Goal: Task Accomplishment & Management: Complete application form

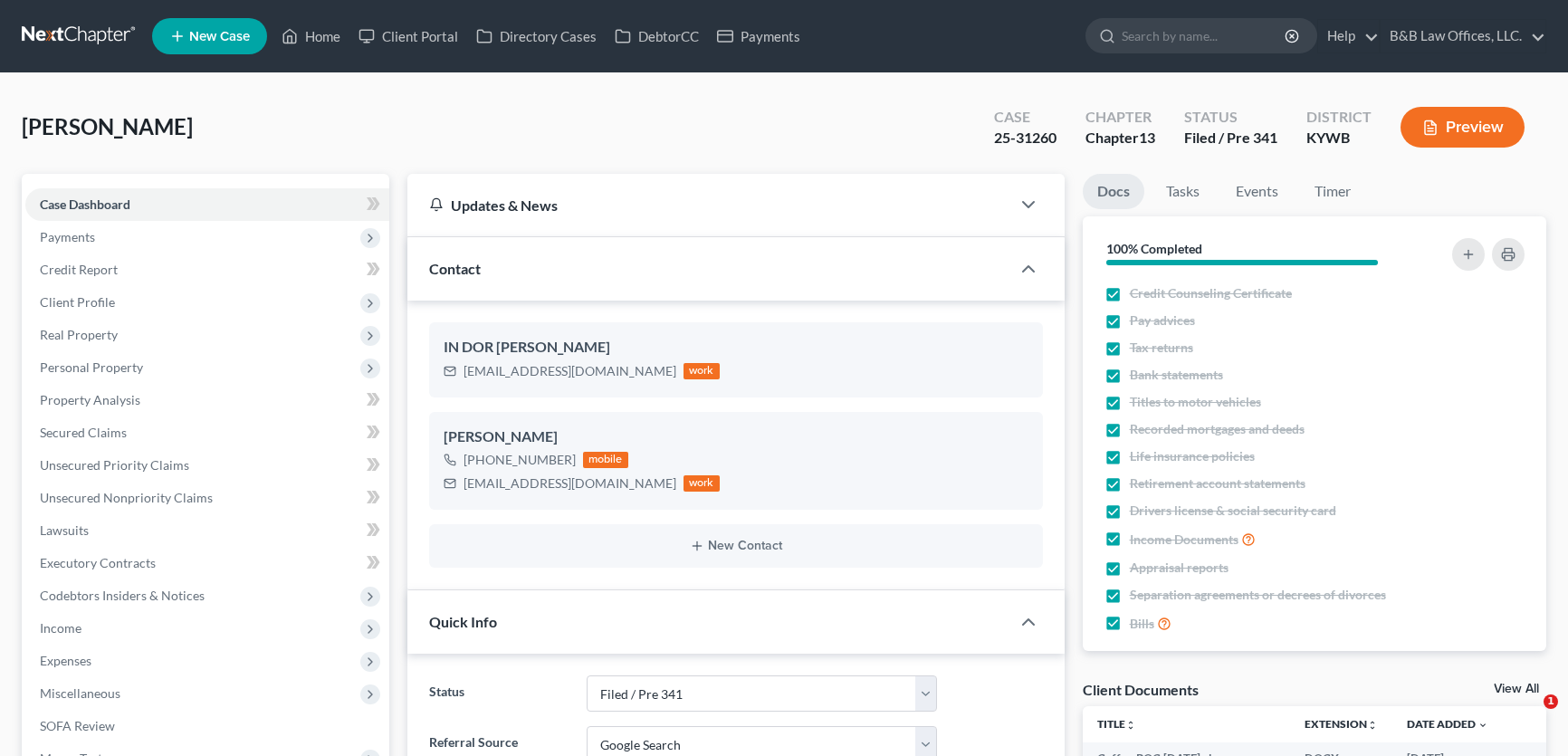
select select "7"
select select "4"
select select "0"
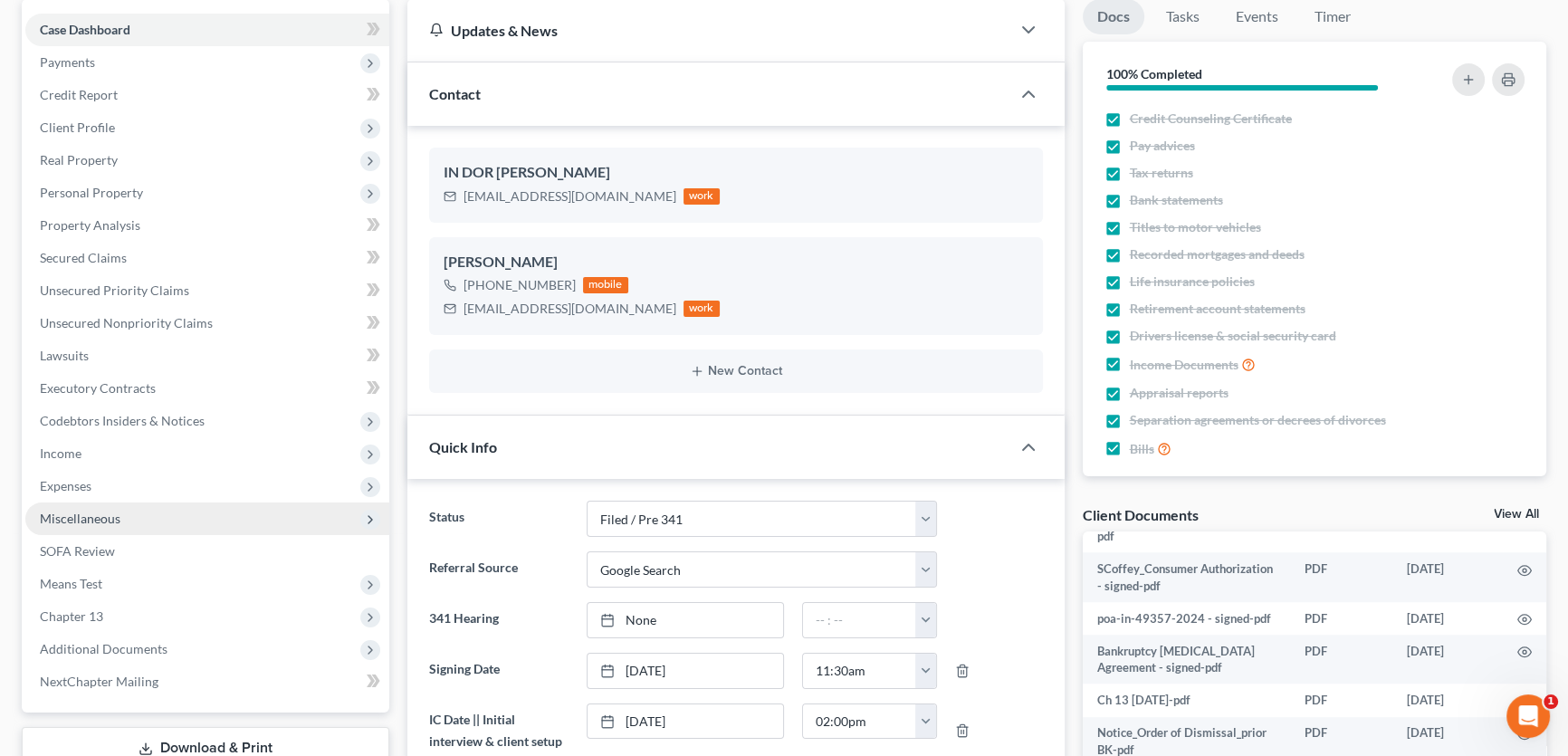
scroll to position [247, 0]
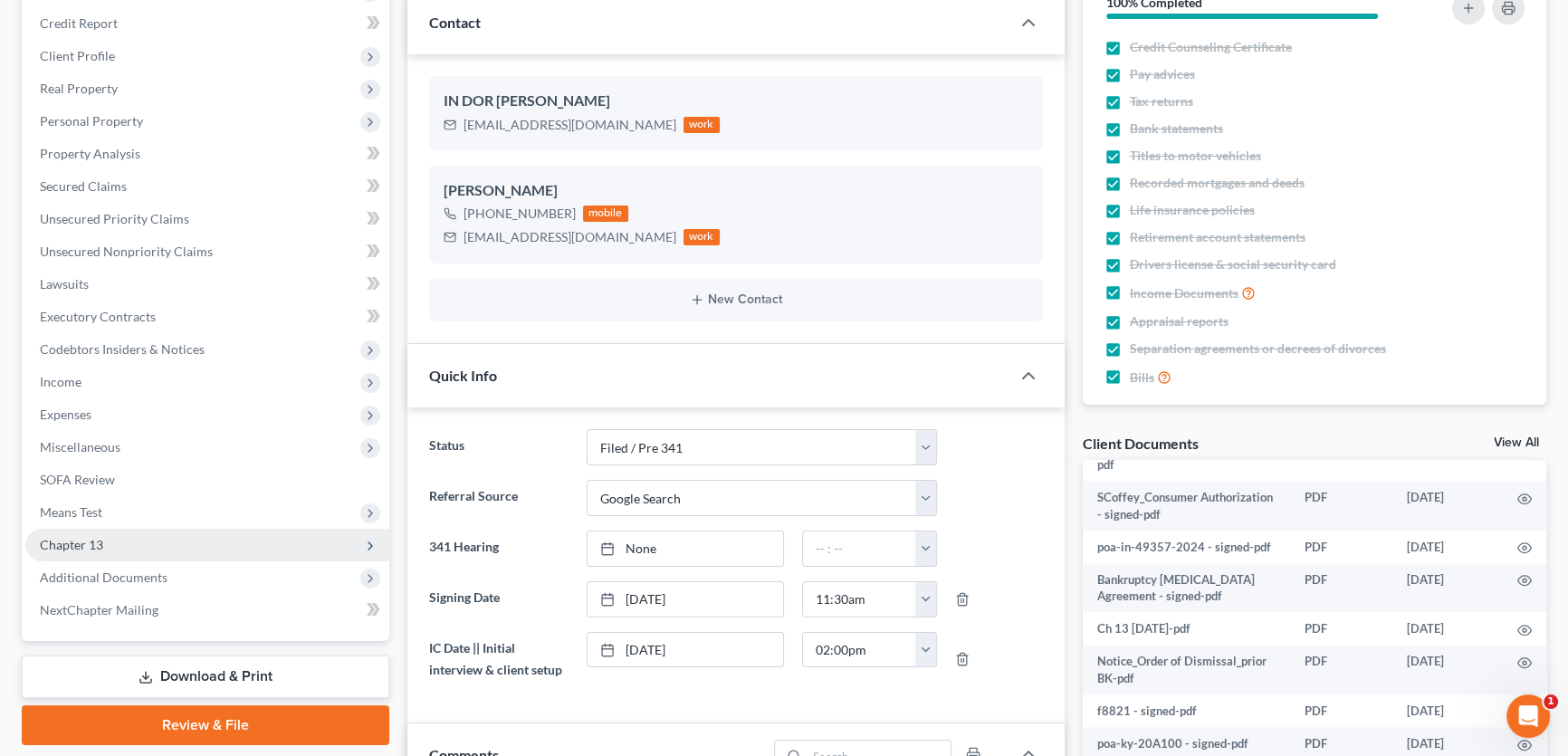
click at [112, 539] on span "Chapter 13" at bounding box center [207, 545] width 364 height 33
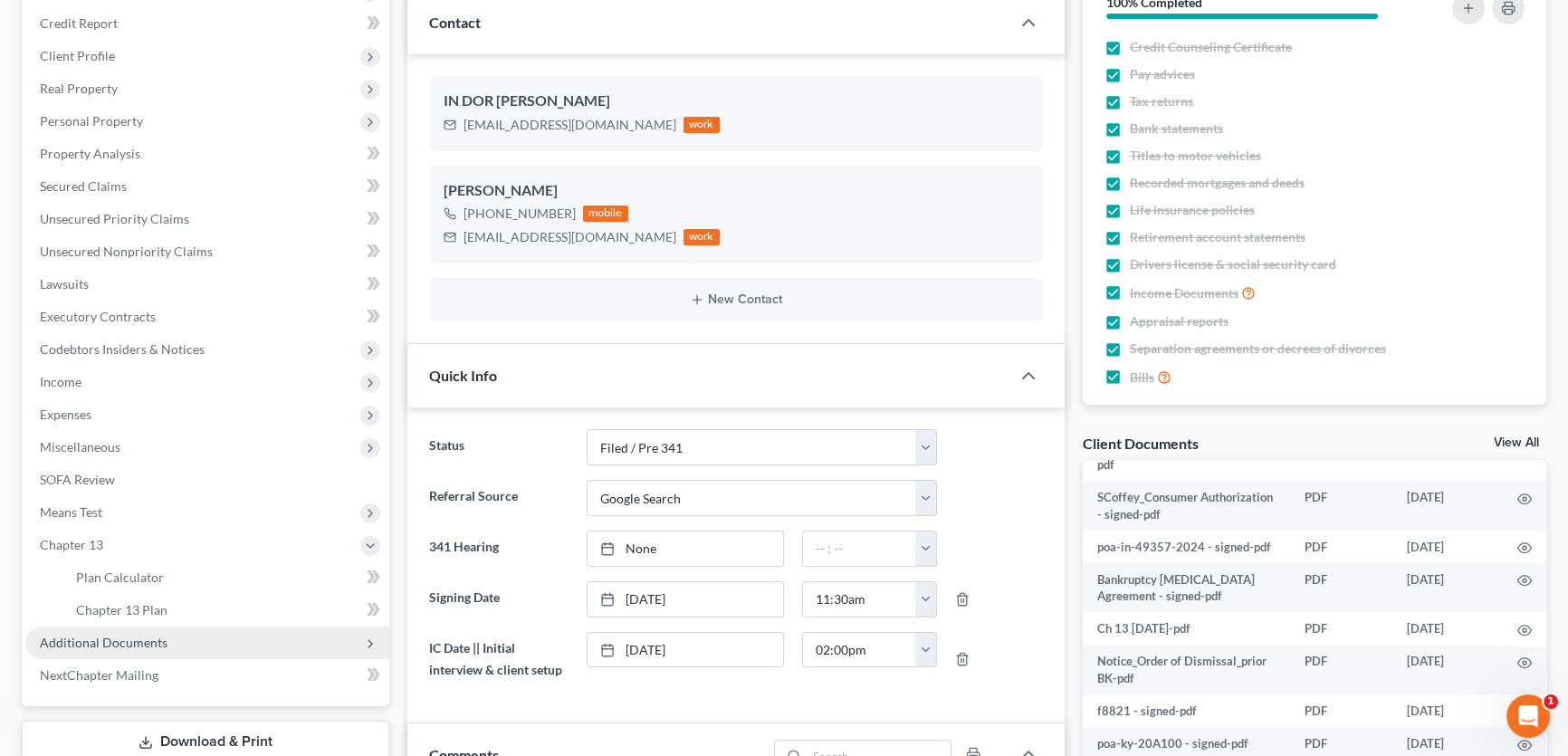
click at [129, 640] on span "Additional Documents" at bounding box center [103, 643] width 128 height 16
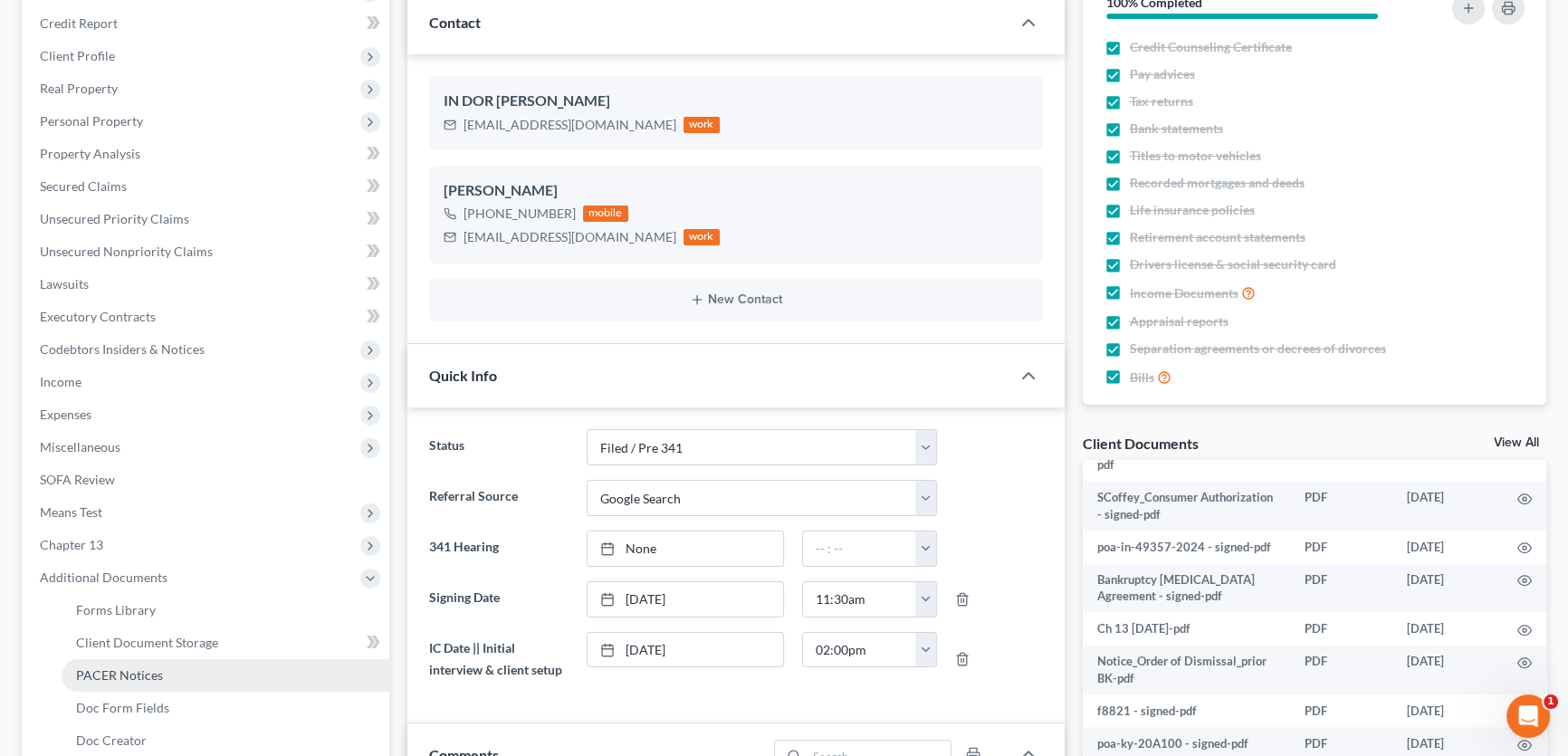
click at [127, 669] on span "PACER Notices" at bounding box center [120, 676] width 87 height 16
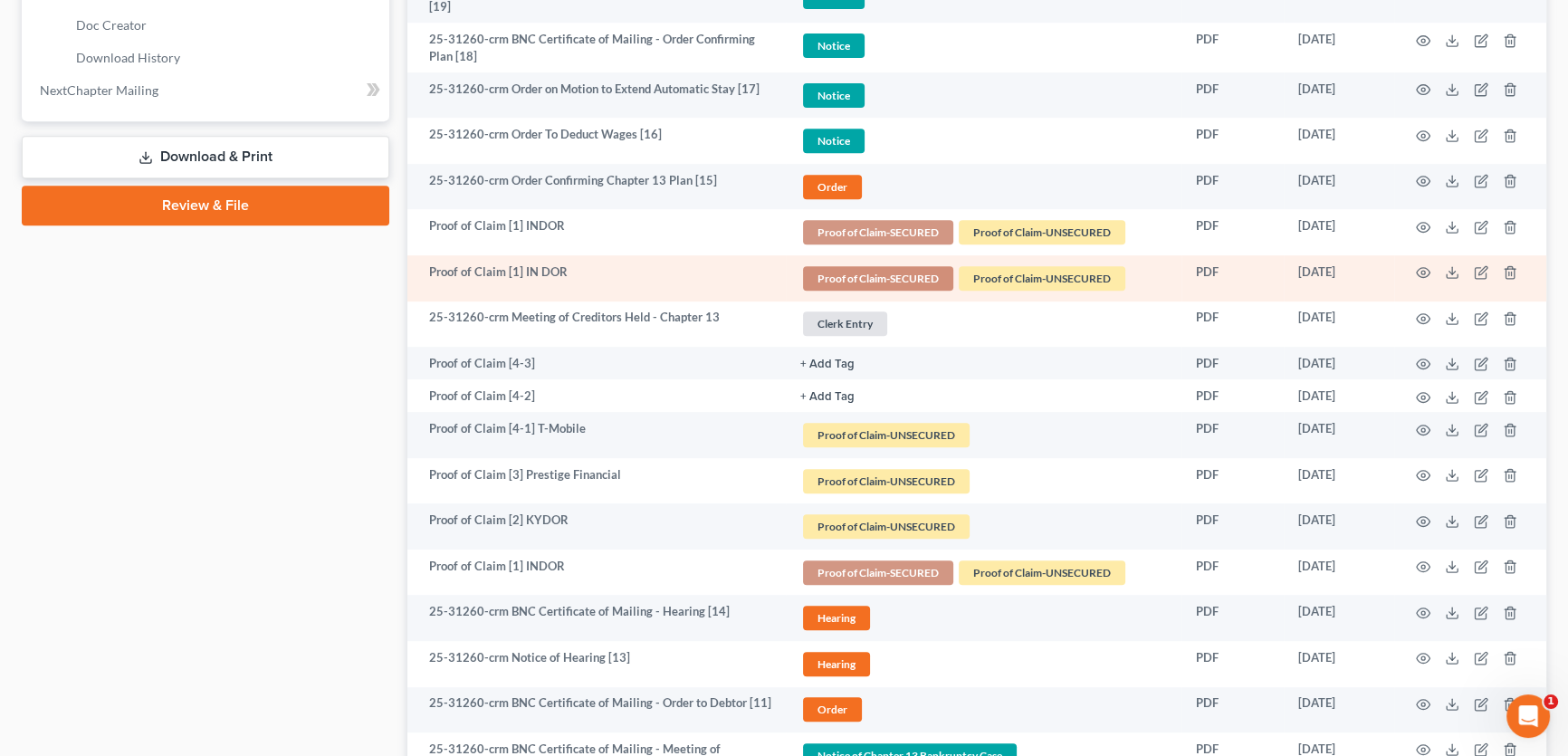
scroll to position [987, 0]
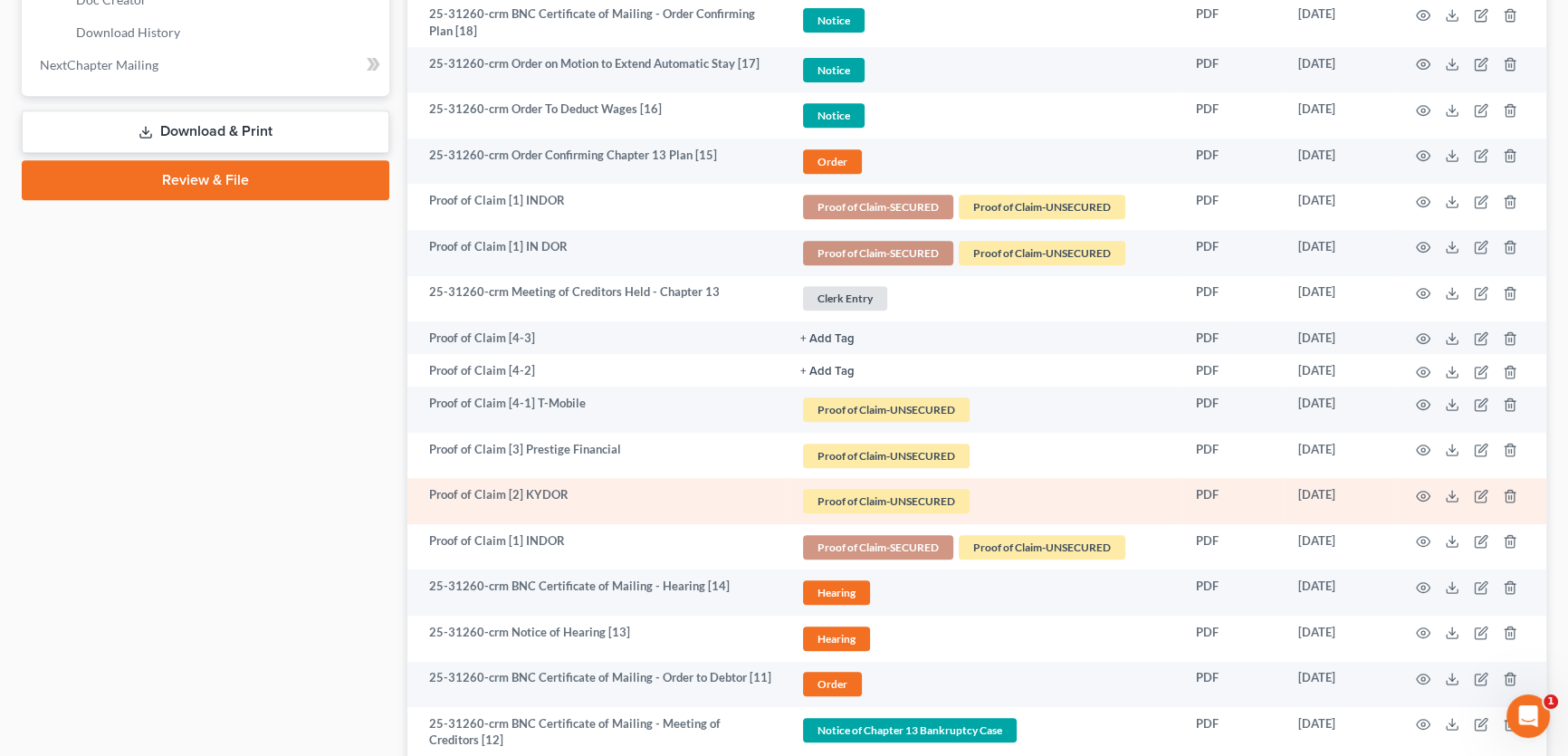
click at [1442, 504] on td at bounding box center [1471, 501] width 153 height 47
click at [1425, 498] on icon "button" at bounding box center [1423, 496] width 15 height 15
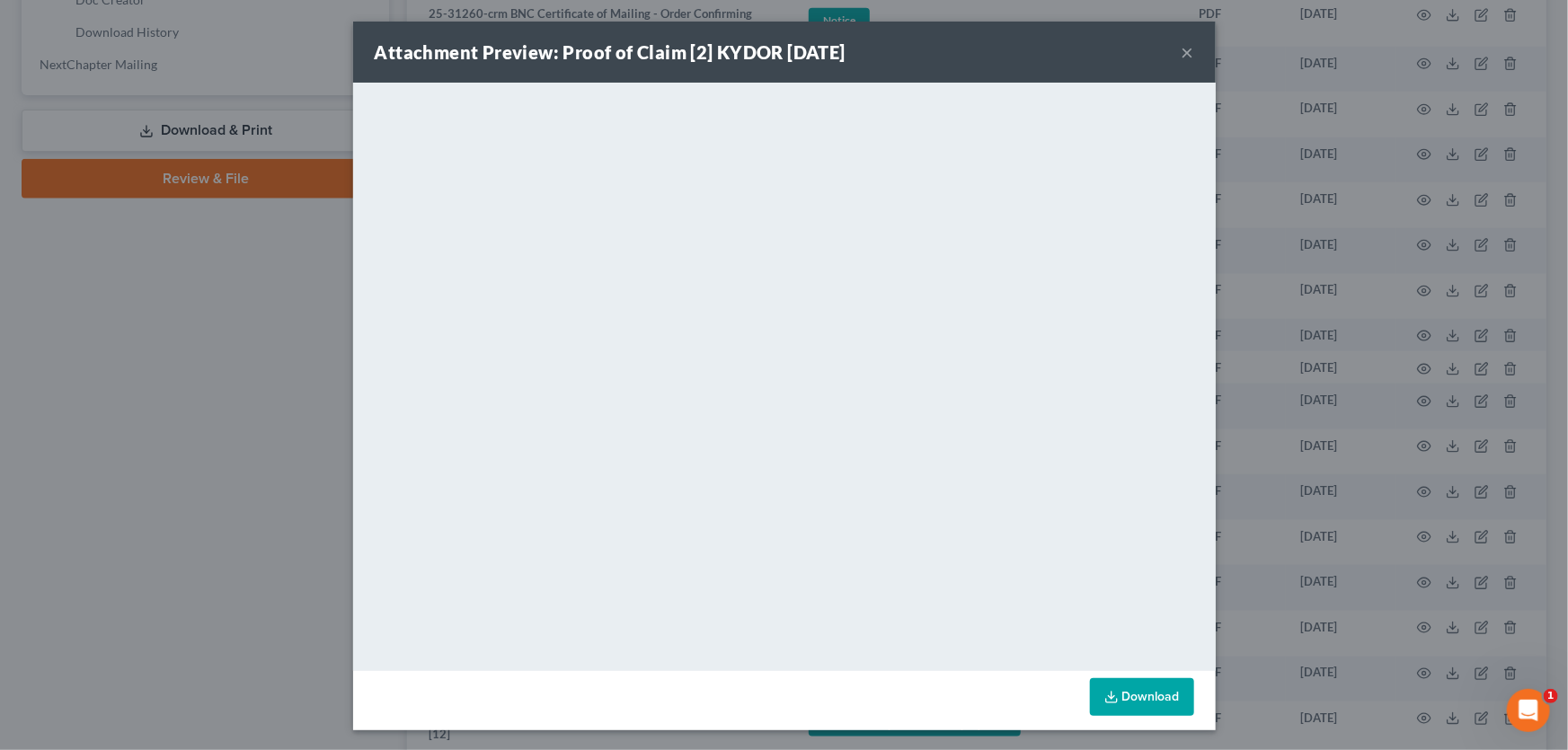
click at [1183, 55] on button "×" at bounding box center [1188, 52] width 13 height 22
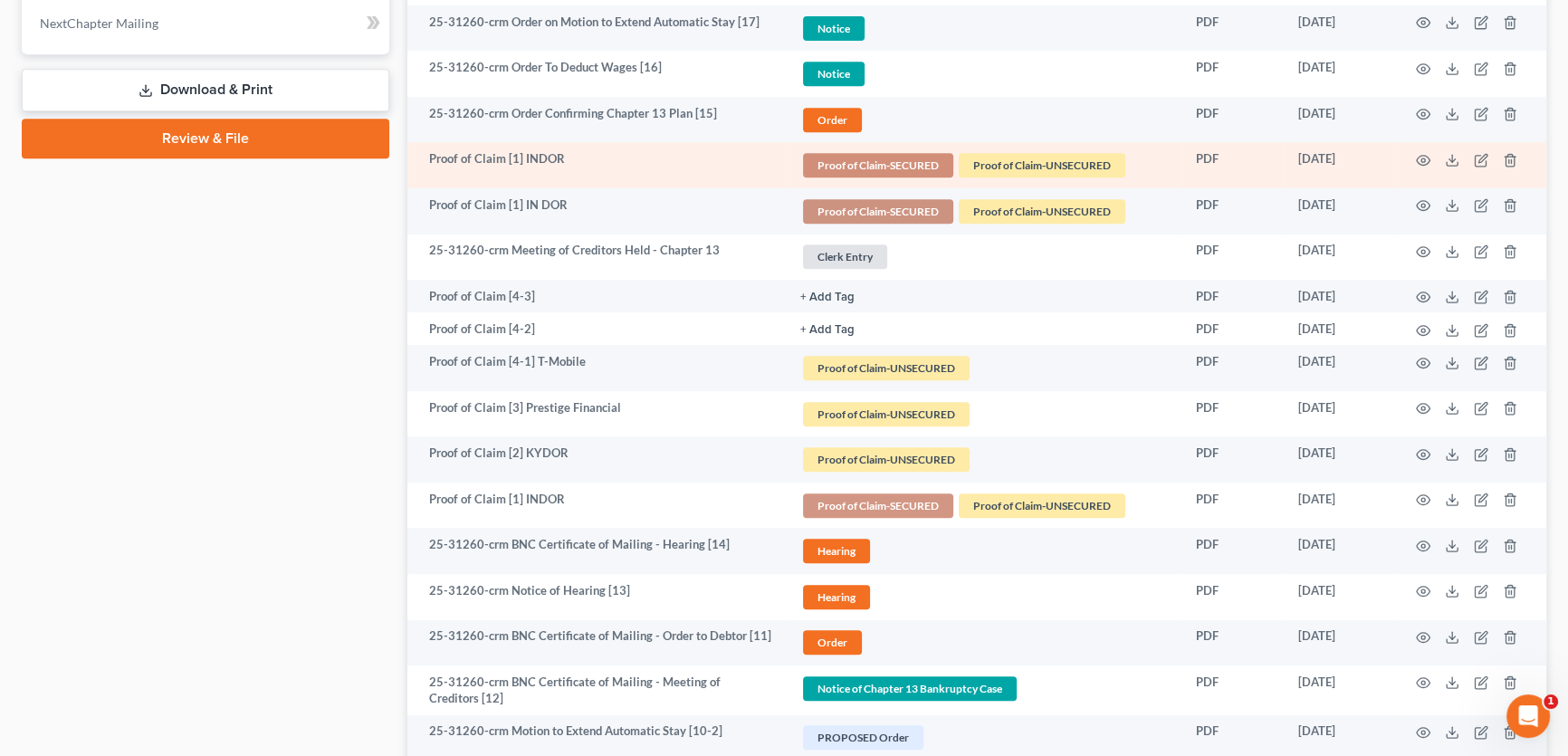
scroll to position [1070, 0]
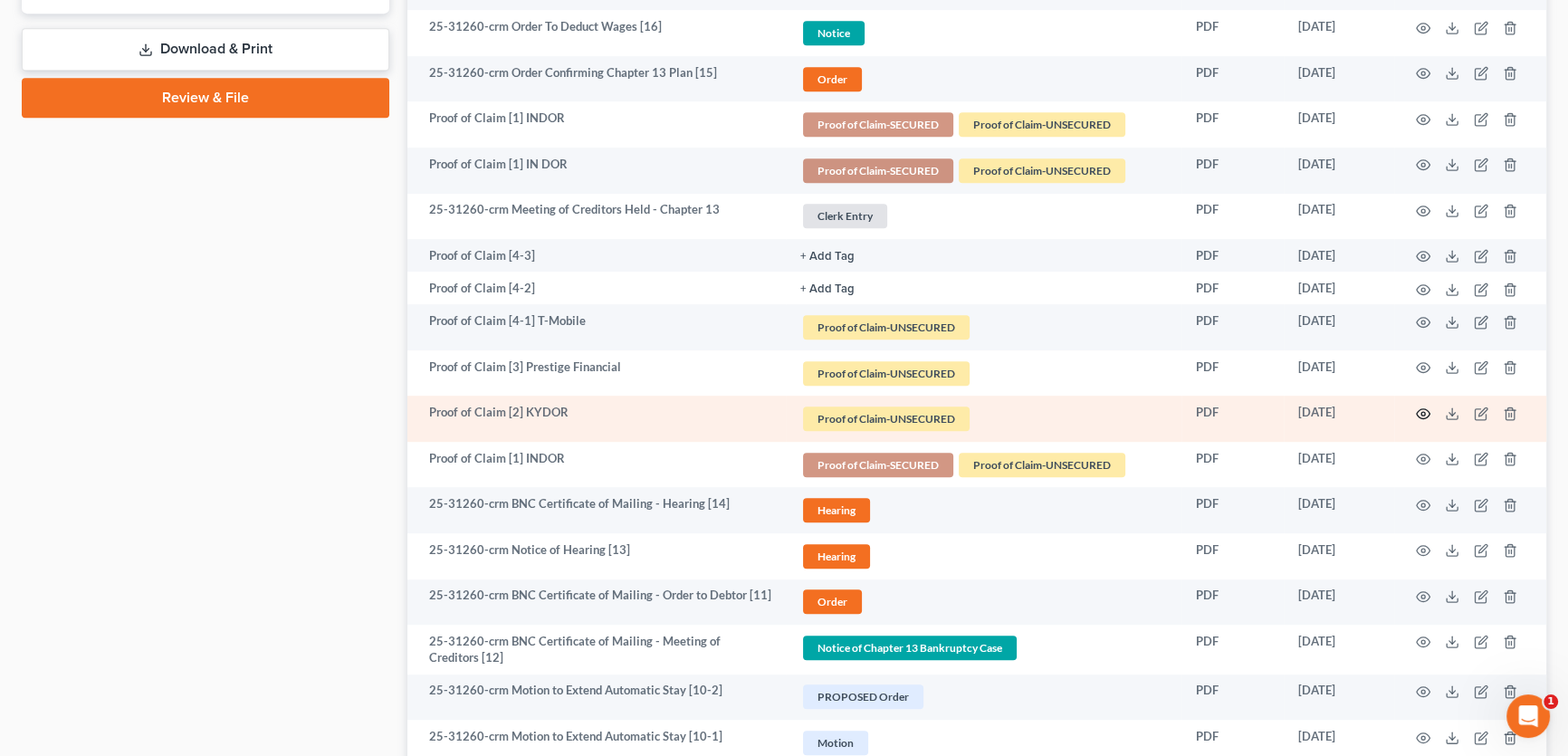
click at [1426, 408] on icon "button" at bounding box center [1424, 413] width 14 height 10
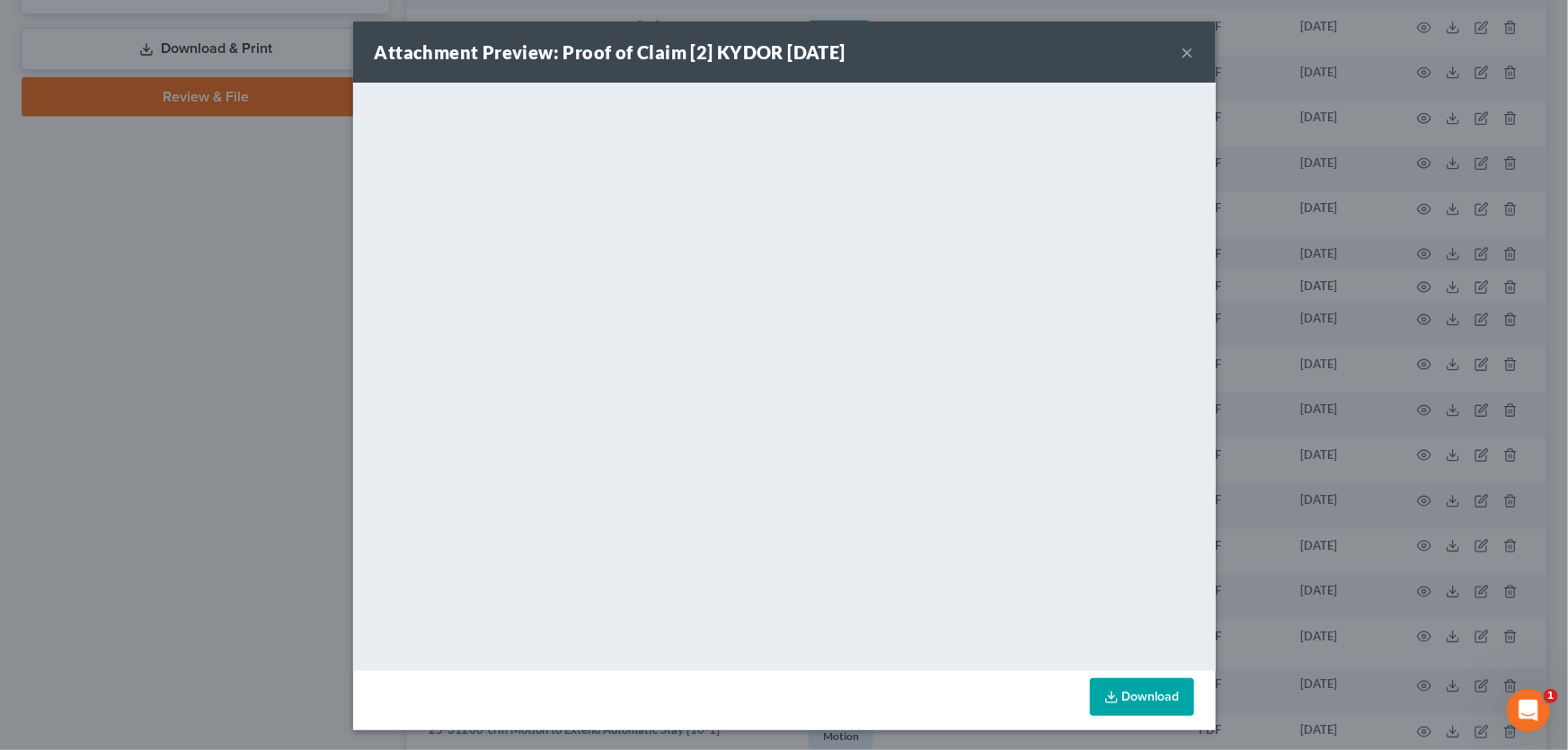
click at [1182, 53] on button "×" at bounding box center [1188, 52] width 13 height 22
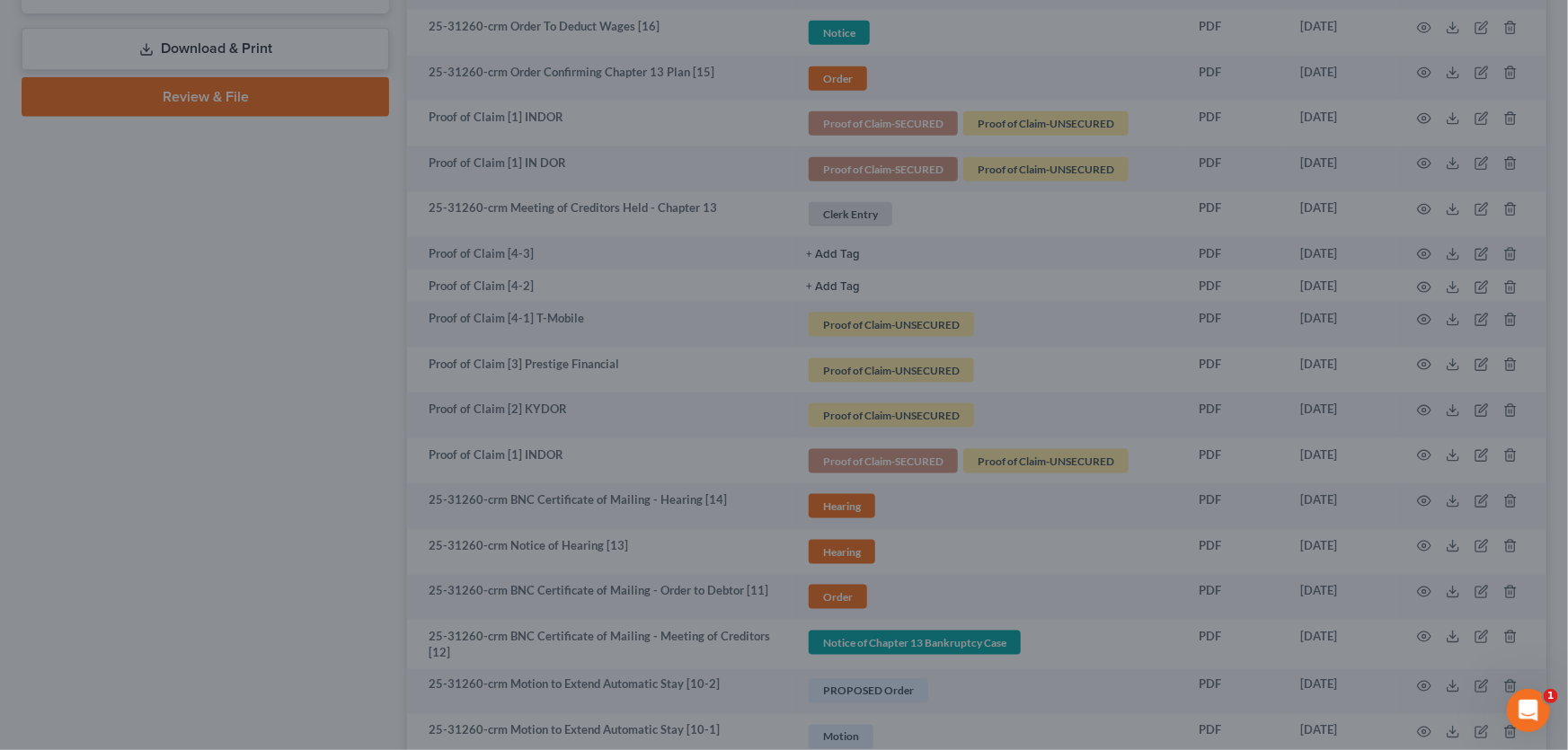
click at [1182, 53] on div "Attachment Preview: Proof of Claim [2] KYDOR 06/09/2025 × <object ng-attr-data=…" at bounding box center [784, 375] width 1568 height 750
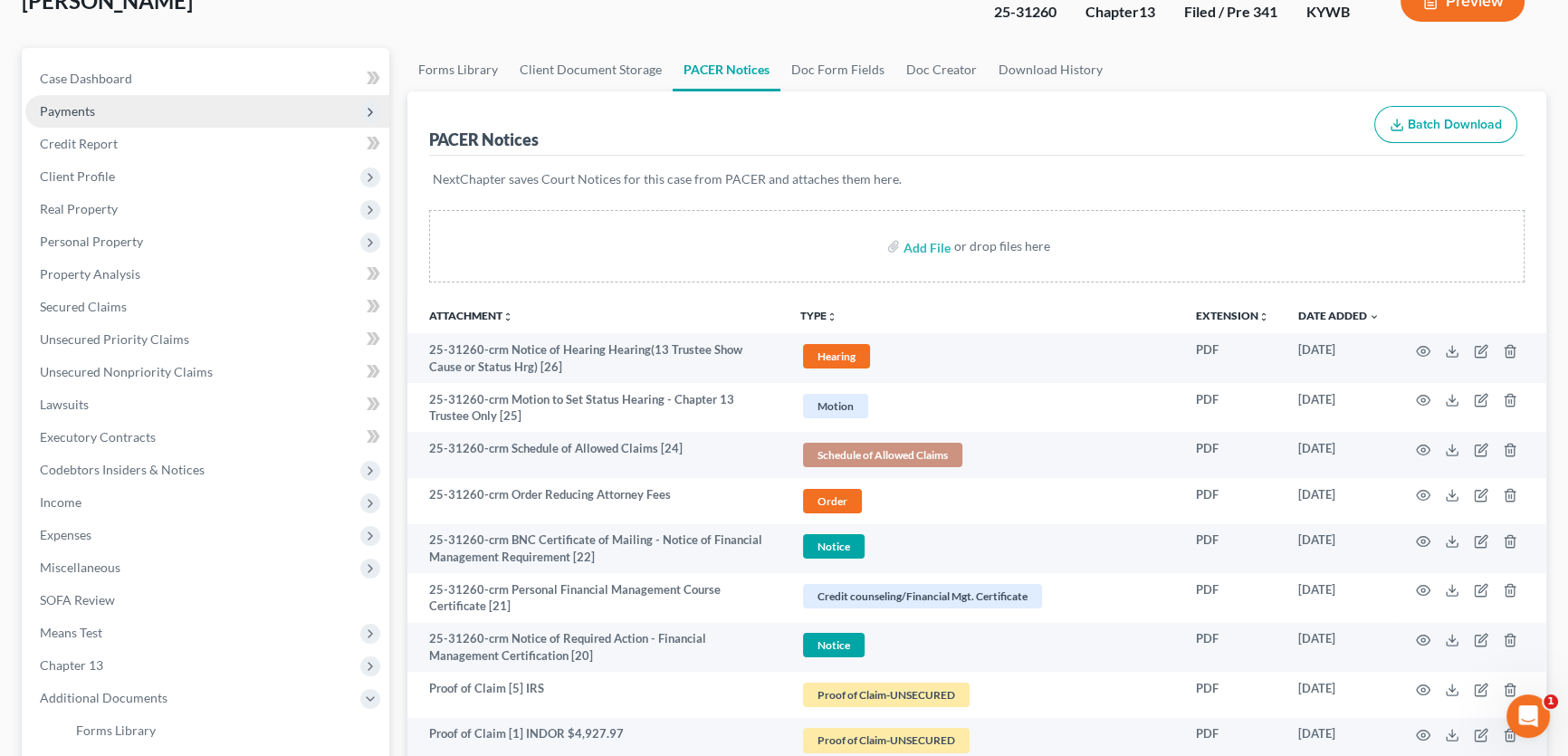
scroll to position [0, 0]
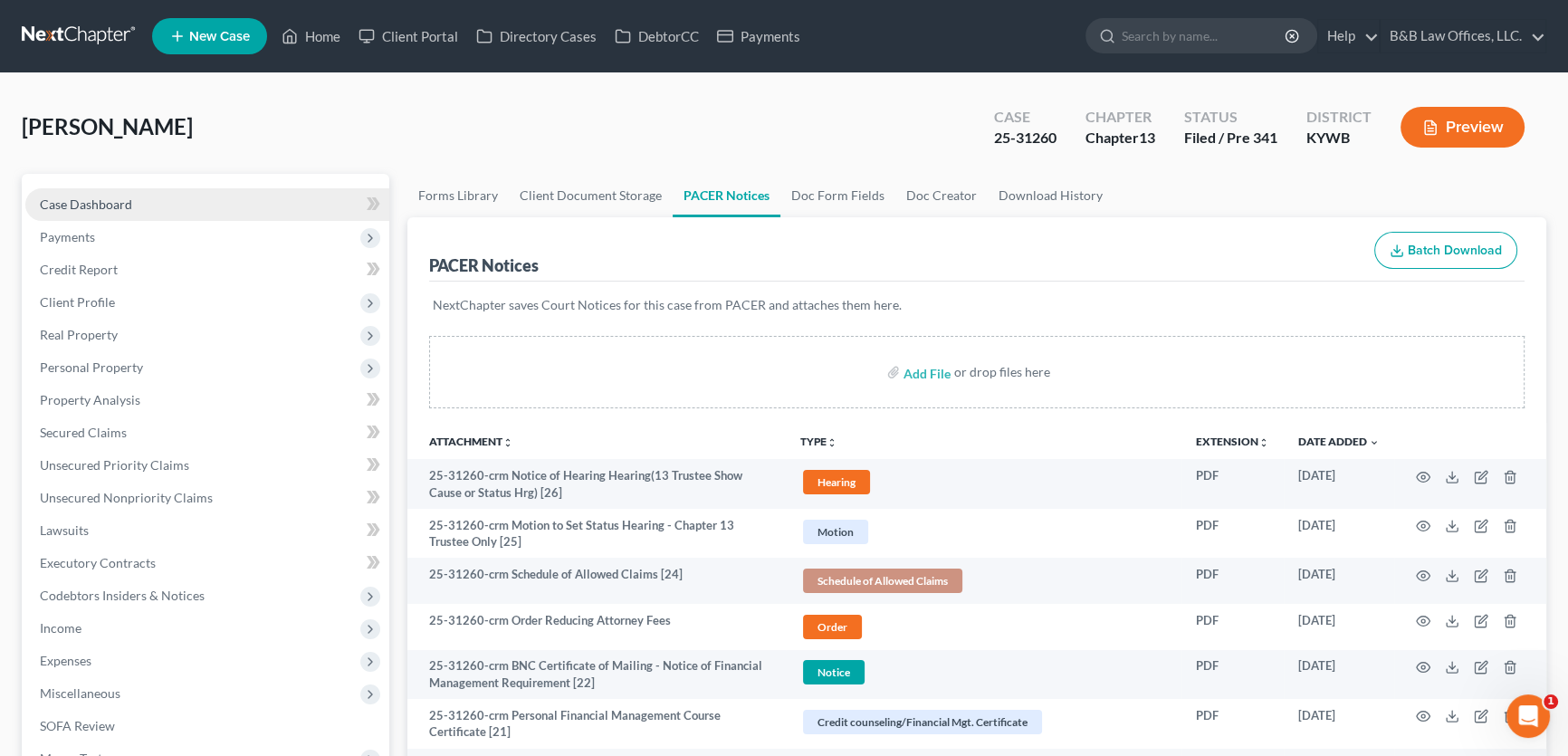
click at [142, 199] on link "Case Dashboard" at bounding box center [207, 204] width 364 height 33
select select "4"
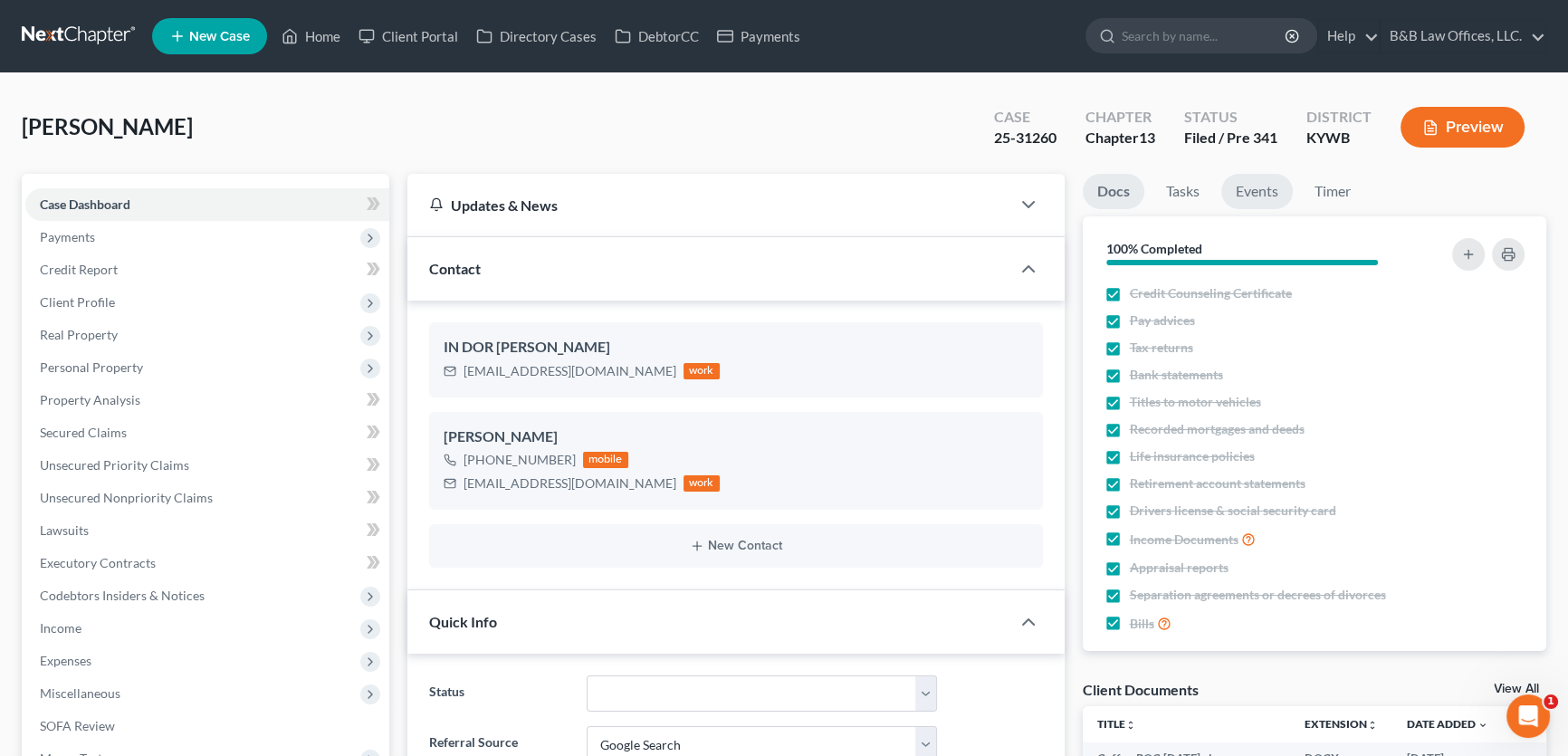
click at [1268, 203] on link "Events" at bounding box center [1257, 191] width 71 height 36
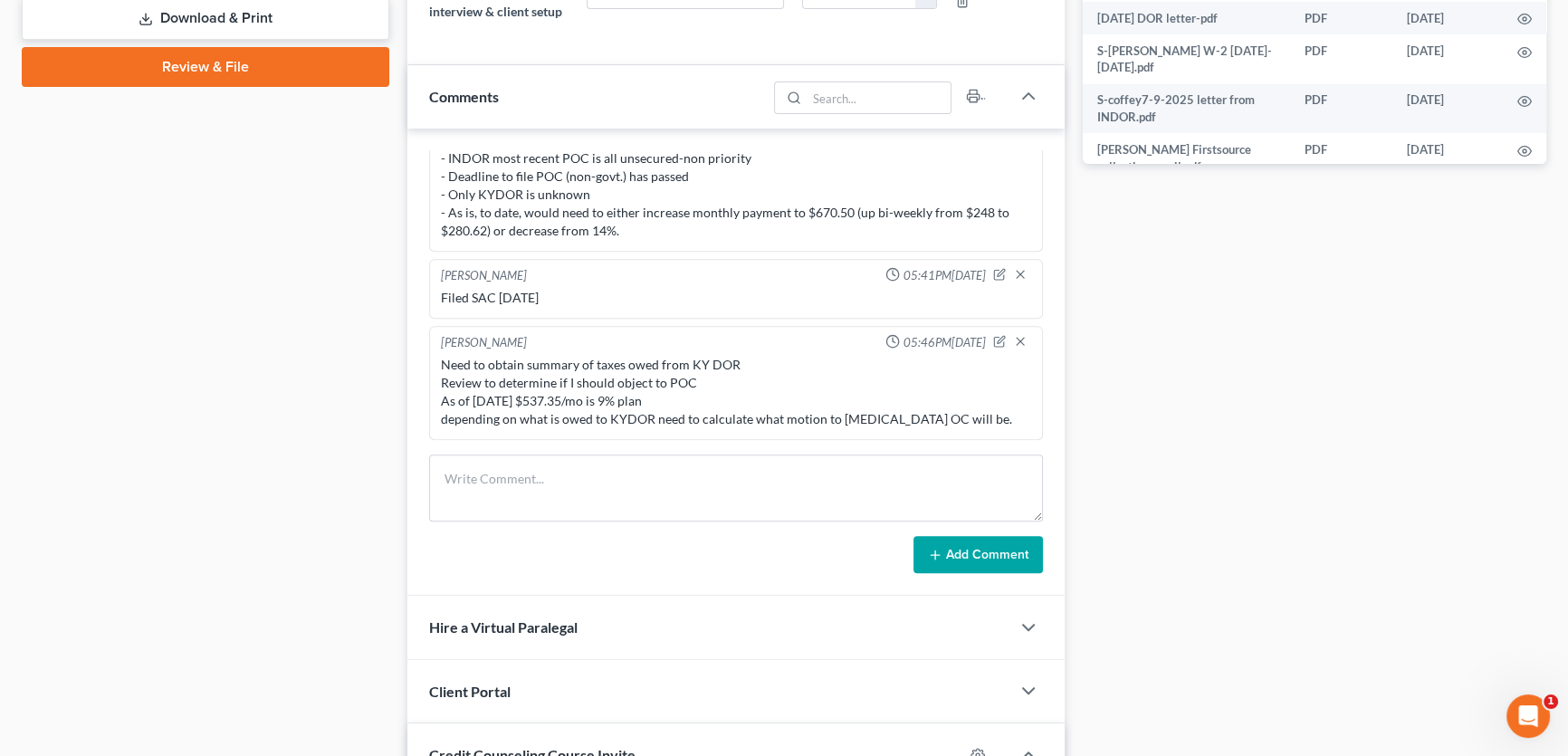
scroll to position [906, 0]
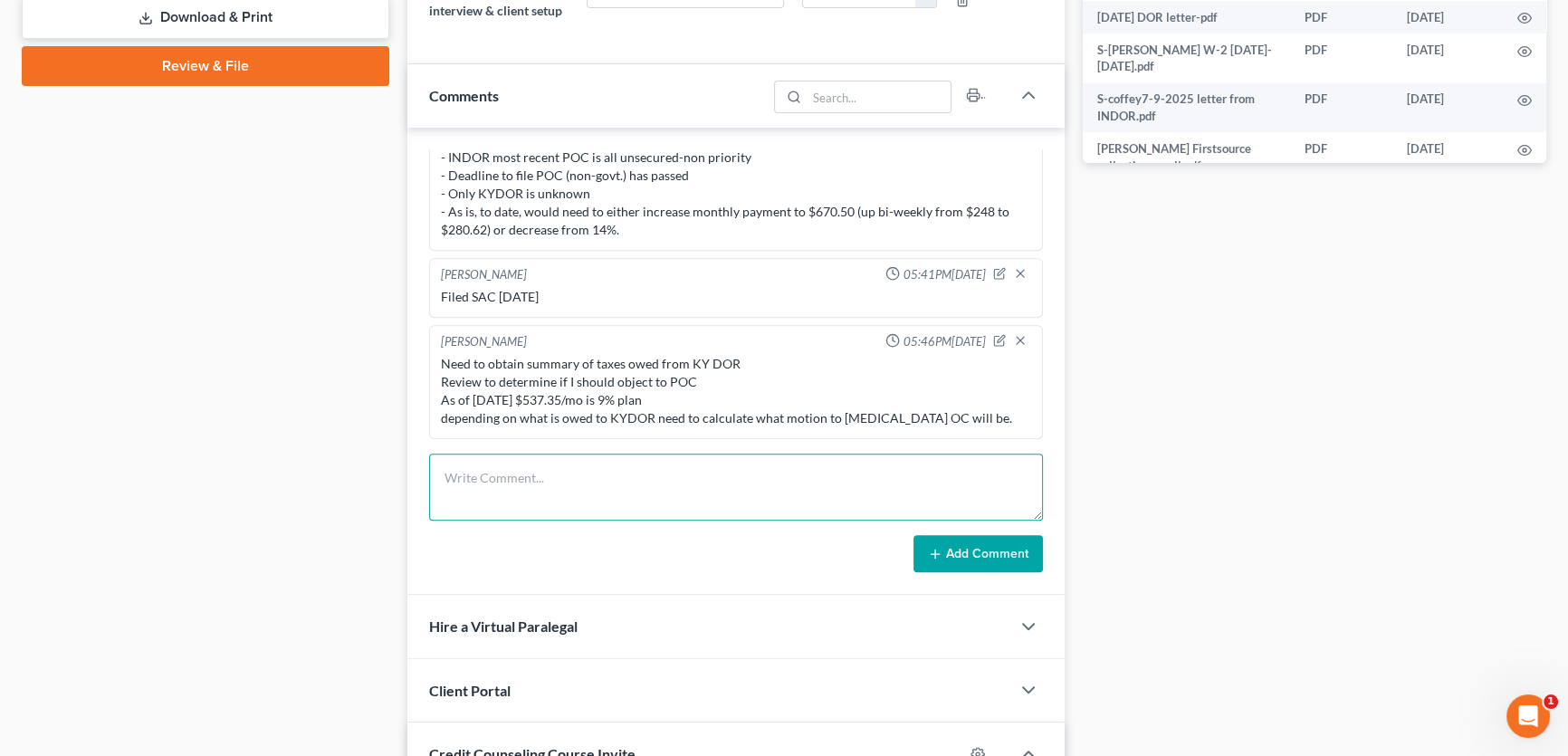
click at [470, 476] on textarea at bounding box center [736, 487] width 614 height 67
type textarea "Mailed letter to KYDOR requesting tax transcripts"
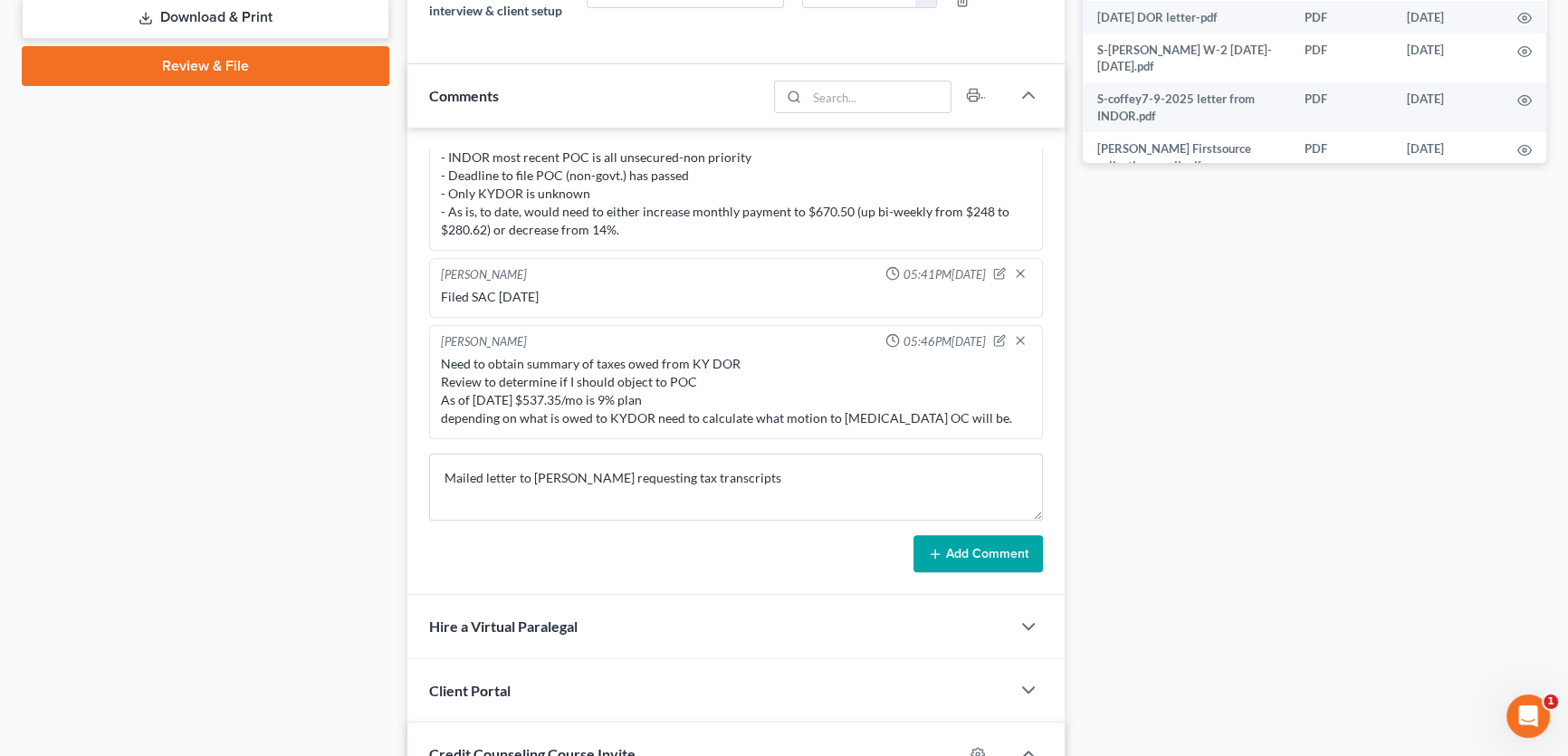
drag, startPoint x: 1011, startPoint y: 559, endPoint x: 975, endPoint y: 558, distance: 36.0
click at [1011, 559] on button "Add Comment" at bounding box center [978, 554] width 130 height 38
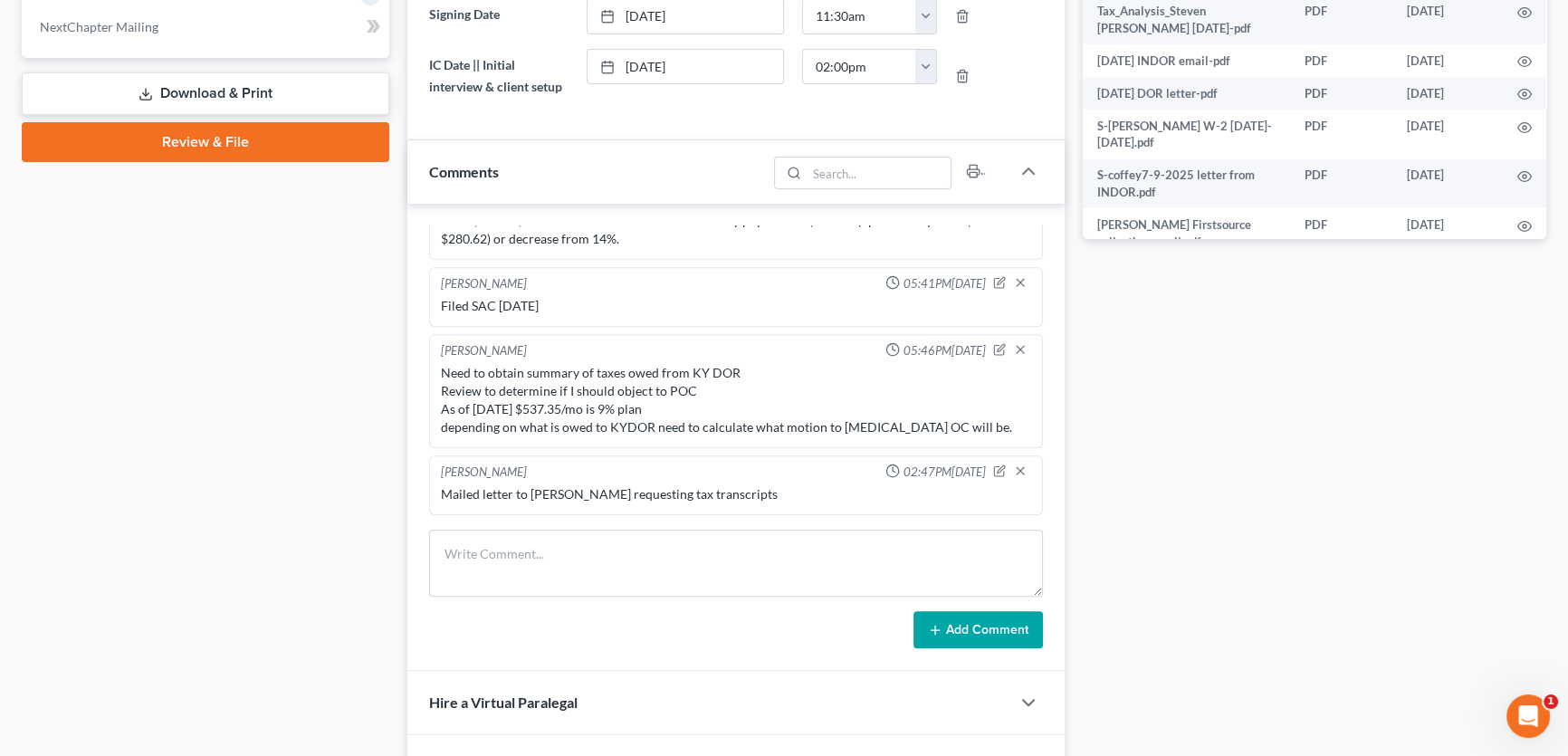
scroll to position [576, 0]
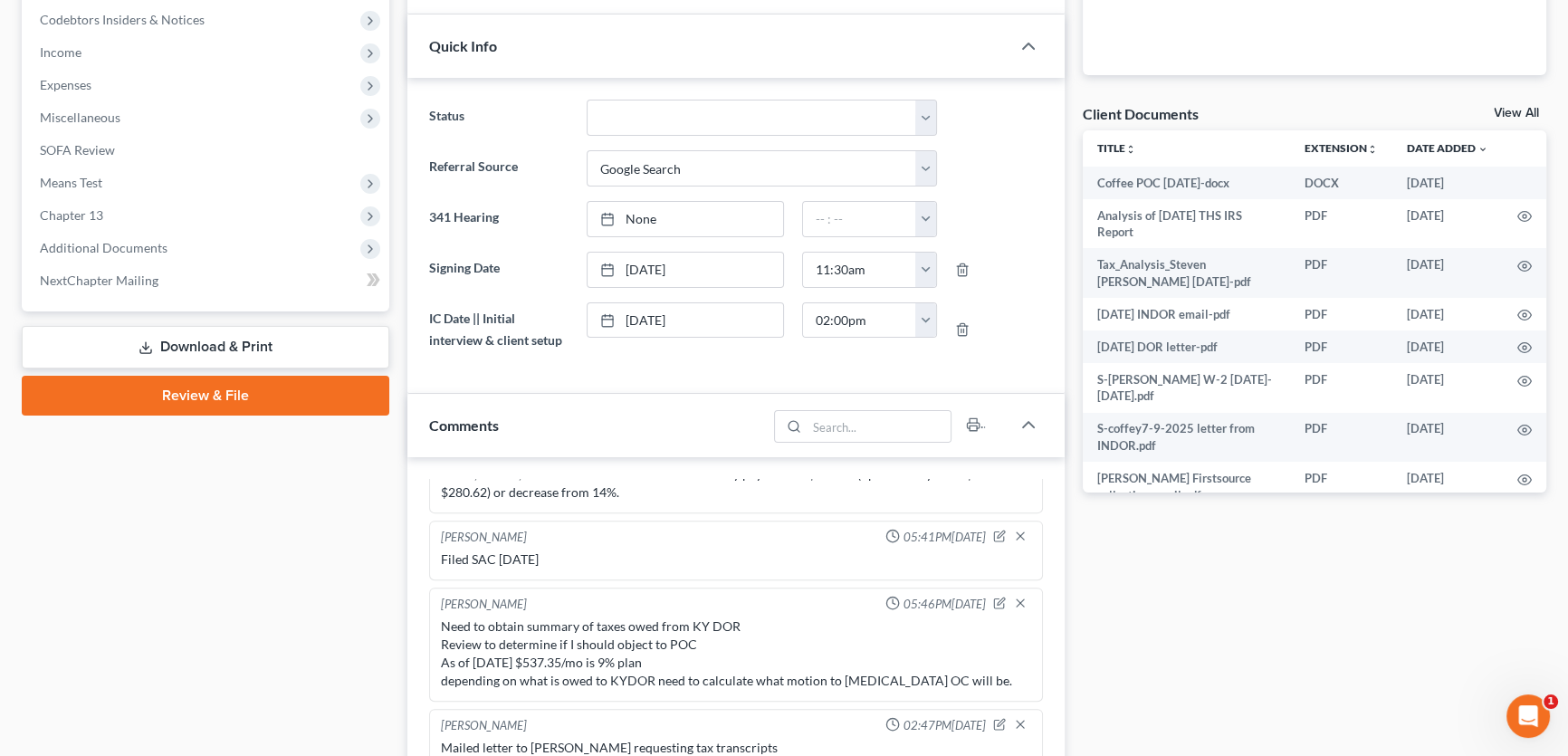
click at [1522, 112] on link "View All" at bounding box center [1516, 113] width 46 height 13
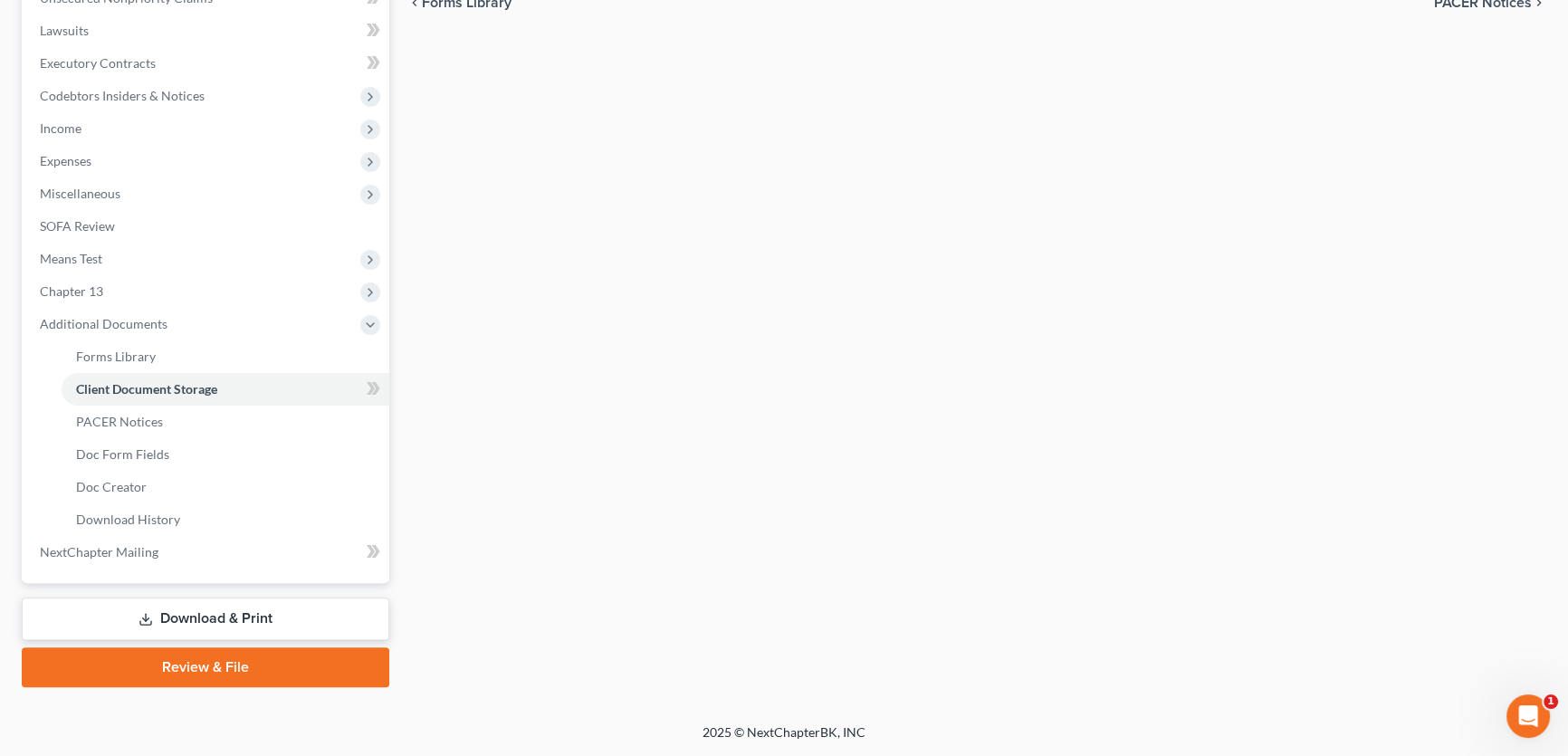
scroll to position [14, 0]
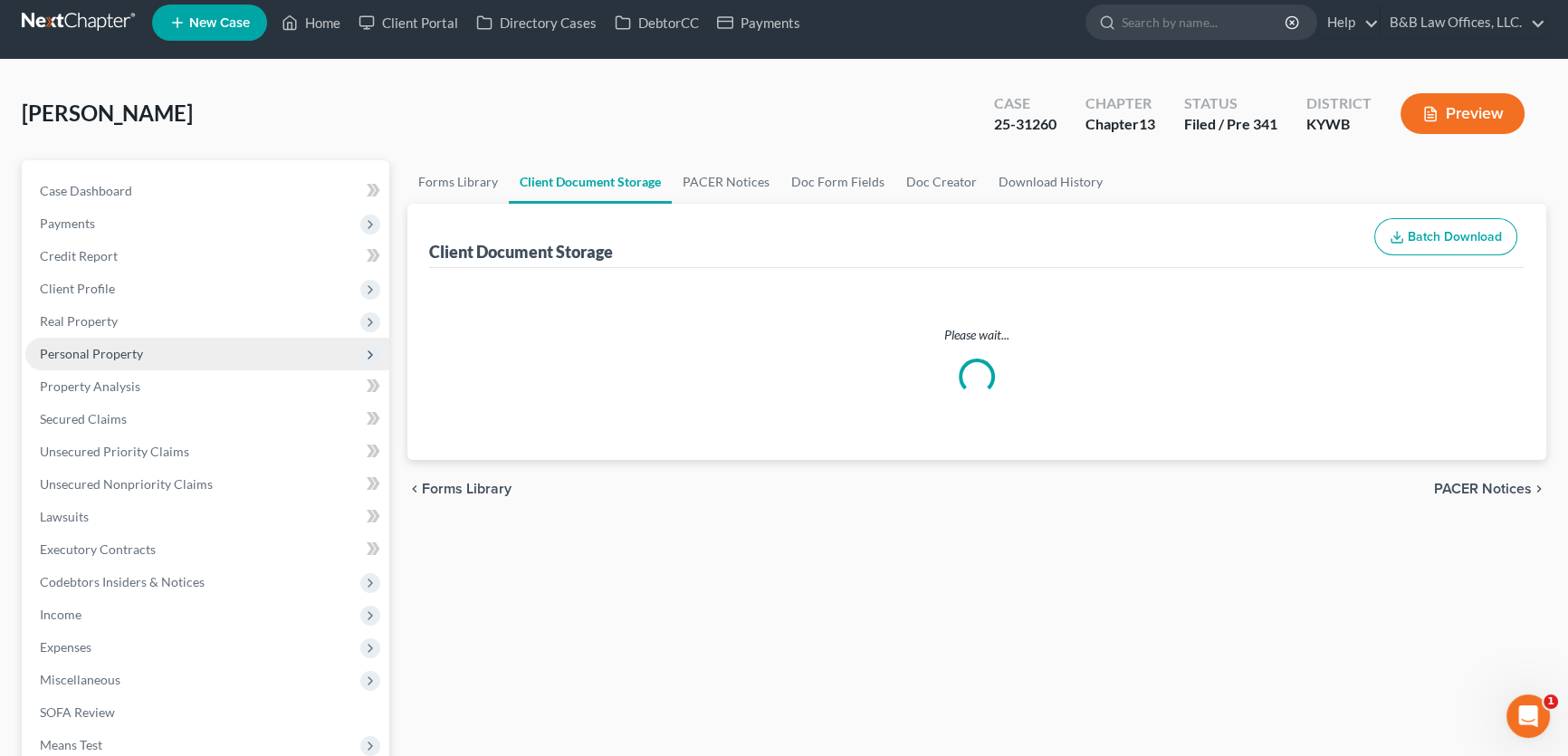
select select "7"
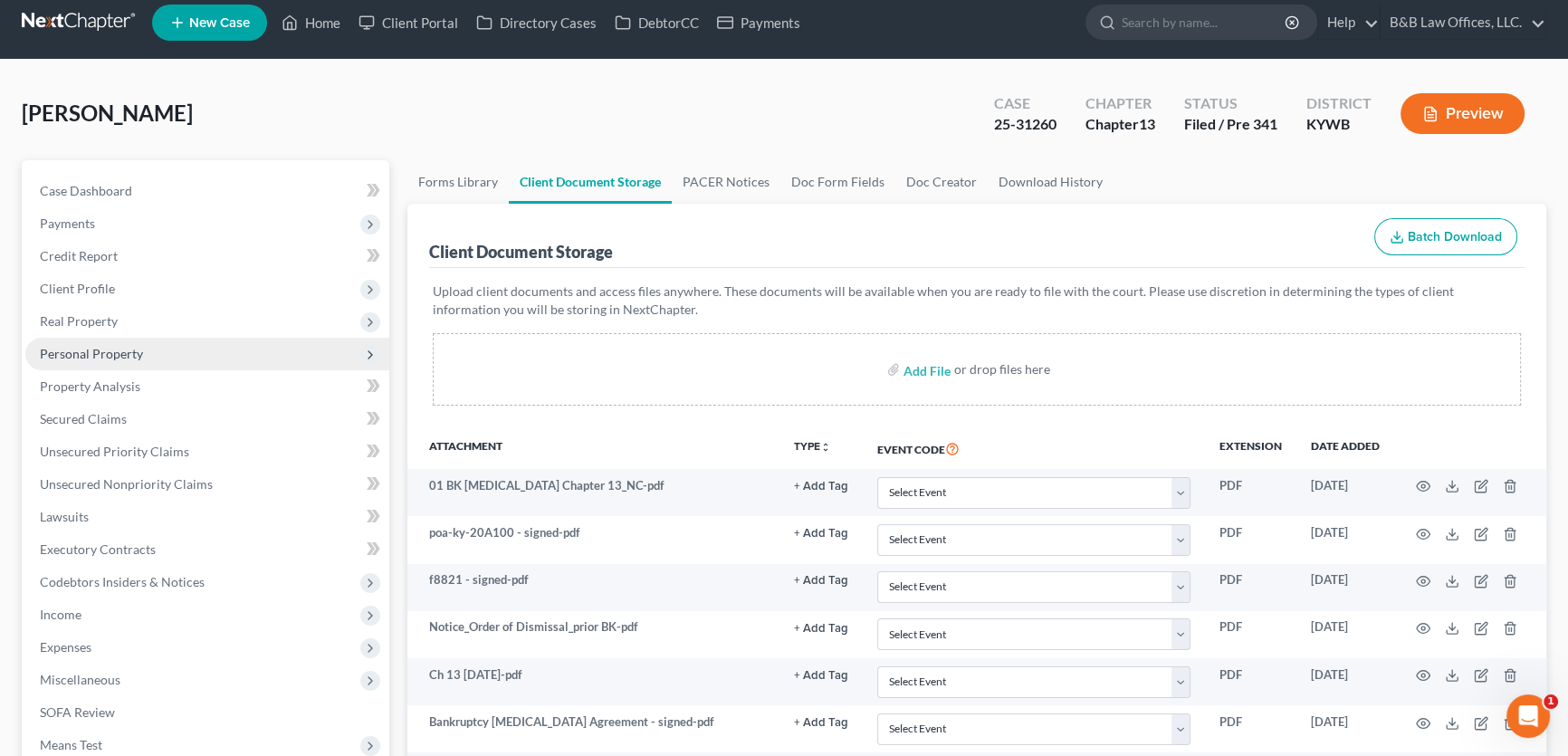
scroll to position [0, 0]
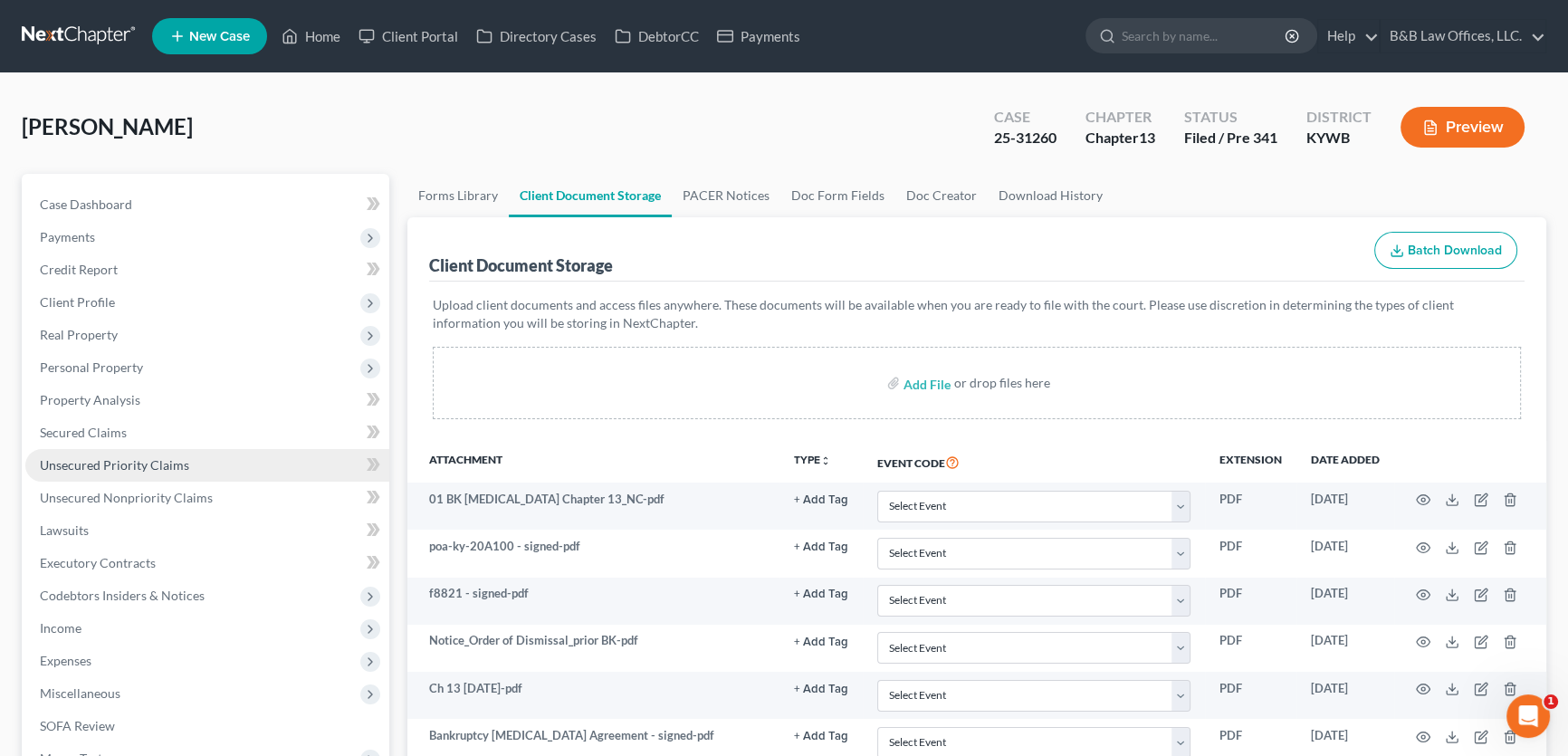
select select "7"
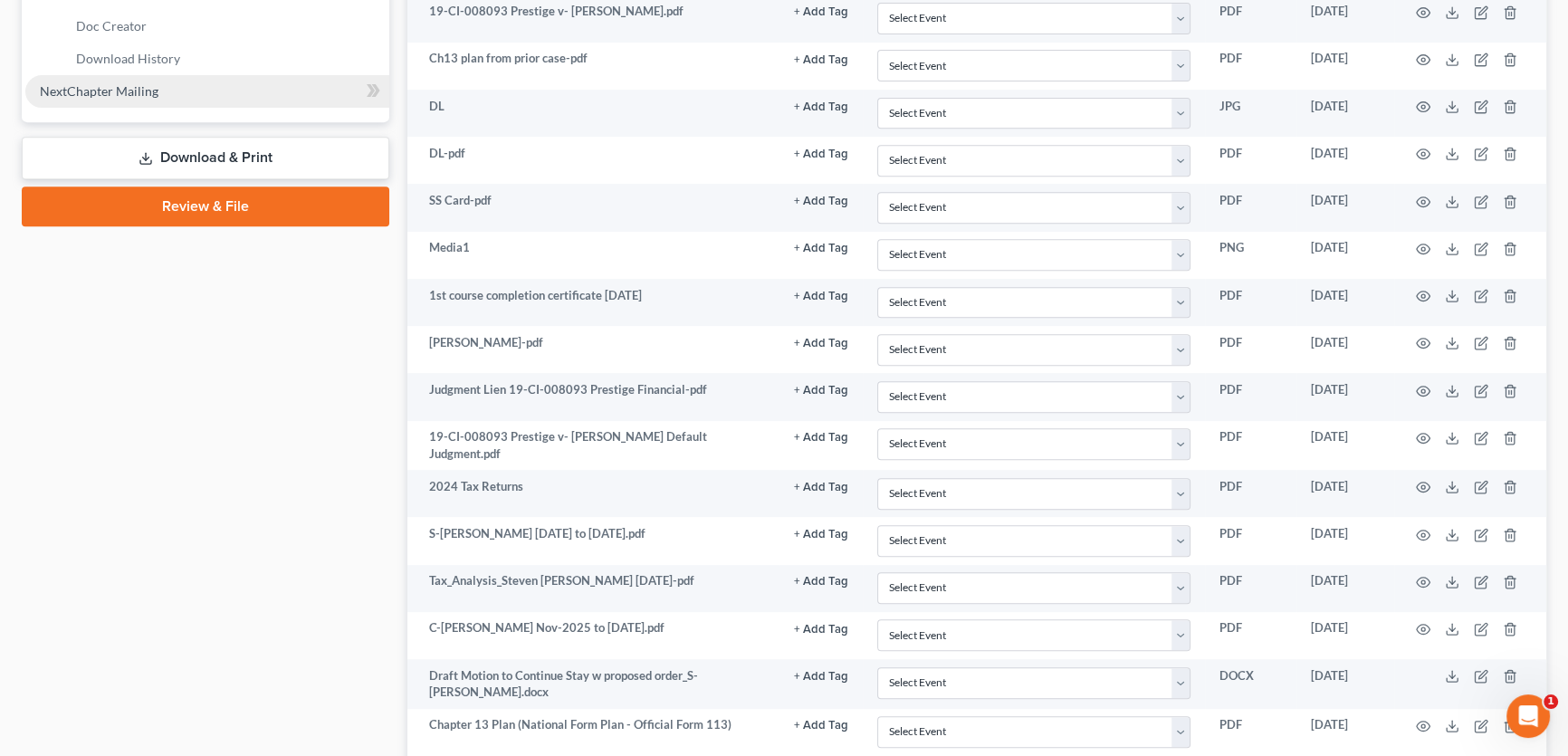
scroll to position [812, 0]
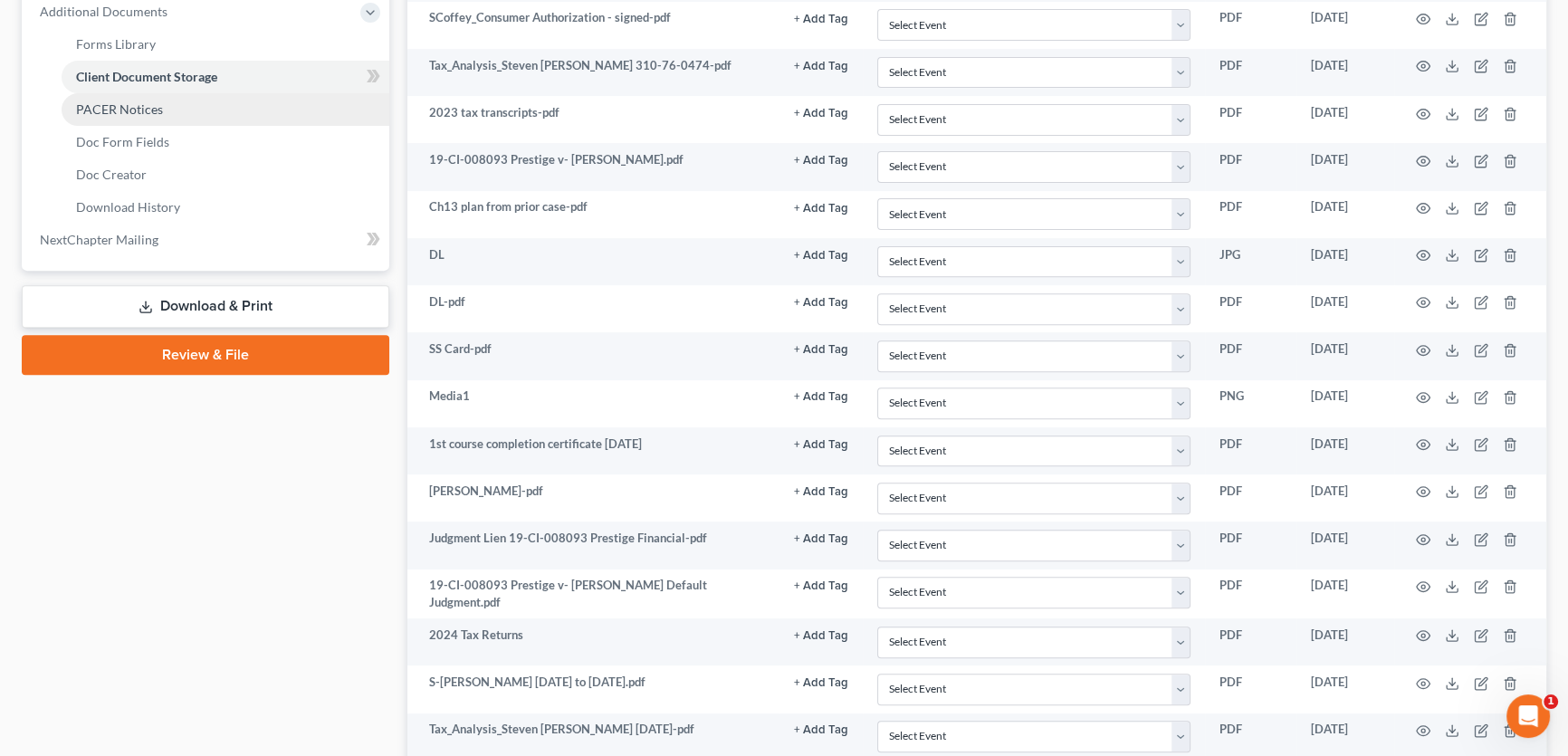
click at [145, 111] on span "PACER Notices" at bounding box center [120, 109] width 87 height 16
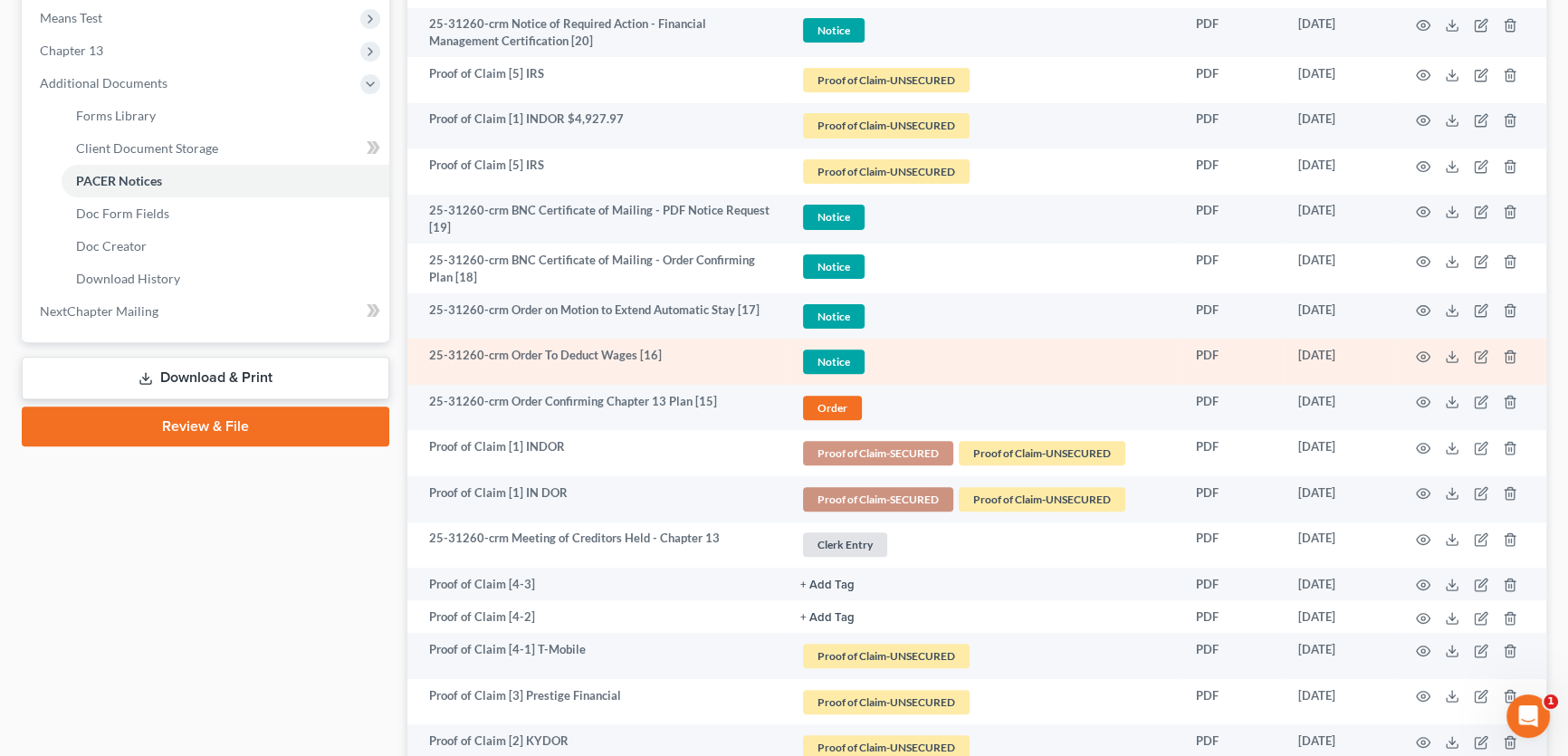
scroll to position [329, 0]
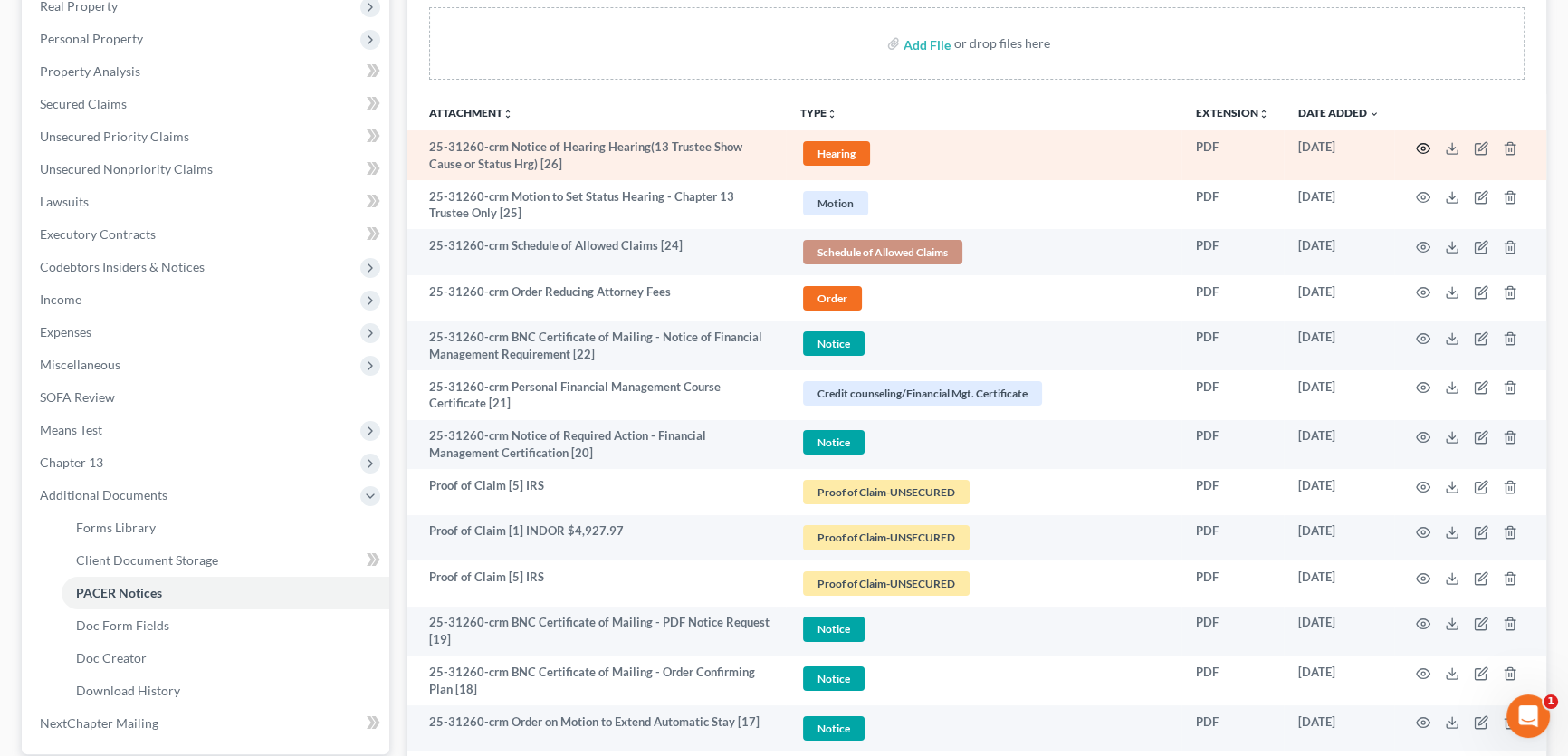
click at [1416, 142] on icon "button" at bounding box center [1423, 149] width 15 height 15
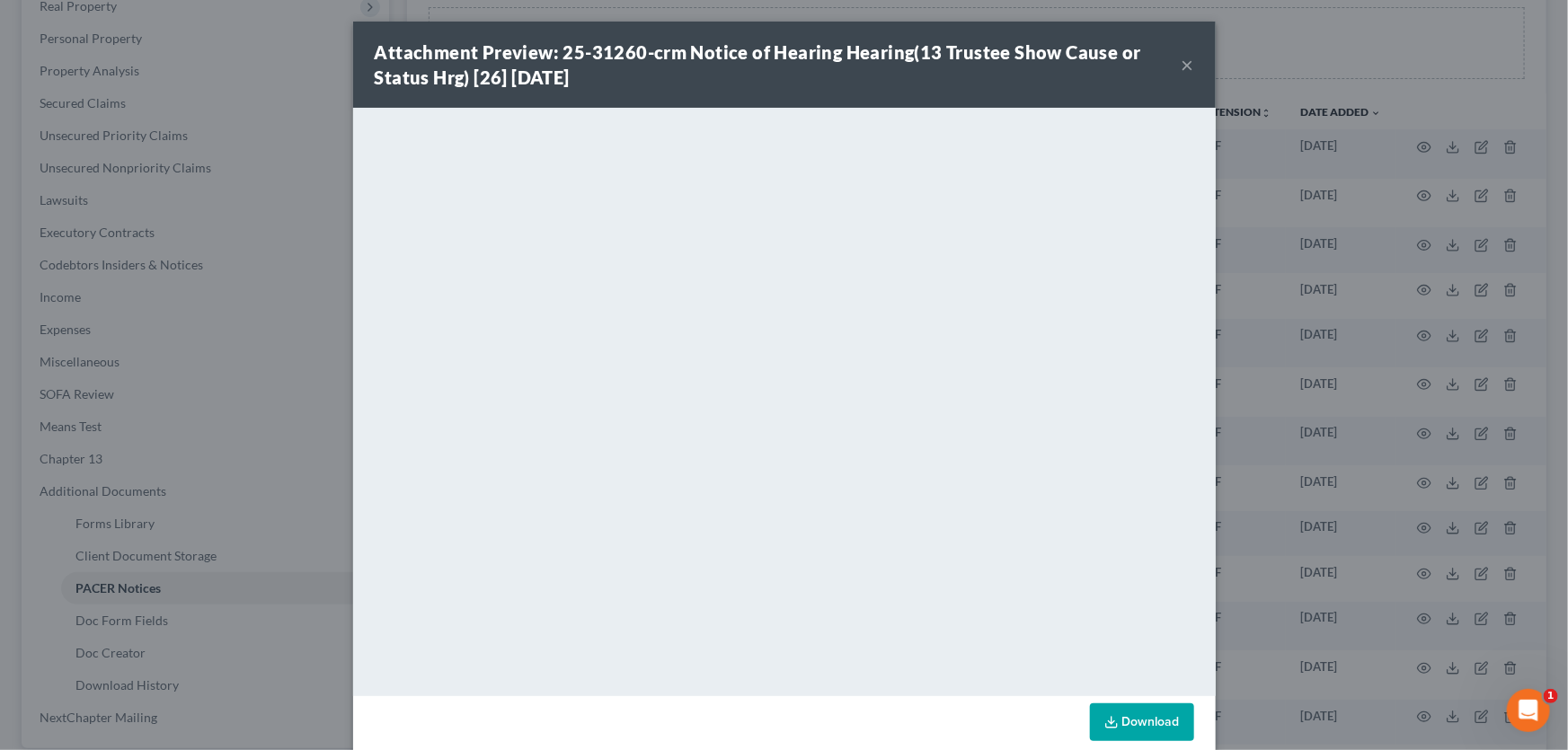
click at [1186, 67] on button "×" at bounding box center [1188, 65] width 13 height 22
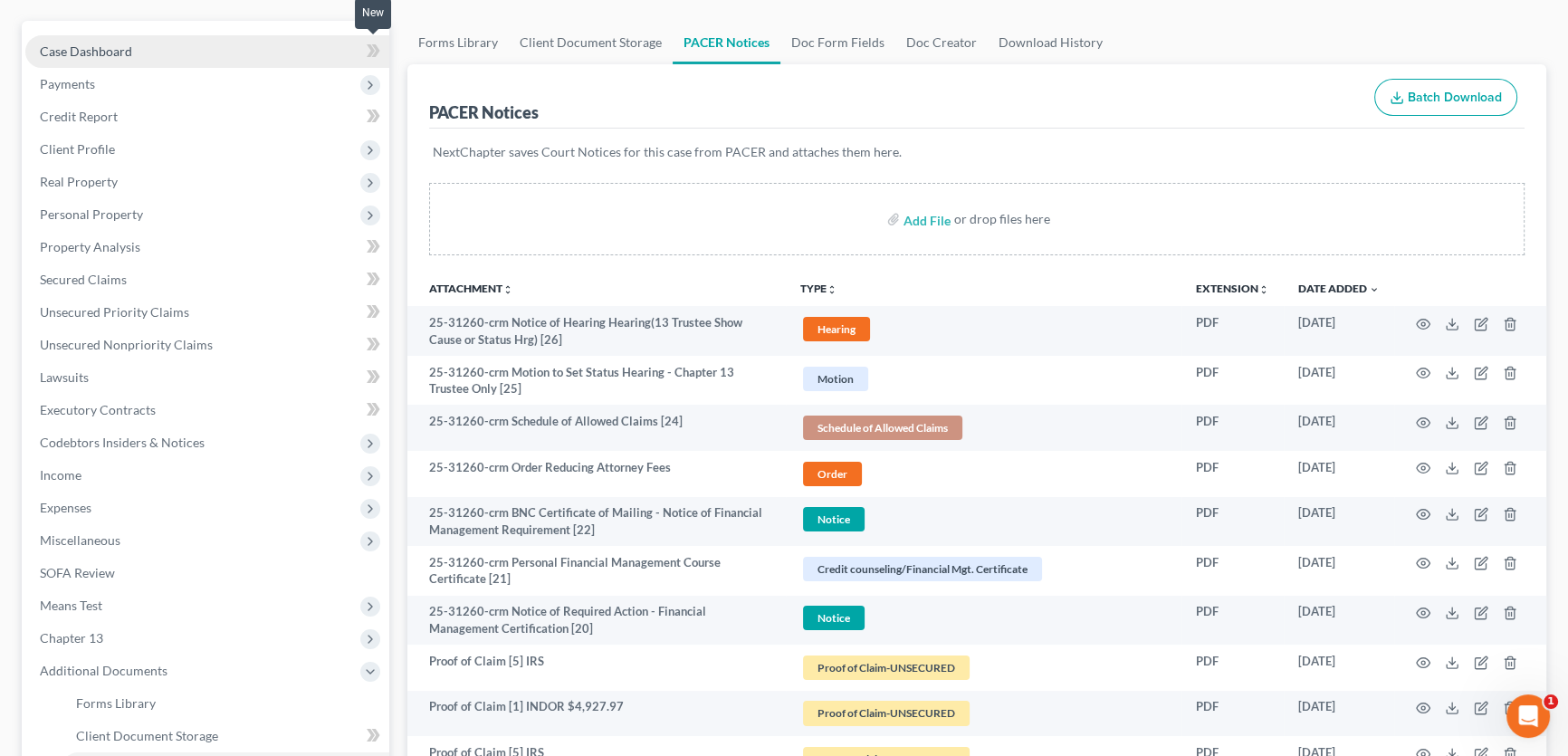
scroll to position [0, 0]
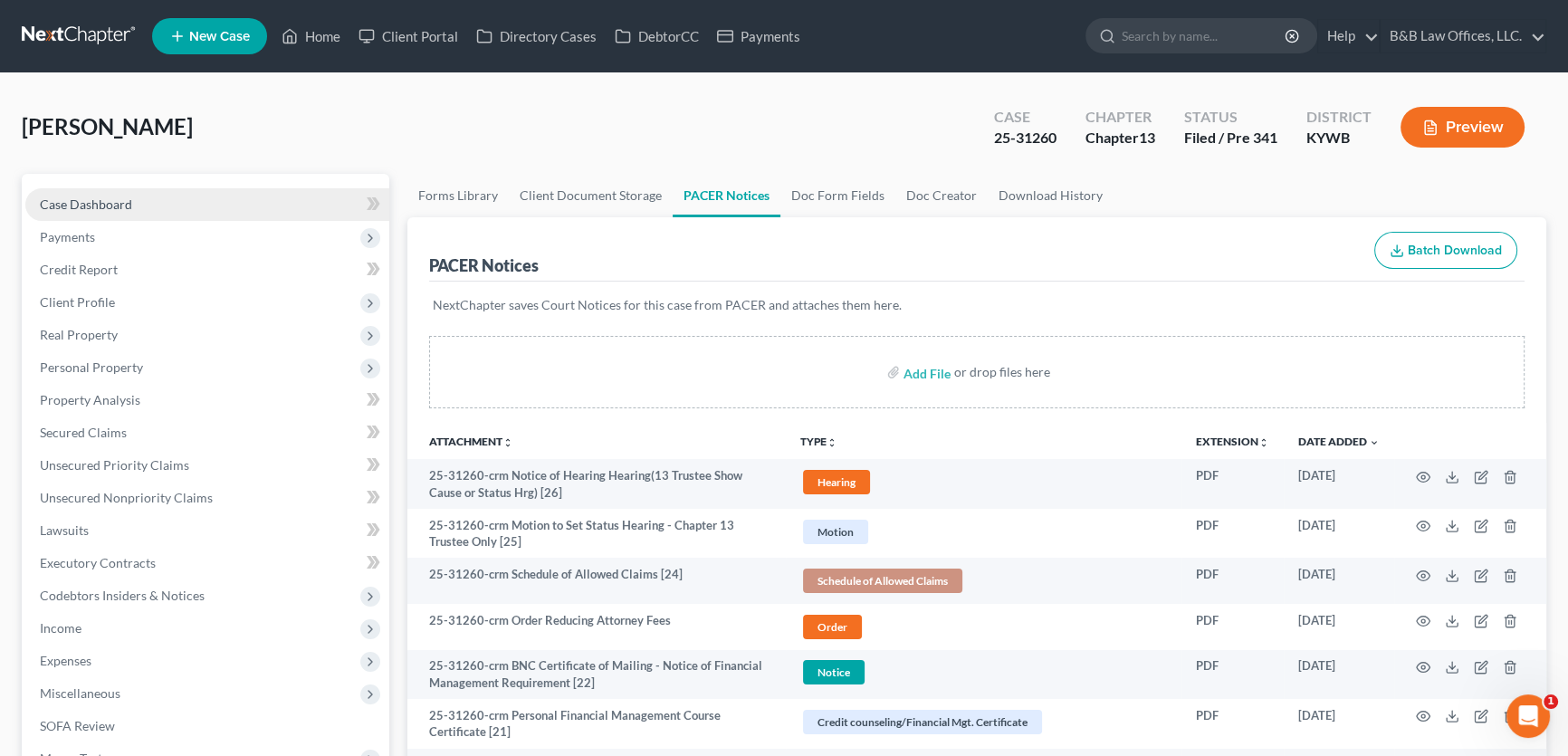
click at [172, 205] on link "Case Dashboard" at bounding box center [207, 204] width 364 height 33
select select "7"
select select "4"
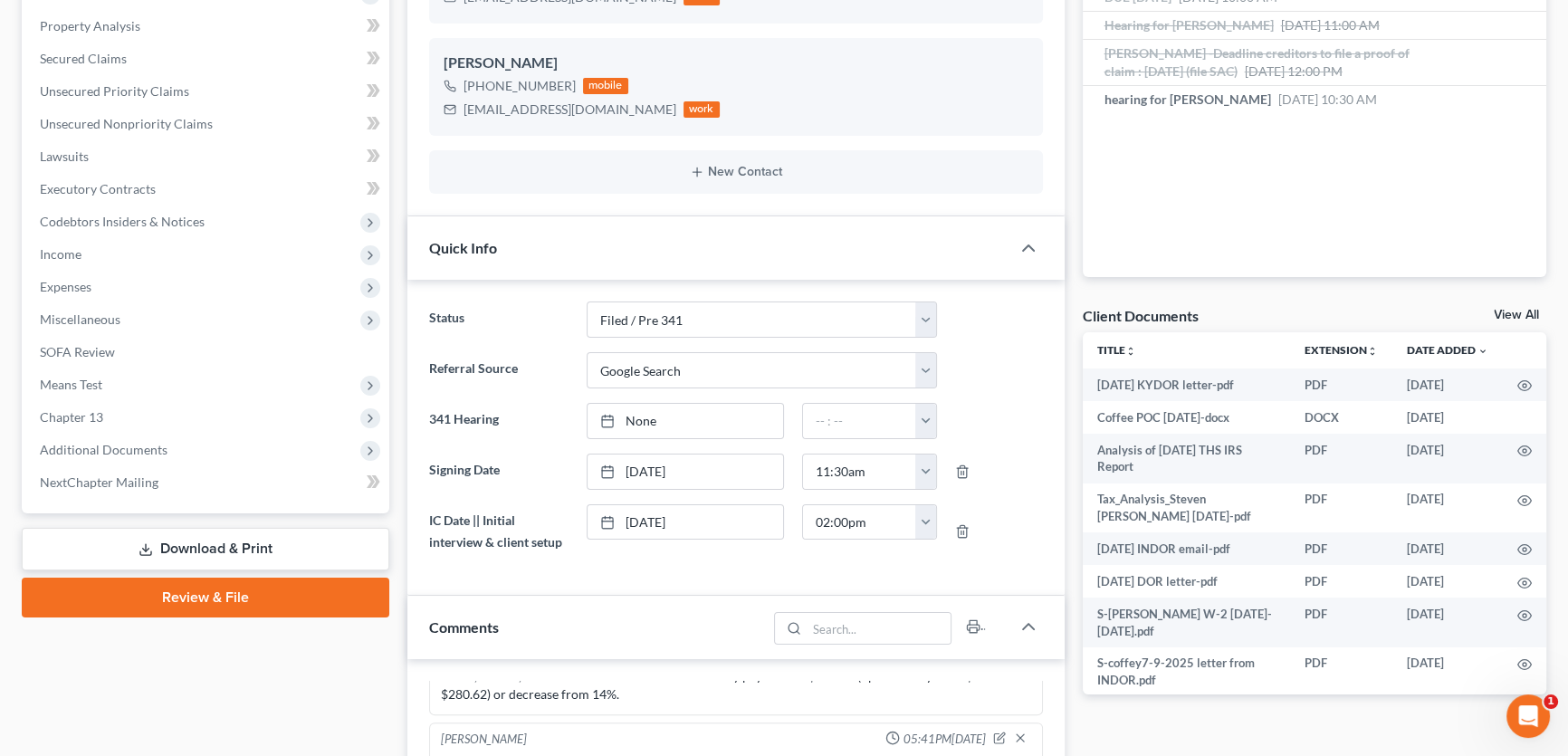
scroll to position [411, 0]
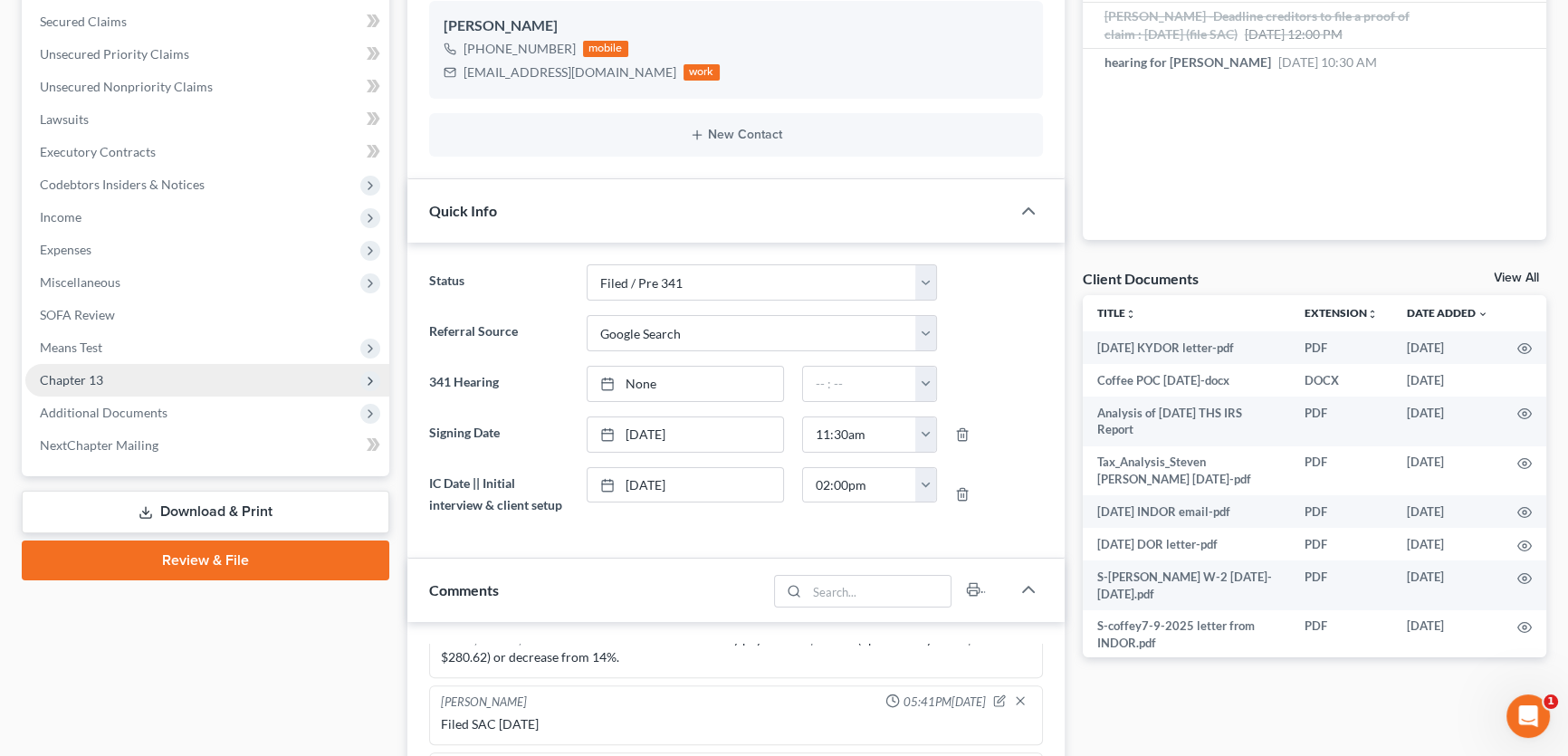
click at [195, 379] on span "Chapter 13" at bounding box center [207, 379] width 364 height 33
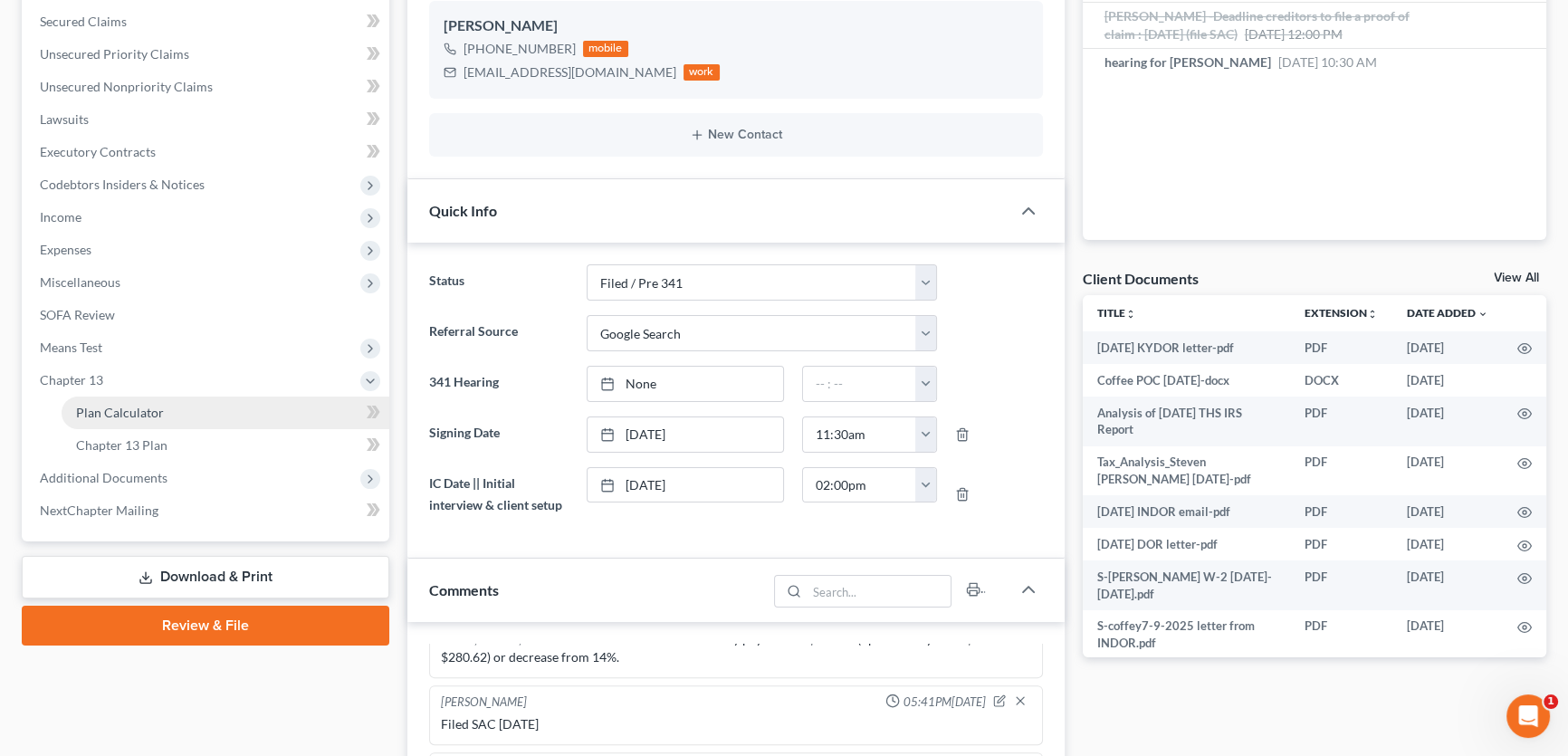
click at [181, 409] on link "Plan Calculator" at bounding box center [225, 412] width 328 height 33
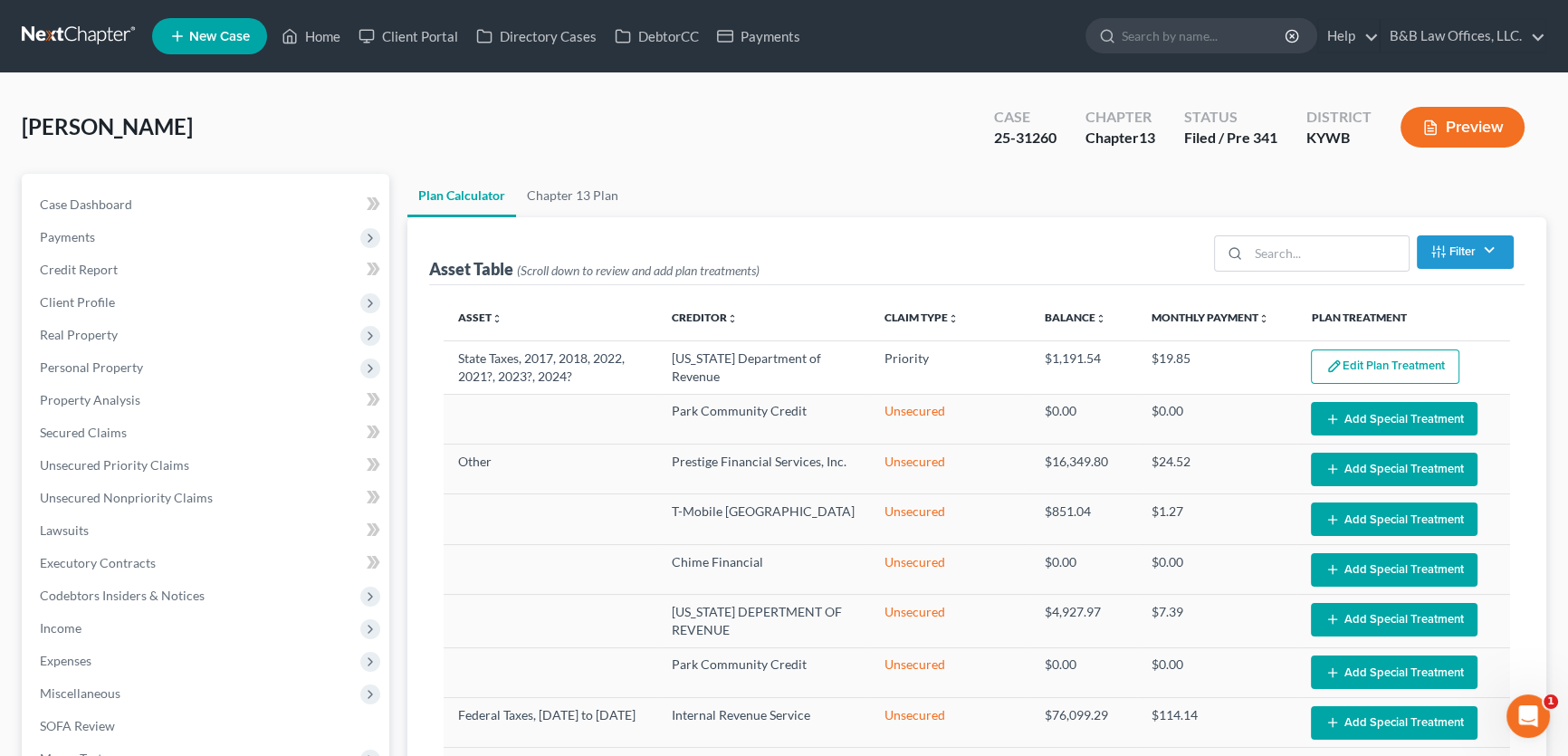
scroll to position [89, 0]
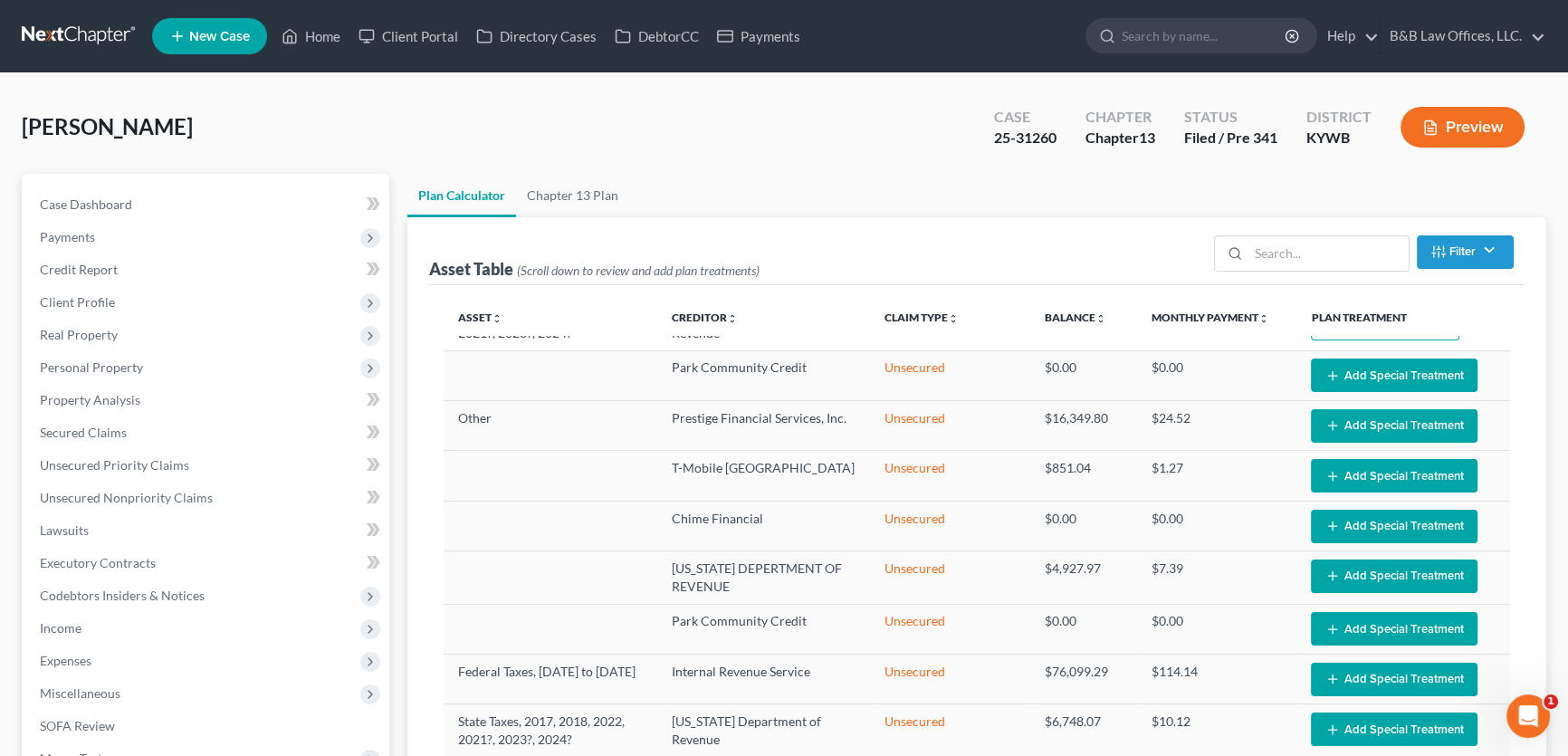
select select "59"
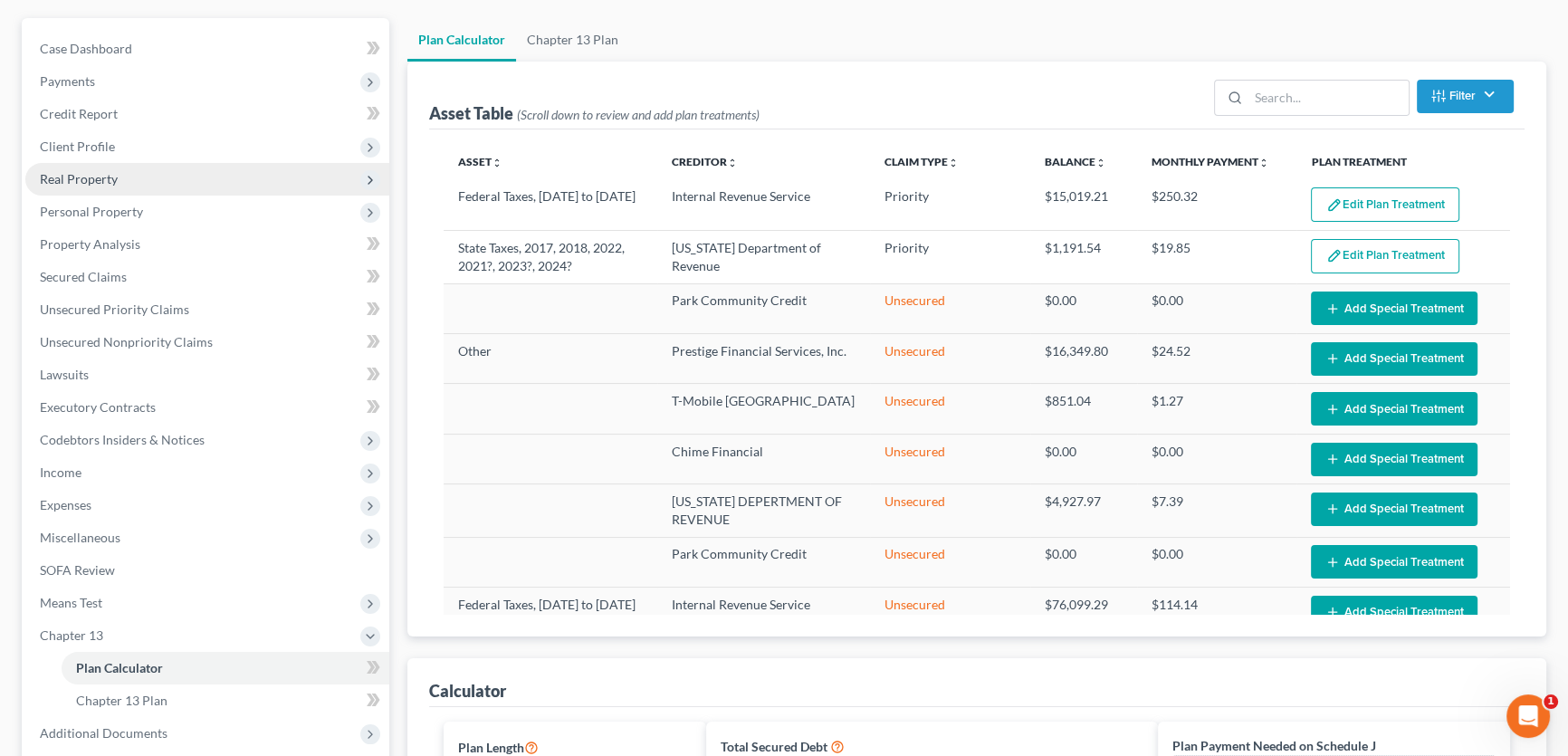
scroll to position [0, 0]
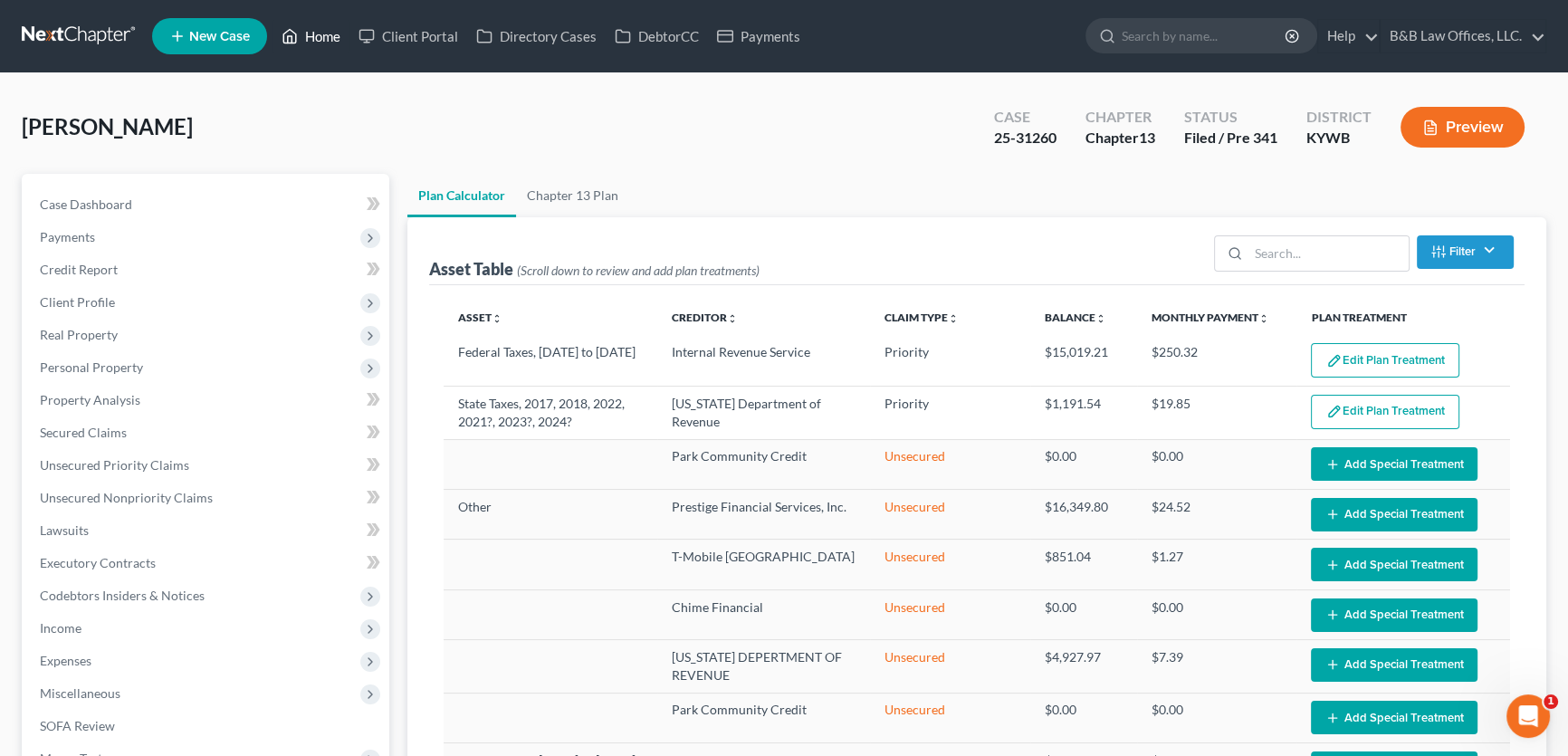
click at [314, 37] on link "Home" at bounding box center [311, 36] width 77 height 33
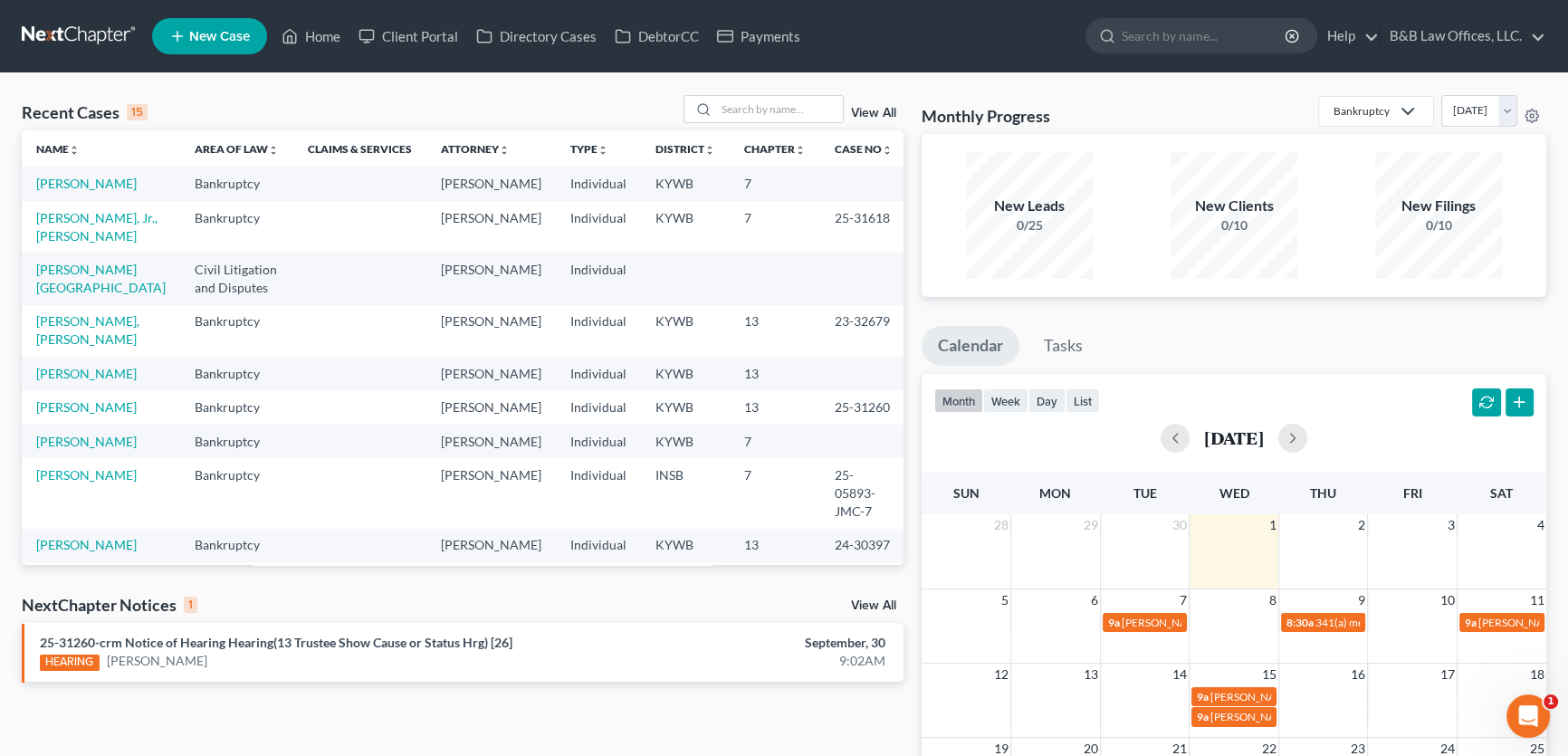
click at [880, 596] on div "NextChapter Notices 1 View All" at bounding box center [463, 608] width 882 height 29
click at [880, 603] on link "View All" at bounding box center [874, 605] width 46 height 13
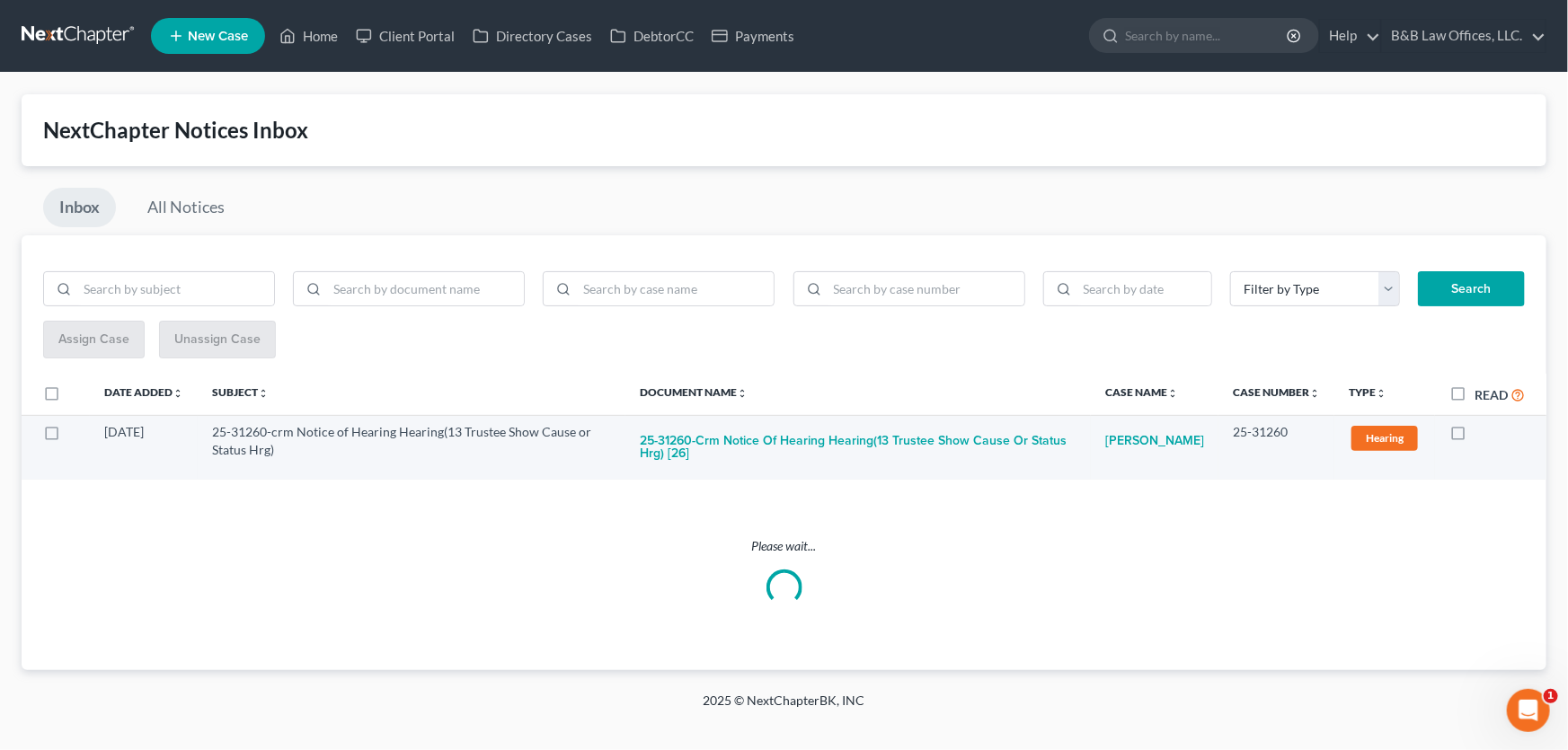
click at [1475, 436] on label at bounding box center [1475, 436] width 0 height 0
click at [1481, 434] on input "checkbox" at bounding box center [1487, 430] width 12 height 12
checkbox input "true"
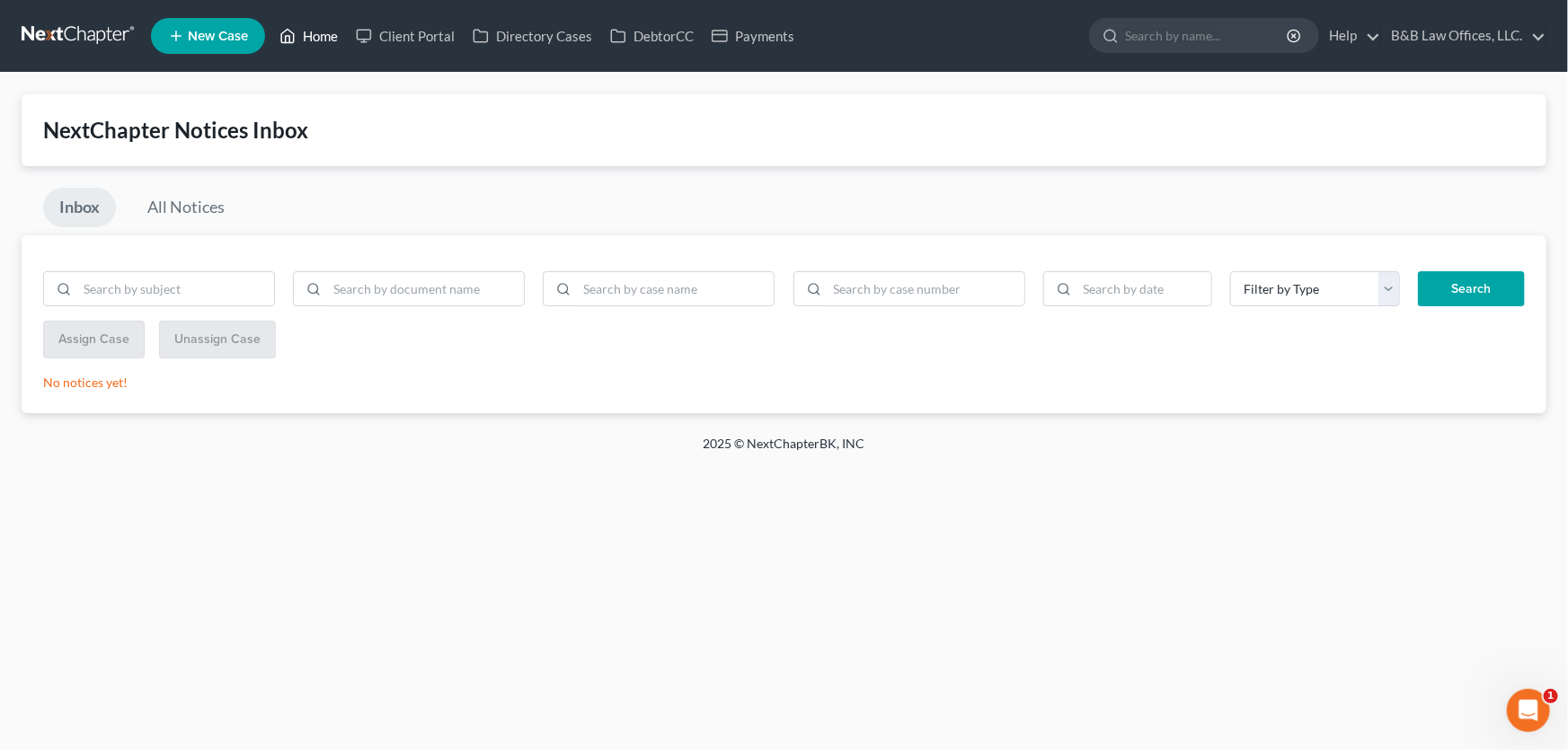
drag, startPoint x: 306, startPoint y: 33, endPoint x: 324, endPoint y: 27, distance: 19.0
click at [306, 33] on link "Home" at bounding box center [309, 35] width 77 height 32
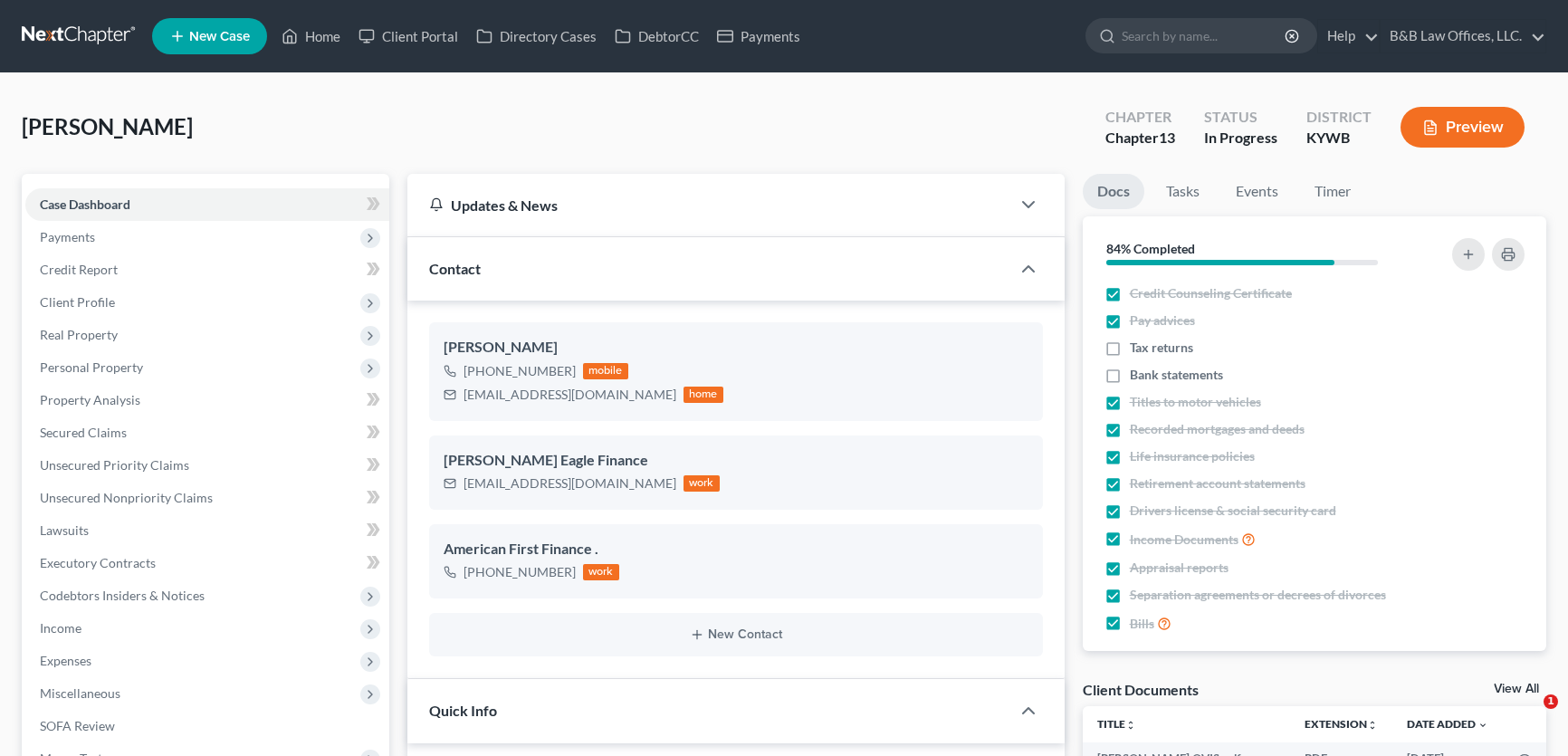
select select "9"
select select "2"
select select "0"
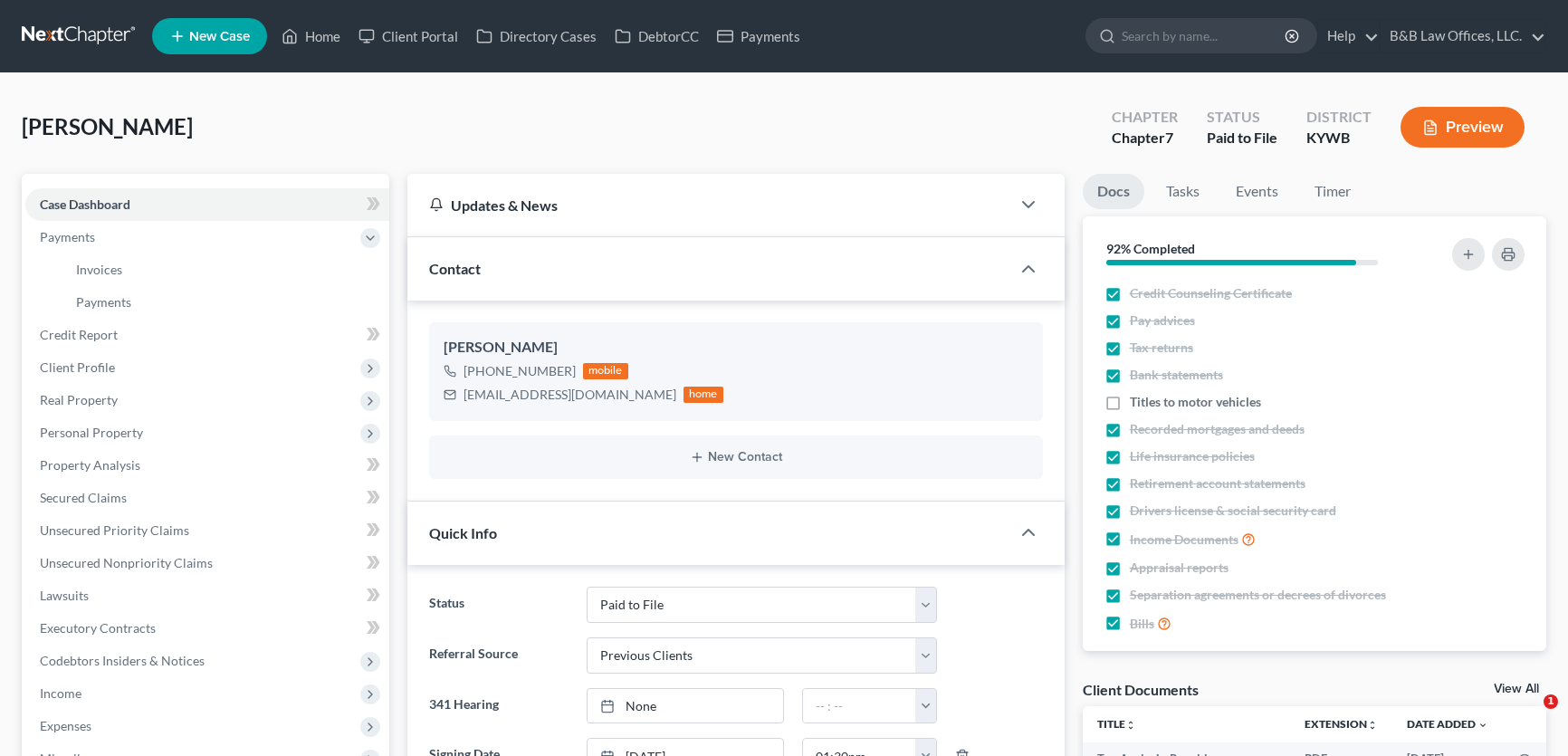
select select "12"
select select "1"
select select "0"
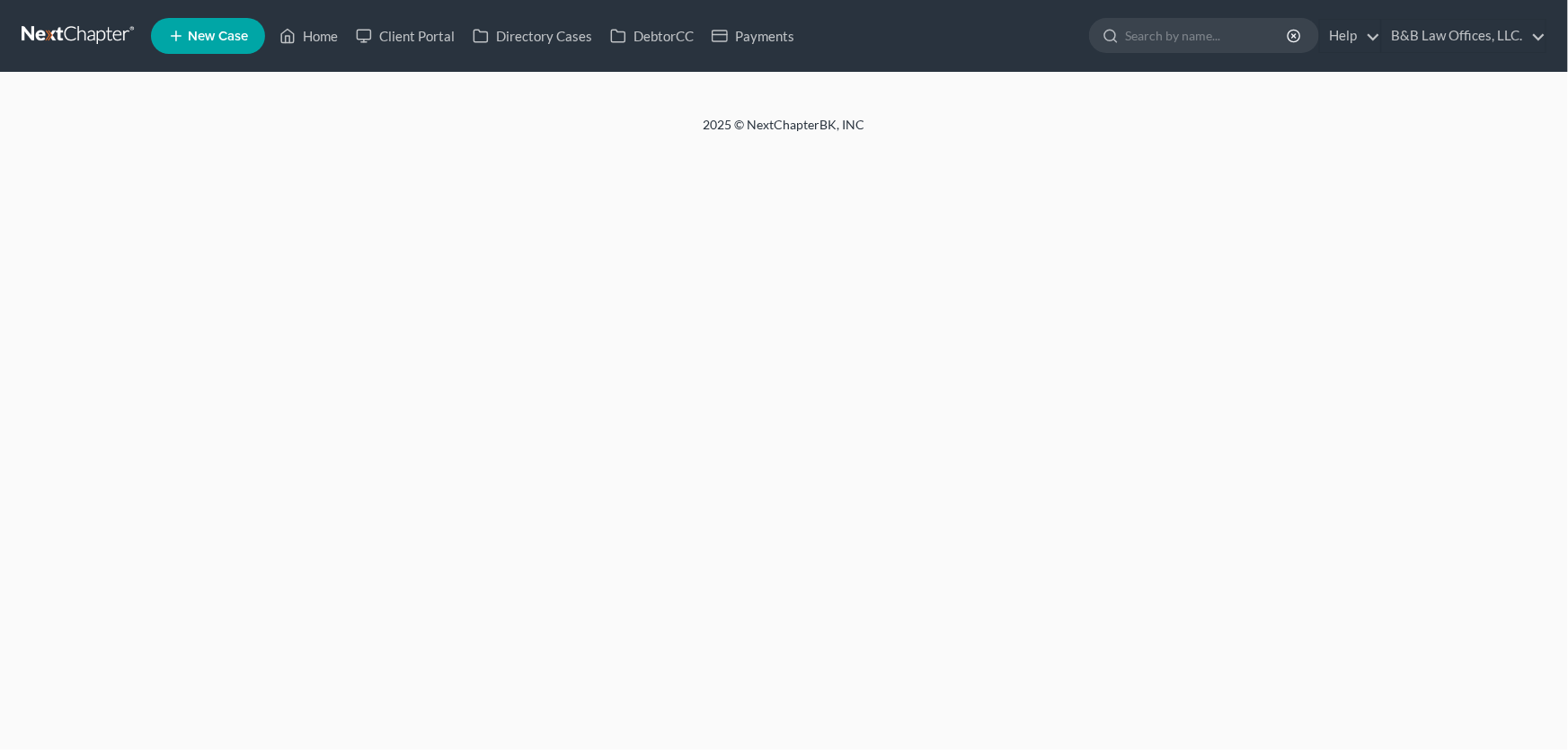
select select "1"
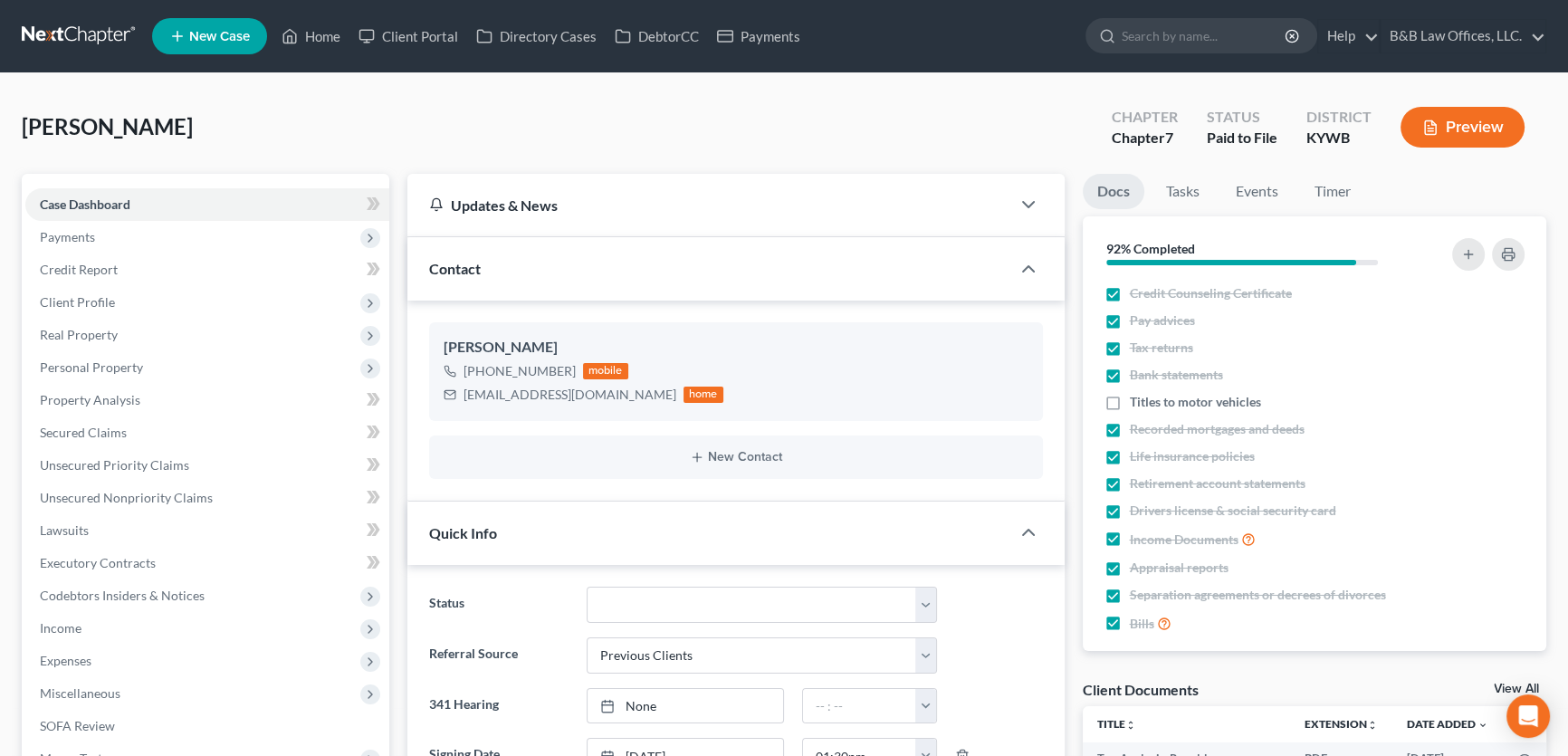
scroll to position [1646, 0]
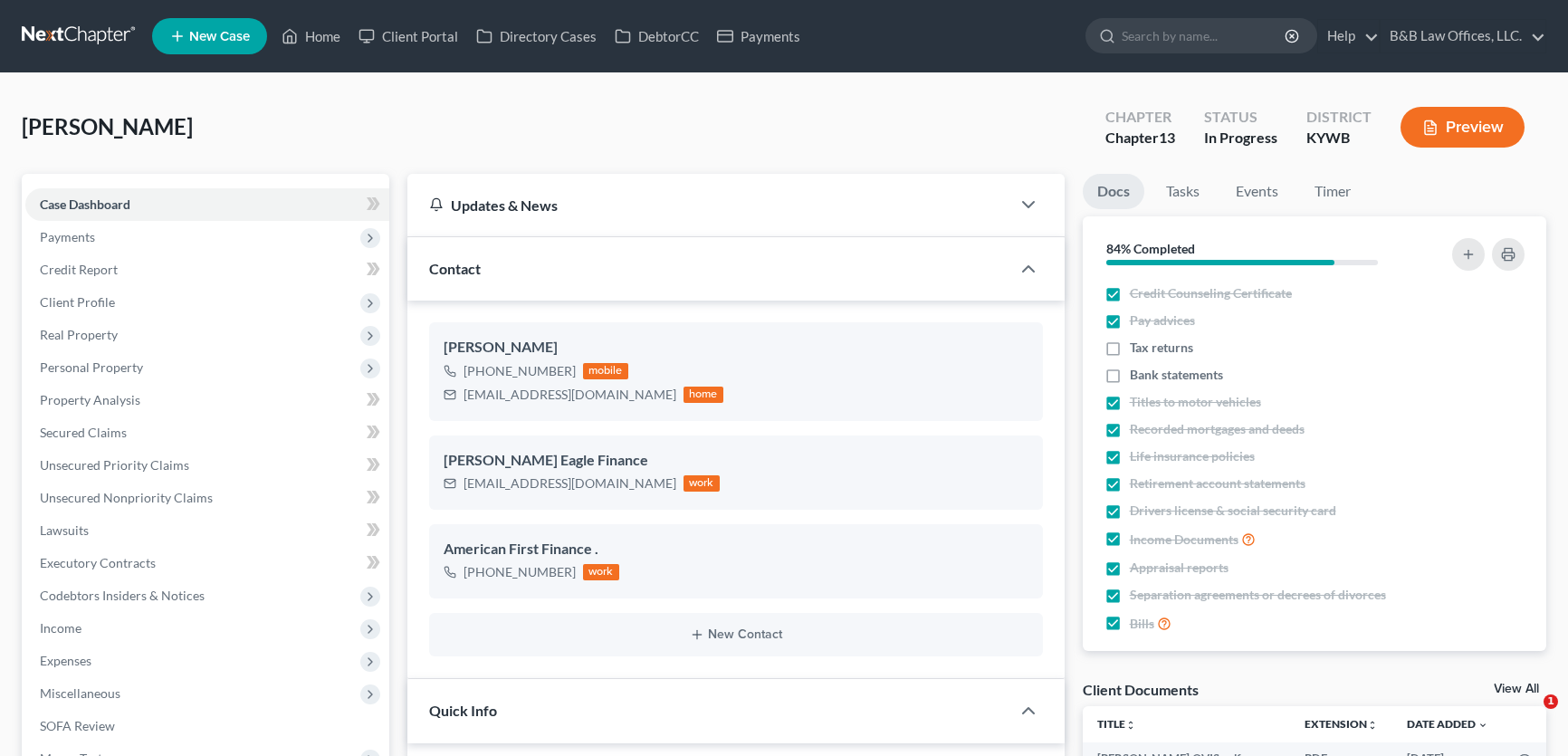
select select "9"
select select "2"
select select "0"
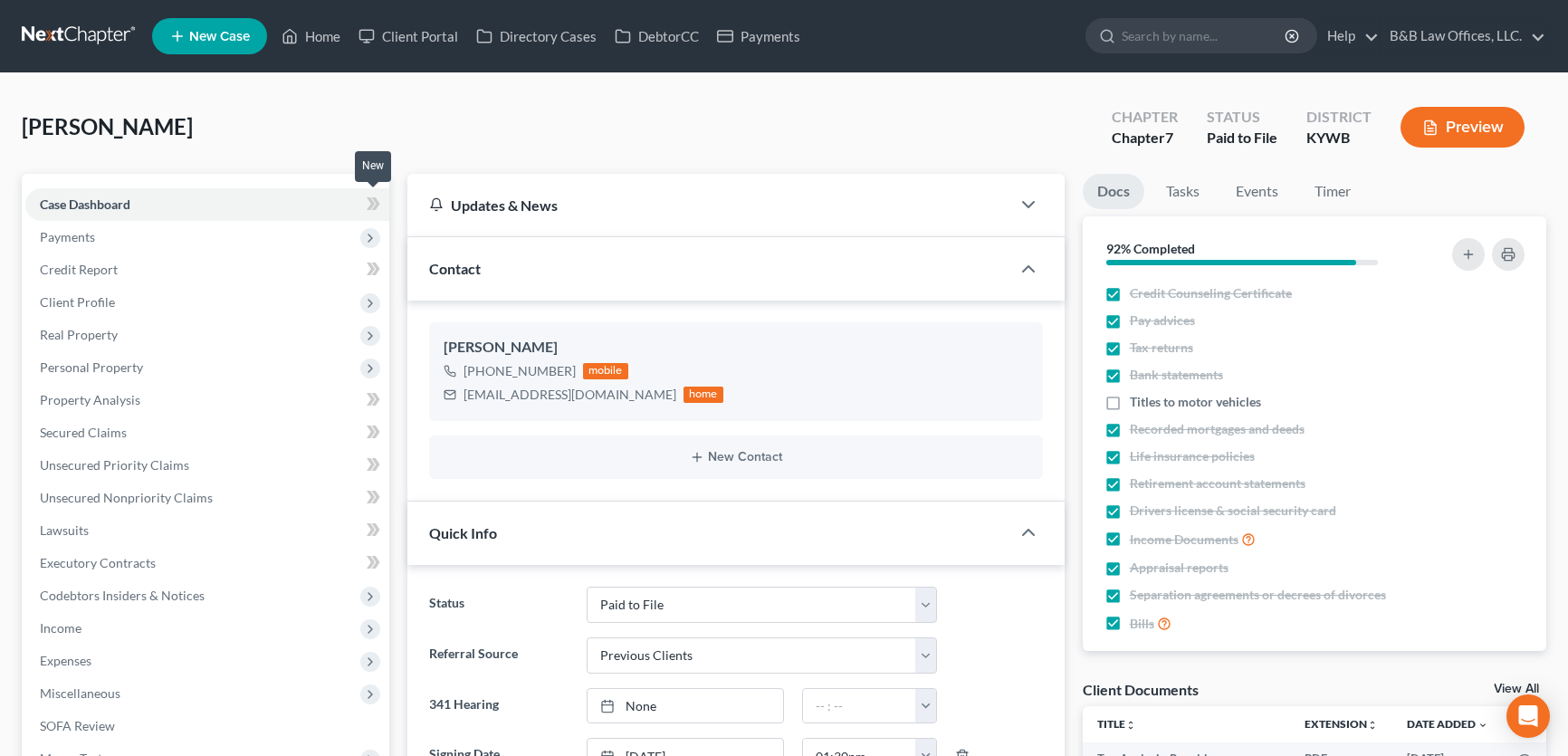
select select "12"
select select "1"
select select "0"
click at [137, 303] on span "Client Profile" at bounding box center [207, 302] width 364 height 33
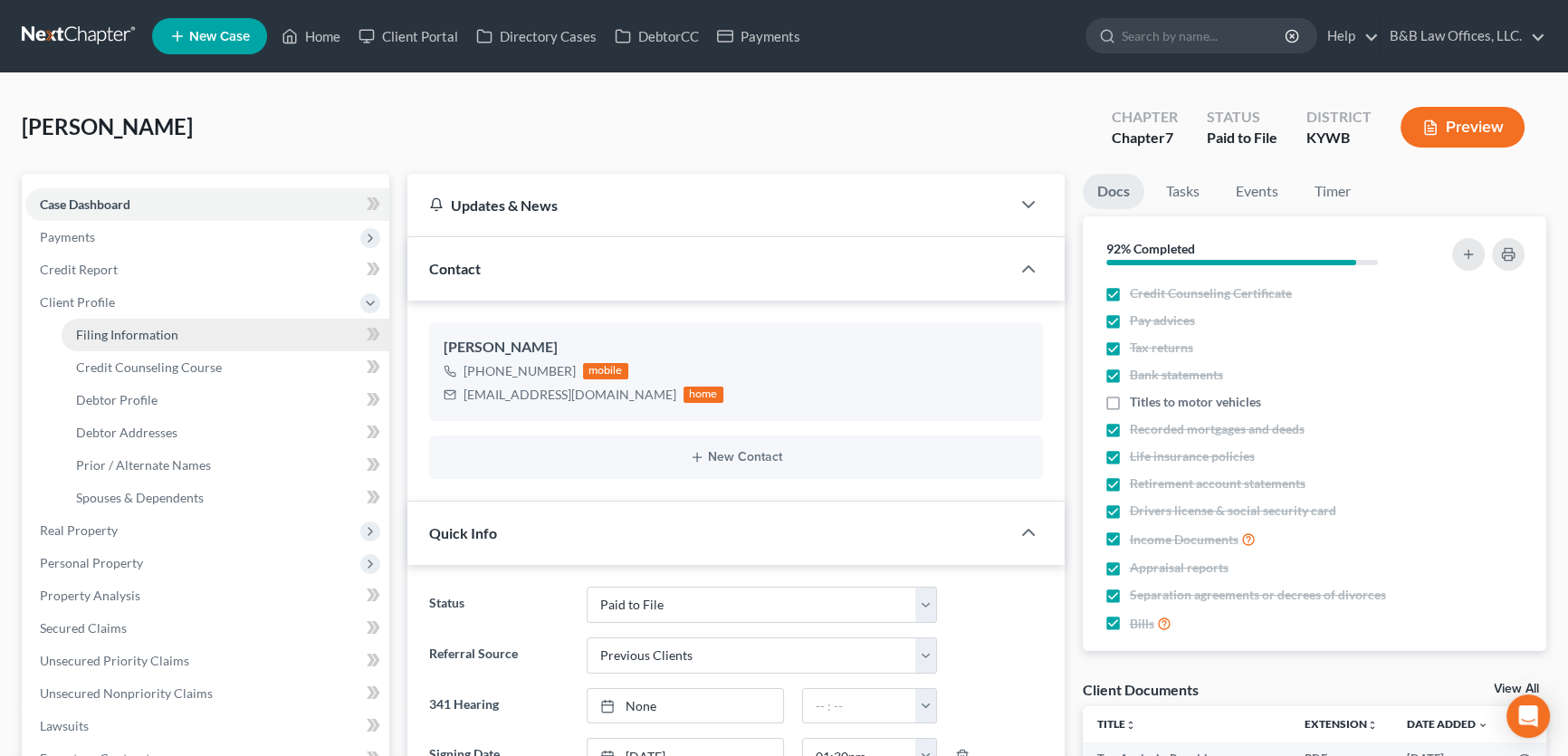
click at [206, 337] on link "Filing Information" at bounding box center [225, 335] width 328 height 33
select select "1"
select select "0"
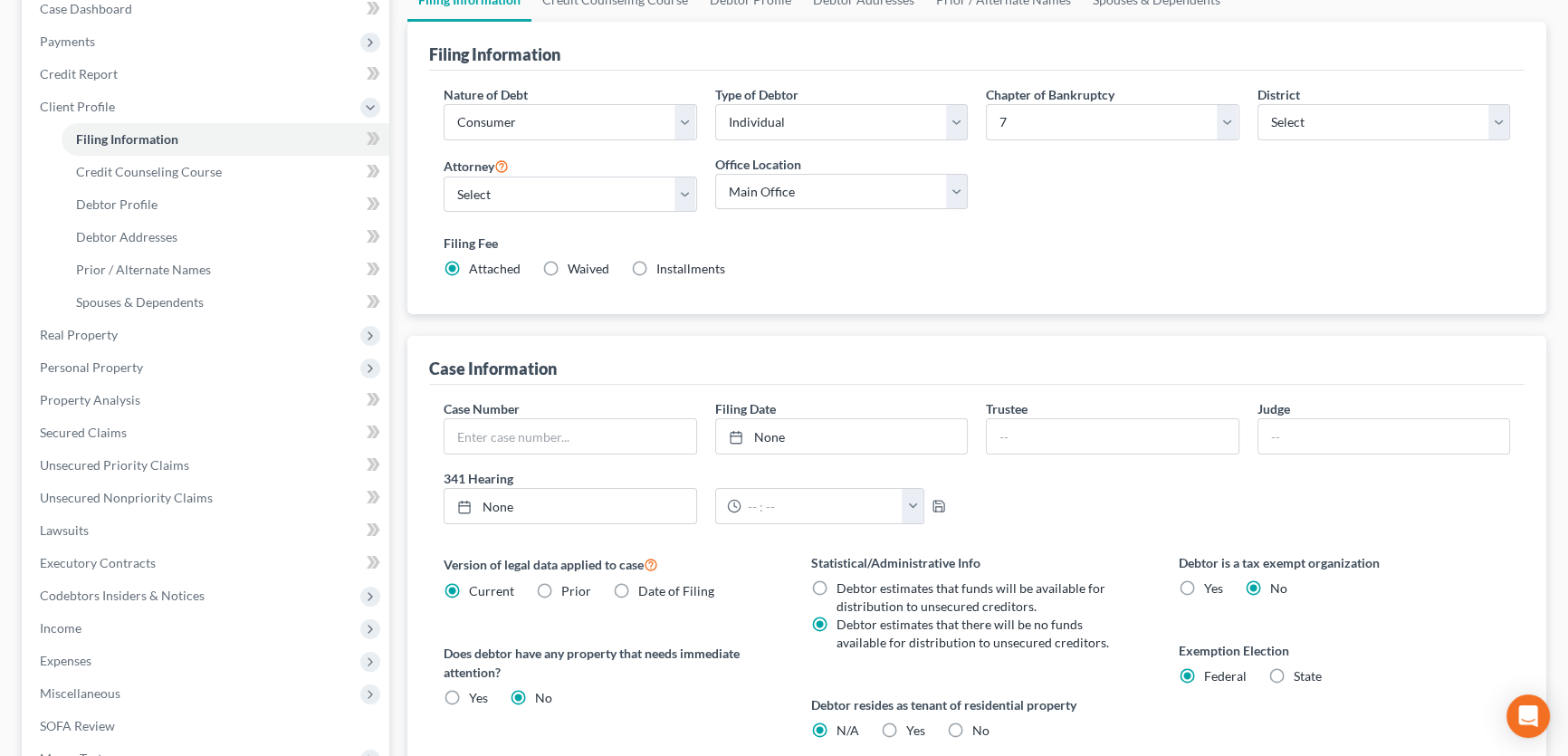
scroll to position [247, 0]
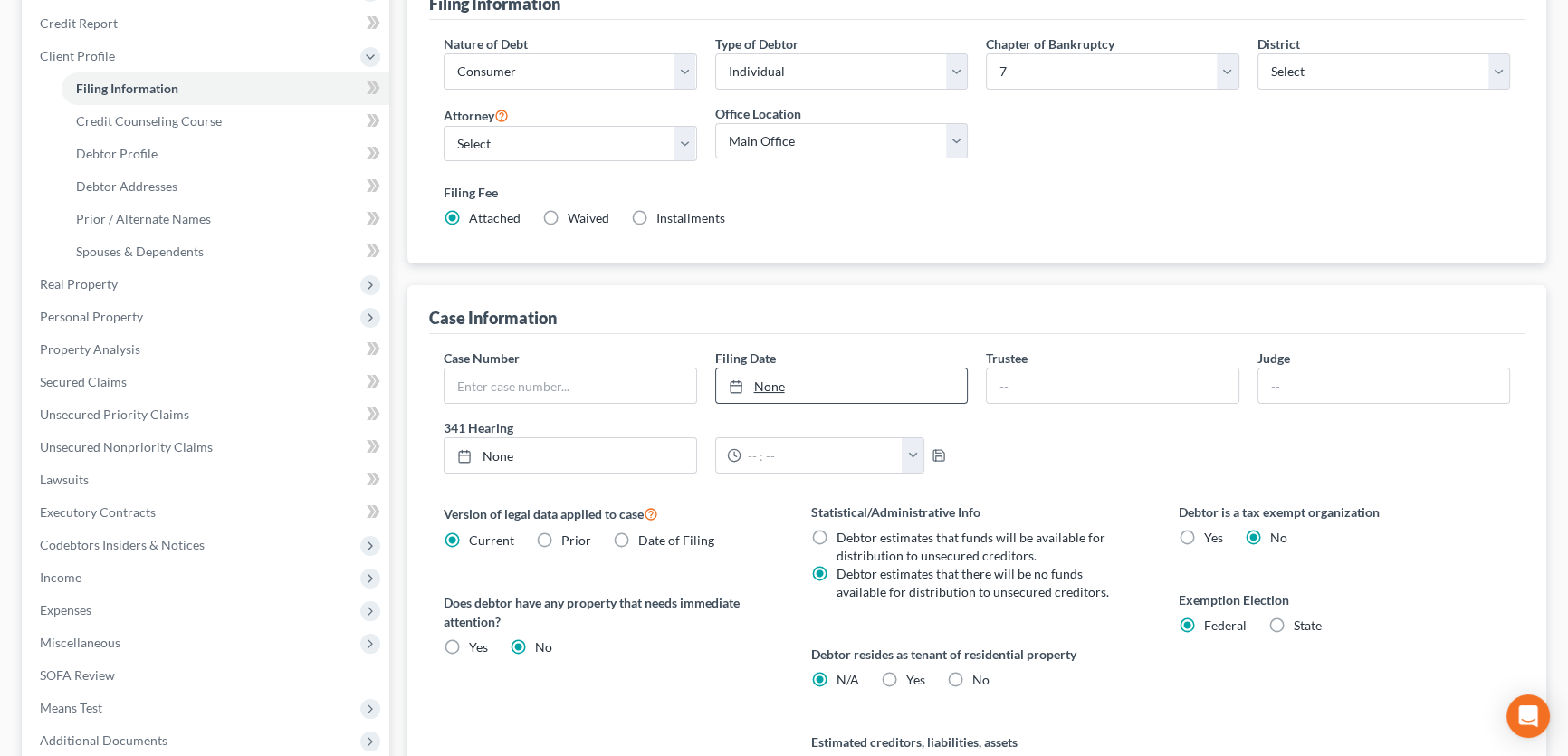
click at [798, 388] on link "None" at bounding box center [842, 385] width 252 height 35
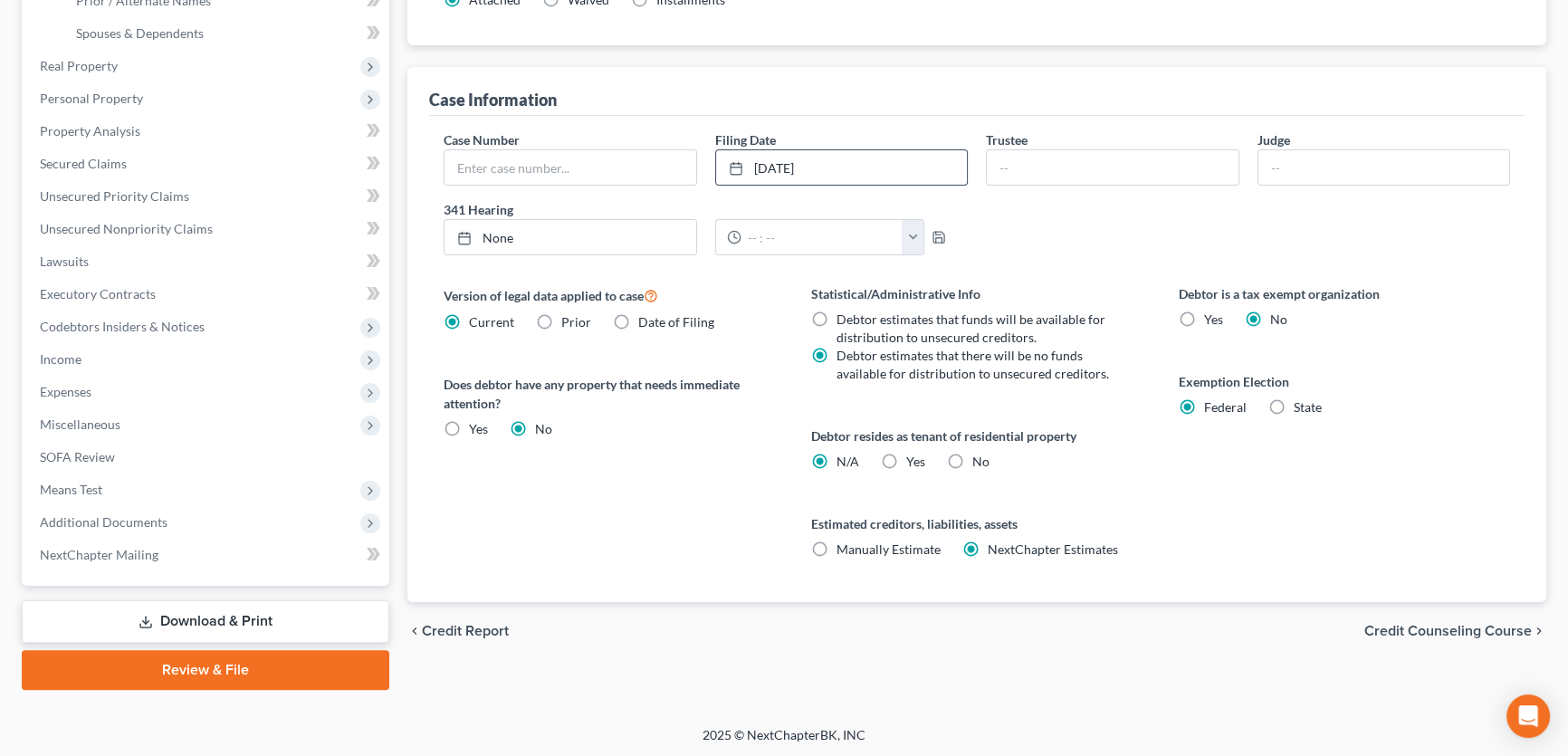
click at [1409, 625] on span "Credit Counseling Course" at bounding box center [1447, 631] width 167 height 15
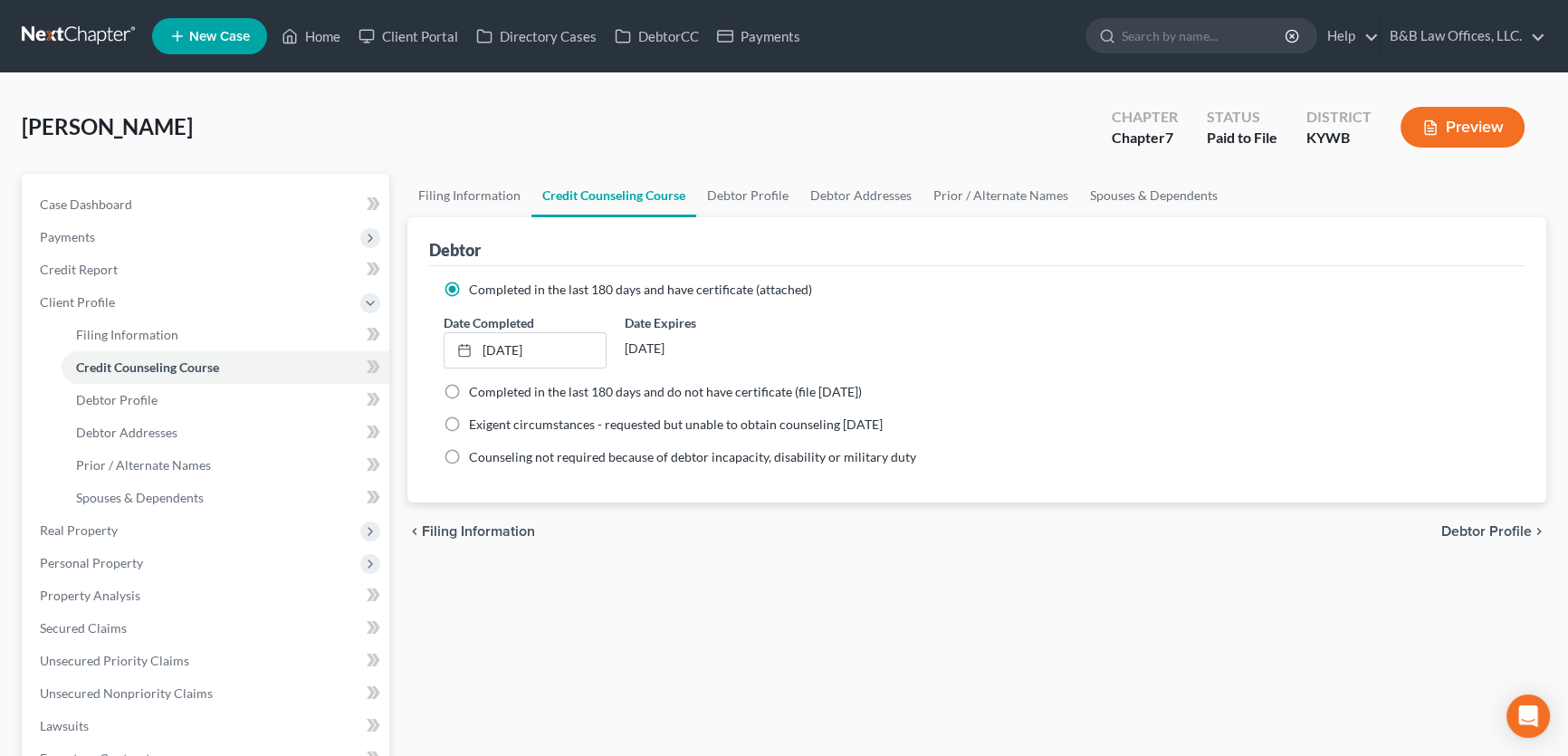
click at [1479, 533] on span "Debtor Profile" at bounding box center [1486, 531] width 90 height 15
select select "2"
select select "0"
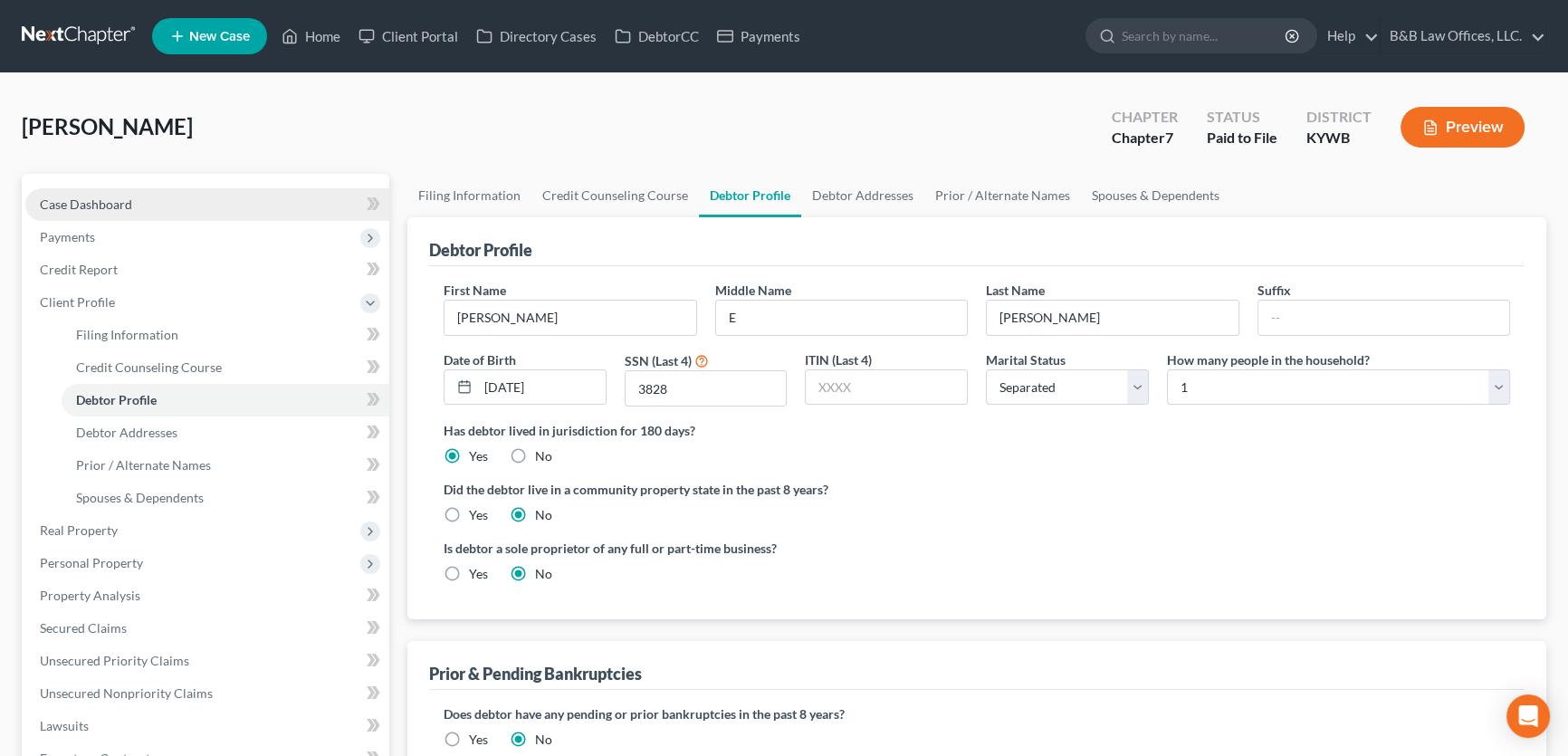
click at [106, 209] on span "Case Dashboard" at bounding box center [85, 204] width 92 height 16
select select "1"
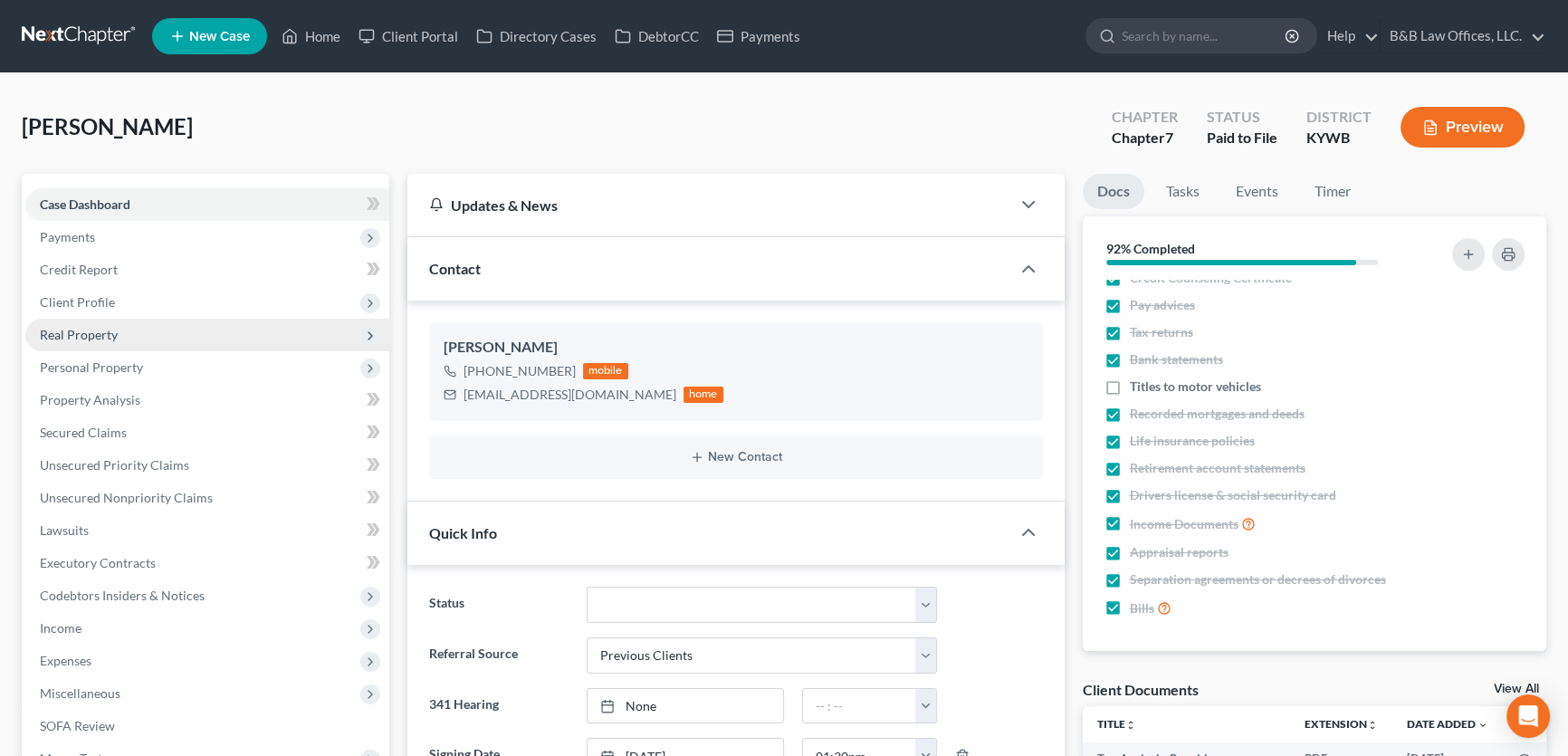
click at [213, 319] on span "Real Property" at bounding box center [207, 335] width 364 height 33
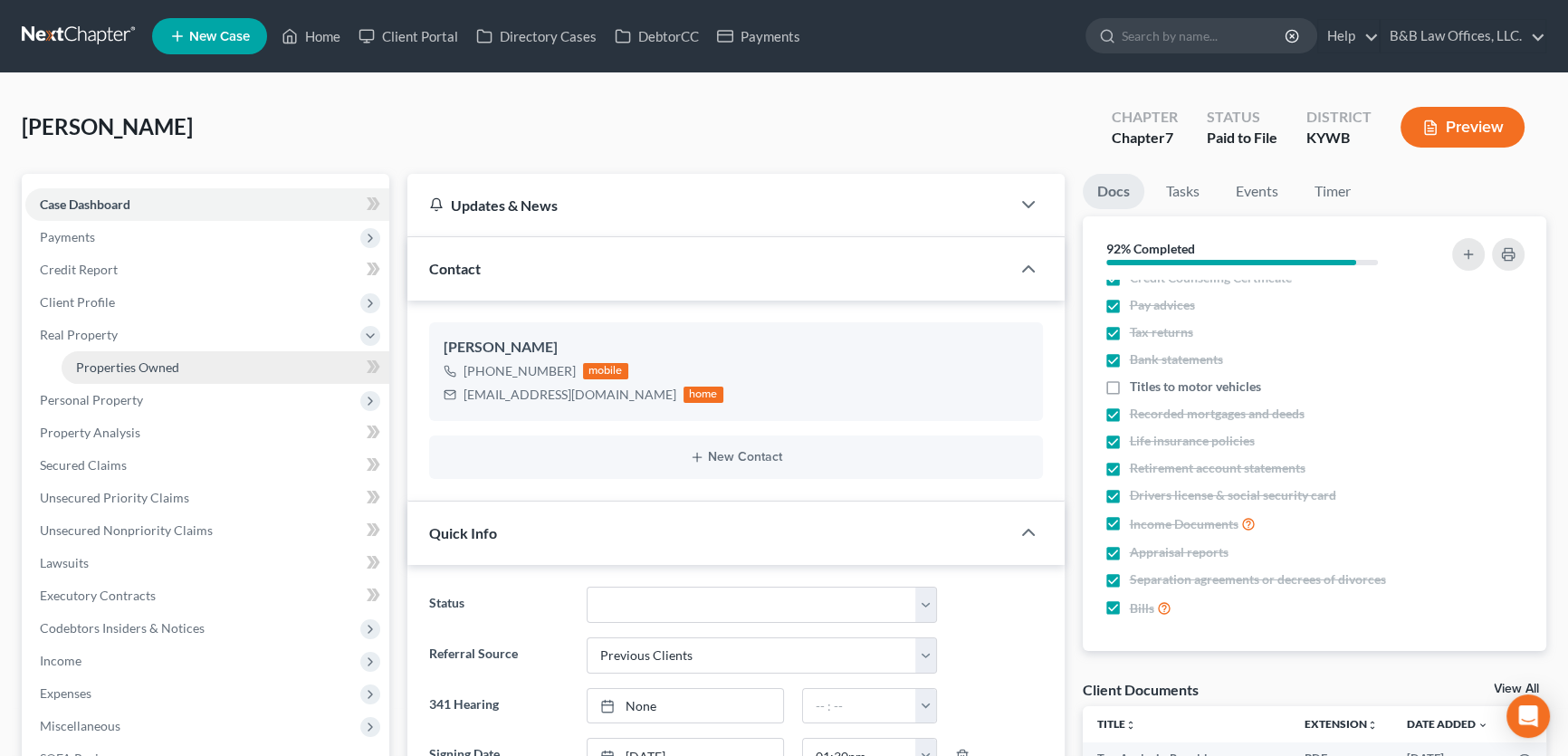
click at [186, 372] on link "Properties Owned" at bounding box center [225, 368] width 328 height 33
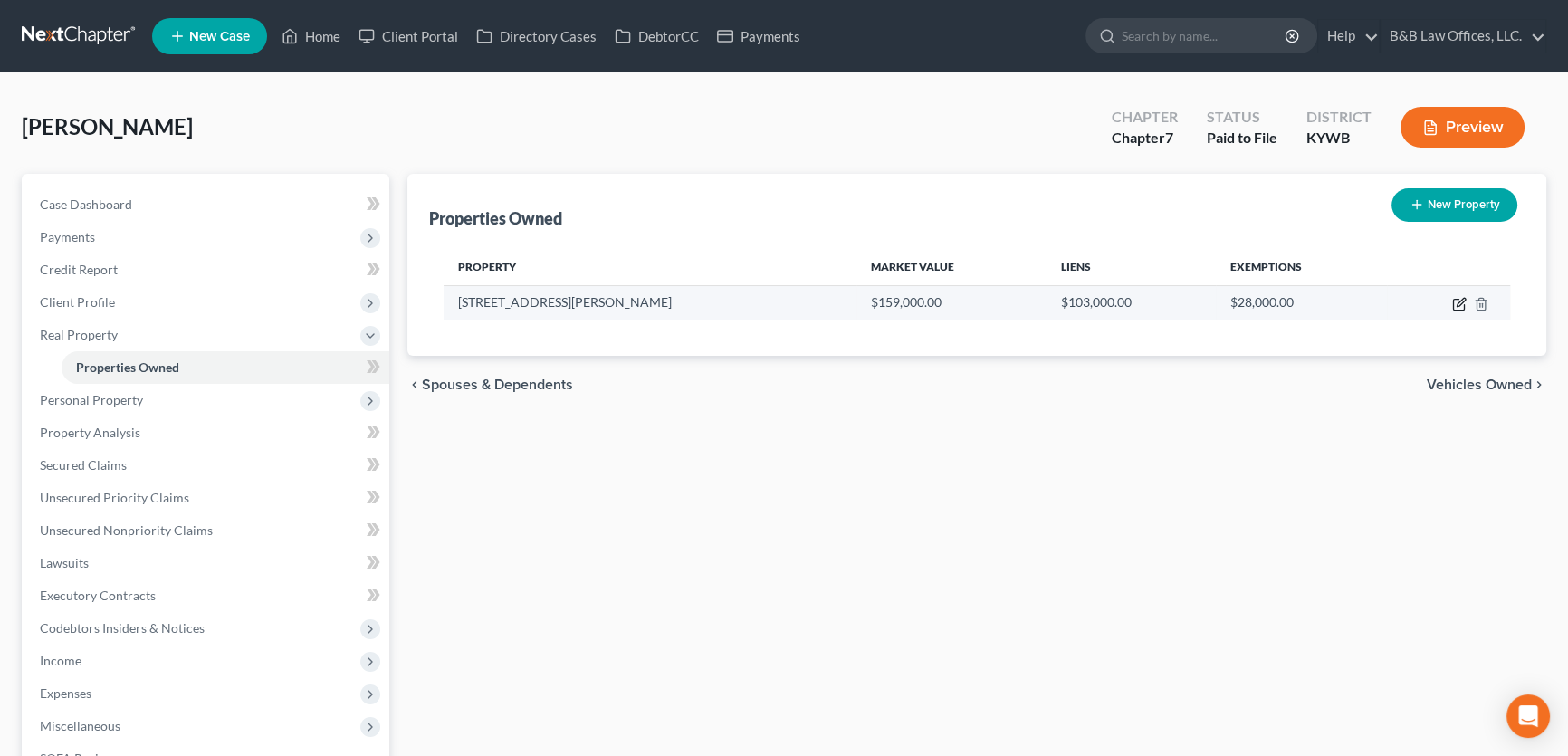
click at [1456, 304] on icon "button" at bounding box center [1459, 304] width 15 height 15
select select "18"
select select "2"
select select "6"
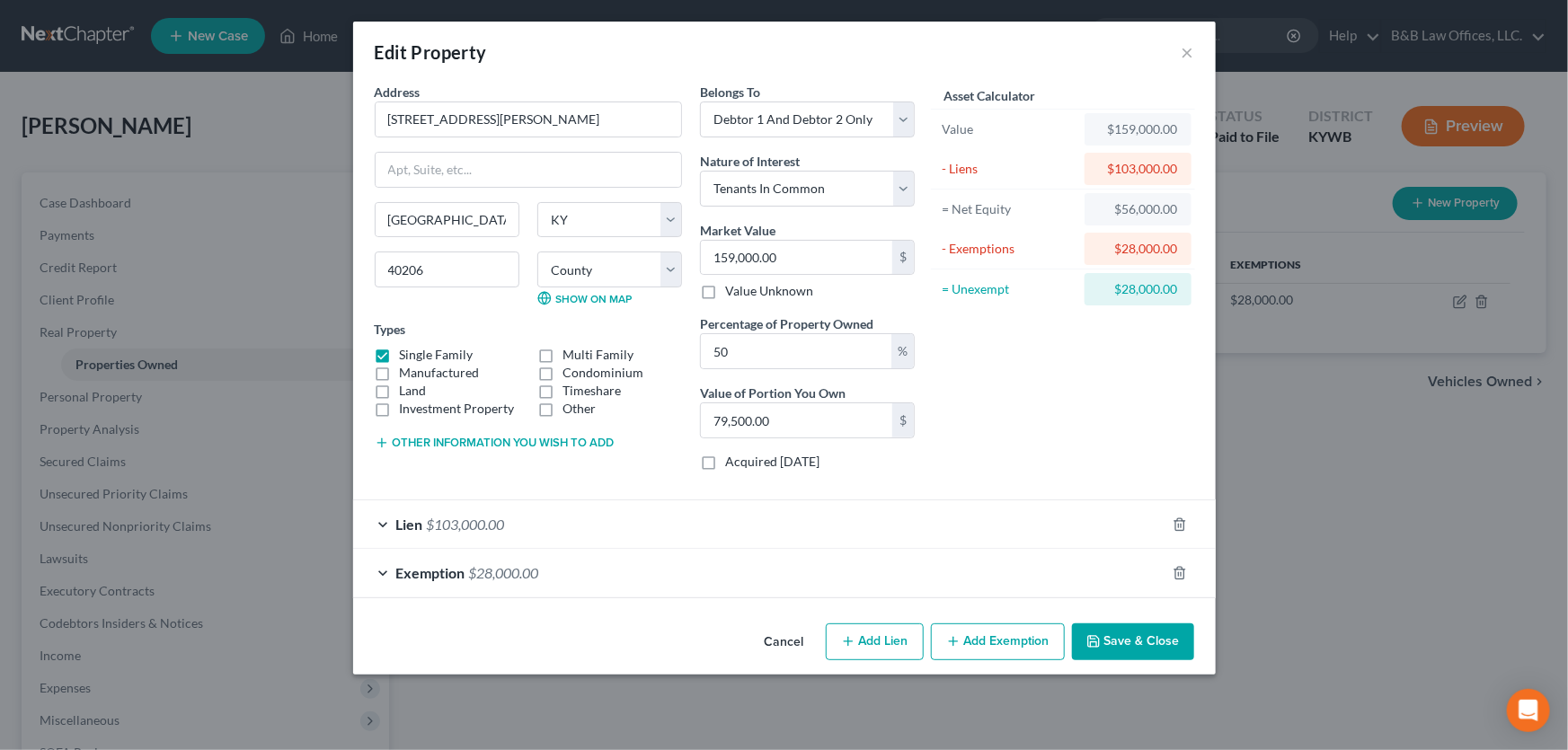
click at [1108, 640] on button "Save & Close" at bounding box center [1132, 642] width 122 height 37
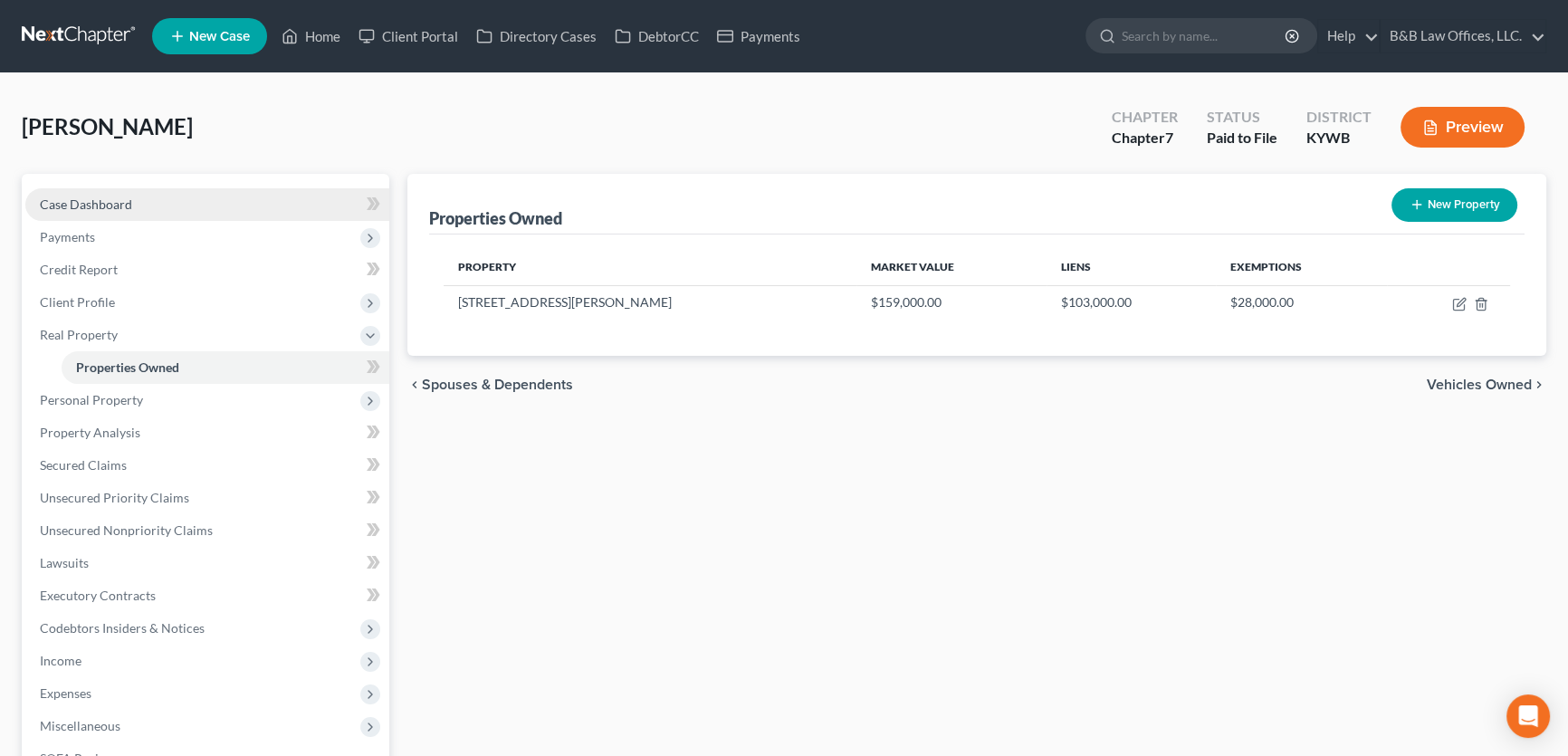
click at [125, 212] on link "Case Dashboard" at bounding box center [207, 204] width 364 height 33
select select "12"
select select "1"
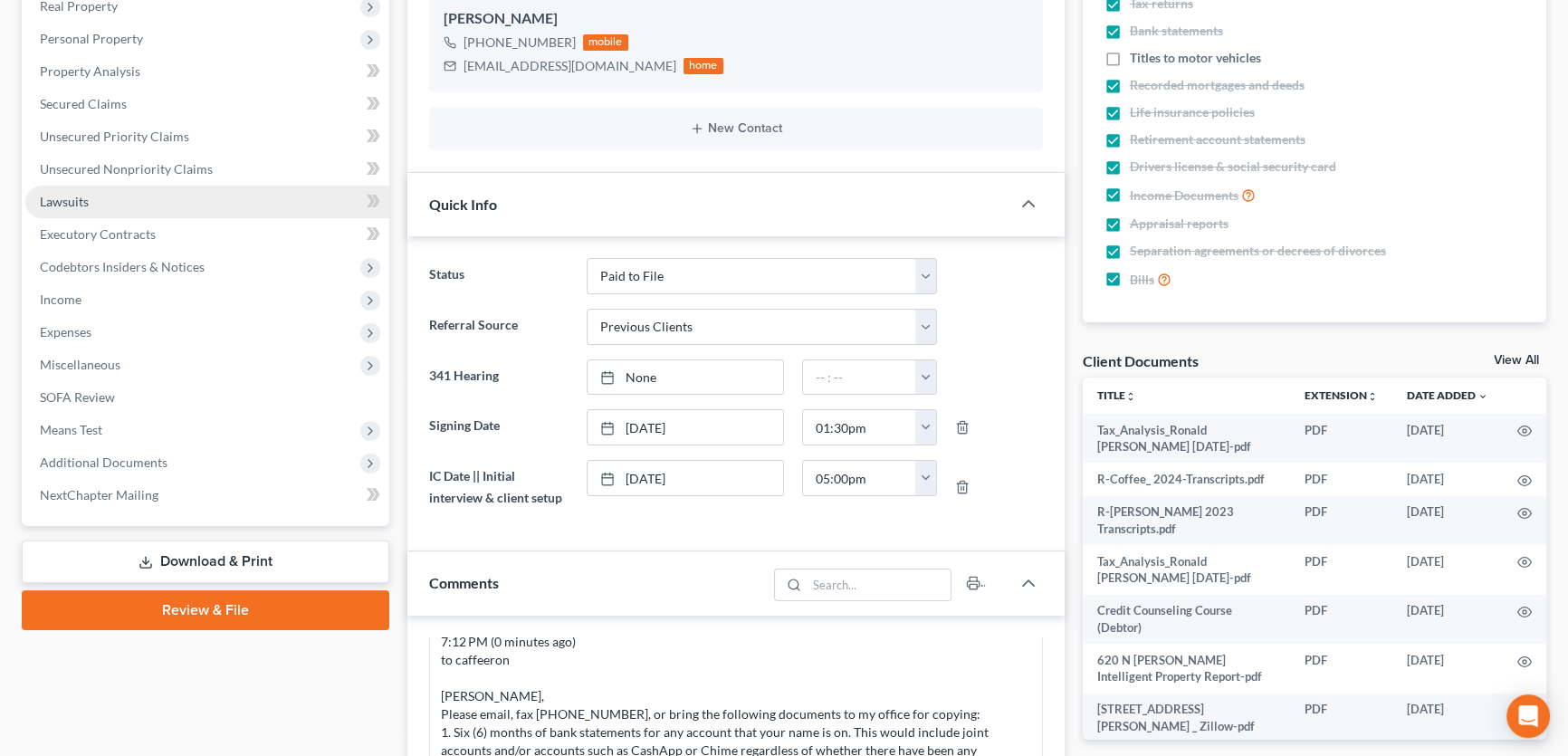
scroll to position [163, 0]
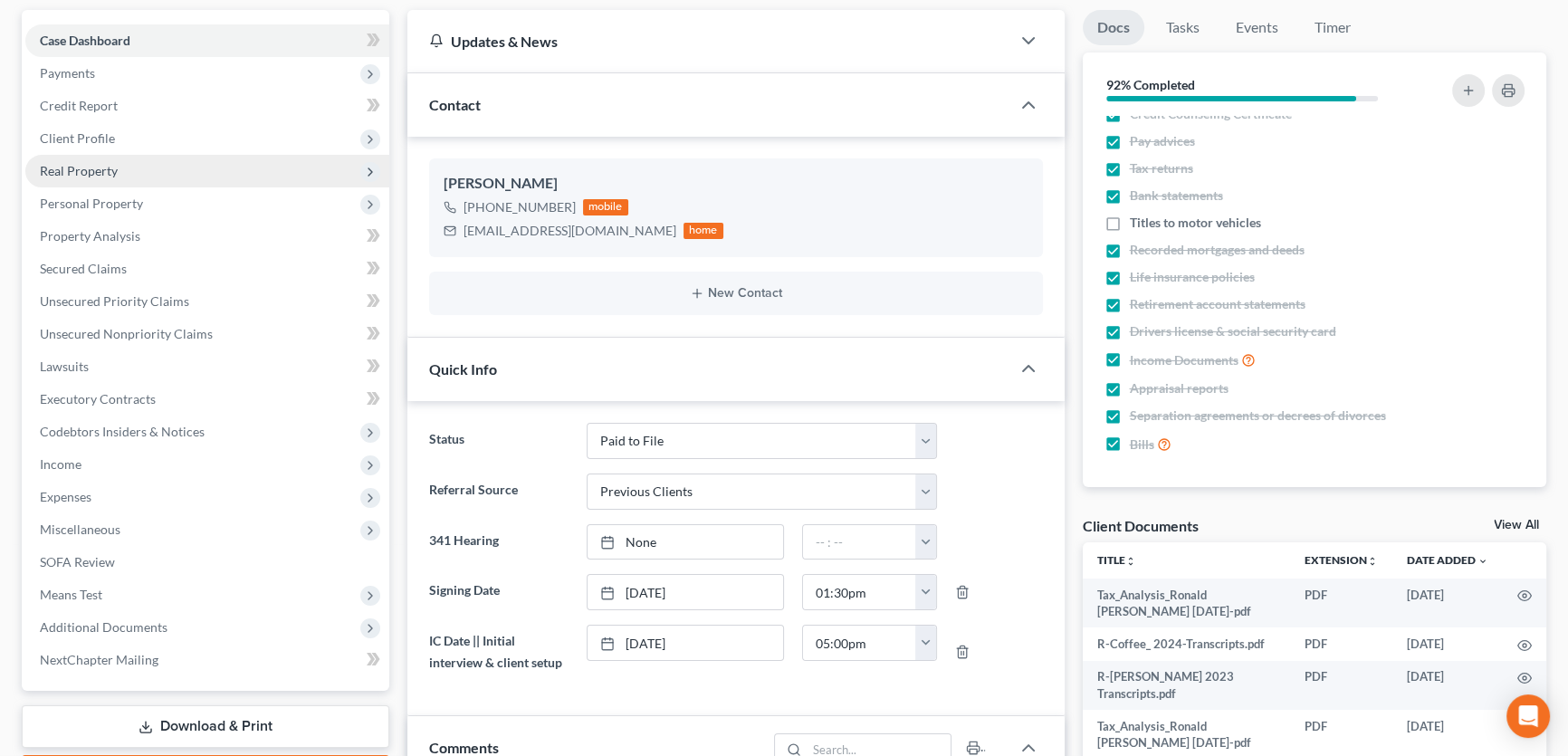
click at [124, 160] on span "Real Property" at bounding box center [207, 170] width 364 height 33
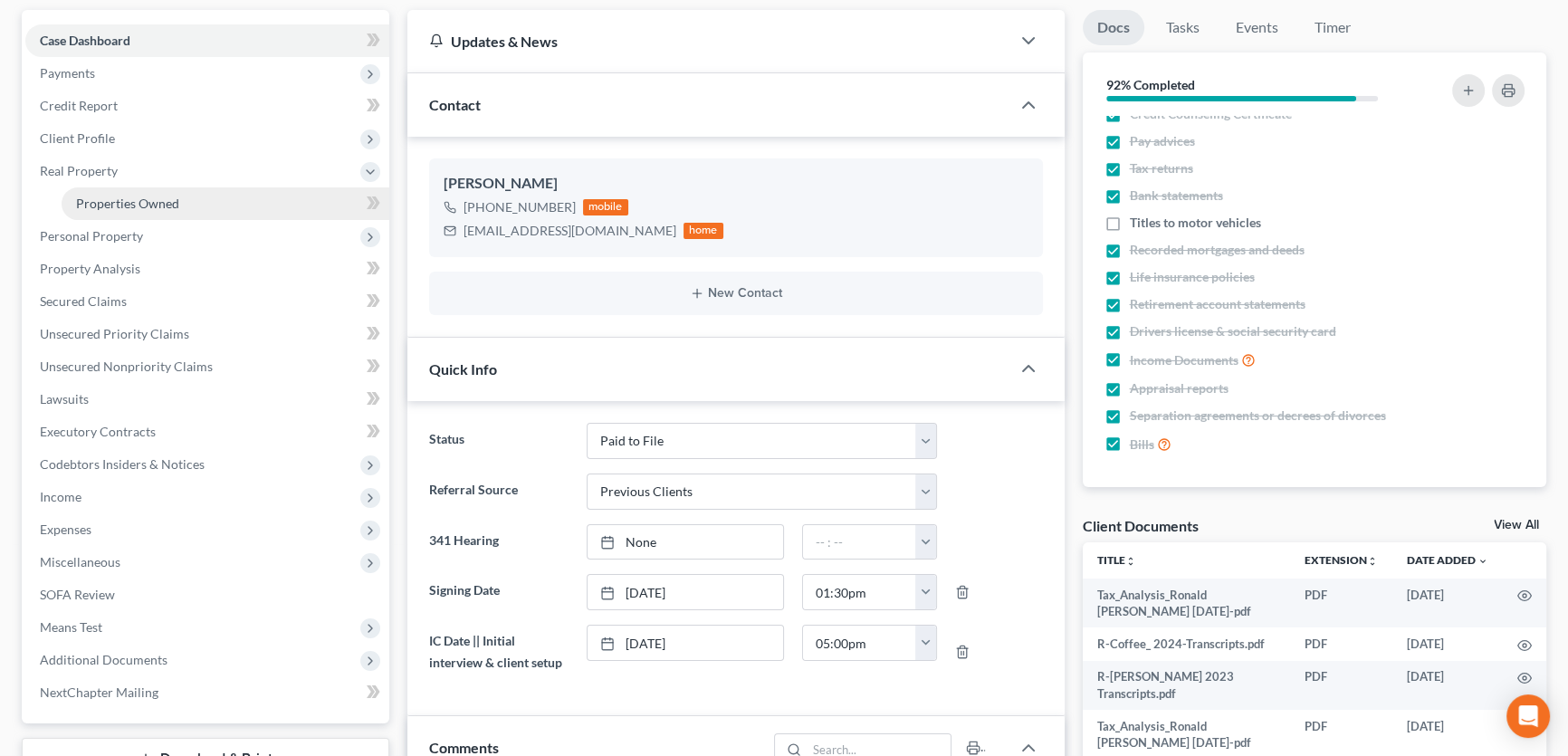
click at [118, 197] on span "Properties Owned" at bounding box center [128, 203] width 103 height 16
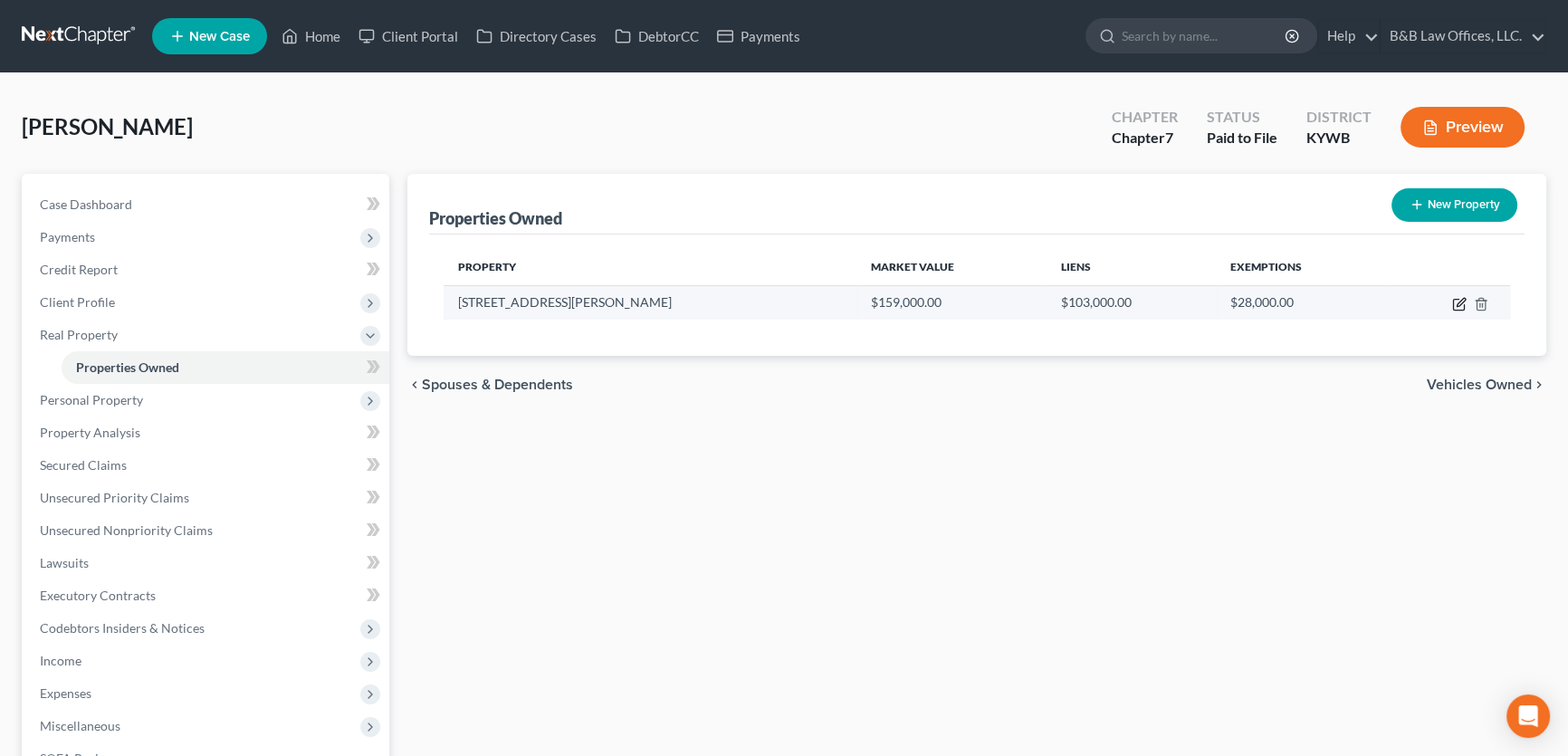
click at [1461, 302] on icon "button" at bounding box center [1461, 302] width 8 height 8
select select "18"
select select "55"
select select "2"
select select "6"
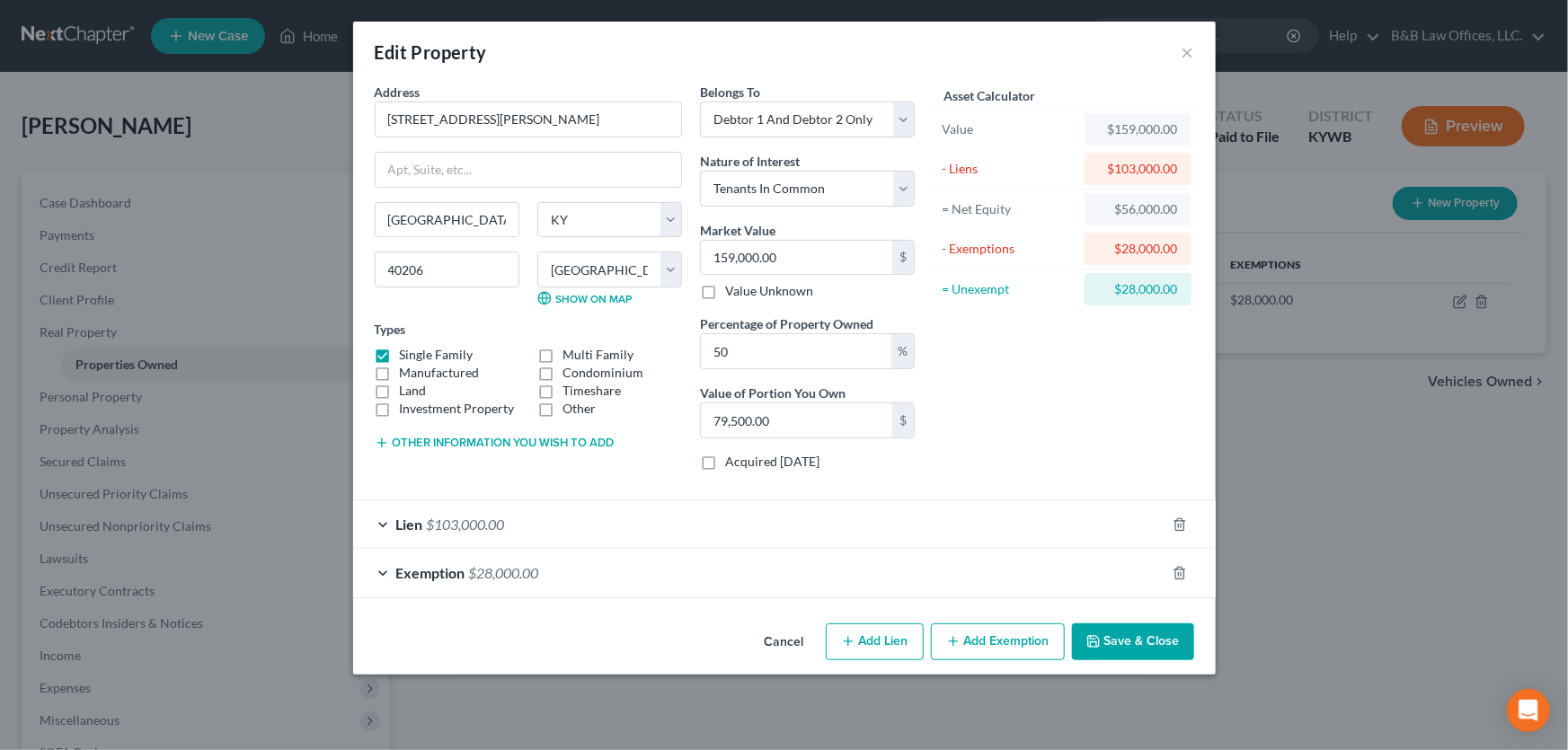
click at [528, 566] on span "$28,000.00" at bounding box center [503, 572] width 70 height 17
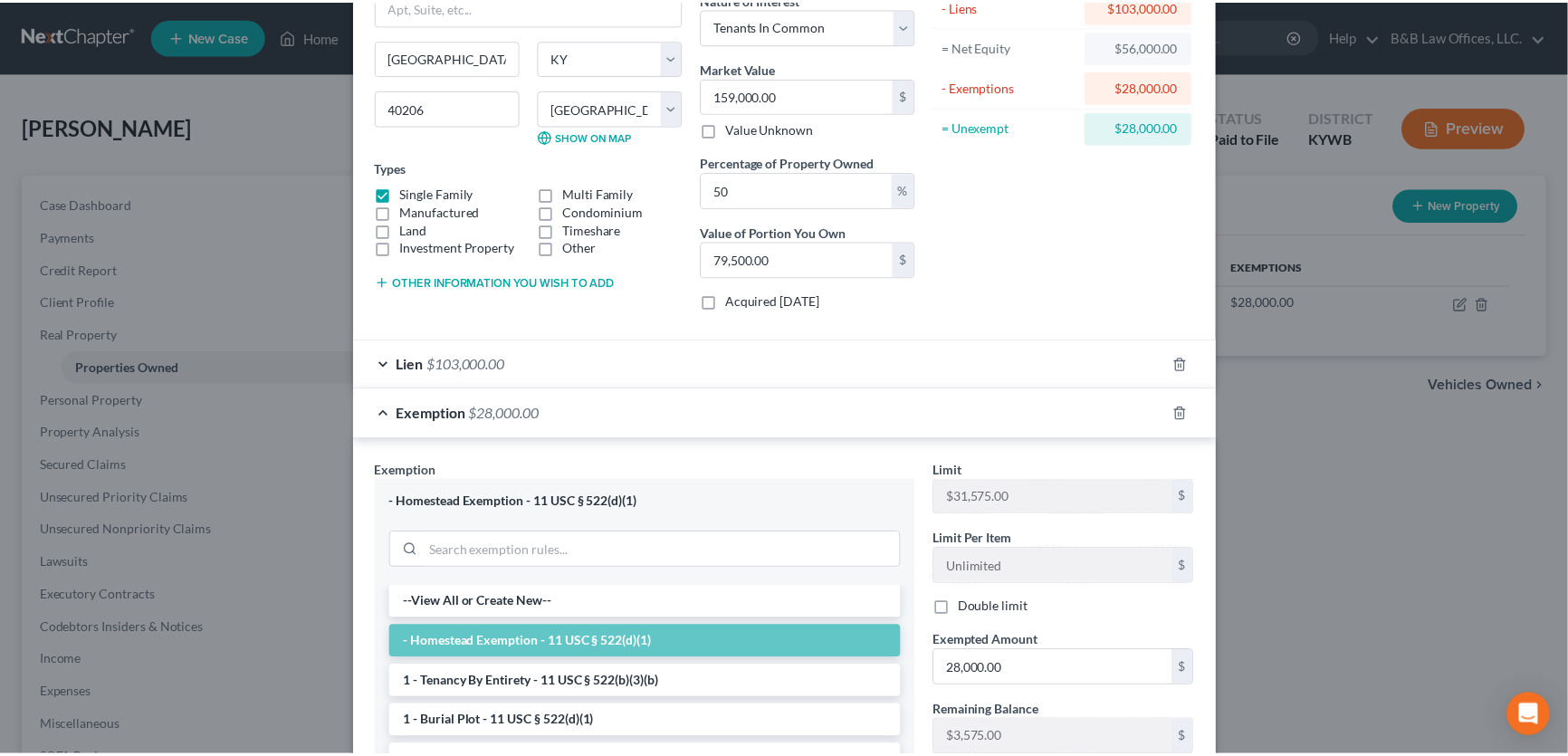
scroll to position [411, 0]
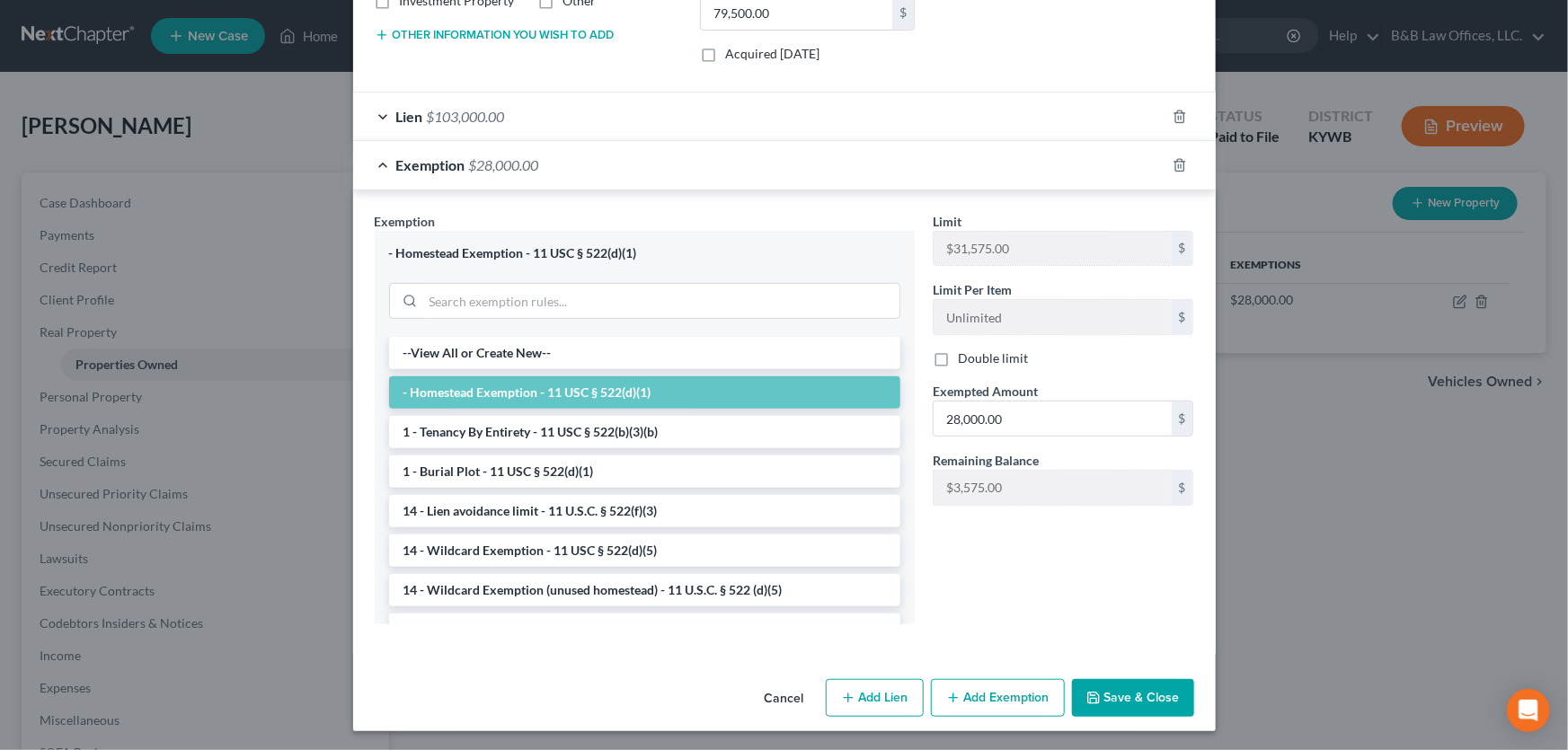
click at [1127, 701] on button "Save & Close" at bounding box center [1132, 698] width 122 height 37
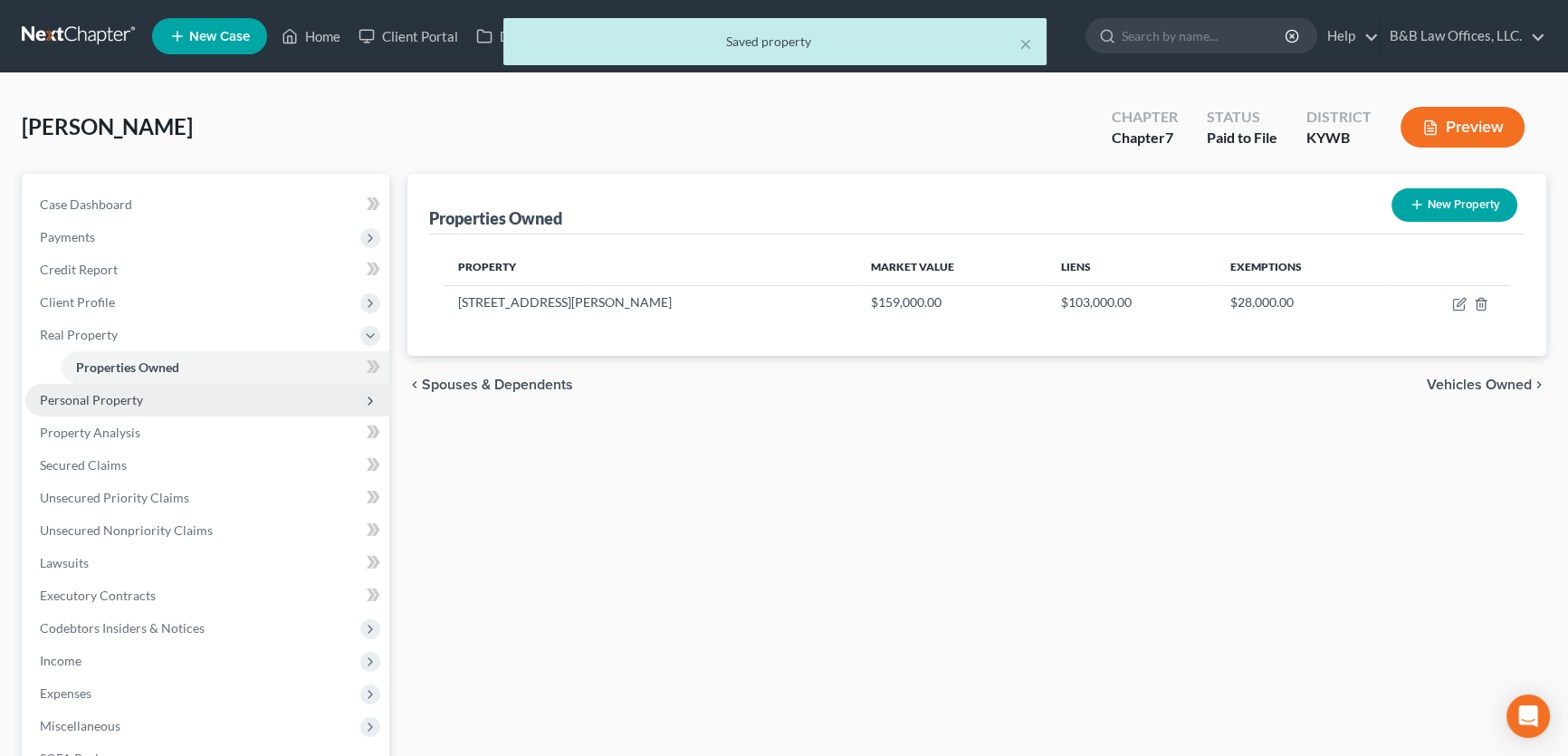
click at [99, 400] on span "Personal Property" at bounding box center [91, 400] width 103 height 16
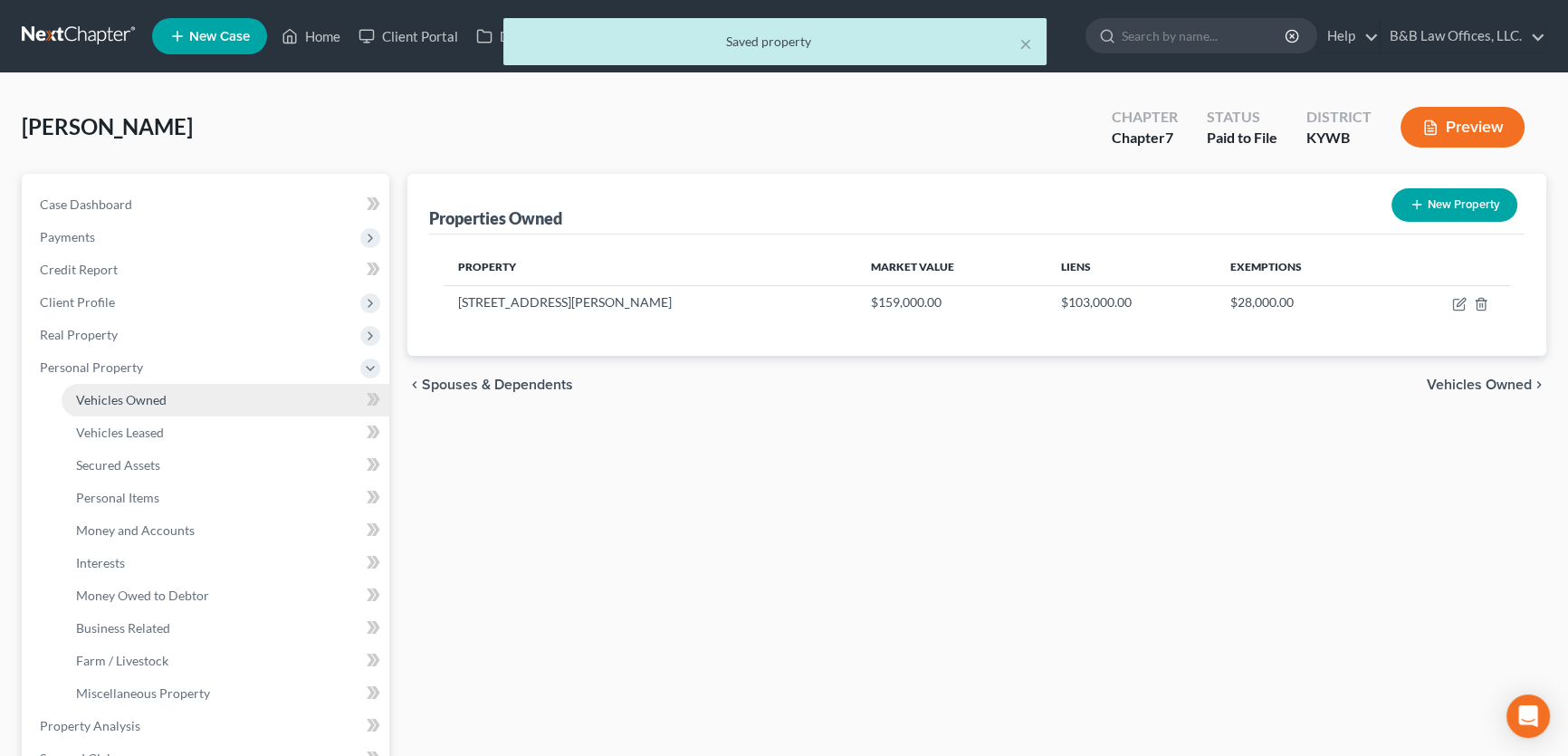
click at [100, 401] on span "Vehicles Owned" at bounding box center [121, 400] width 90 height 16
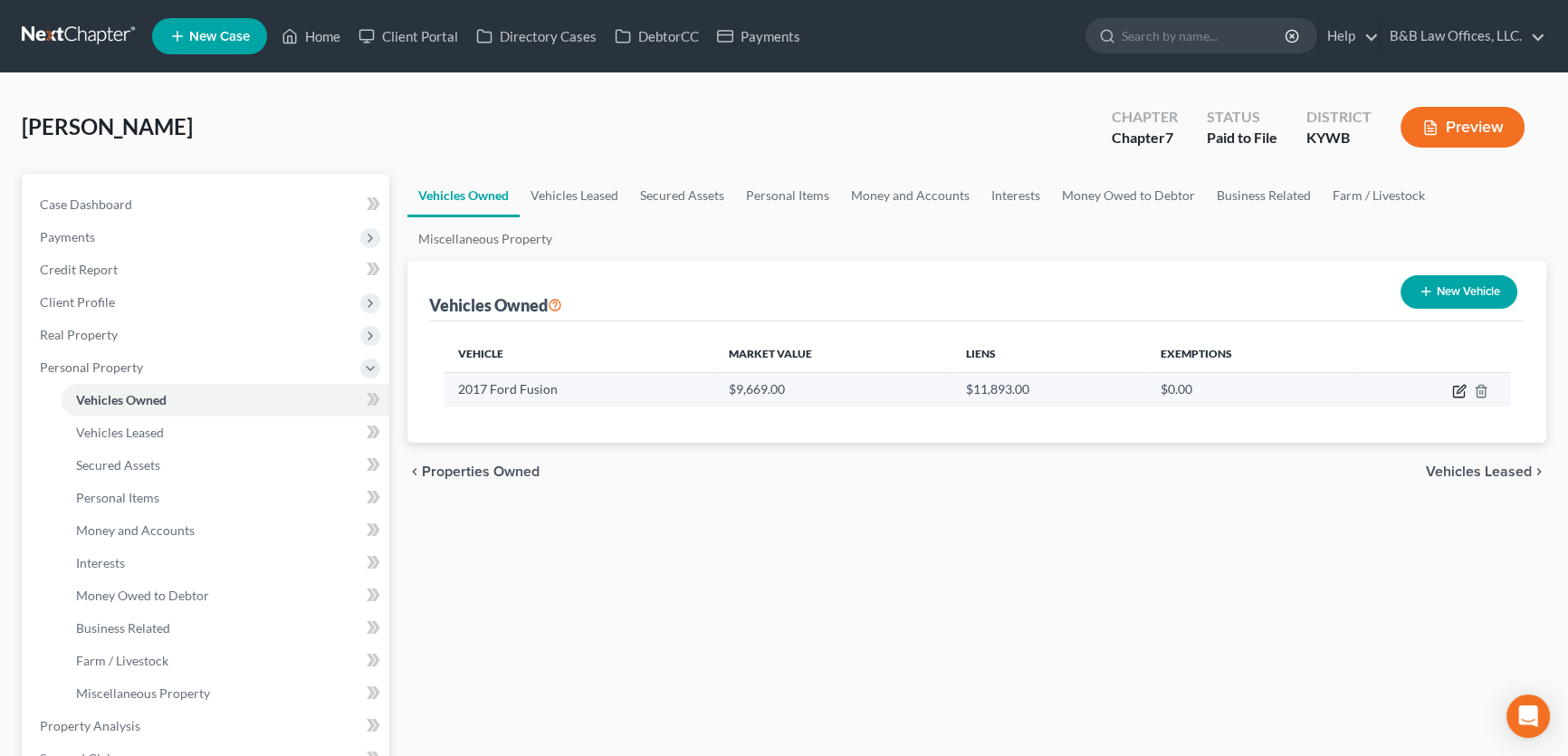
click at [1458, 388] on icon "button" at bounding box center [1459, 391] width 15 height 15
select select "0"
select select "9"
select select "1"
select select "0"
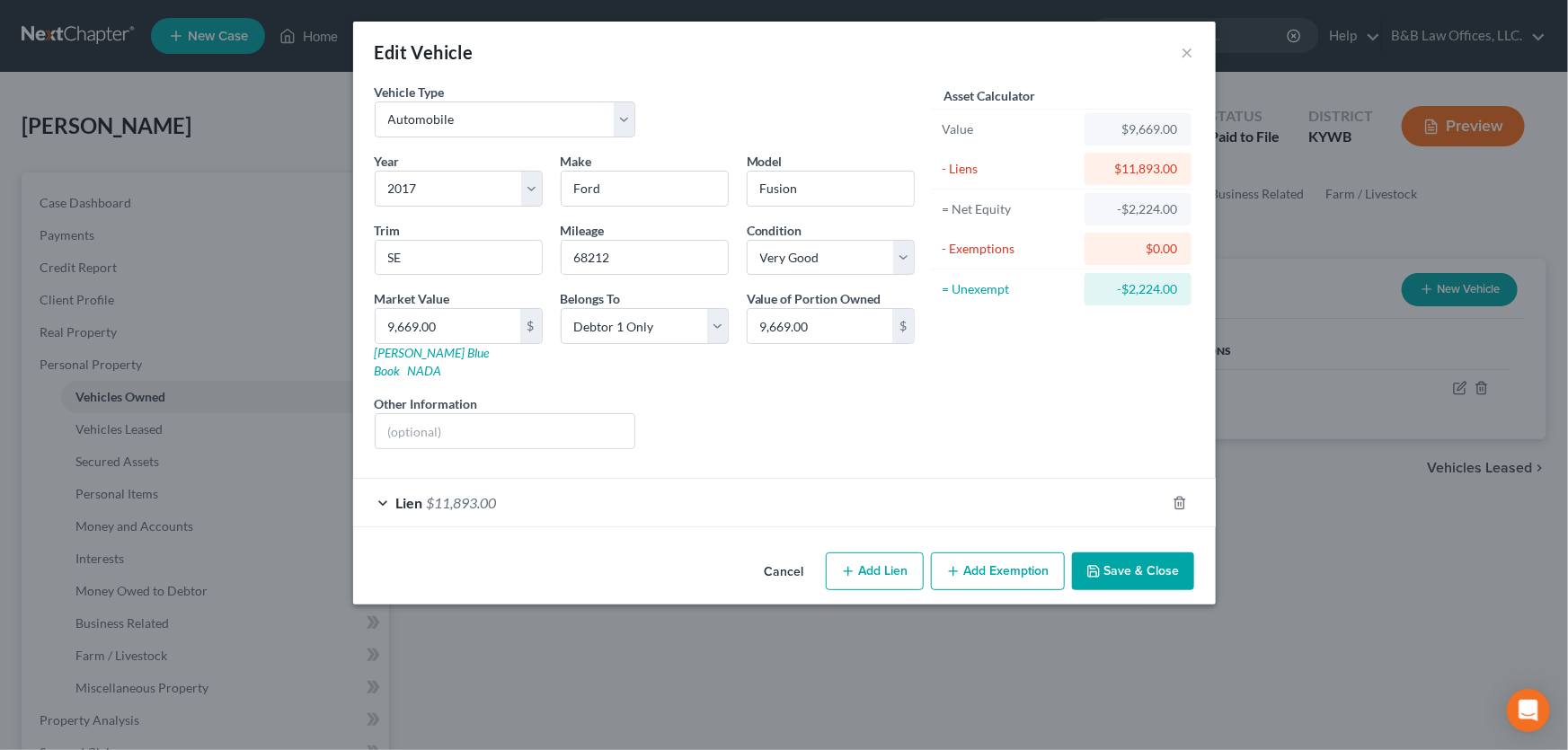
click at [775, 554] on button "Cancel" at bounding box center [784, 572] width 68 height 36
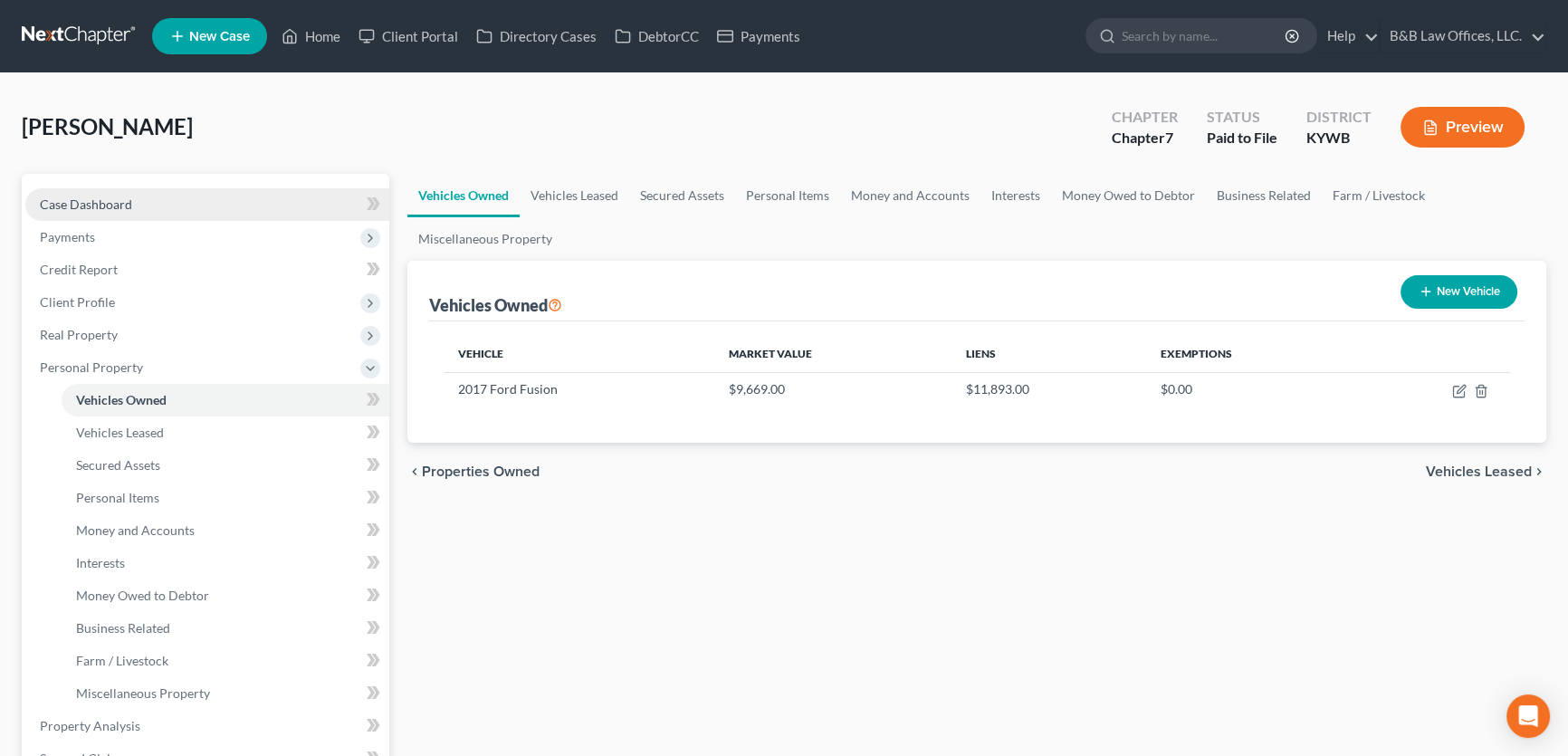
click at [168, 201] on link "Case Dashboard" at bounding box center [207, 204] width 364 height 33
select select "1"
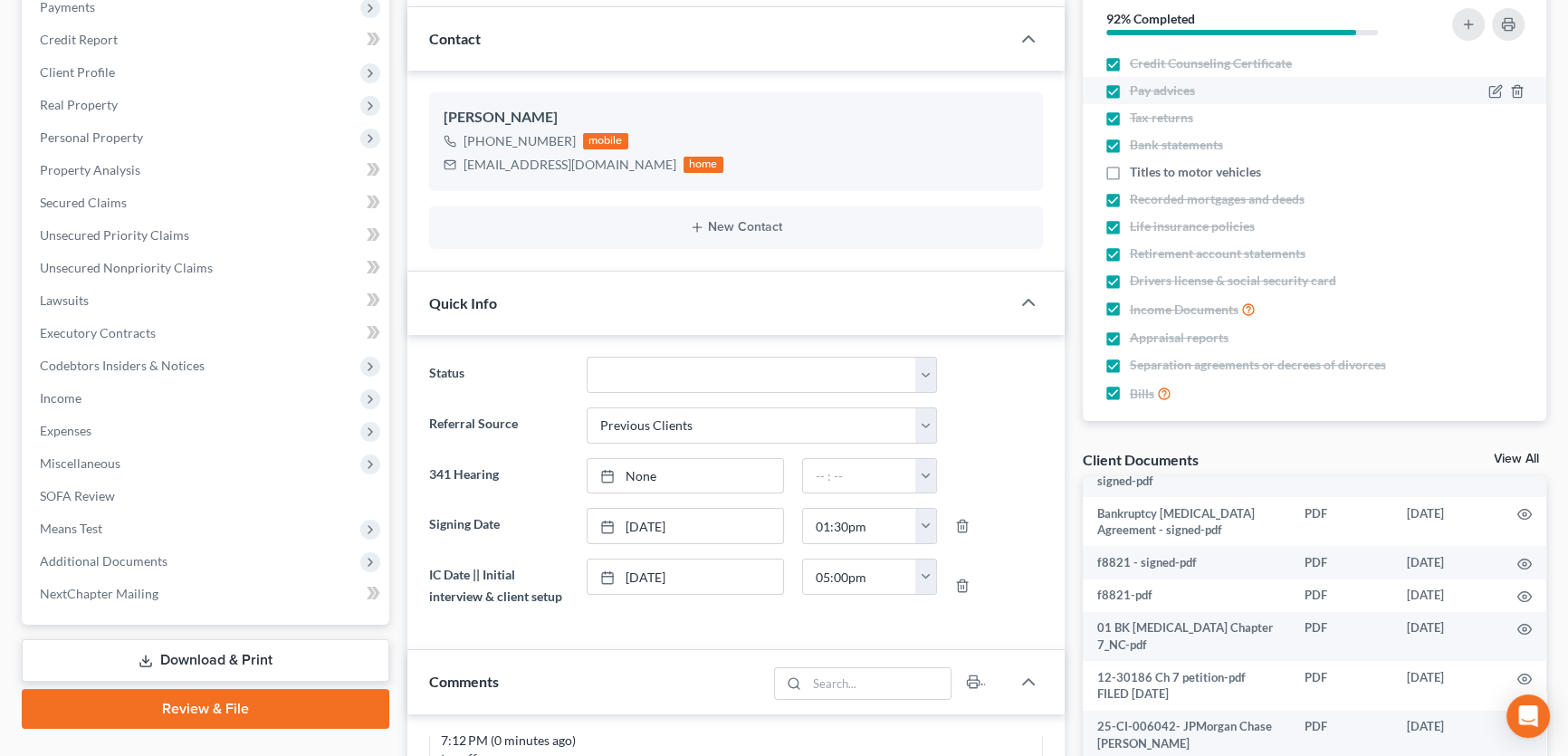
scroll to position [163, 0]
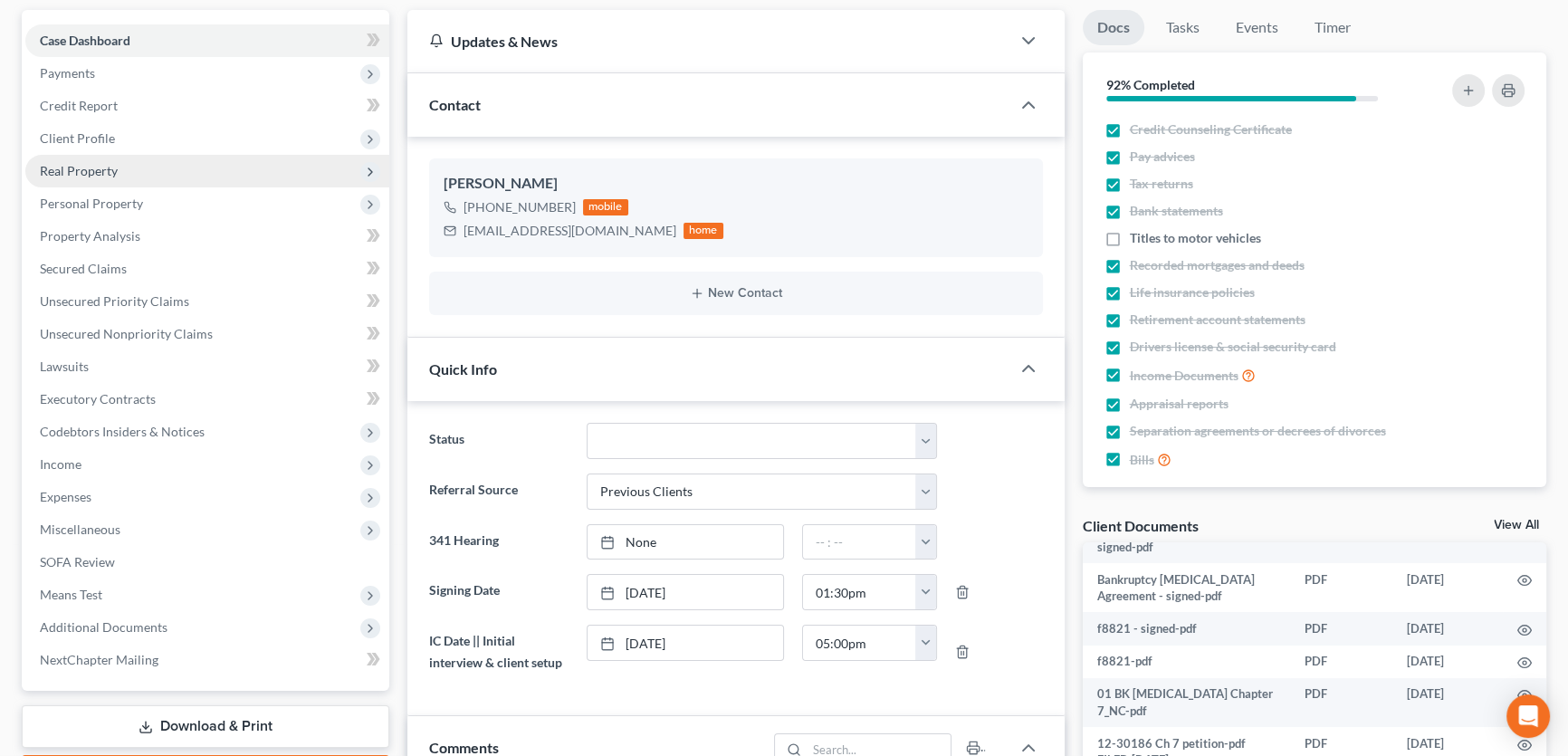
click at [91, 181] on span "Real Property" at bounding box center [207, 170] width 364 height 33
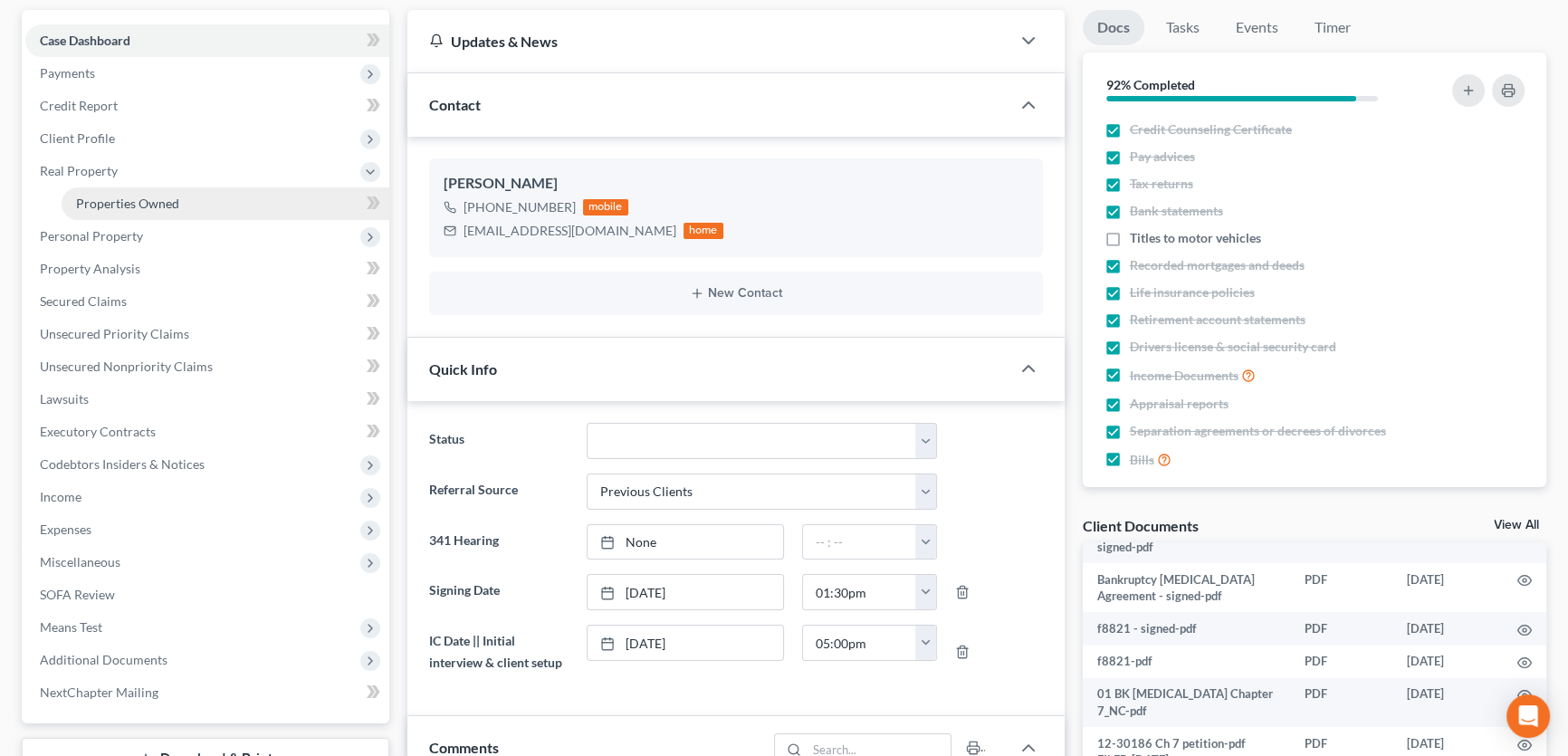
click at [101, 192] on link "Properties Owned" at bounding box center [225, 203] width 328 height 33
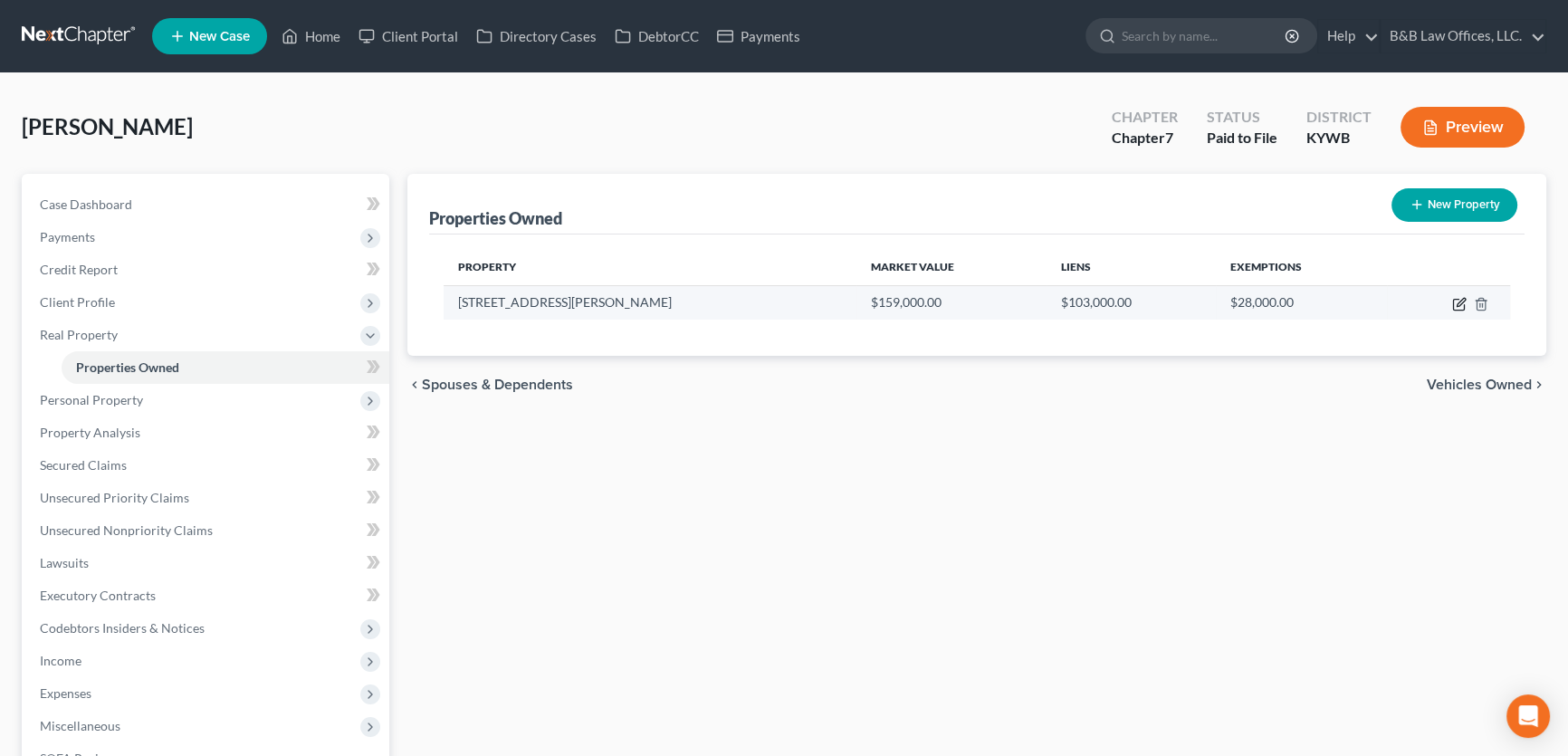
click at [1458, 302] on icon "button" at bounding box center [1461, 302] width 8 height 8
select select "18"
select select "55"
select select "2"
select select "6"
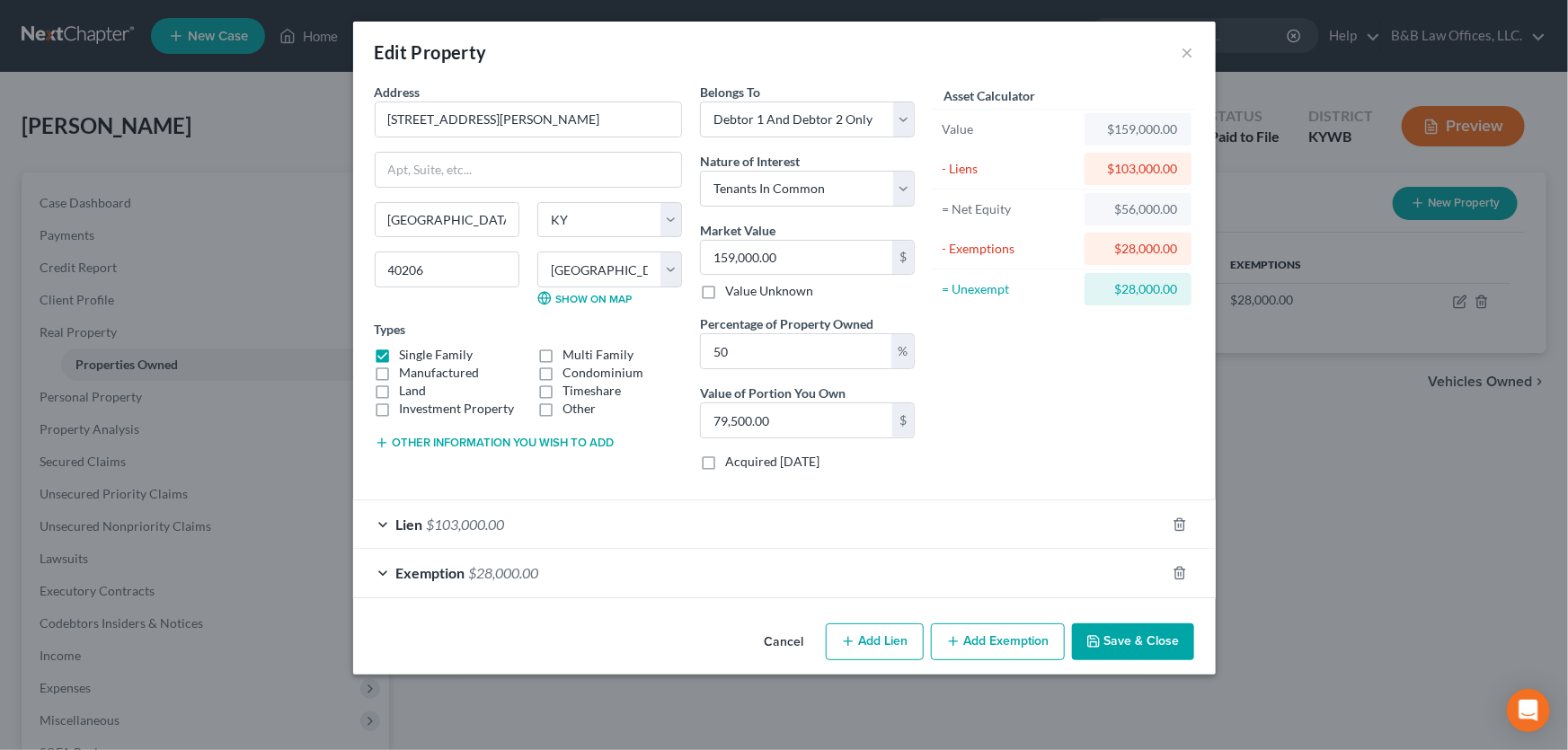
click at [1129, 650] on button "Save & Close" at bounding box center [1132, 642] width 122 height 37
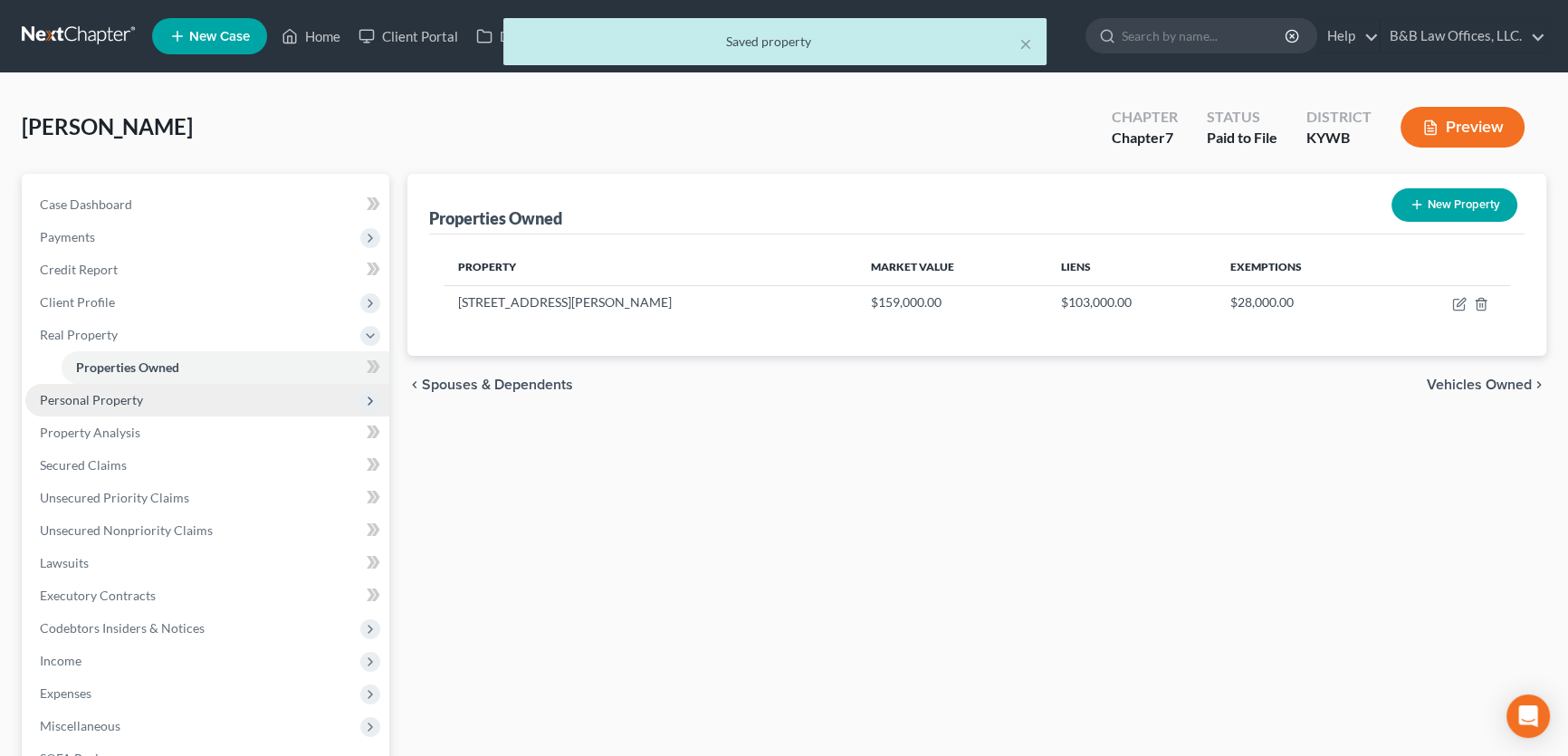
click at [136, 394] on span "Personal Property" at bounding box center [91, 400] width 103 height 16
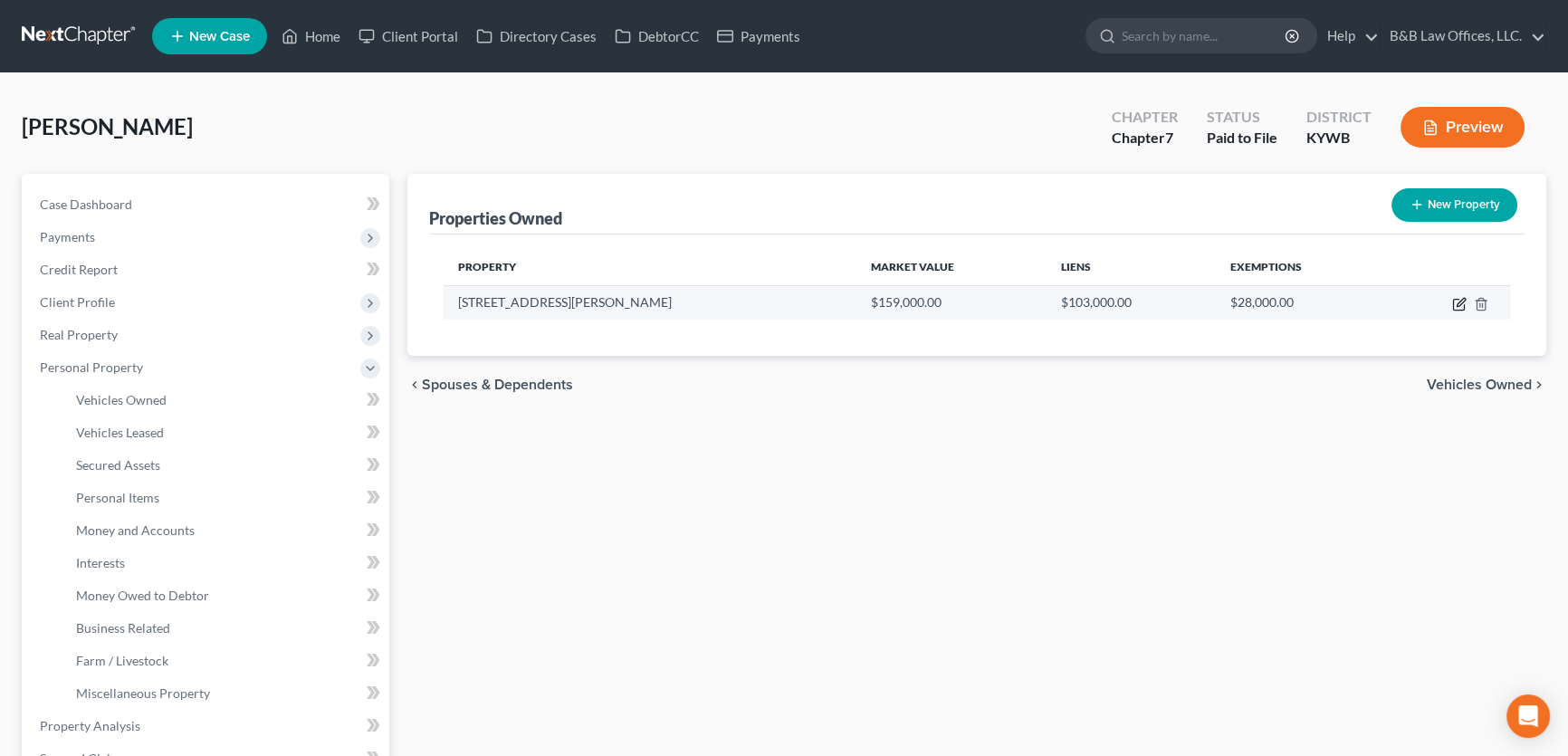
click at [1453, 300] on icon "button" at bounding box center [1458, 305] width 11 height 11
select select "18"
select select "55"
select select "2"
select select "6"
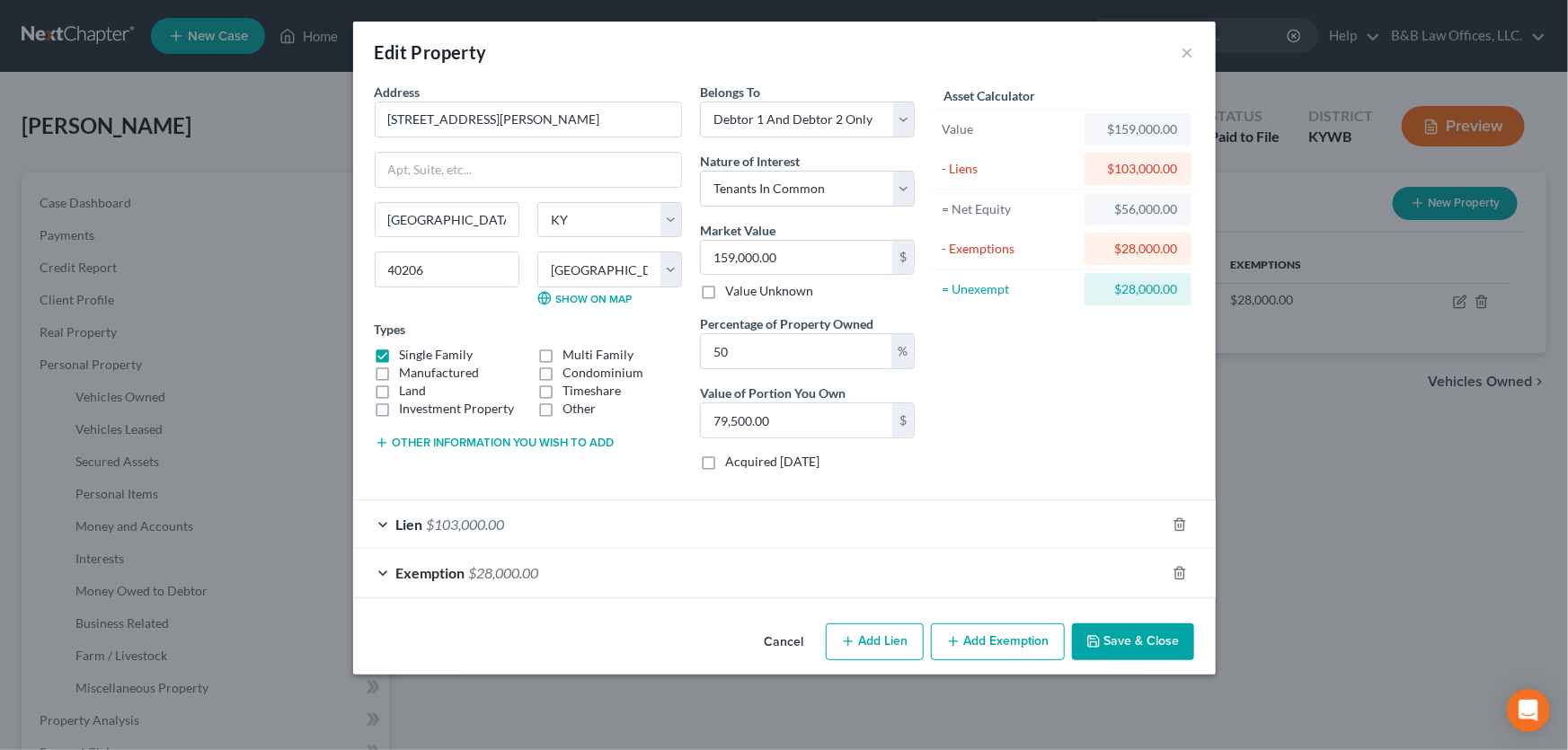
click at [1137, 643] on button "Save & Close" at bounding box center [1132, 642] width 122 height 37
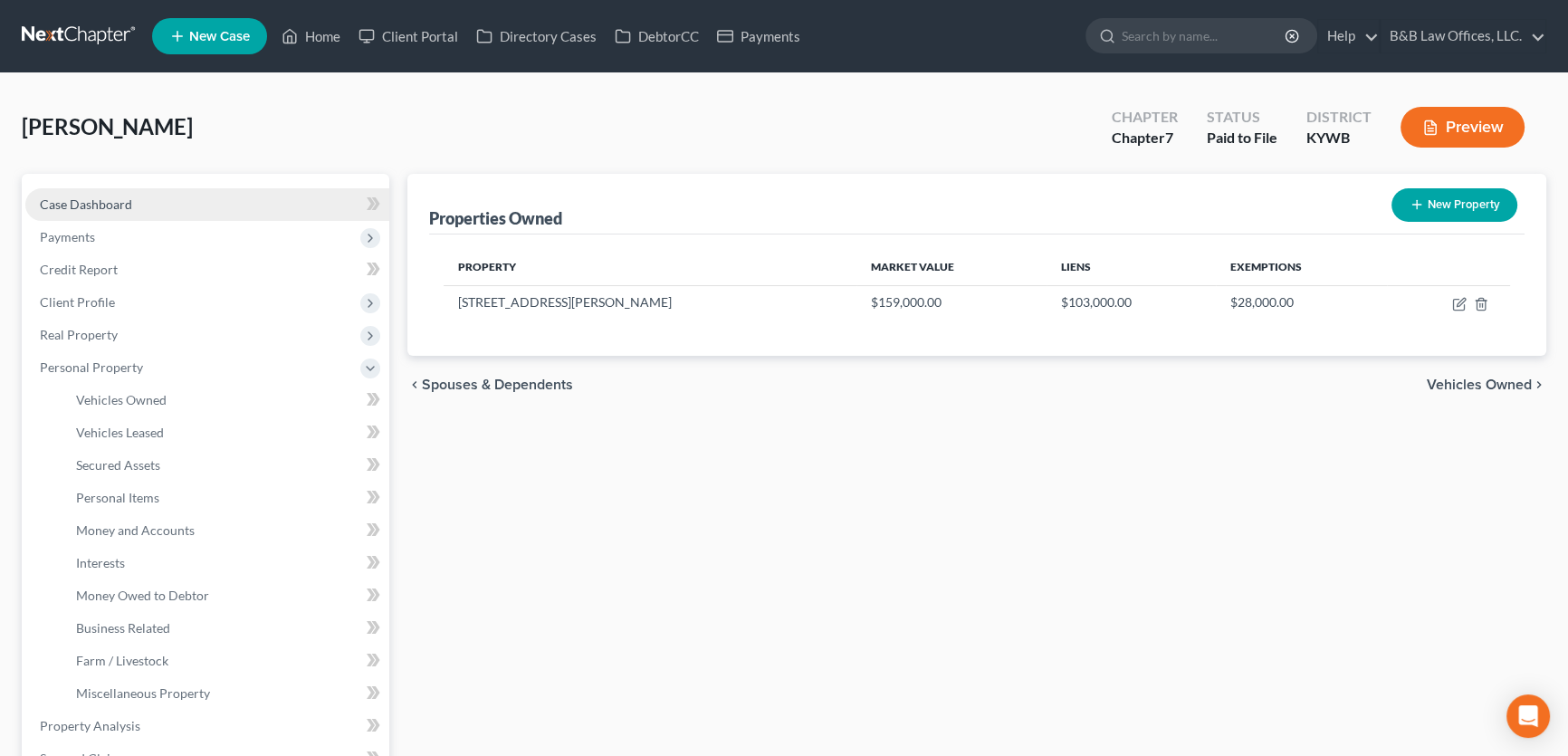
click at [129, 212] on link "Case Dashboard" at bounding box center [207, 204] width 364 height 33
select select "12"
select select "1"
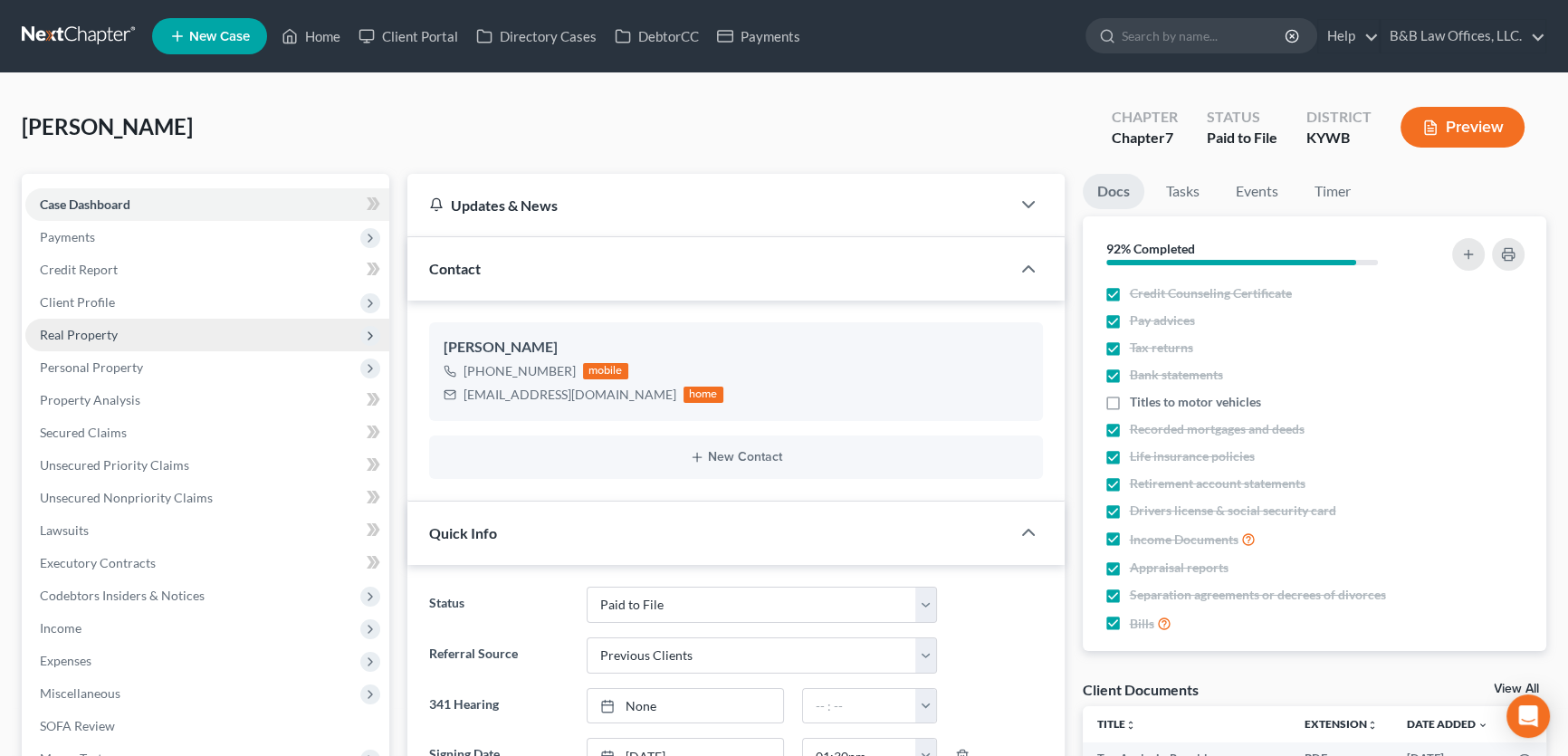
click at [112, 331] on span "Real Property" at bounding box center [78, 335] width 78 height 16
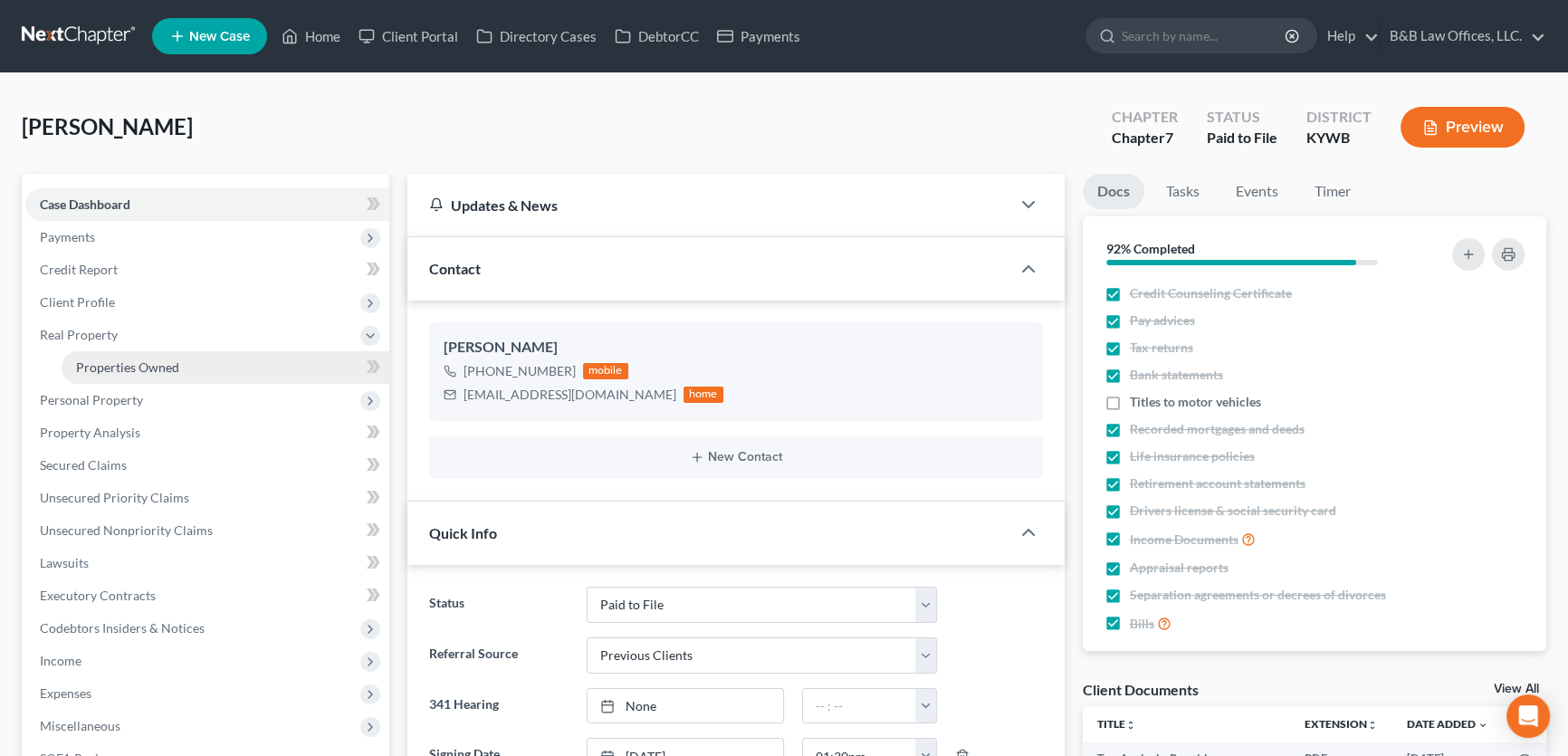
click at [126, 361] on span "Properties Owned" at bounding box center [128, 368] width 103 height 16
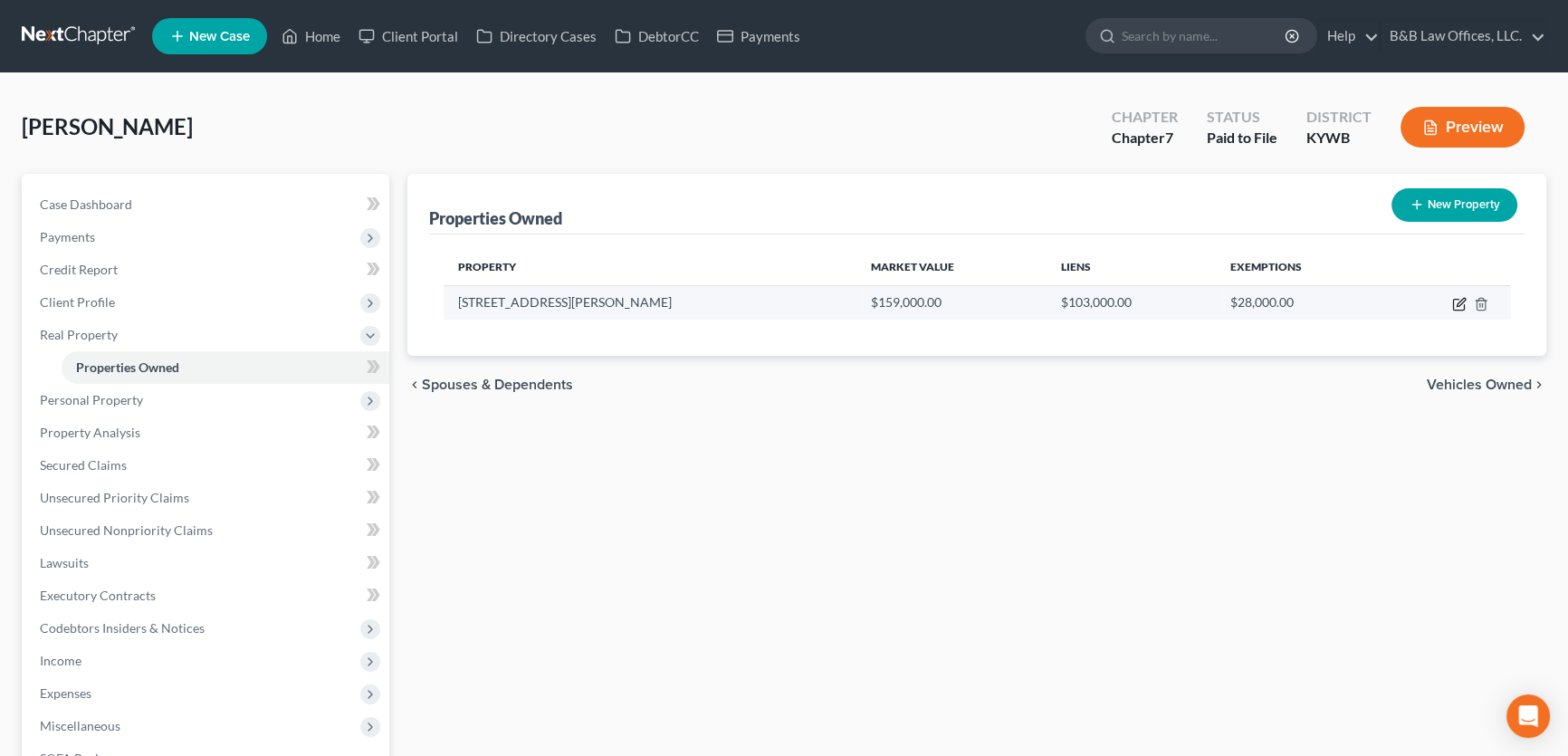
click at [1454, 300] on icon "button" at bounding box center [1459, 304] width 15 height 15
select select "18"
select select "55"
select select "2"
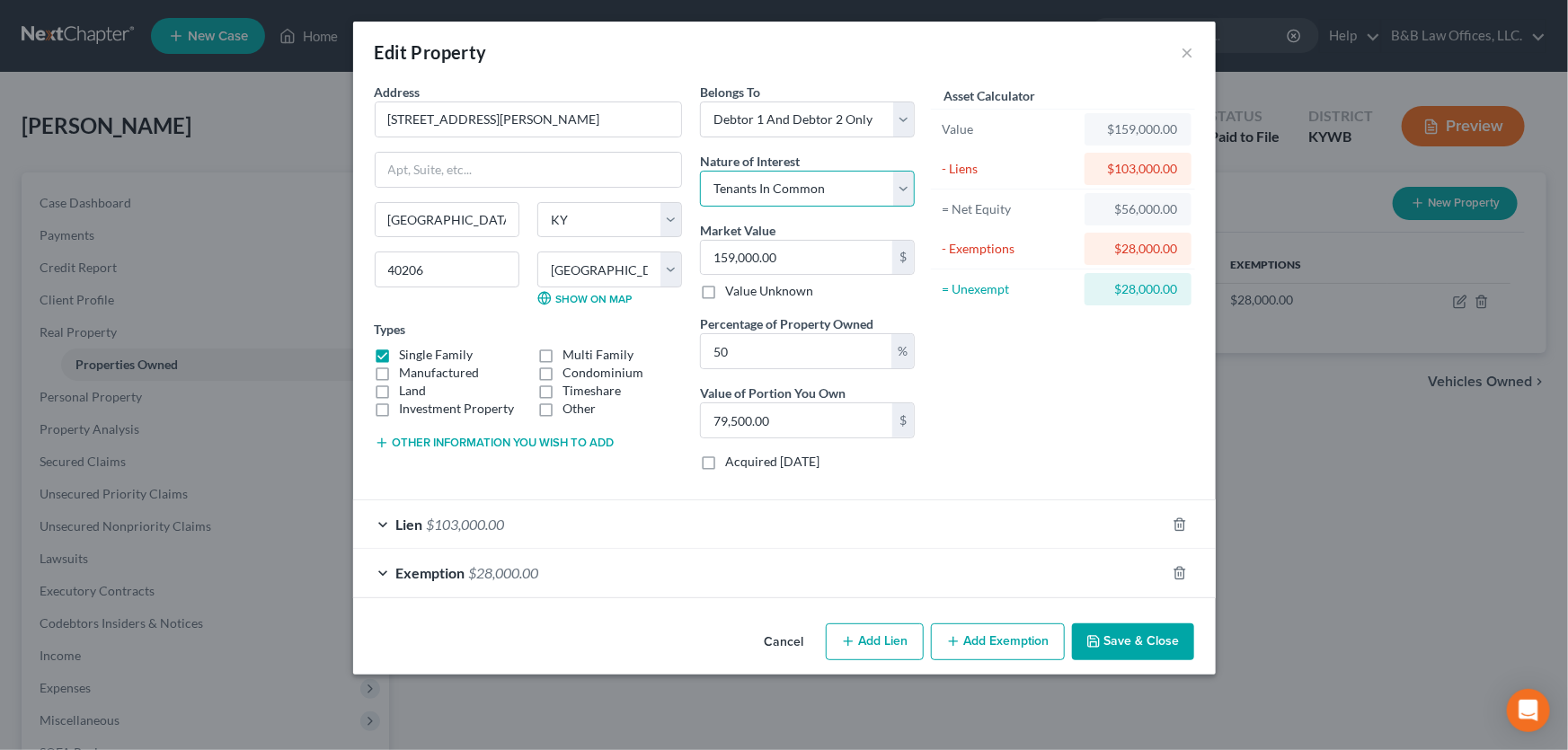
drag, startPoint x: 889, startPoint y: 190, endPoint x: 899, endPoint y: 189, distance: 10.0
click at [889, 190] on select "Select Fee Simple Joint Tenant Life Estate Equitable Interest Future Interest T…" at bounding box center [807, 189] width 214 height 36
select select "5"
click at [700, 171] on select "Select Fee Simple Joint Tenant Life Estate Equitable Interest Future Interest T…" at bounding box center [807, 189] width 214 height 36
click at [1114, 640] on button "Save & Close" at bounding box center [1132, 642] width 122 height 37
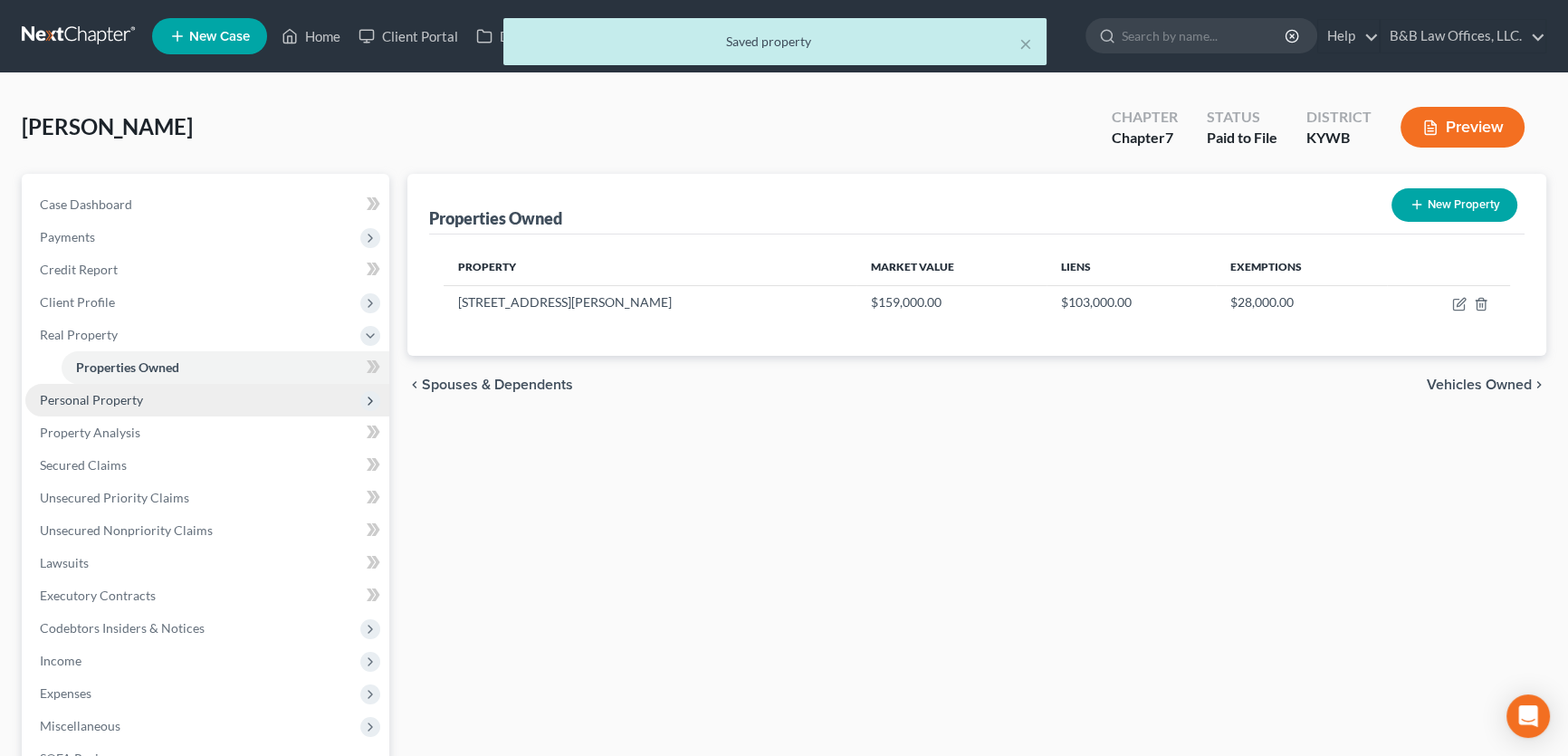
click at [127, 397] on span "Personal Property" at bounding box center [91, 400] width 103 height 16
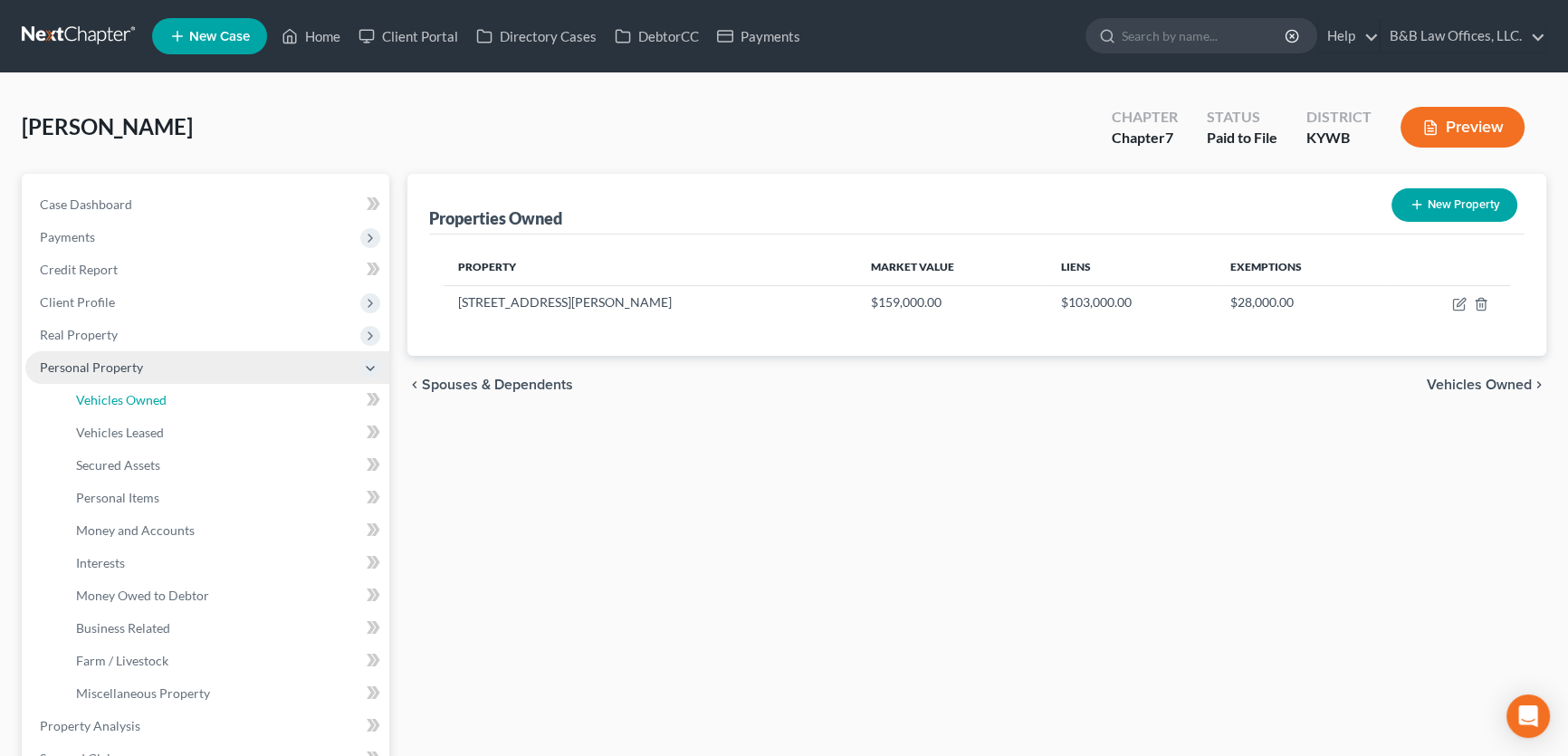
click at [127, 397] on span "Vehicles Owned" at bounding box center [121, 400] width 90 height 16
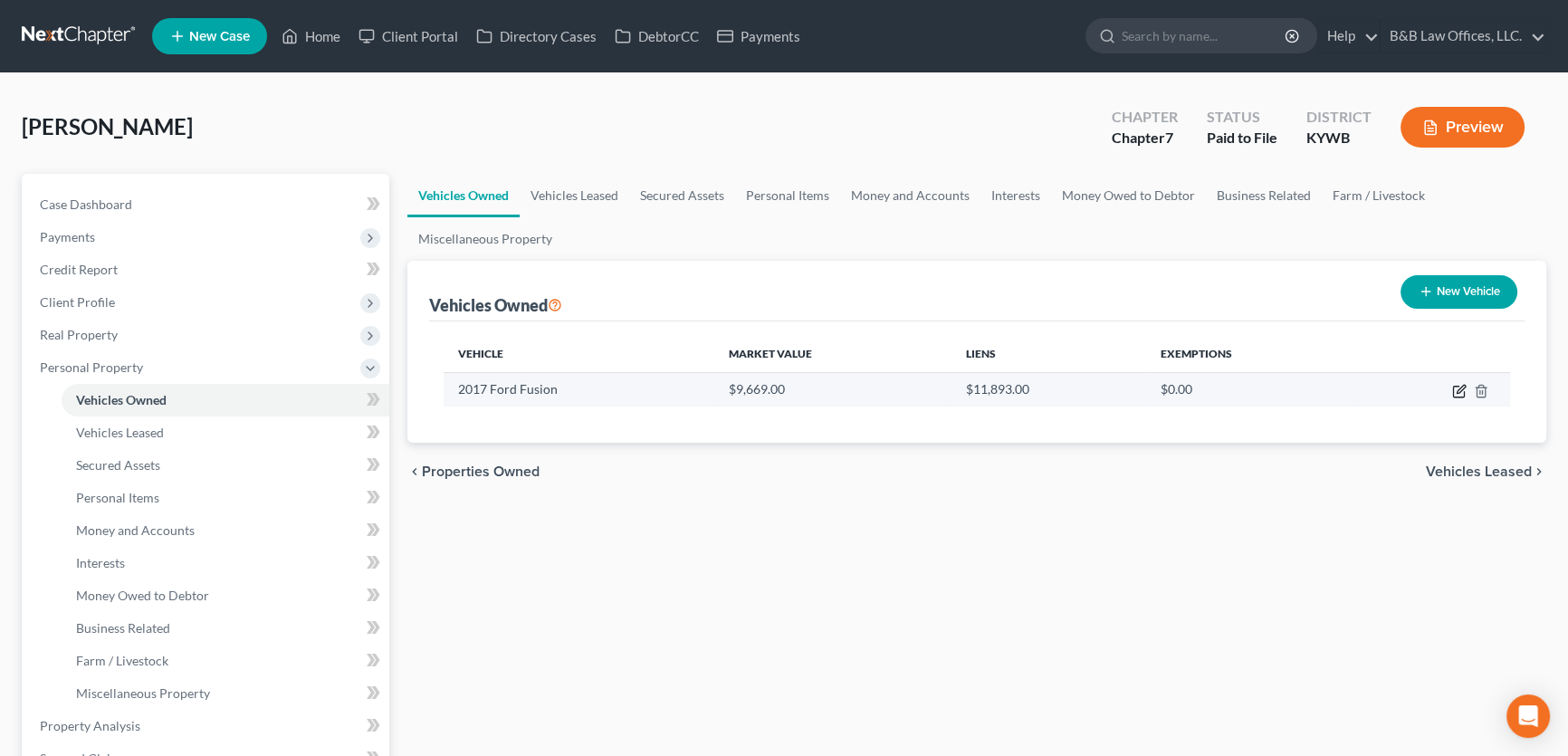
click at [1459, 390] on icon "button" at bounding box center [1461, 388] width 8 height 8
select select "0"
select select "9"
select select "1"
select select "0"
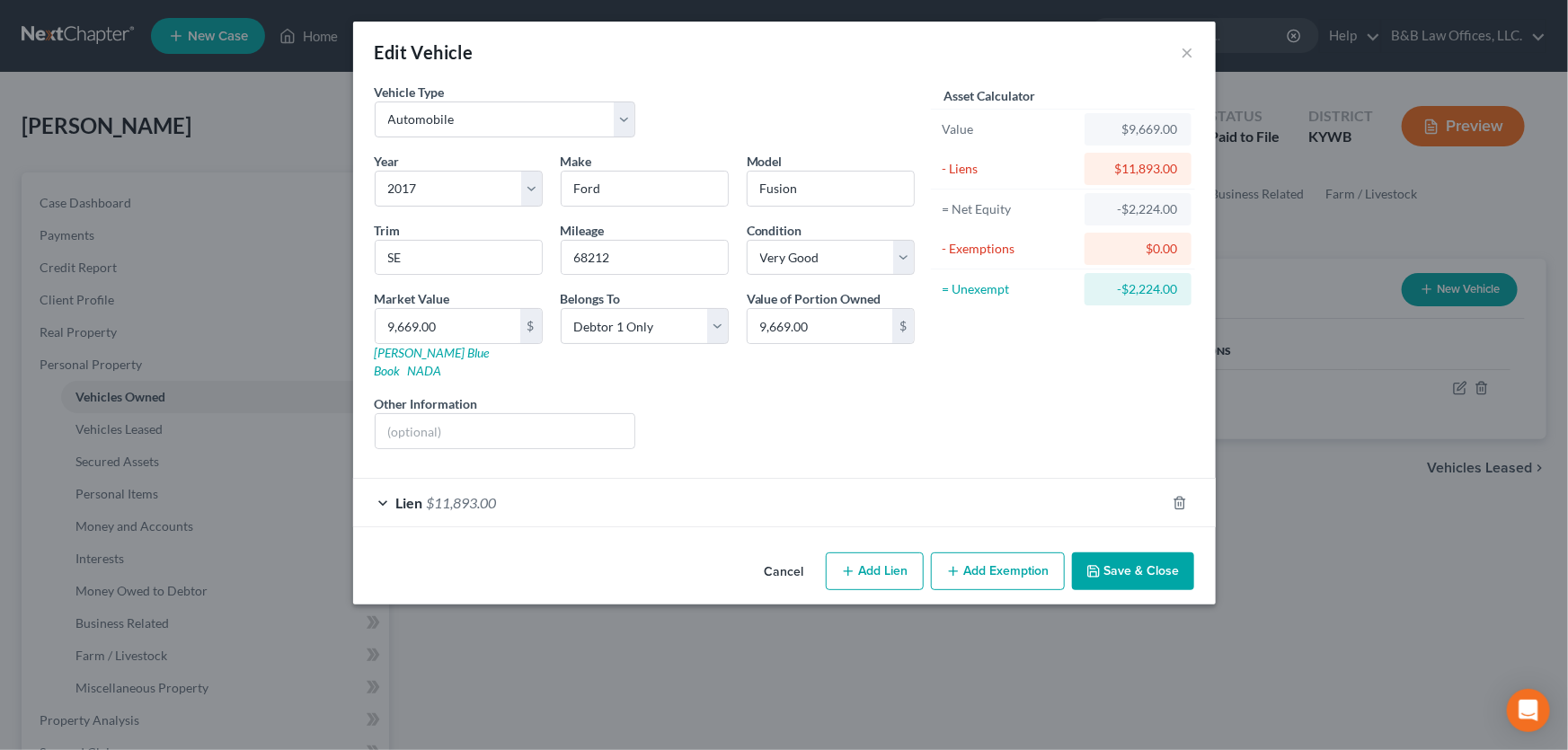
click at [1155, 552] on button "Save & Close" at bounding box center [1132, 571] width 122 height 37
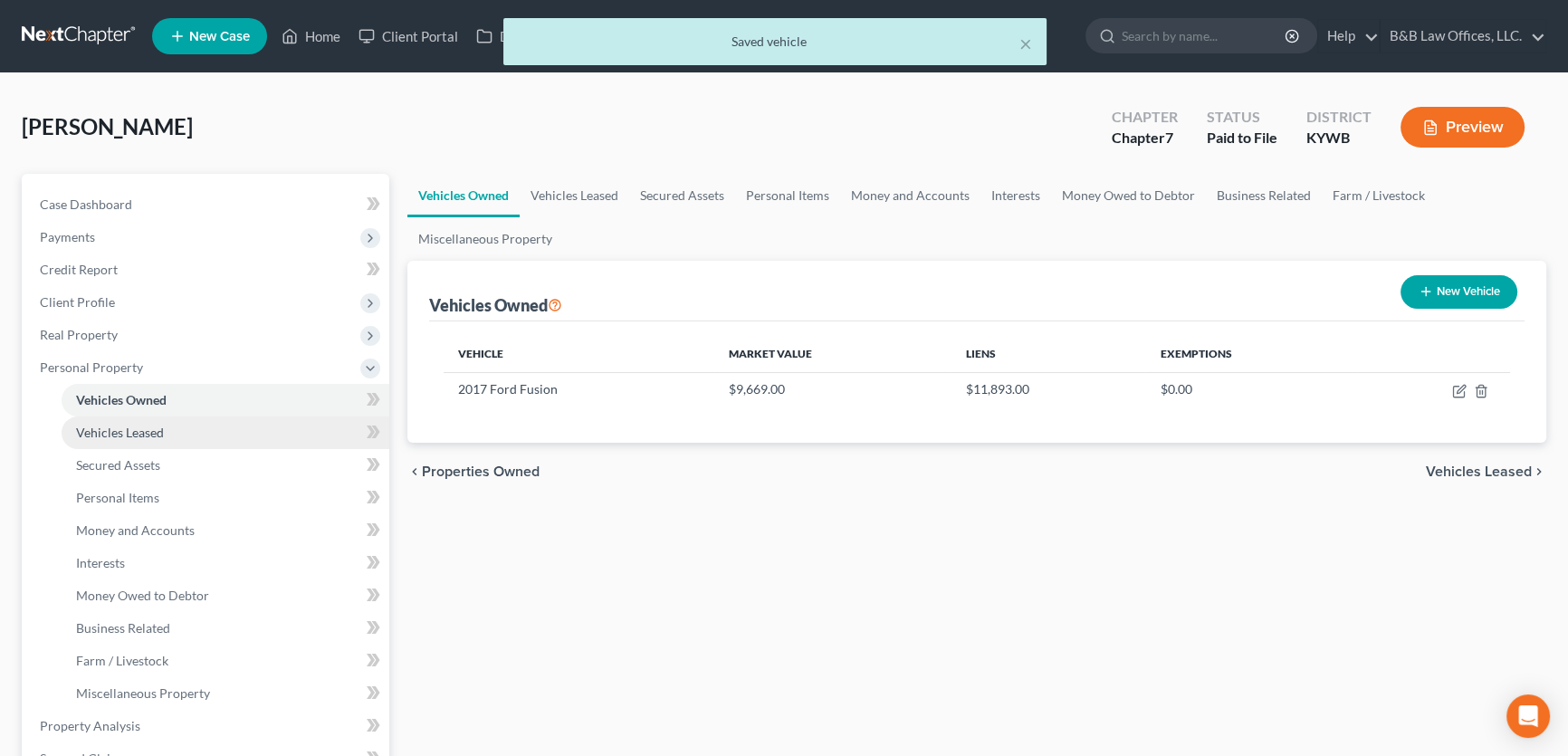
click at [163, 439] on link "Vehicles Leased" at bounding box center [225, 432] width 328 height 33
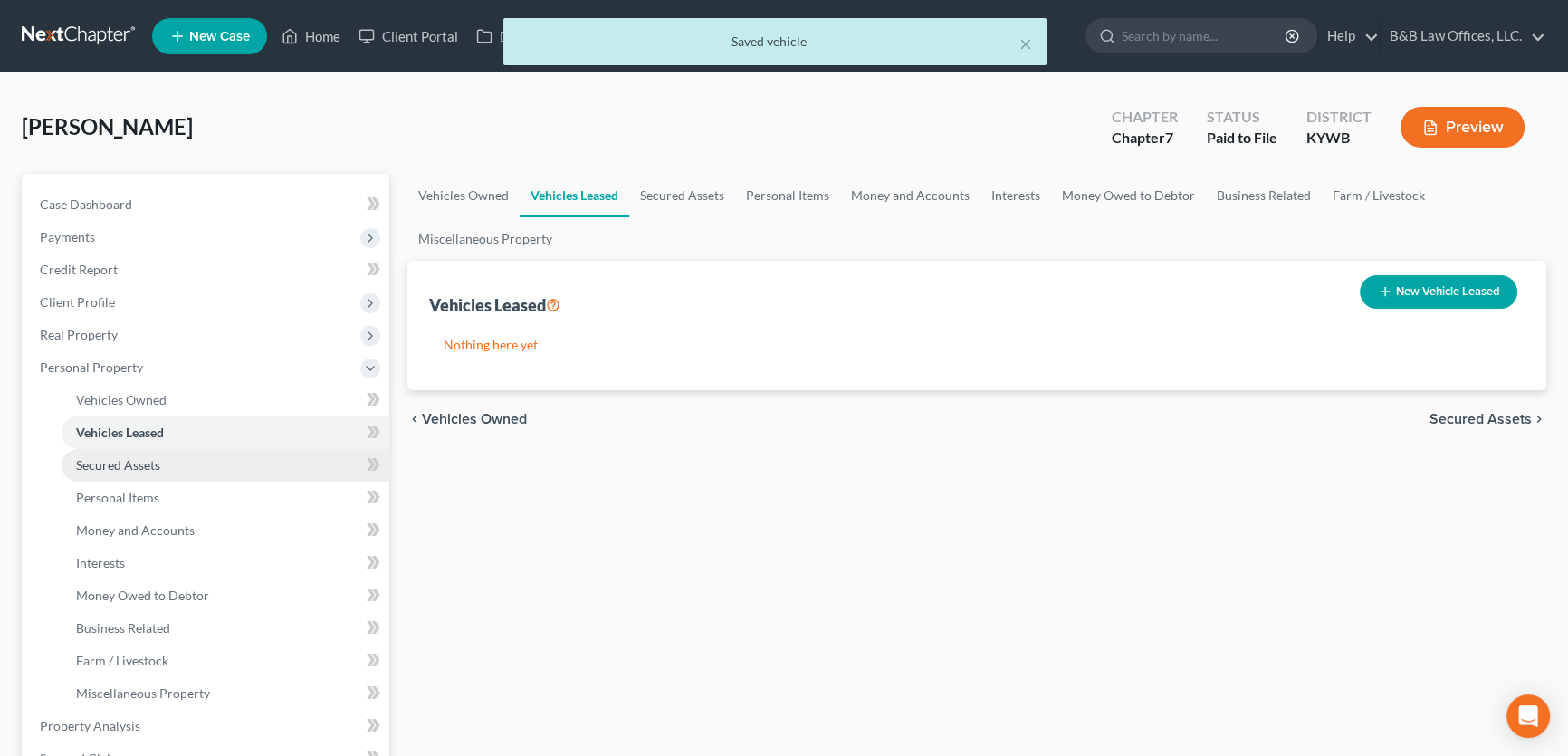
click at [163, 452] on link "Secured Assets" at bounding box center [225, 465] width 328 height 33
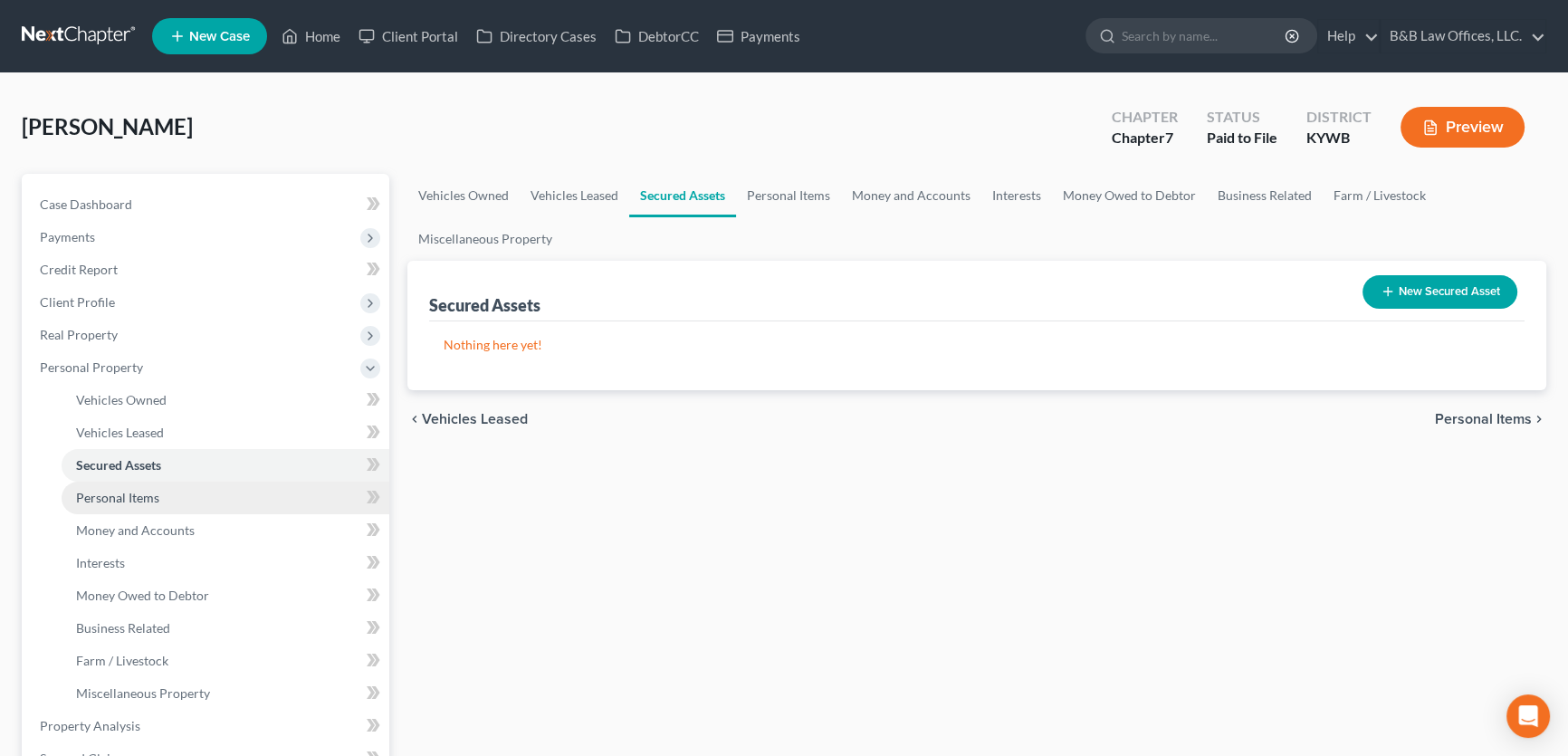
click at [151, 498] on span "Personal Items" at bounding box center [118, 498] width 83 height 16
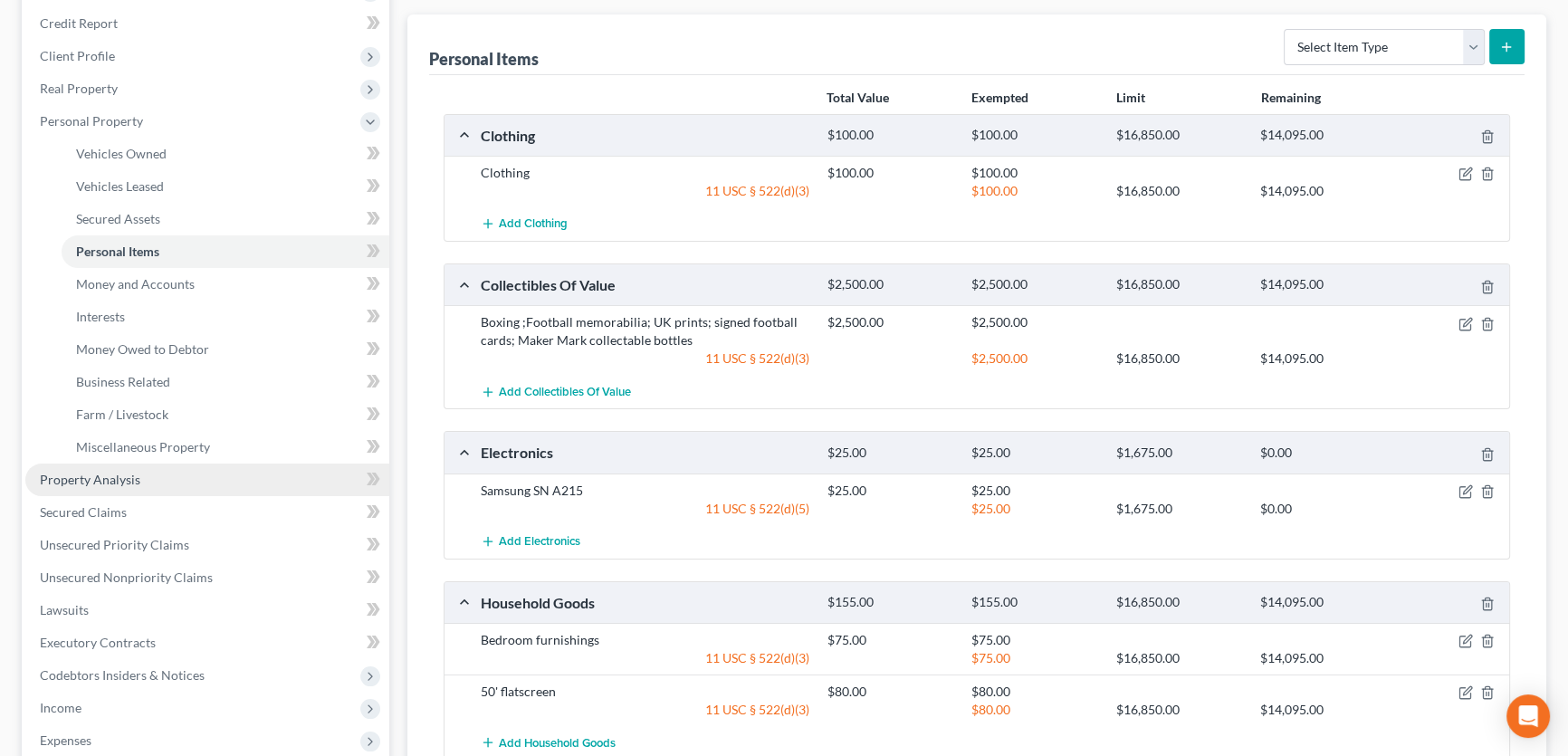
click at [145, 471] on link "Property Analysis" at bounding box center [207, 480] width 364 height 33
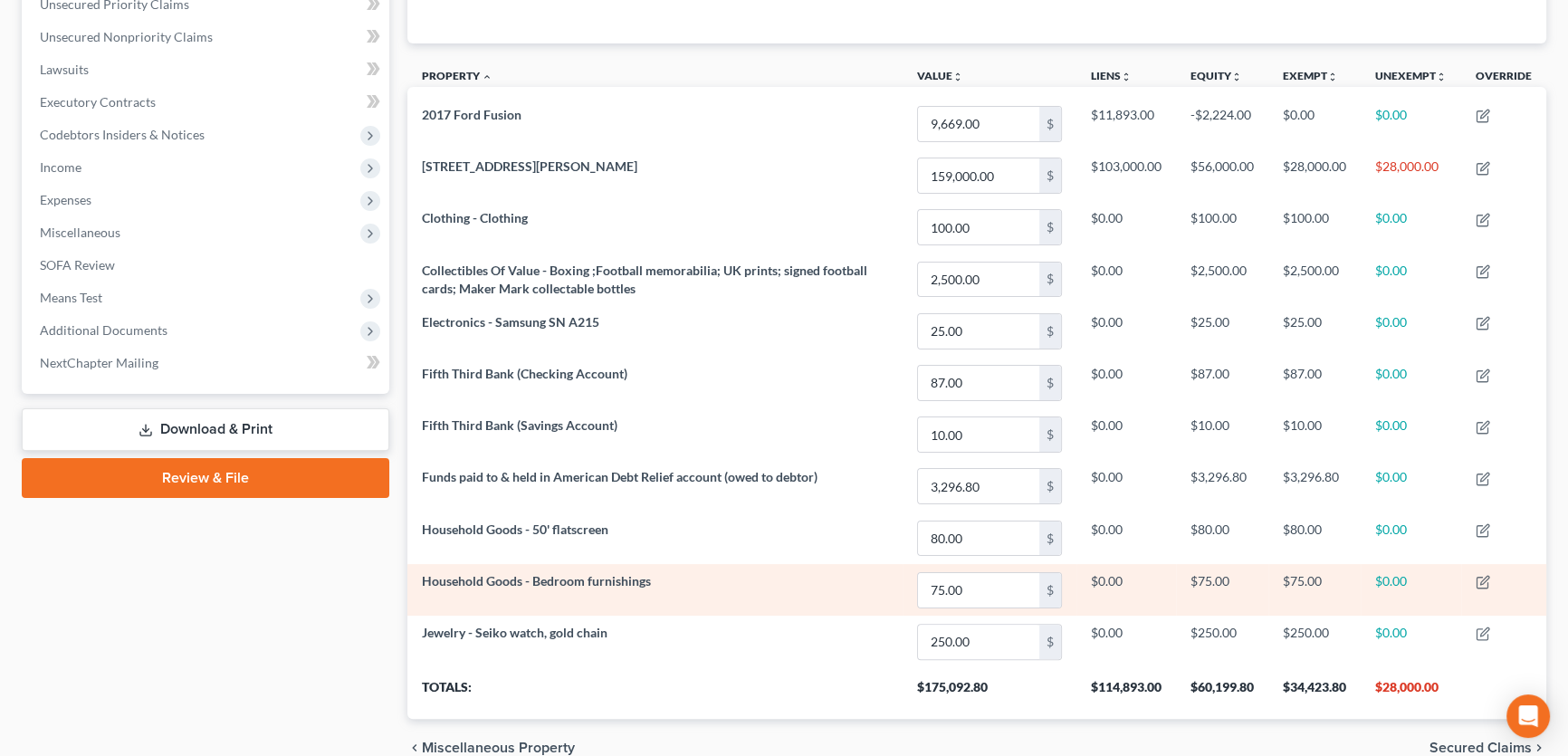
scroll to position [546, 0]
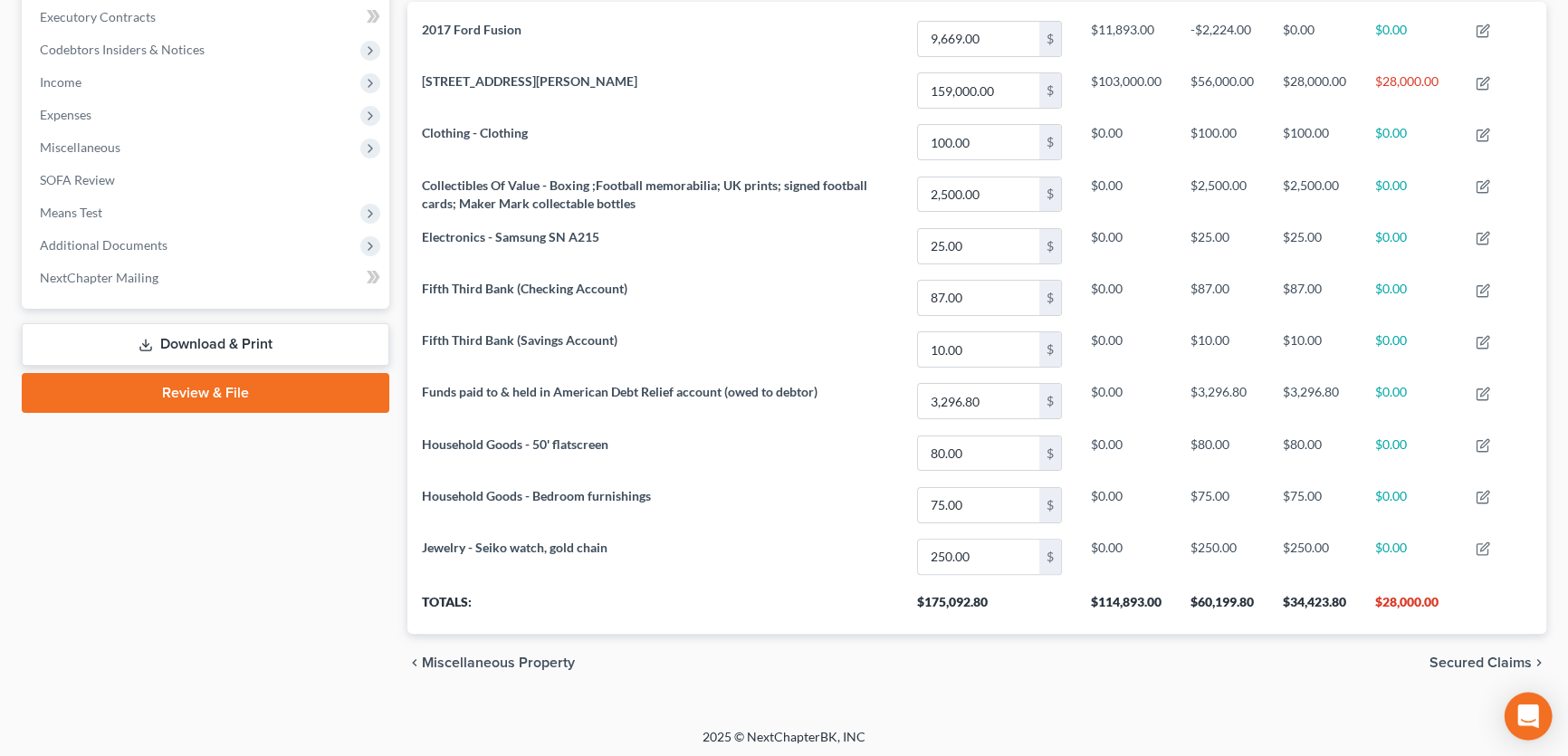
click at [1528, 711] on icon "Open Intercom Messenger" at bounding box center [1527, 716] width 21 height 24
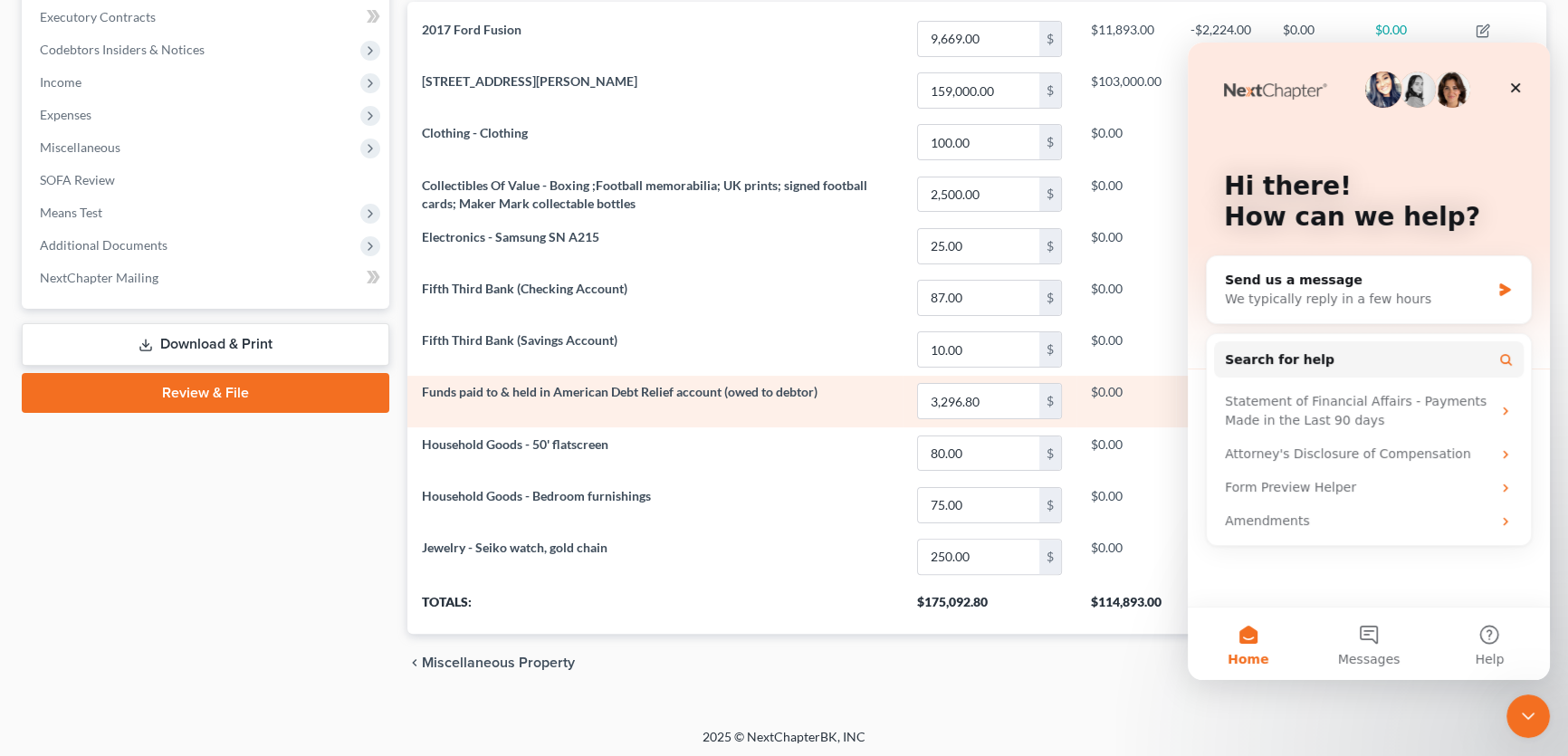
scroll to position [0, 0]
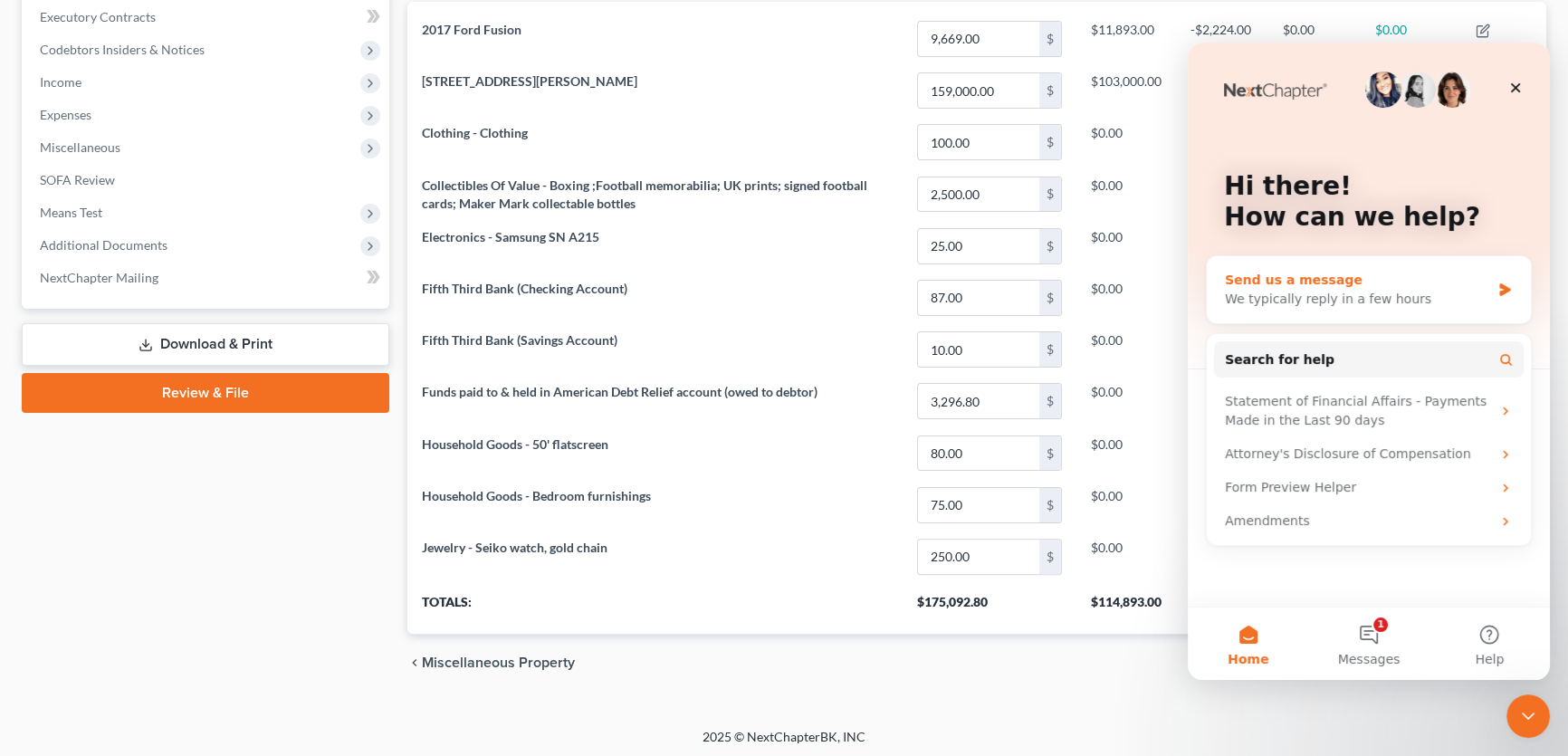
click at [1292, 301] on div "We typically reply in a few hours" at bounding box center [1358, 298] width 265 height 19
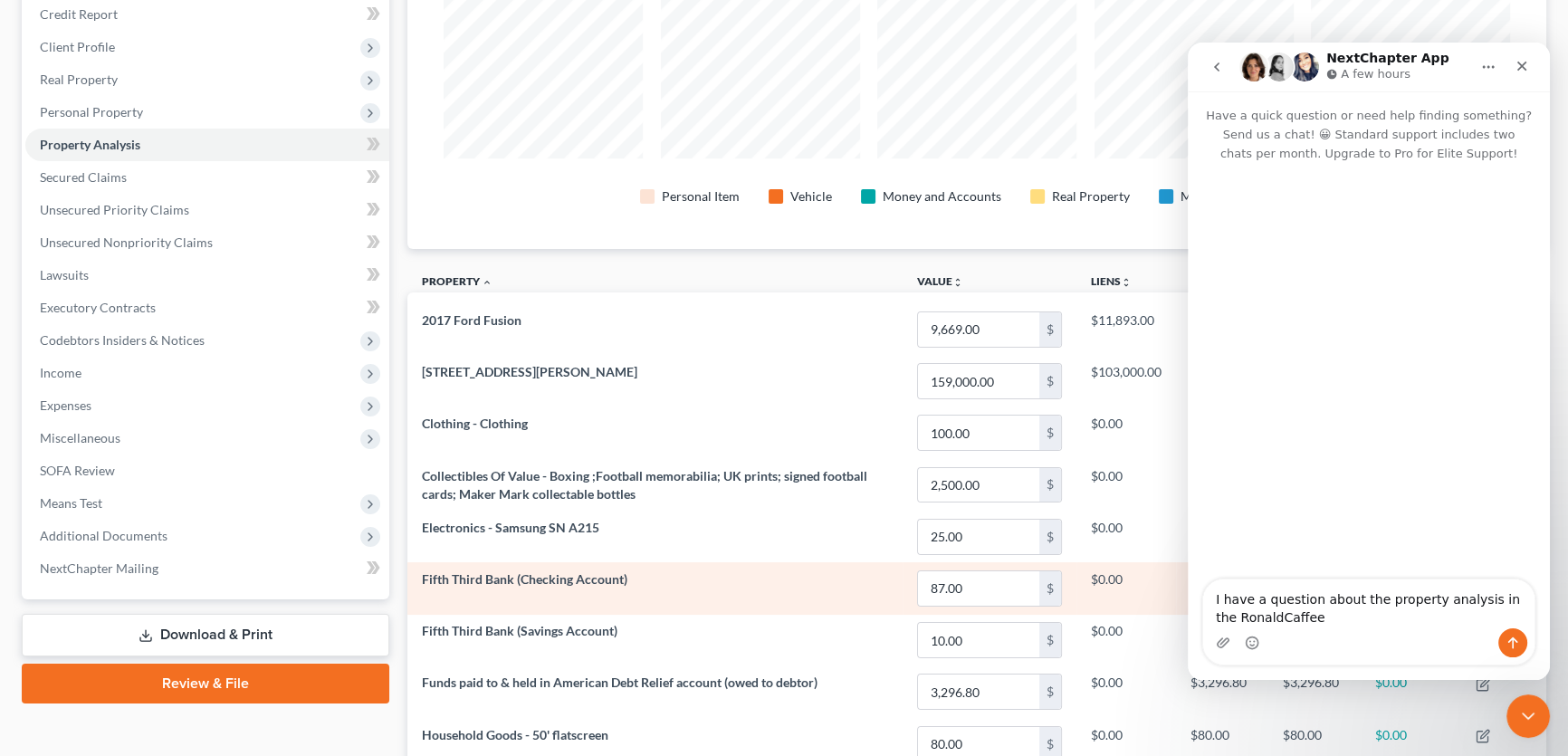
scroll to position [493, 0]
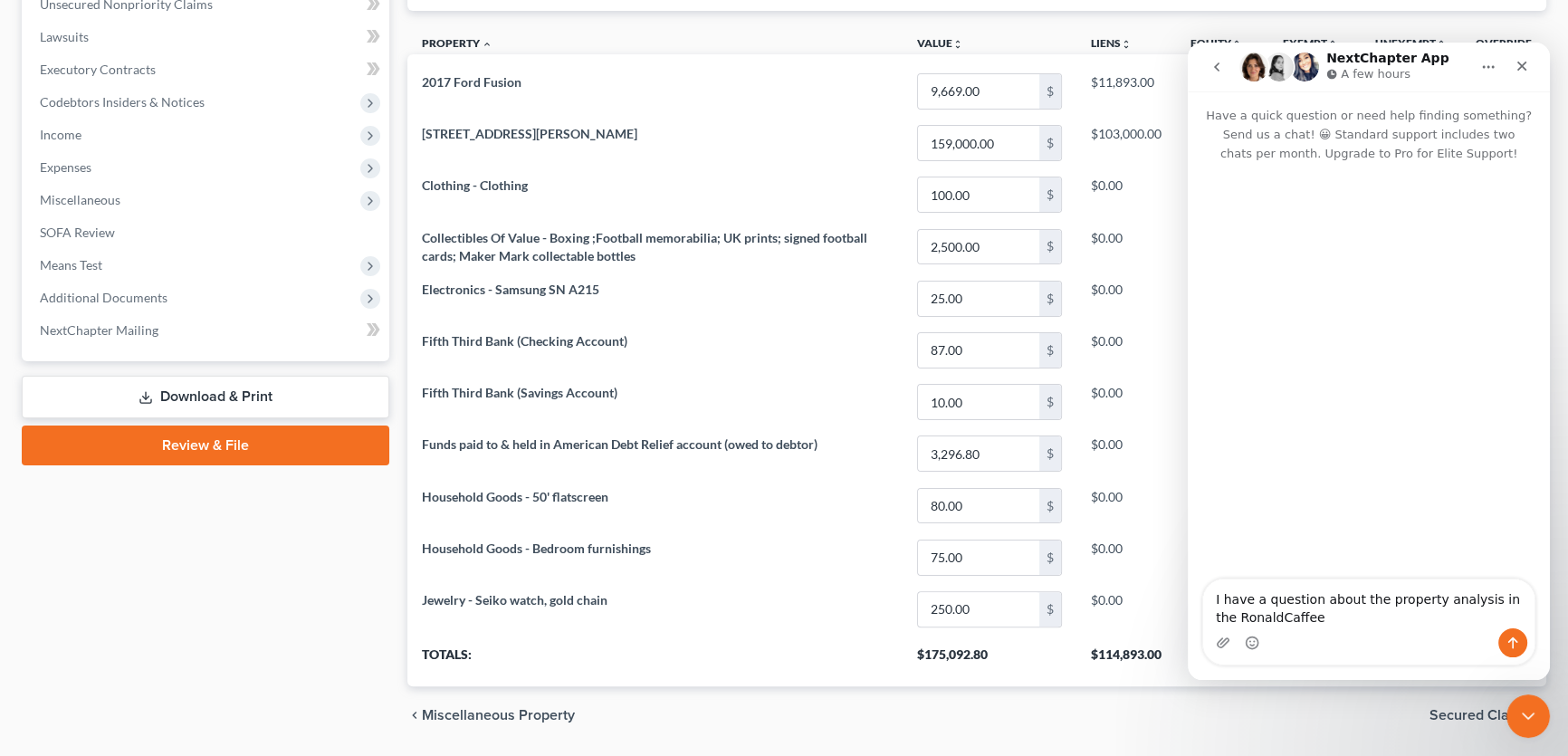
click at [1255, 616] on textarea "I have a question about the property analysis in the RonaldCaffee" at bounding box center [1369, 603] width 332 height 49
click at [1326, 616] on textarea "I have a question about the property analysis in the Ronald Caffee" at bounding box center [1369, 603] width 332 height 49
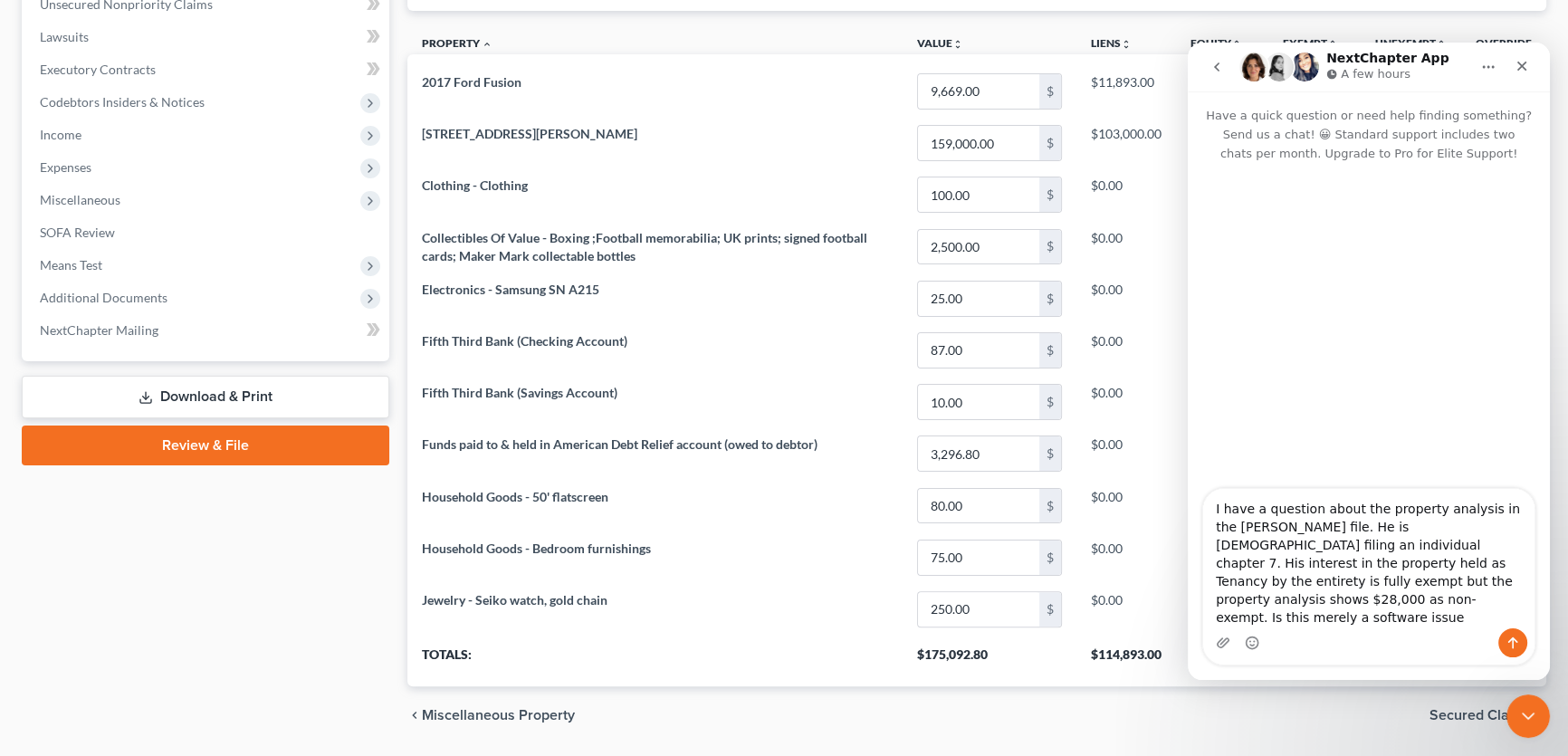
type textarea "I have a question about the property analysis in the Ronald Caffee file. He is …"
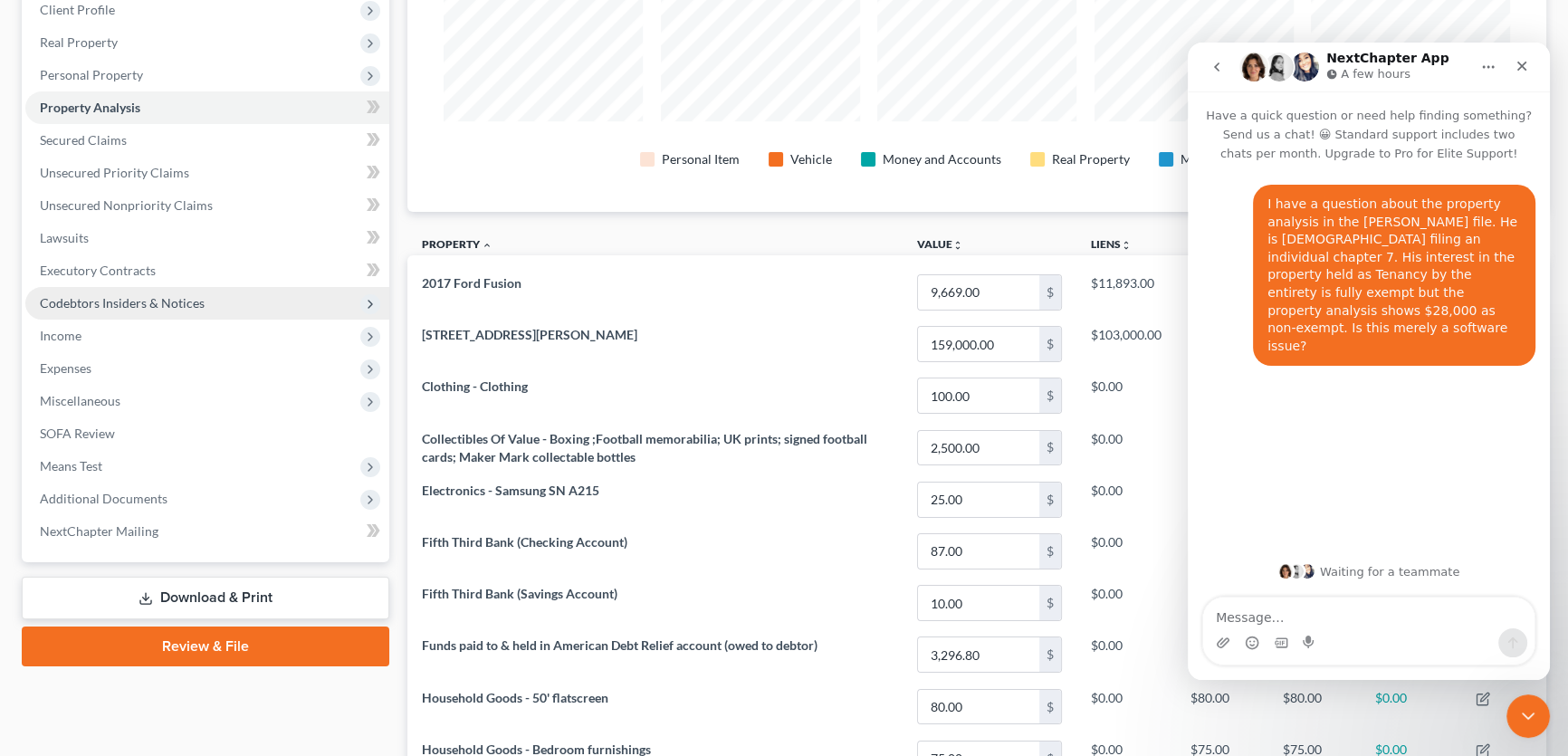
scroll to position [247, 0]
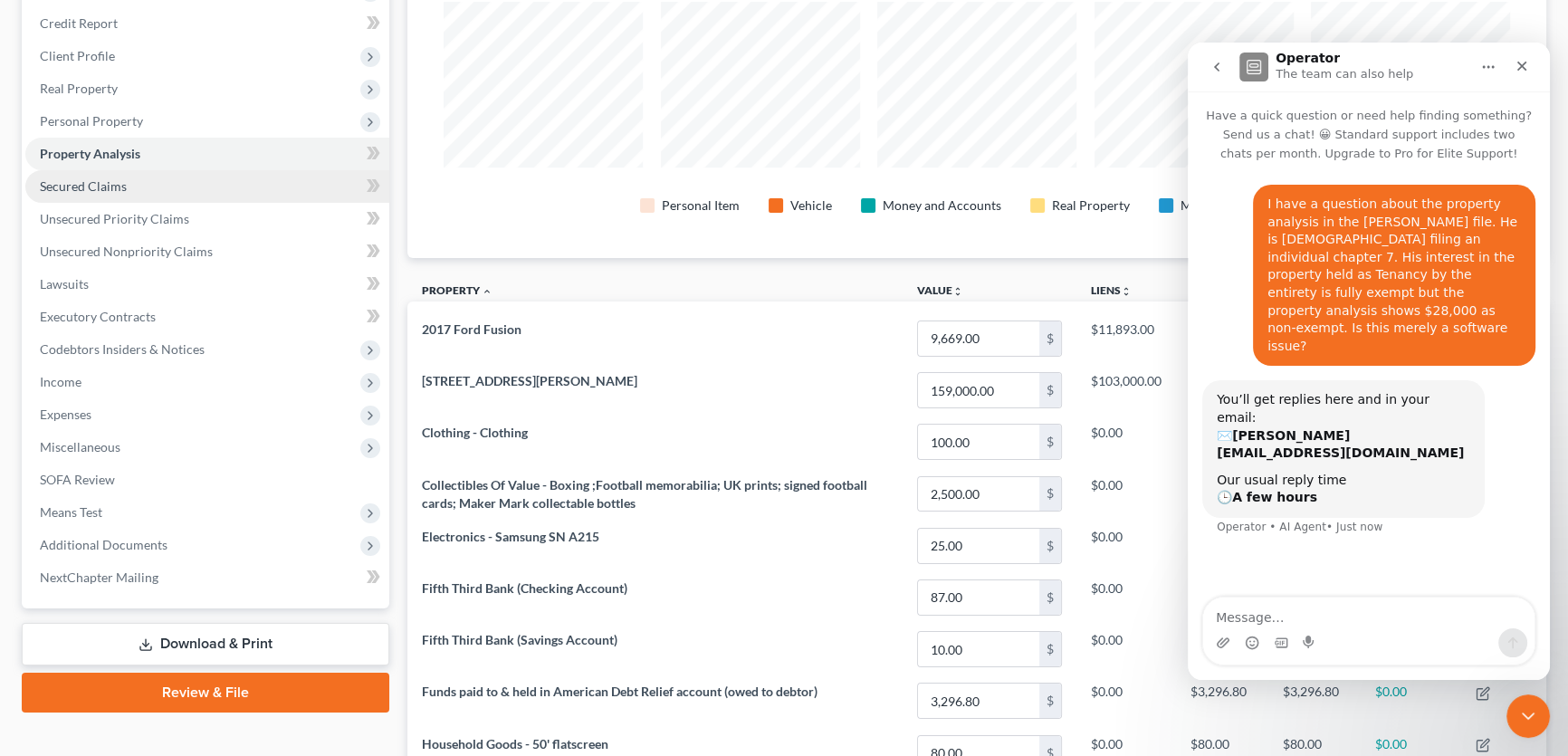
click at [173, 191] on link "Secured Claims" at bounding box center [207, 186] width 364 height 33
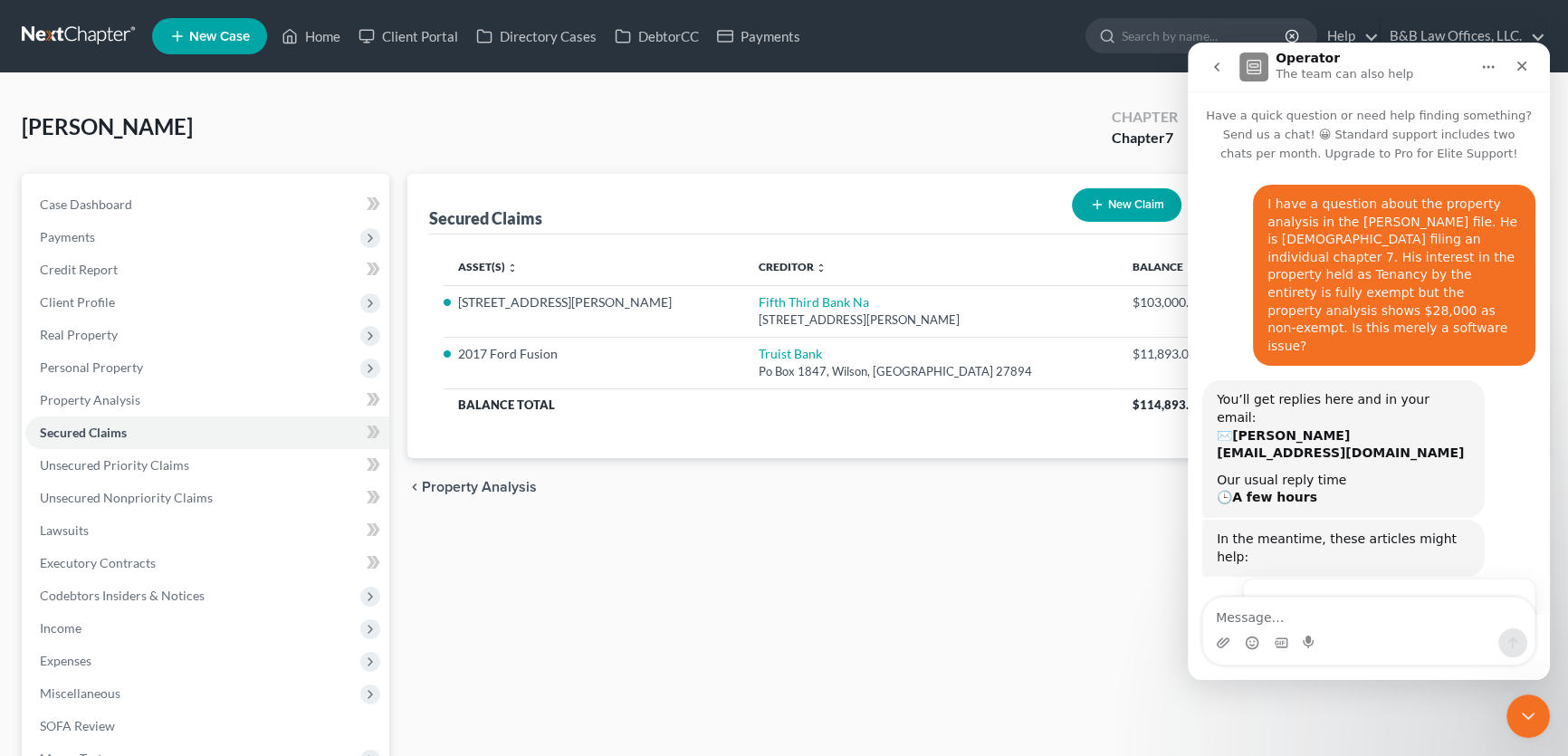
click at [869, 434] on div "Asset(s) expand_more expand_less unfold_more Creditor expand_more expand_less u…" at bounding box center [977, 347] width 1096 height 224
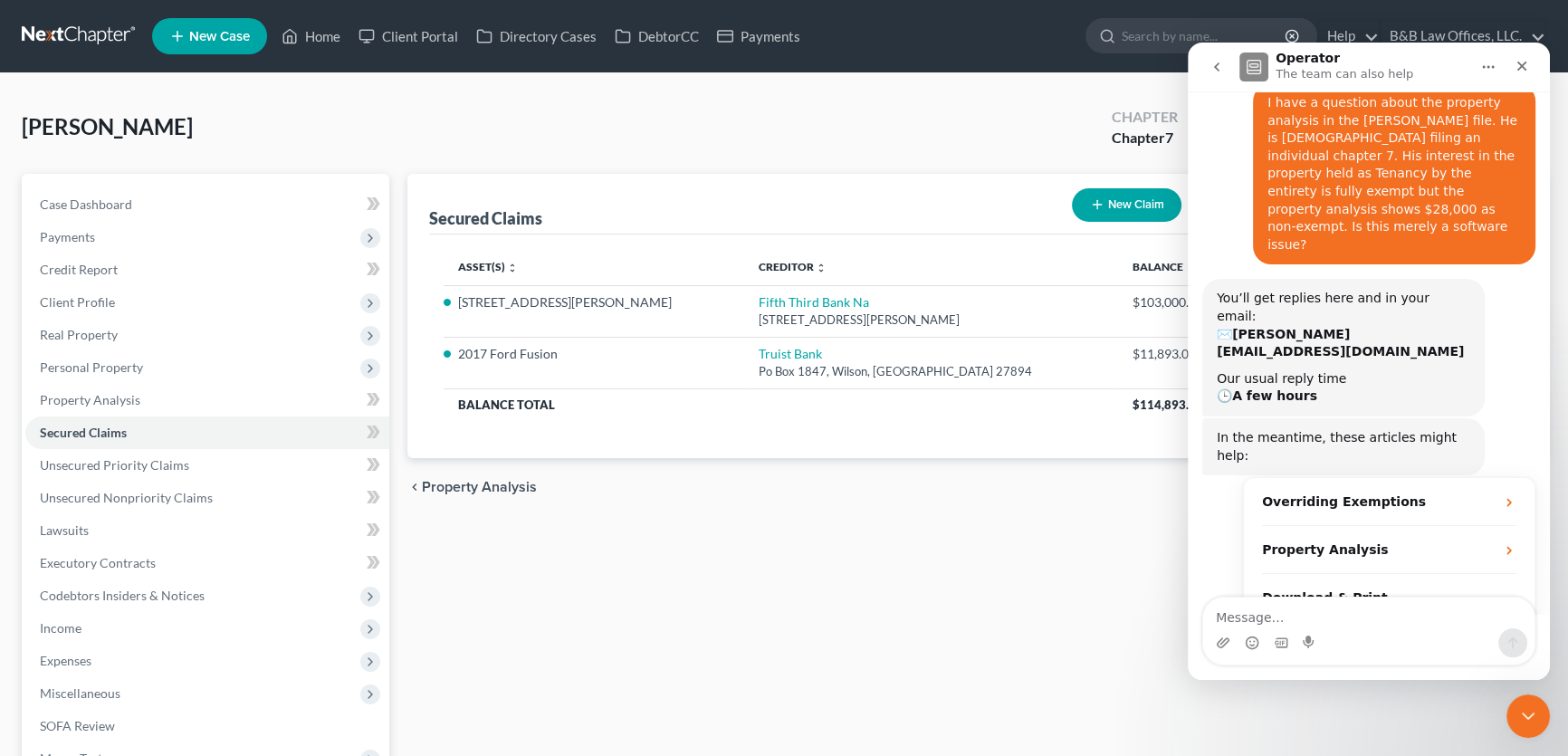
click at [965, 198] on div "Secured Claims New Claim Import CSV Export CSV Delete All" at bounding box center [977, 203] width 1096 height 60
click at [1519, 58] on icon "Close" at bounding box center [1521, 65] width 15 height 15
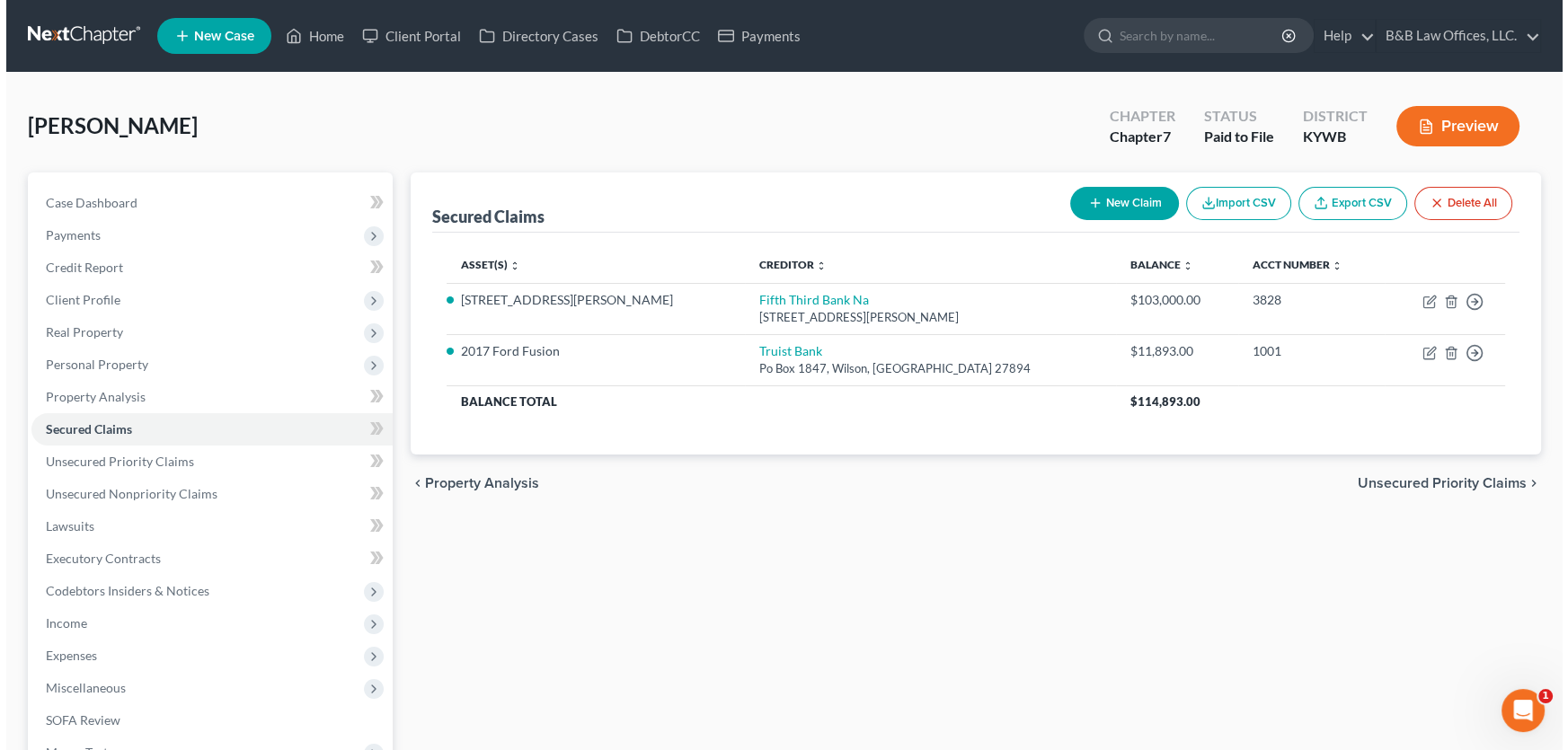
scroll to position [131, 0]
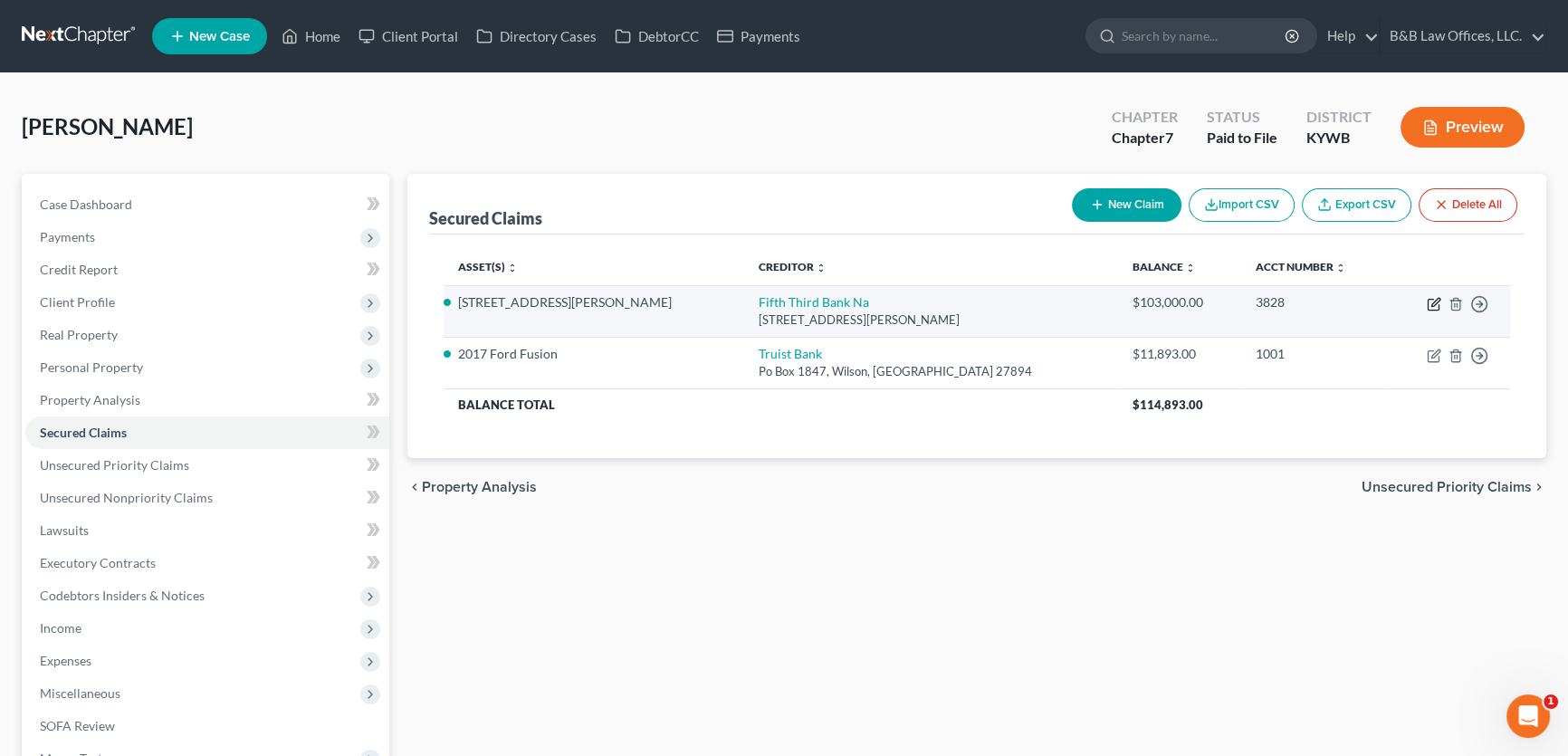
click at [1429, 300] on icon "button" at bounding box center [1434, 304] width 15 height 15
select select "36"
select select "4"
select select "3"
select select "0"
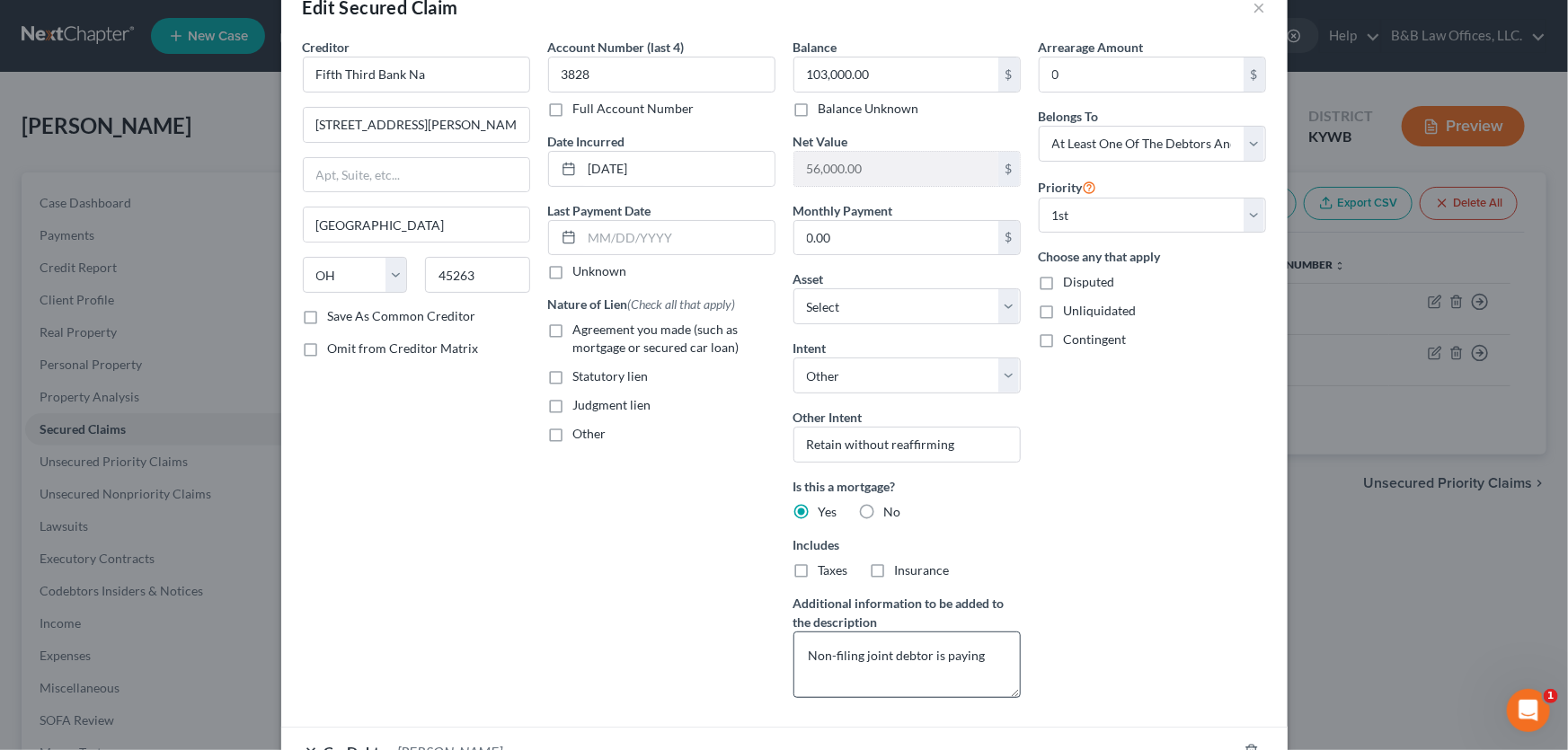
scroll to position [0, 0]
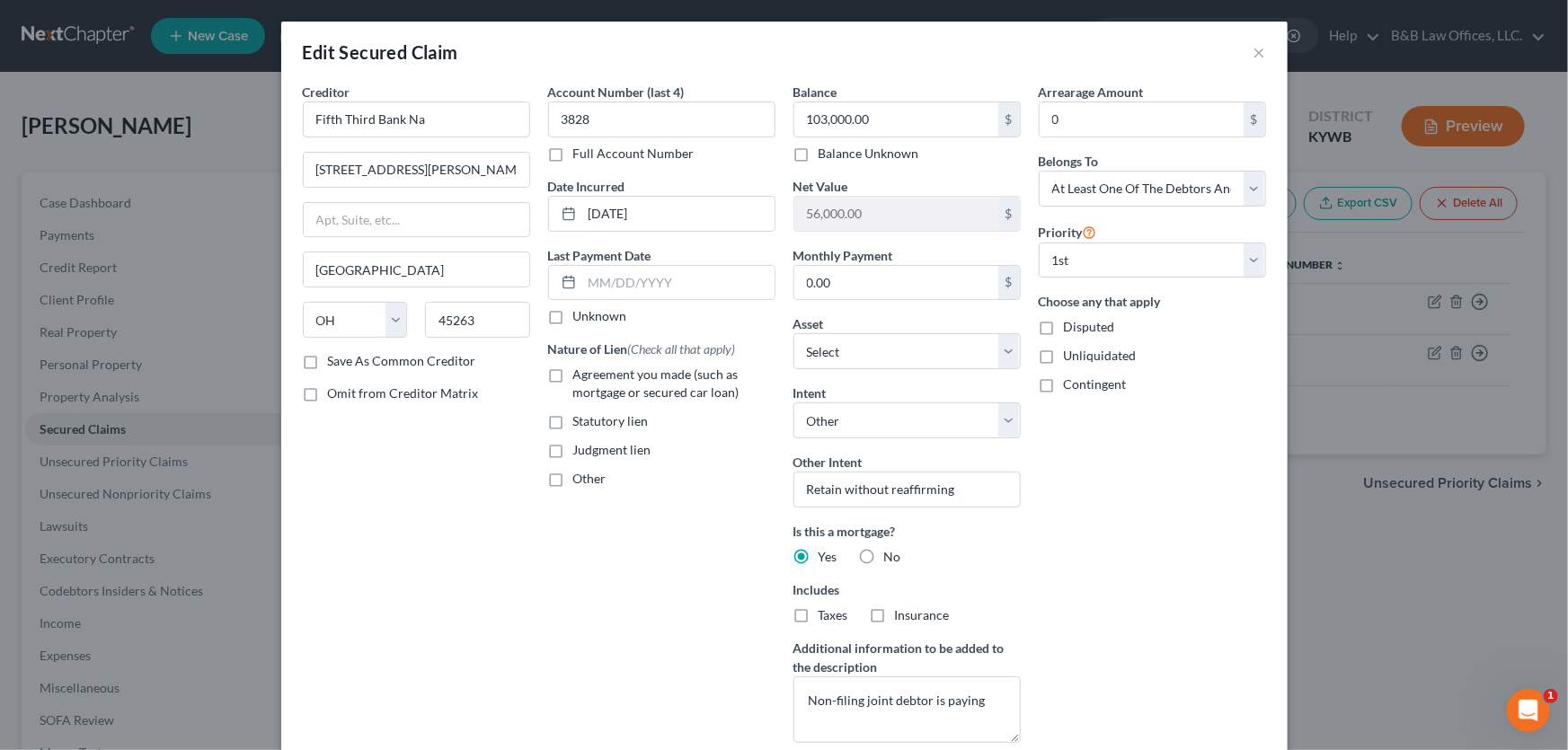
click at [573, 370] on label "Agreement you made (such as mortgage or secured car loan)" at bounding box center [674, 383] width 203 height 36
click at [580, 370] on input "Agreement you made (such as mortgage or secured car loan)" at bounding box center [586, 372] width 12 height 12
checkbox input "true"
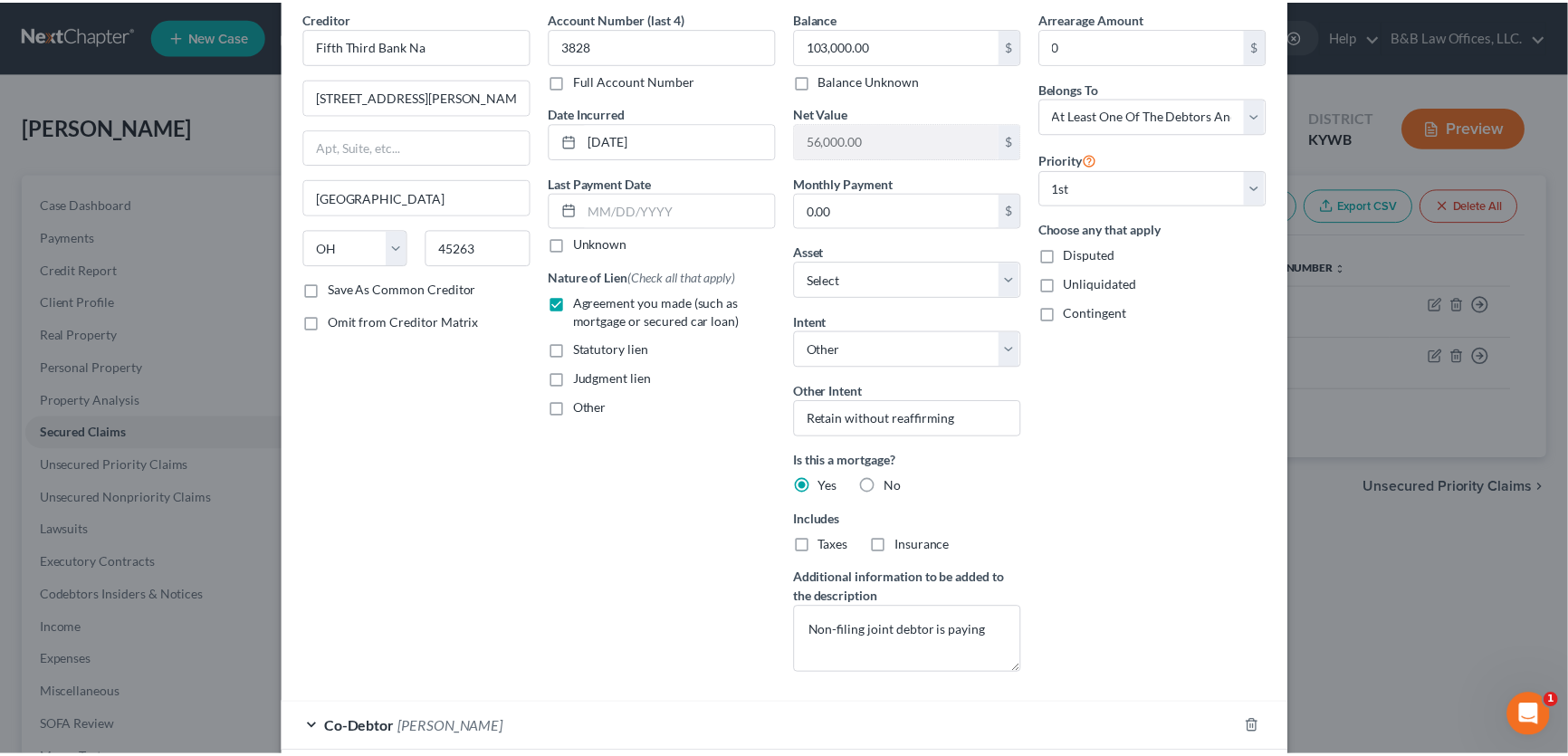
scroll to position [221, 0]
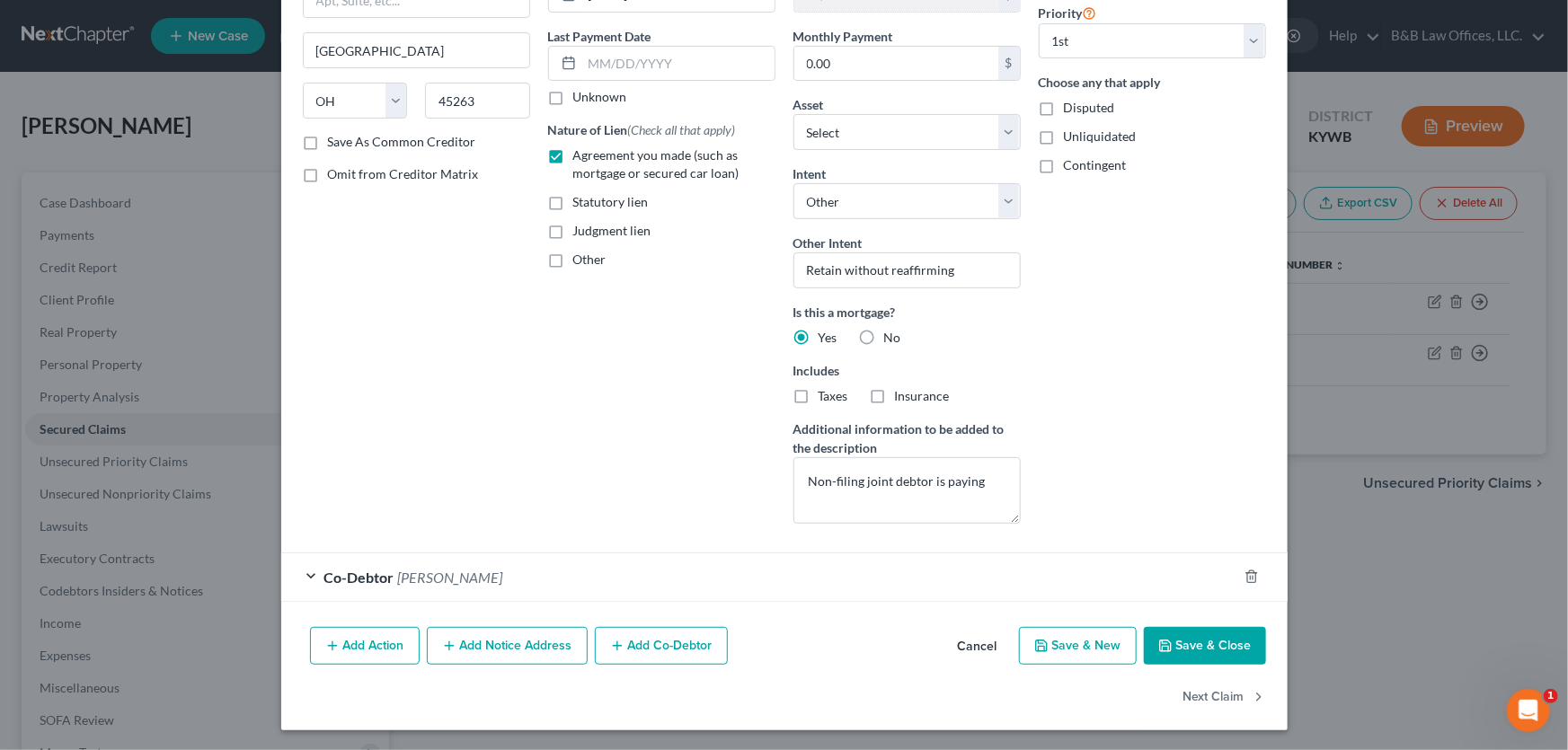
click at [1187, 636] on button "Save & Close" at bounding box center [1205, 646] width 122 height 37
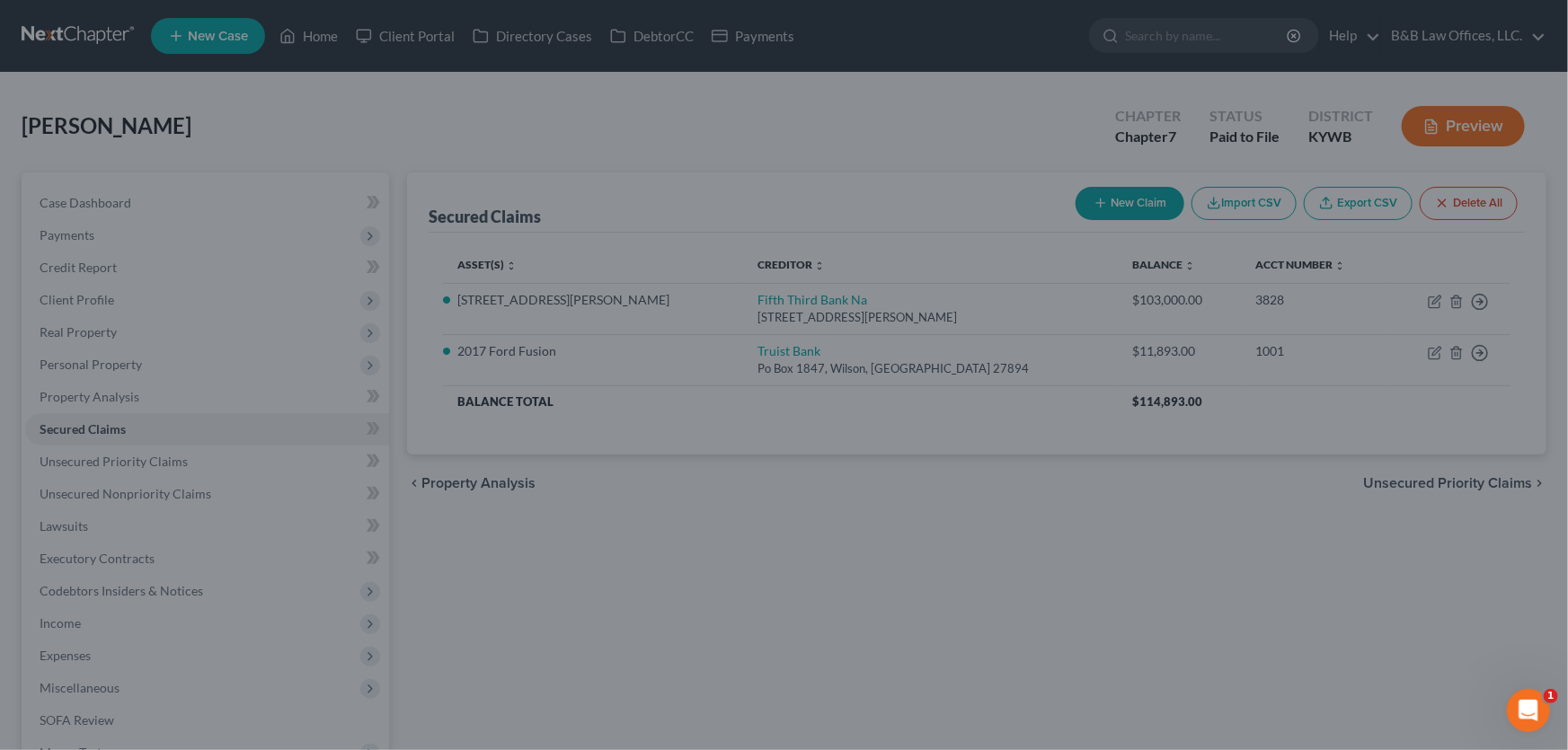
select select "11"
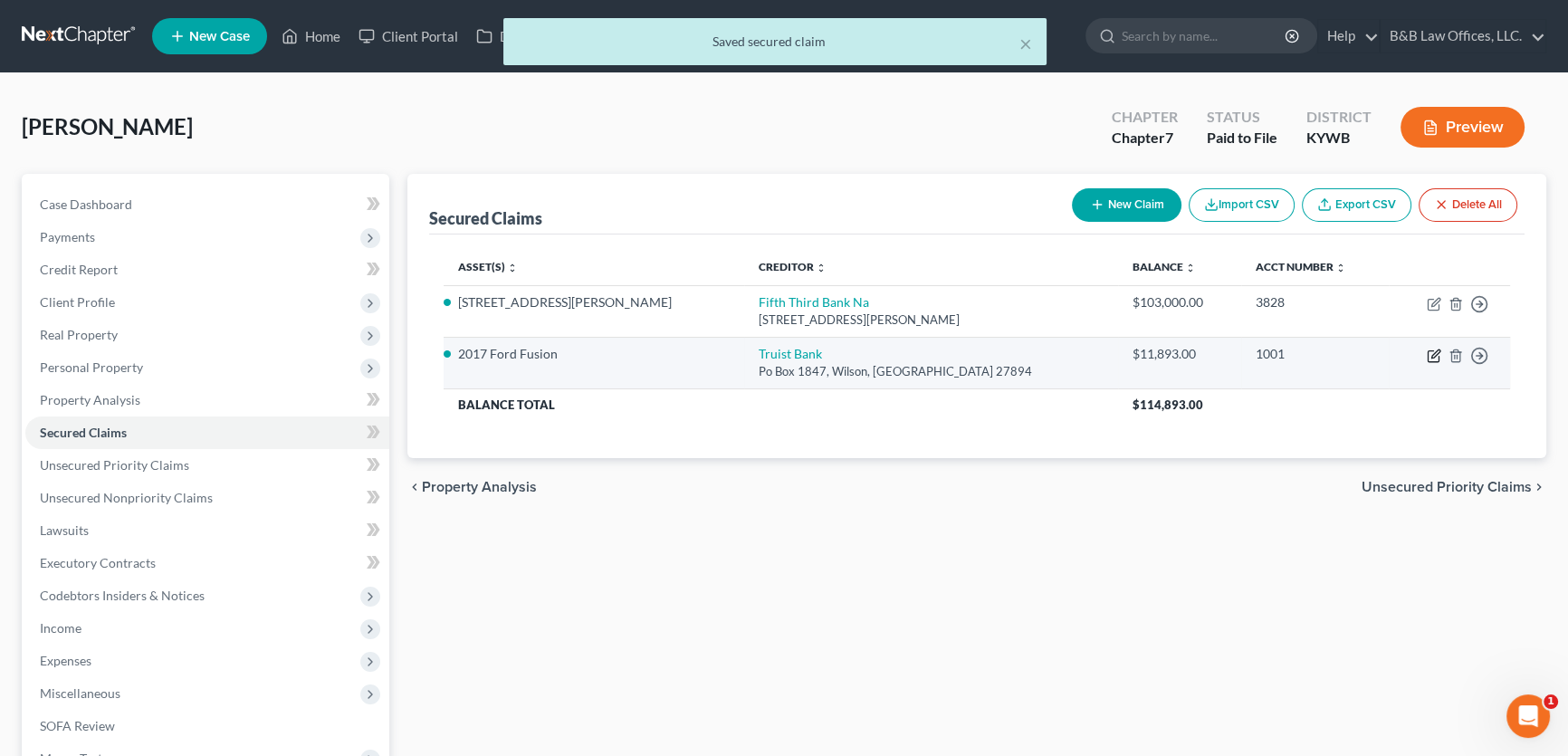
click at [1428, 353] on icon "button" at bounding box center [1434, 356] width 15 height 15
select select "28"
select select "4"
select select "3"
select select "0"
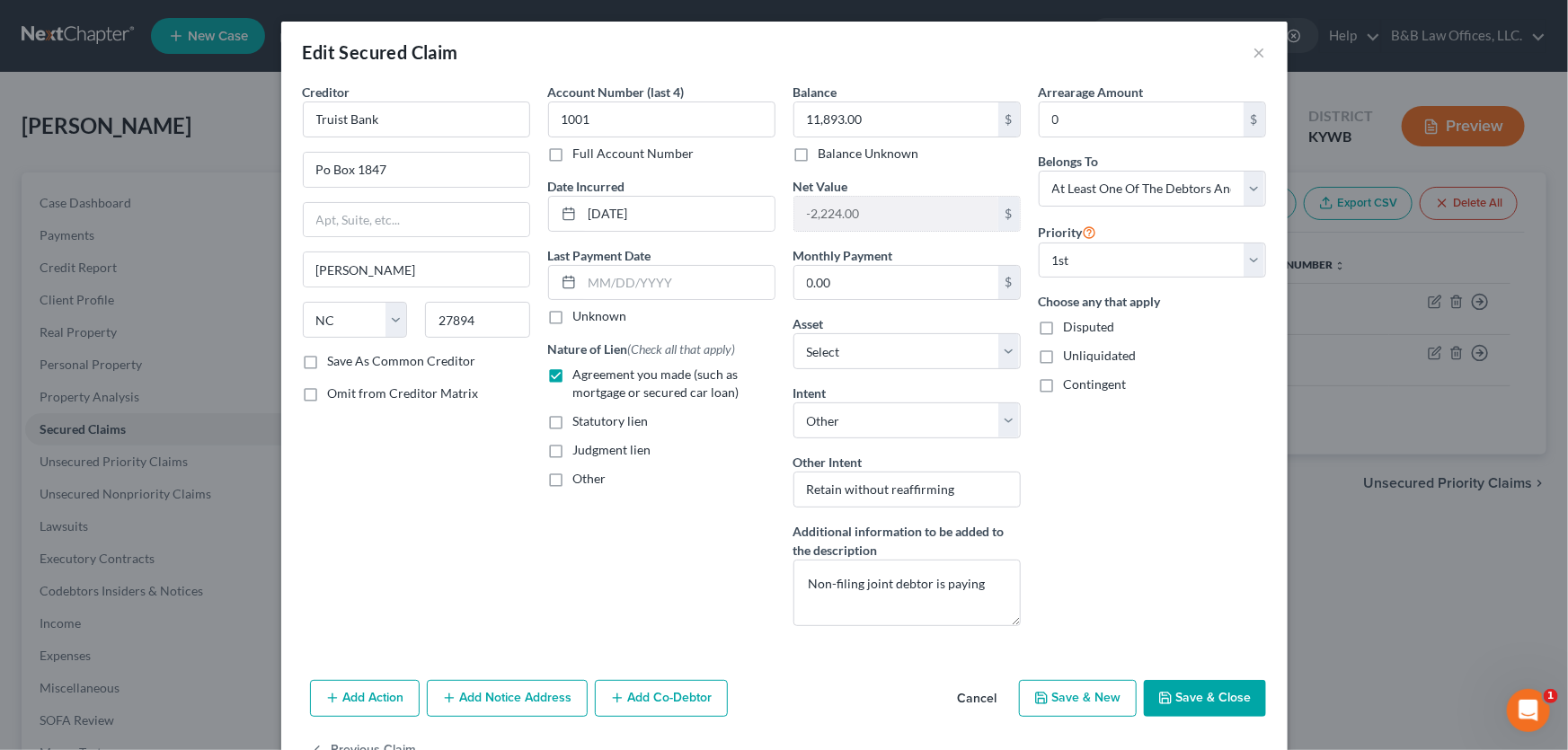
click at [1186, 695] on button "Save & Close" at bounding box center [1205, 699] width 122 height 37
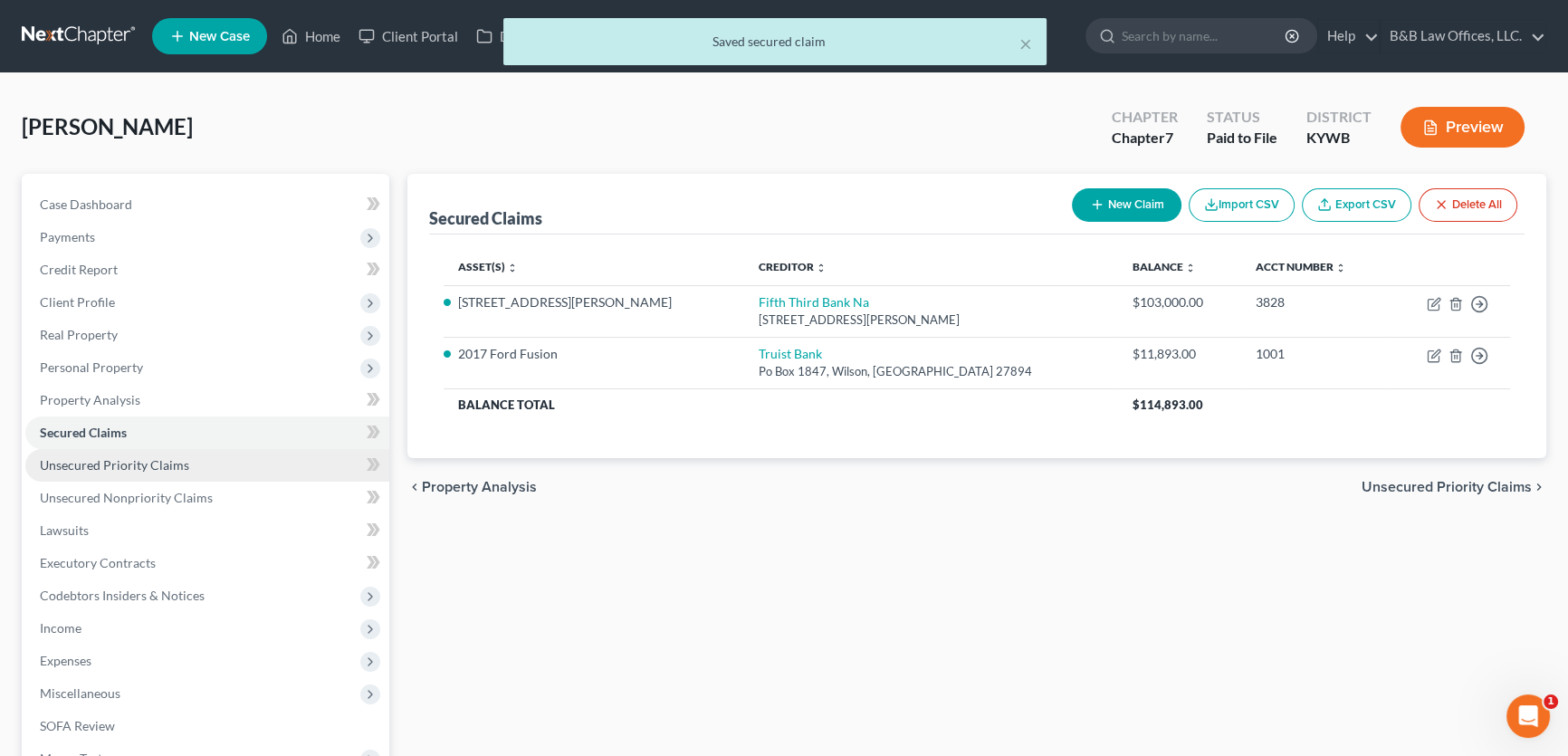
click at [196, 461] on link "Unsecured Priority Claims" at bounding box center [207, 465] width 364 height 33
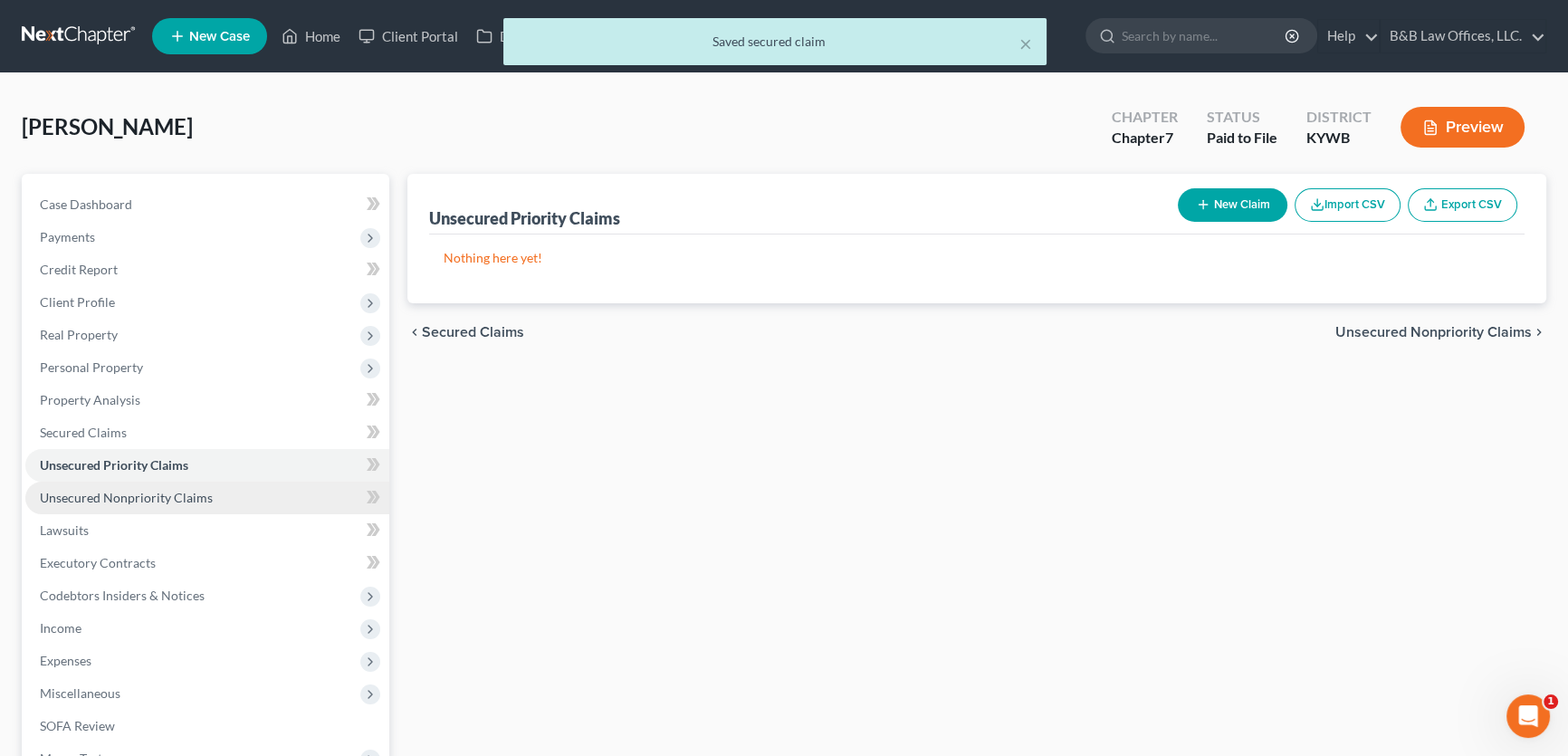
click at [176, 493] on span "Unsecured Nonpriority Claims" at bounding box center [126, 498] width 173 height 16
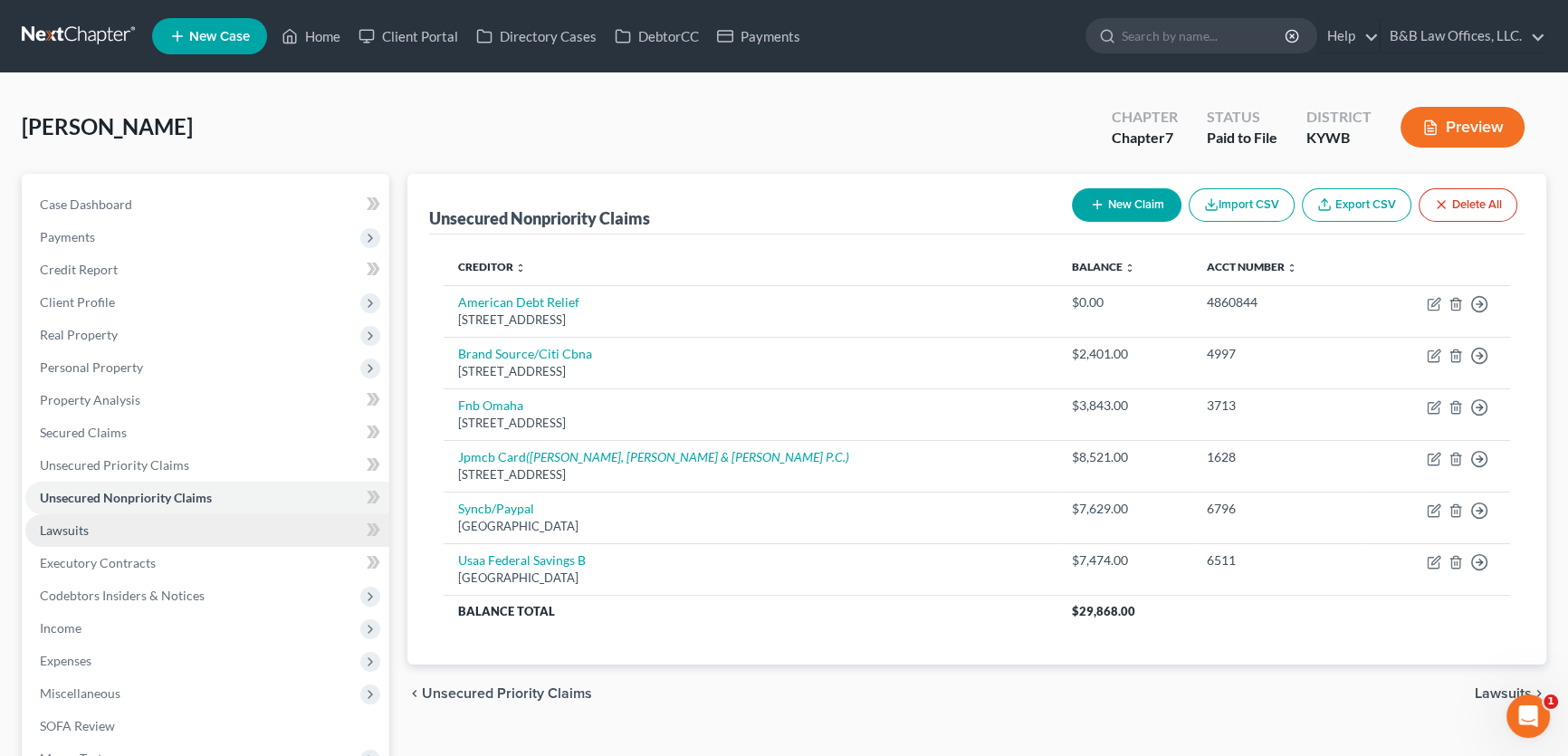
click at [95, 524] on link "Lawsuits" at bounding box center [207, 530] width 364 height 33
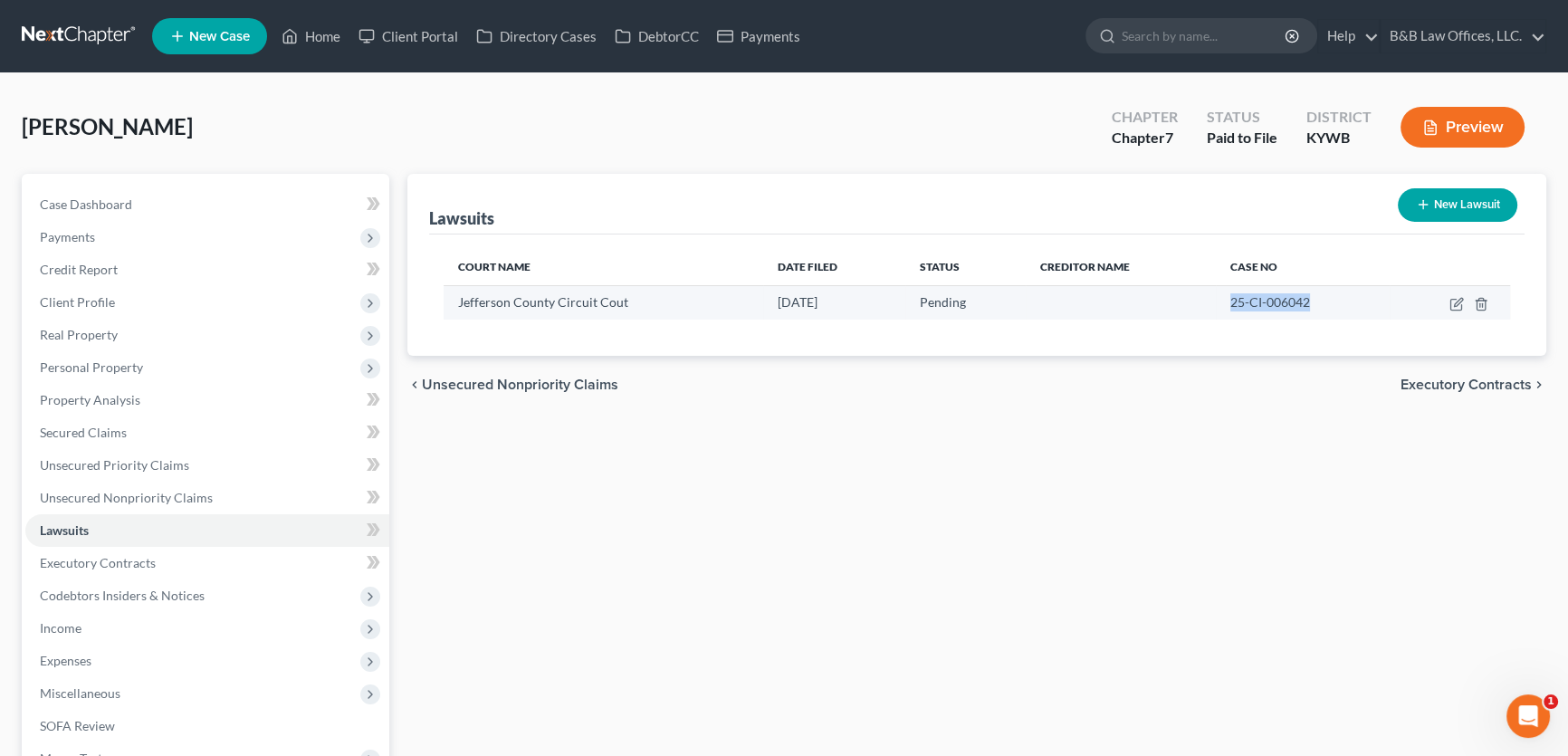
drag, startPoint x: 1226, startPoint y: 303, endPoint x: 1320, endPoint y: 297, distance: 94.2
click at [1320, 297] on td "25-CI-006042" at bounding box center [1303, 302] width 173 height 35
copy span "25-CI-006042"
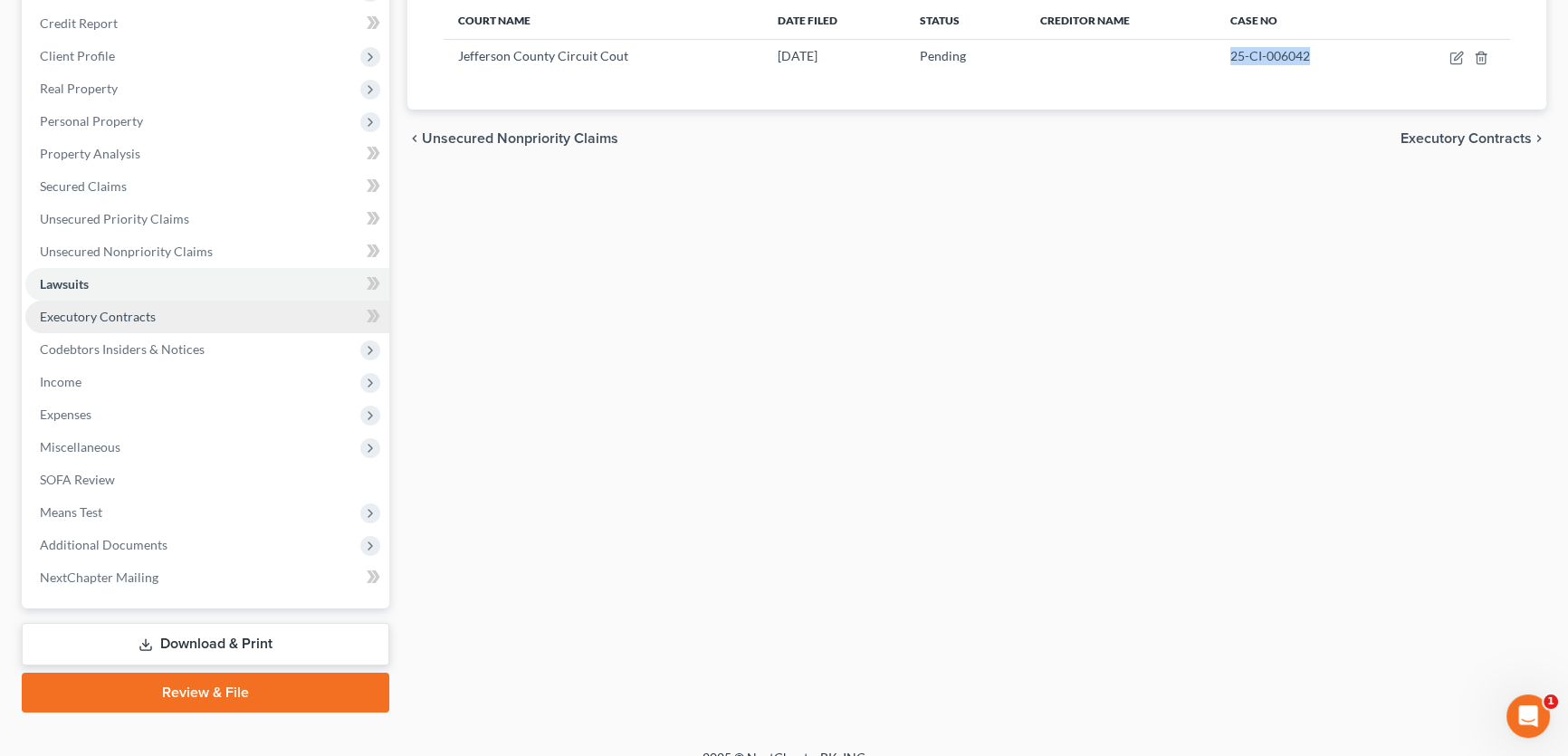
click at [97, 317] on span "Executory Contracts" at bounding box center [97, 317] width 116 height 16
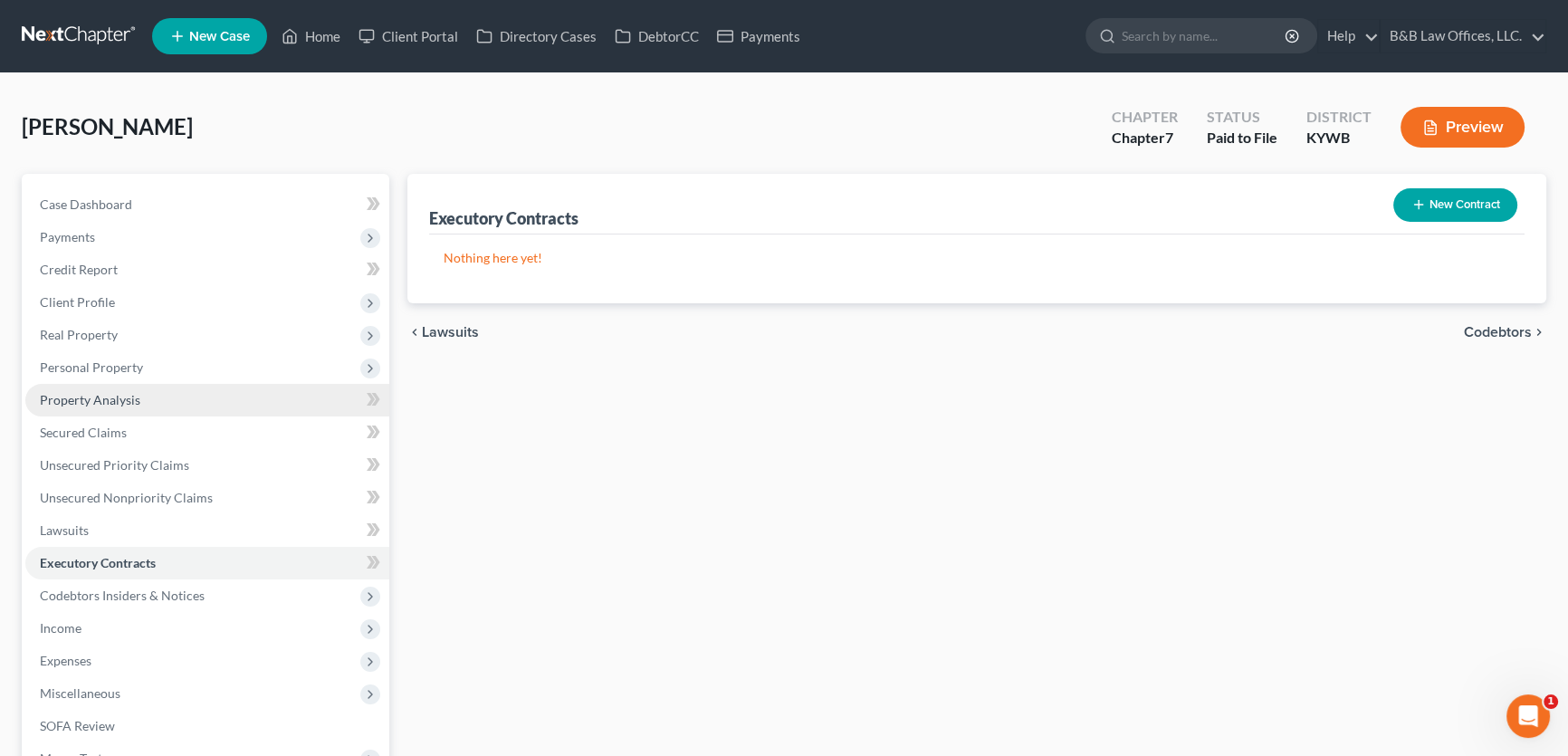
scroll to position [247, 0]
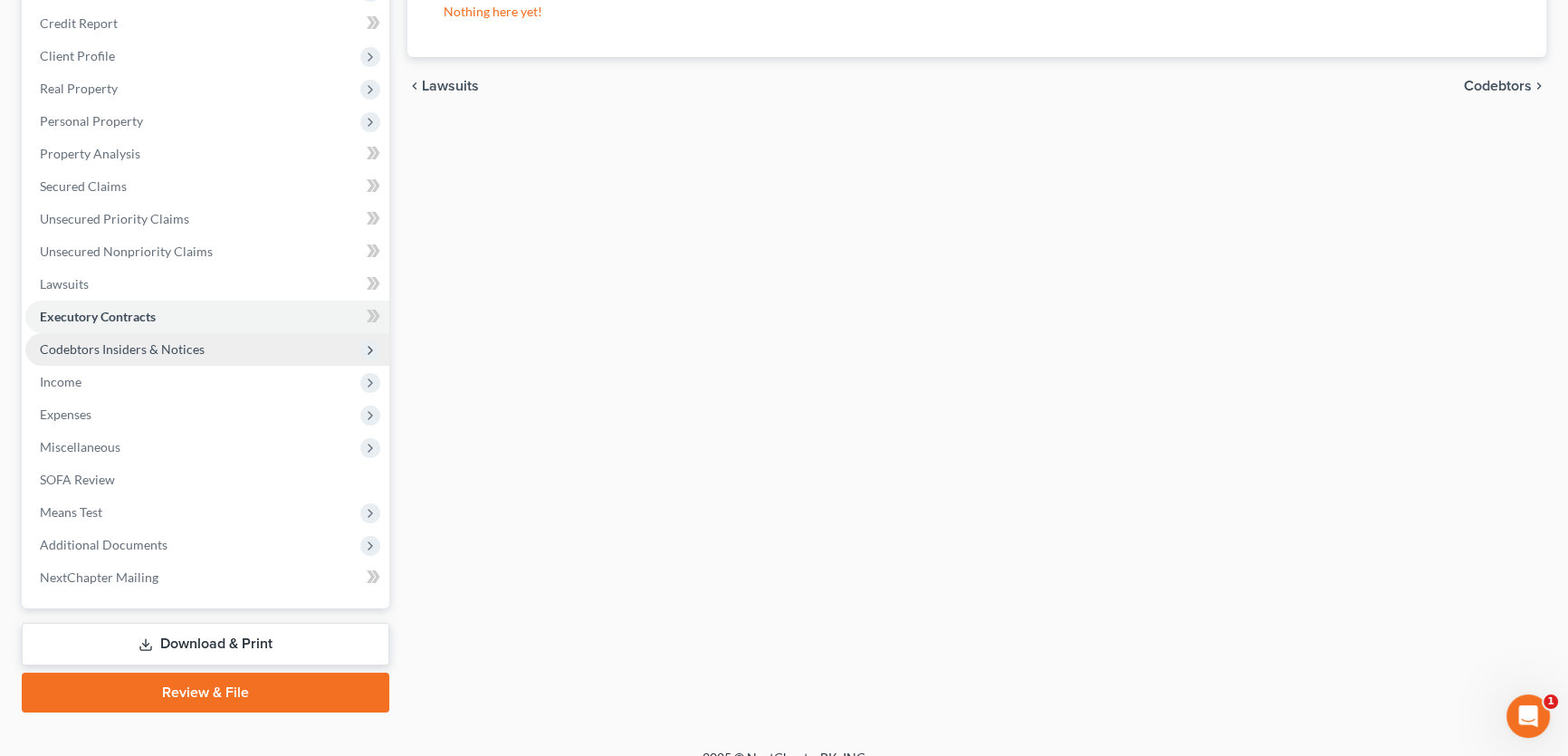
click at [106, 354] on span "Codebtors Insiders & Notices" at bounding box center [207, 349] width 364 height 33
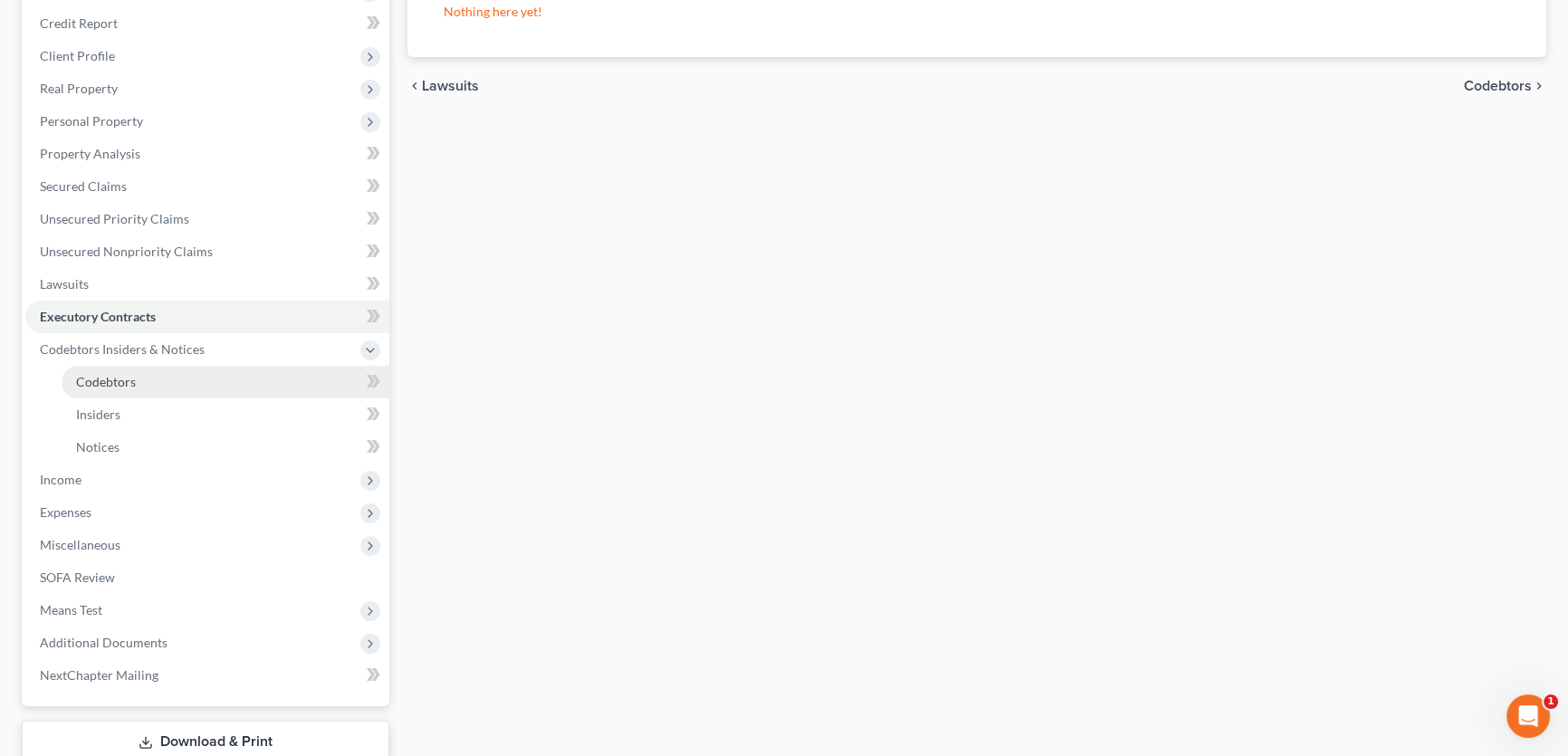
click at [106, 375] on span "Codebtors" at bounding box center [106, 382] width 59 height 16
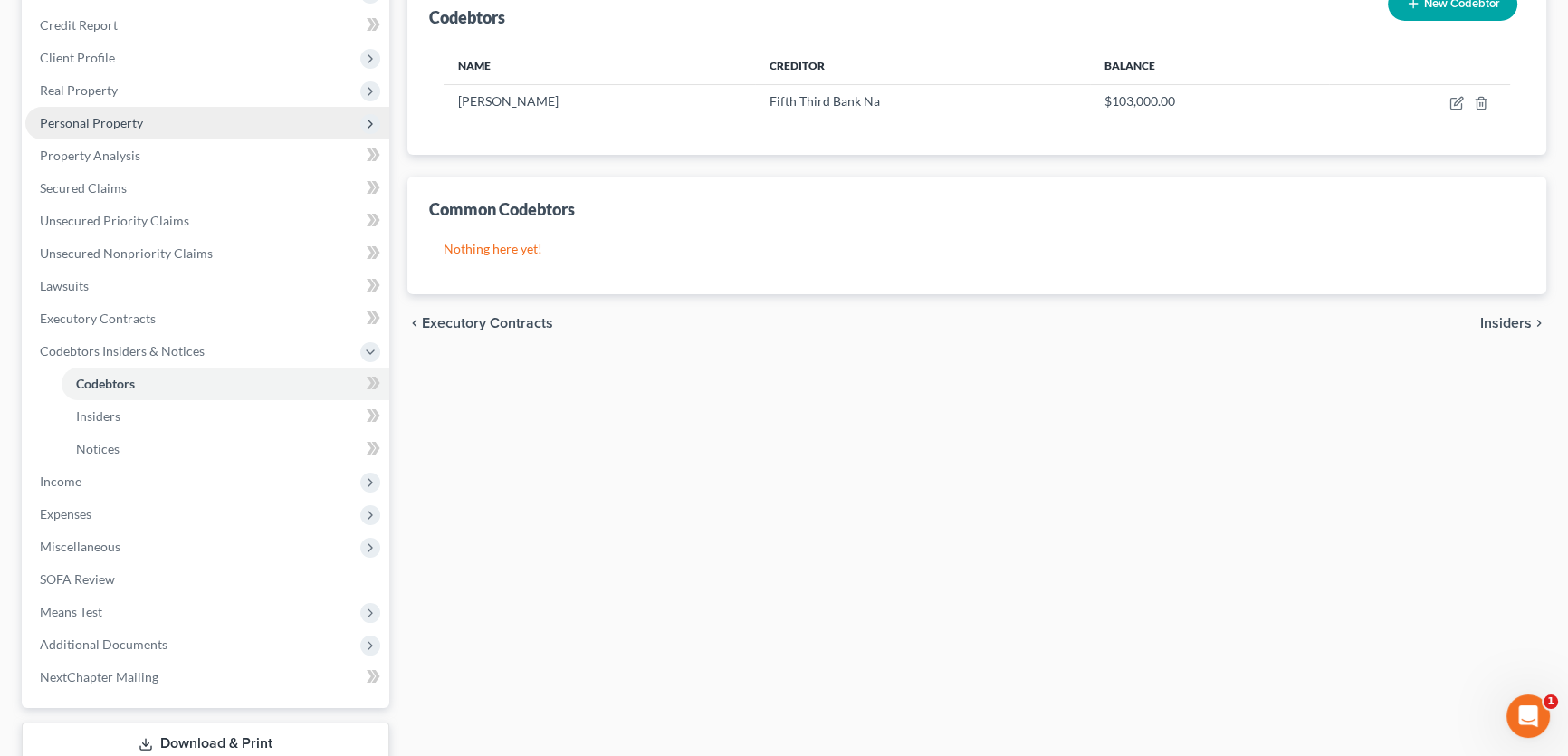
scroll to position [247, 0]
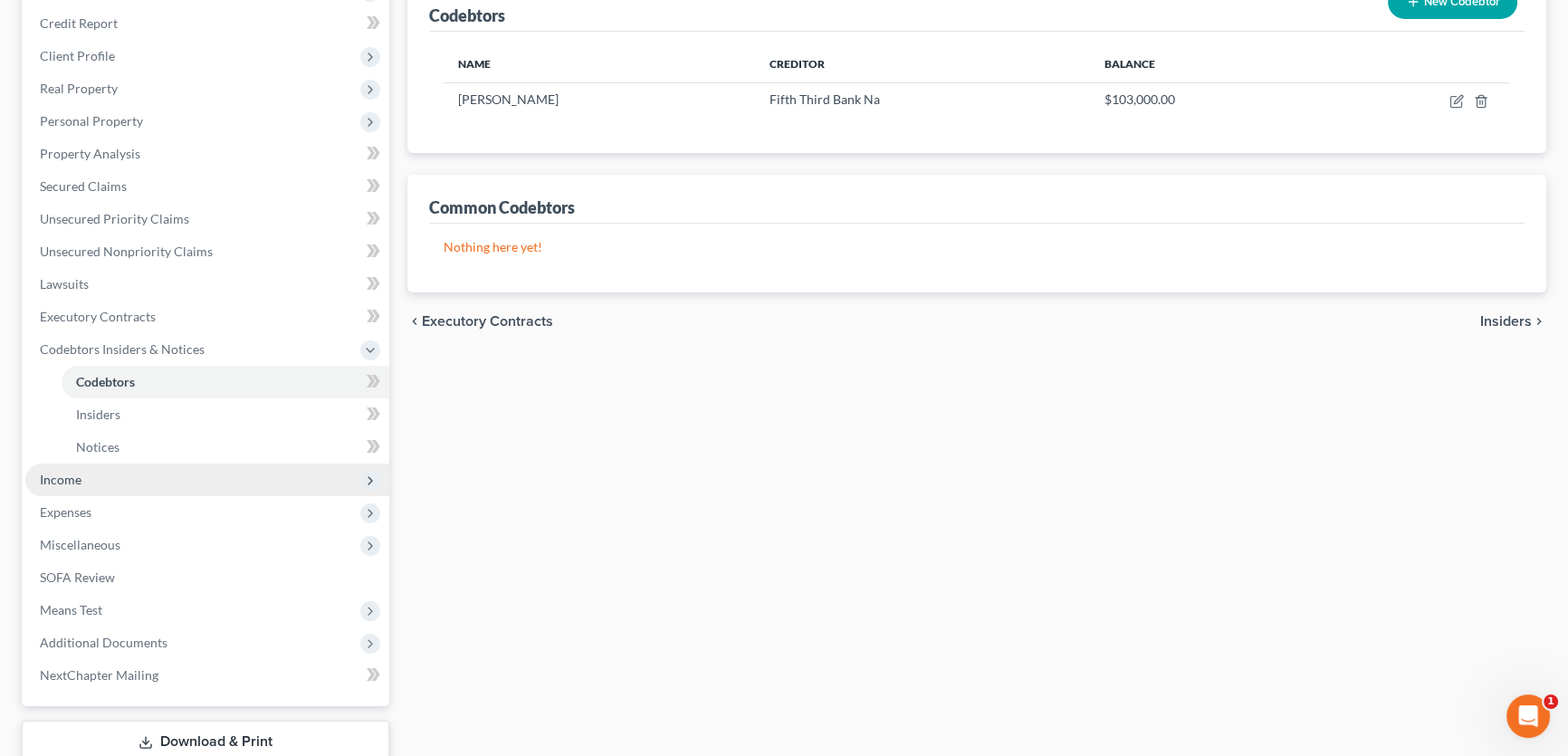
click at [68, 476] on span "Income" at bounding box center [60, 480] width 42 height 16
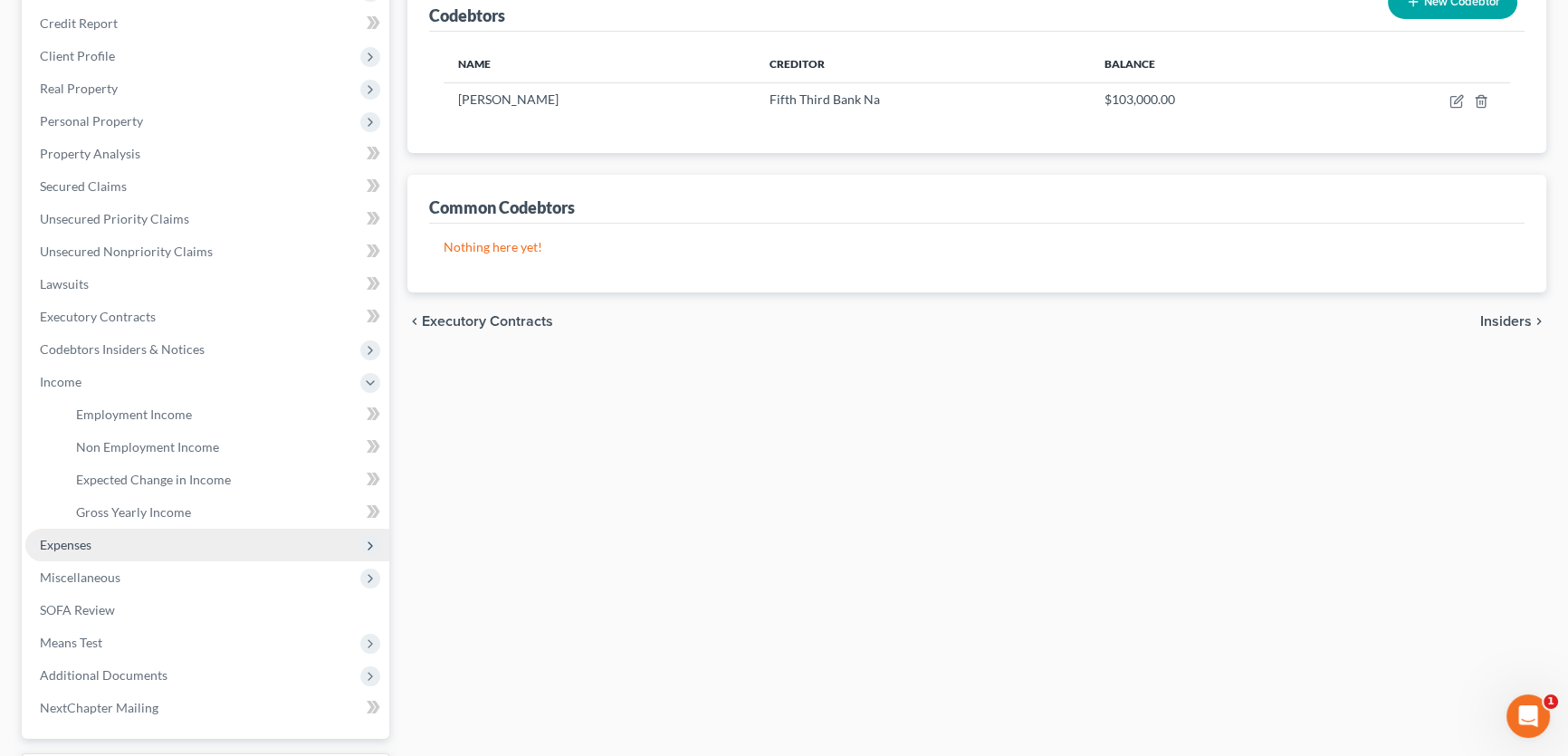
click at [87, 544] on span "Expenses" at bounding box center [65, 545] width 52 height 16
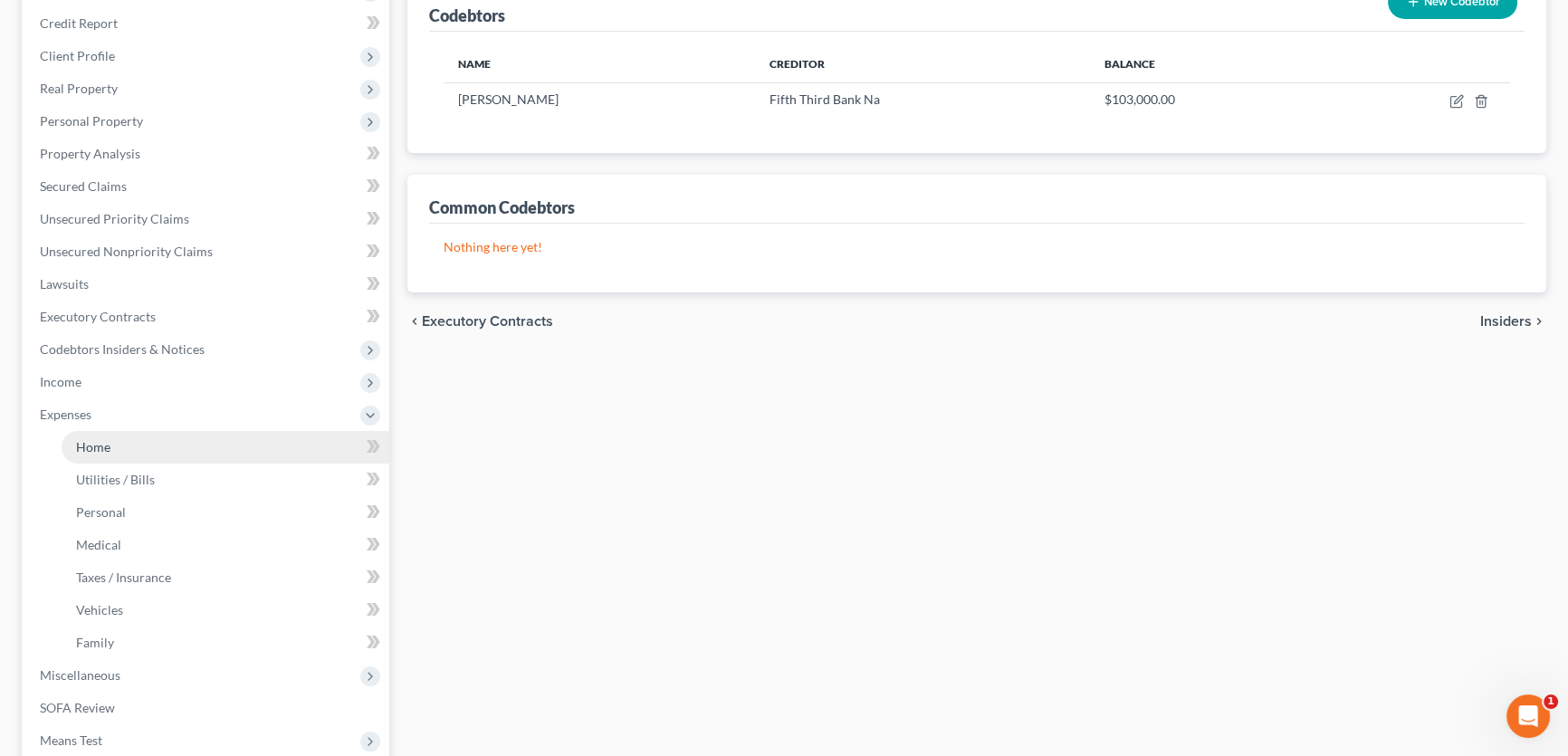
click at [143, 448] on link "Home" at bounding box center [225, 447] width 328 height 33
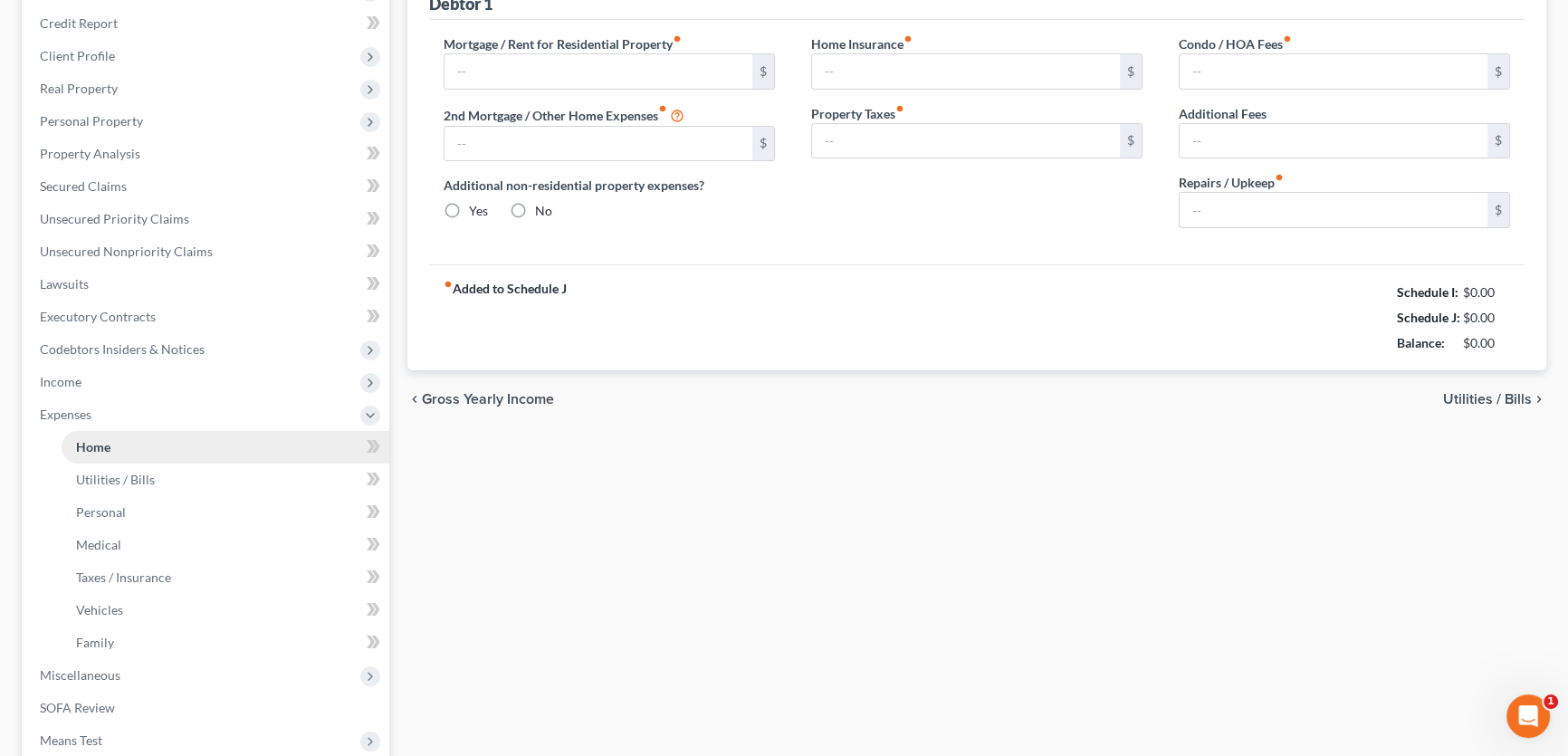
scroll to position [79, 0]
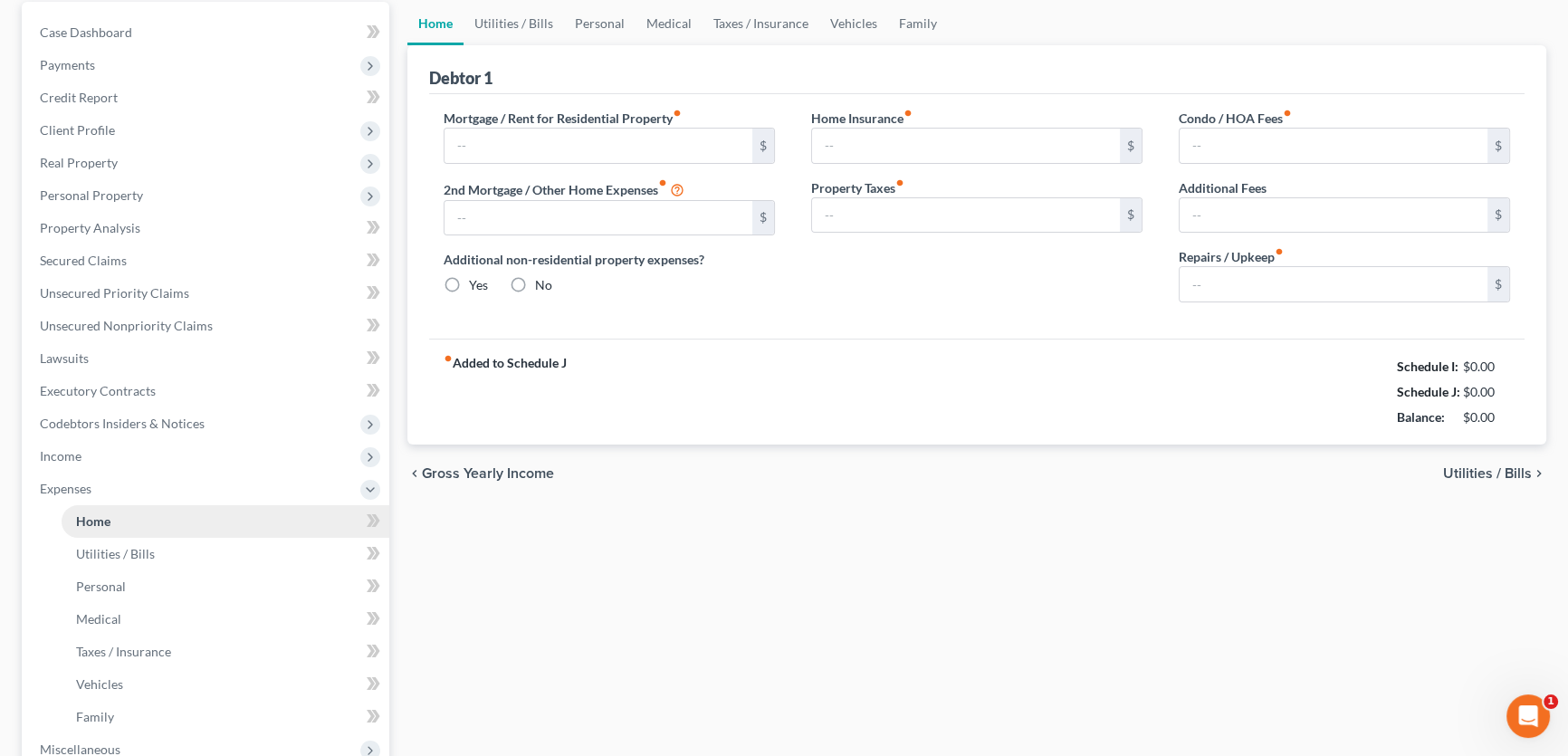
type input "500.00"
type input "0.00"
radio input "true"
type input "0.00"
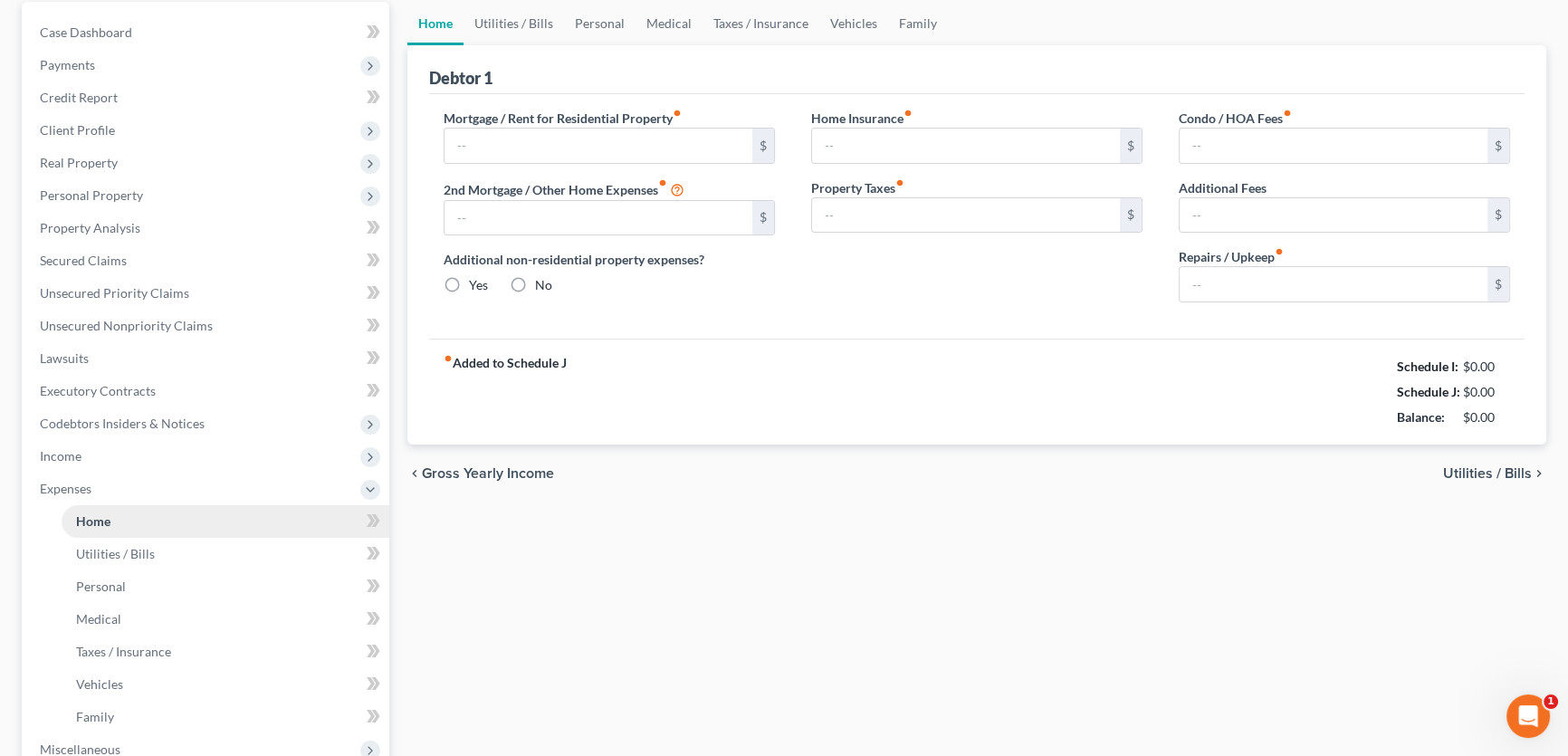
type input "0.00"
type input "10.00"
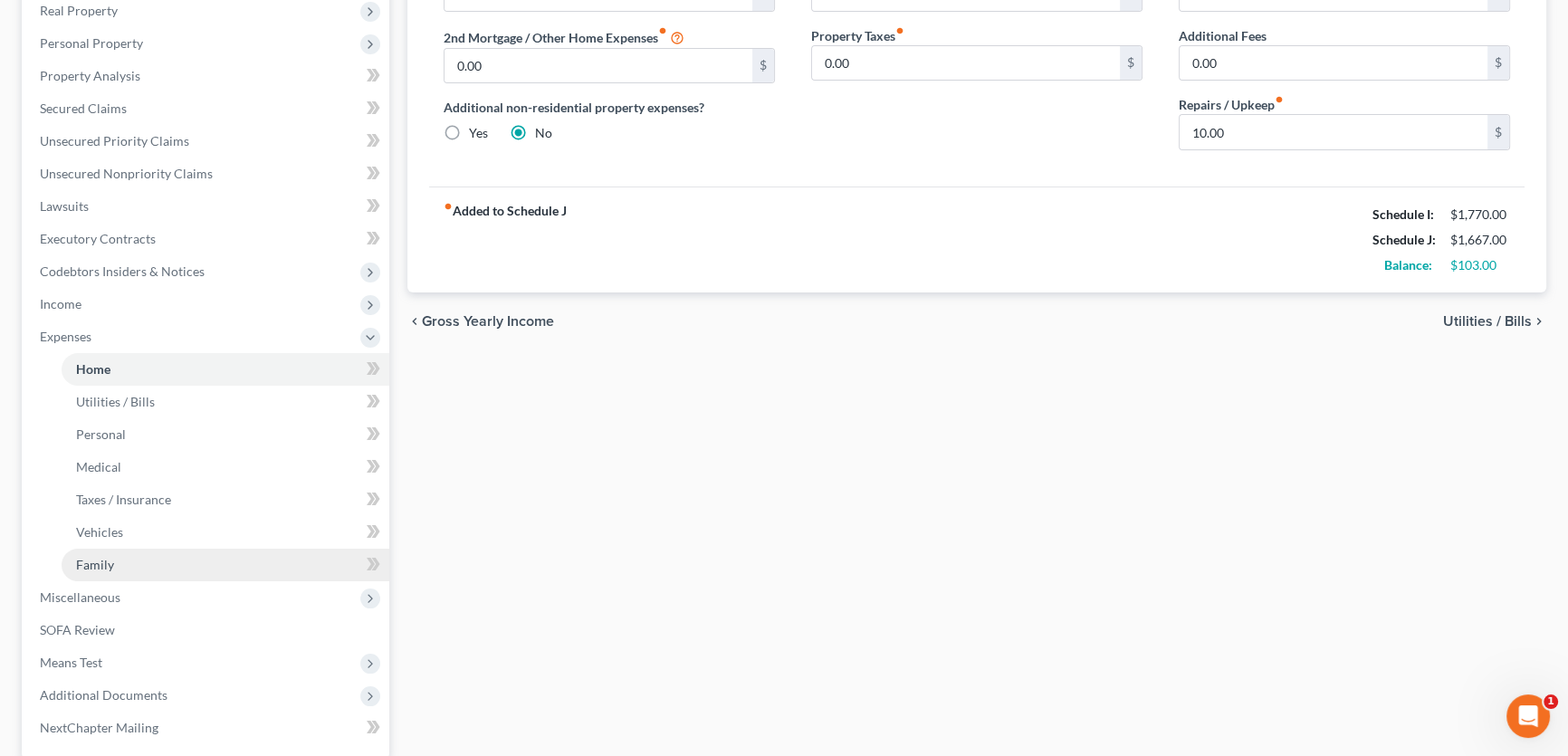
scroll to position [411, 0]
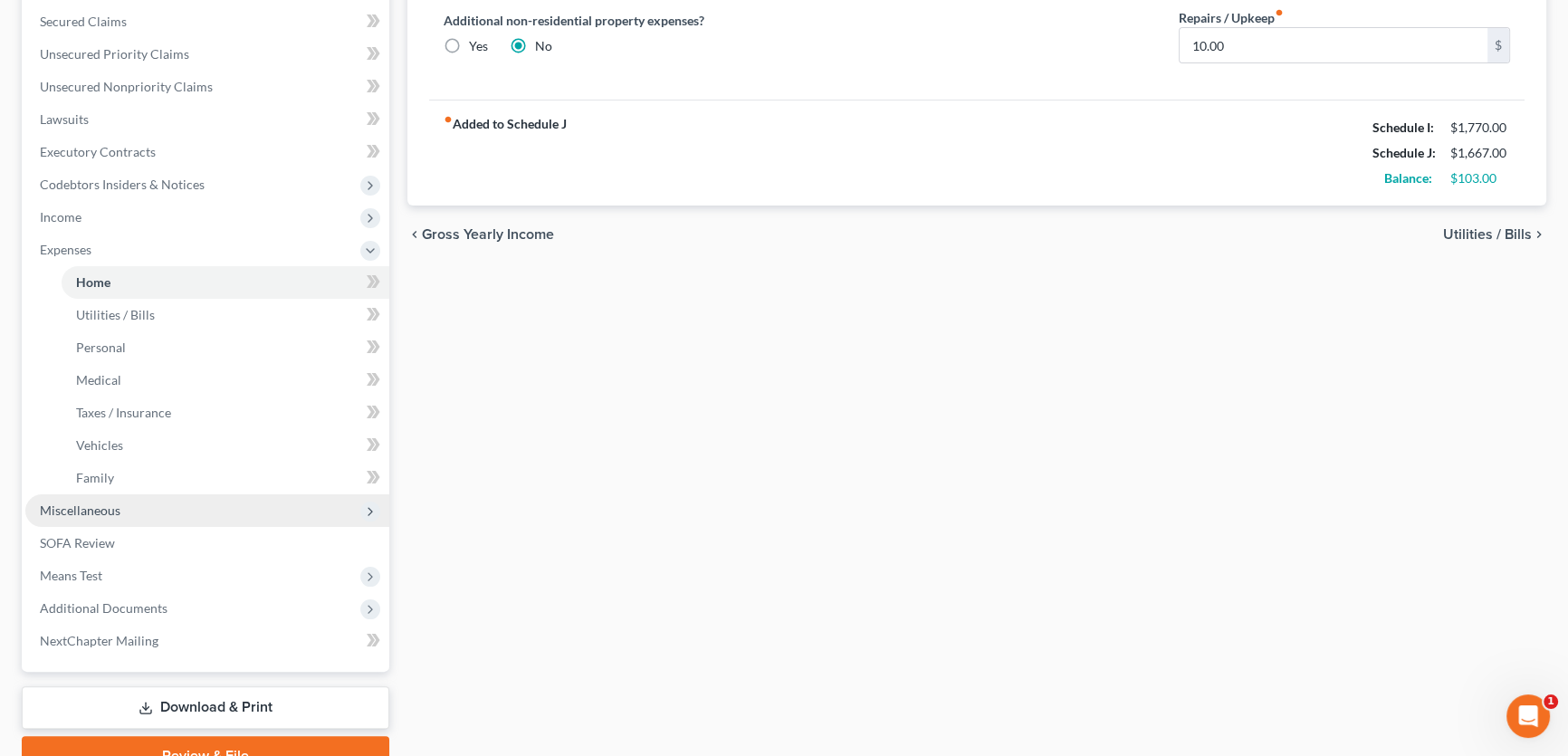
click at [153, 509] on span "Miscellaneous" at bounding box center [207, 510] width 364 height 33
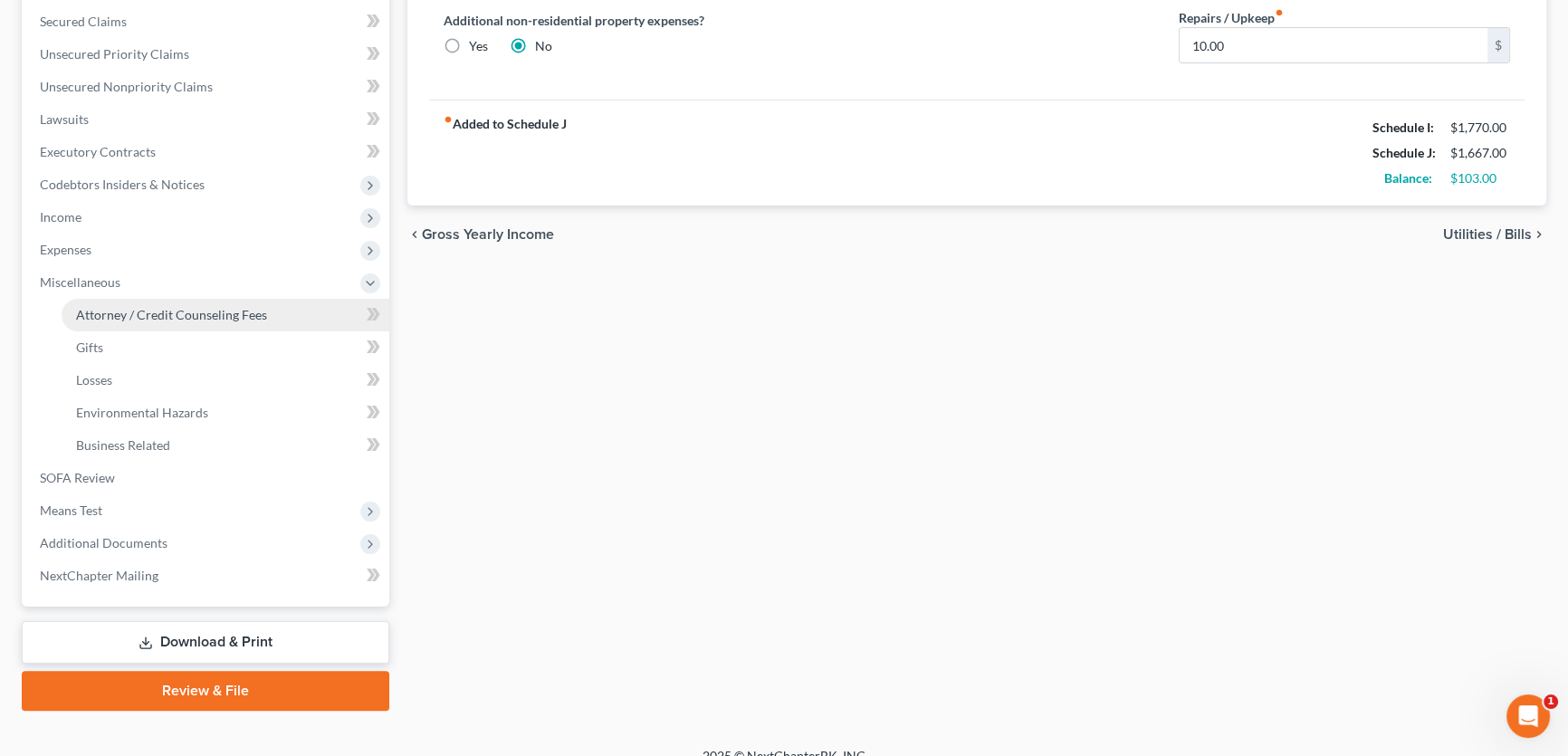
click at [175, 312] on span "Attorney / Credit Counseling Fees" at bounding box center [171, 315] width 191 height 16
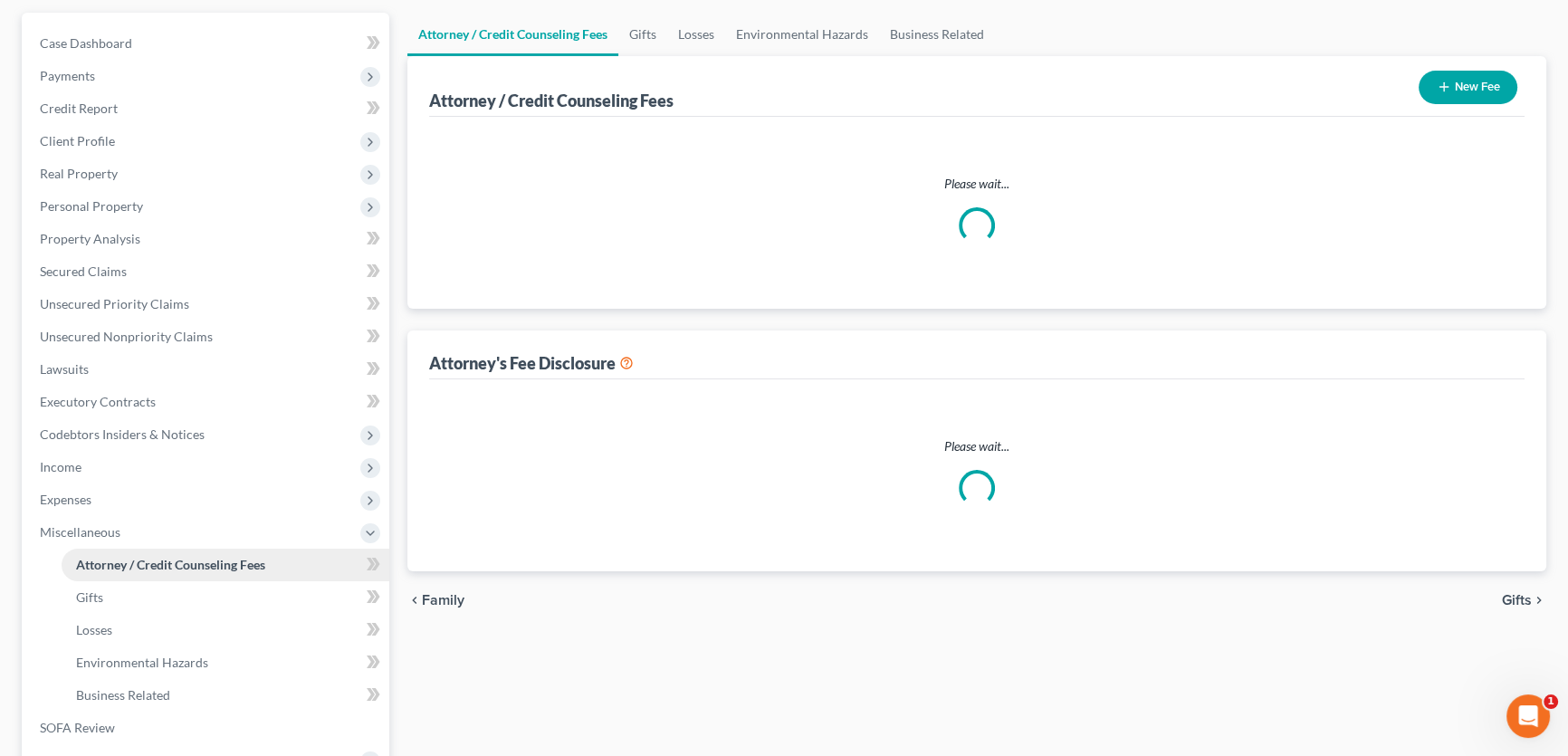
select select "0"
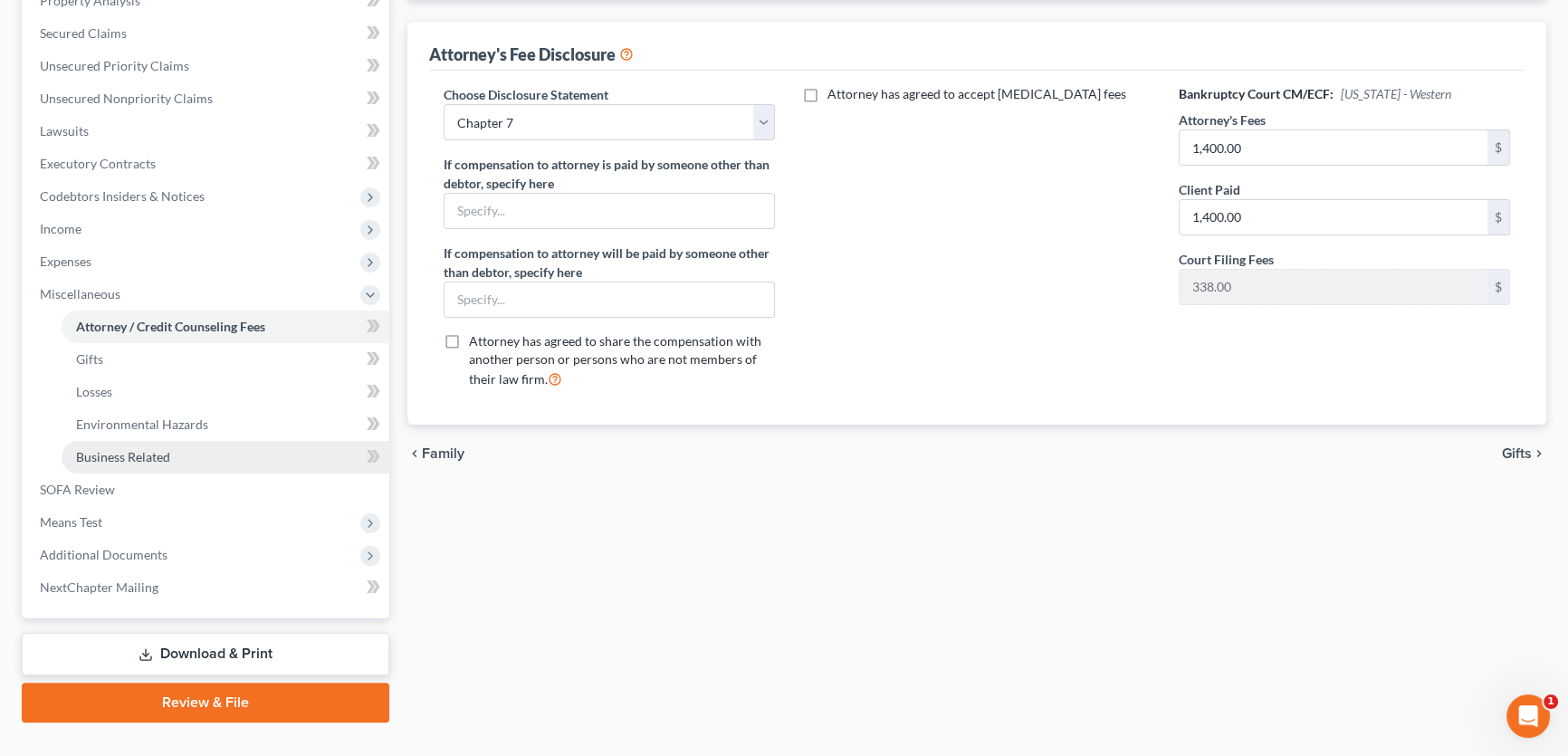
scroll to position [411, 0]
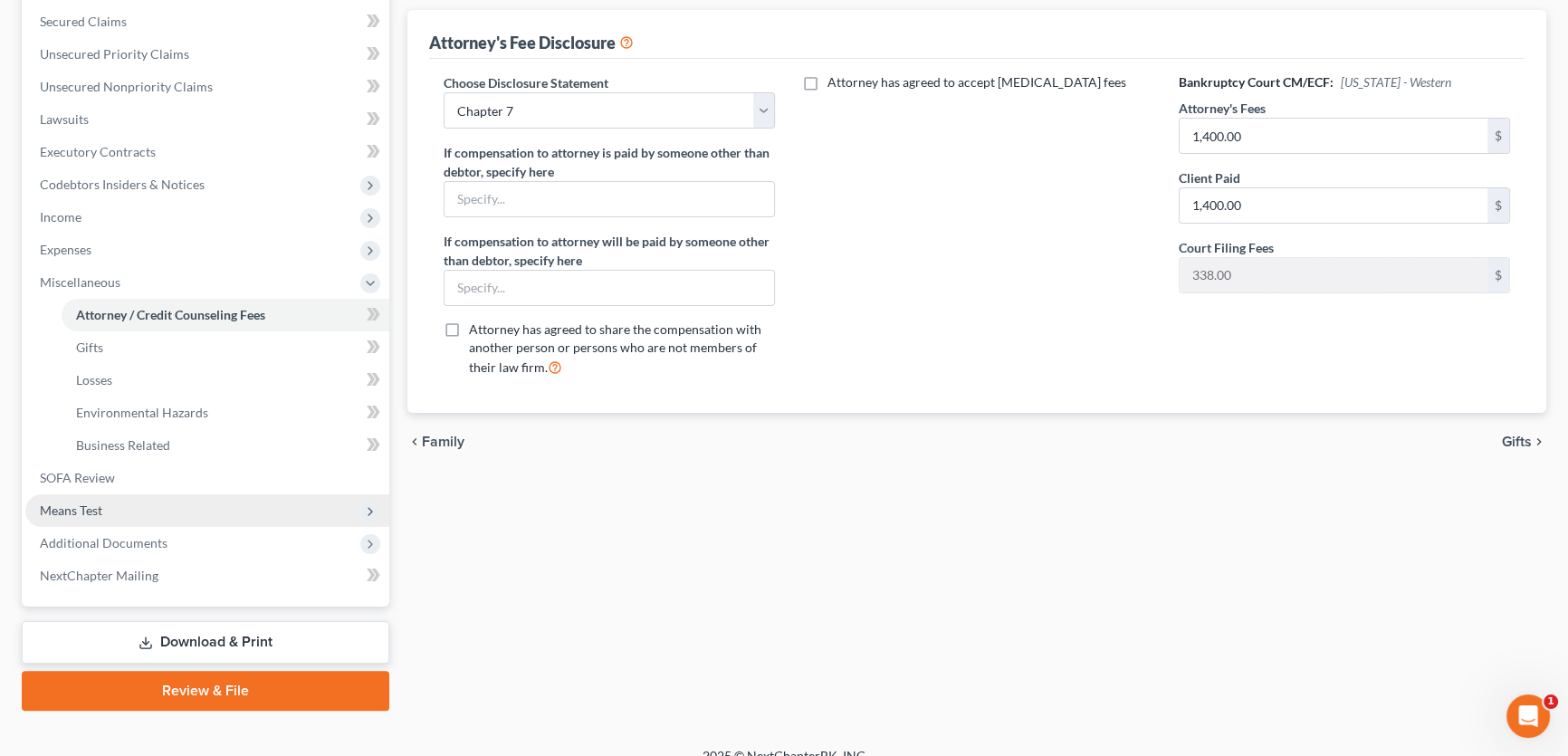
click at [127, 511] on span "Means Test" at bounding box center [207, 510] width 364 height 33
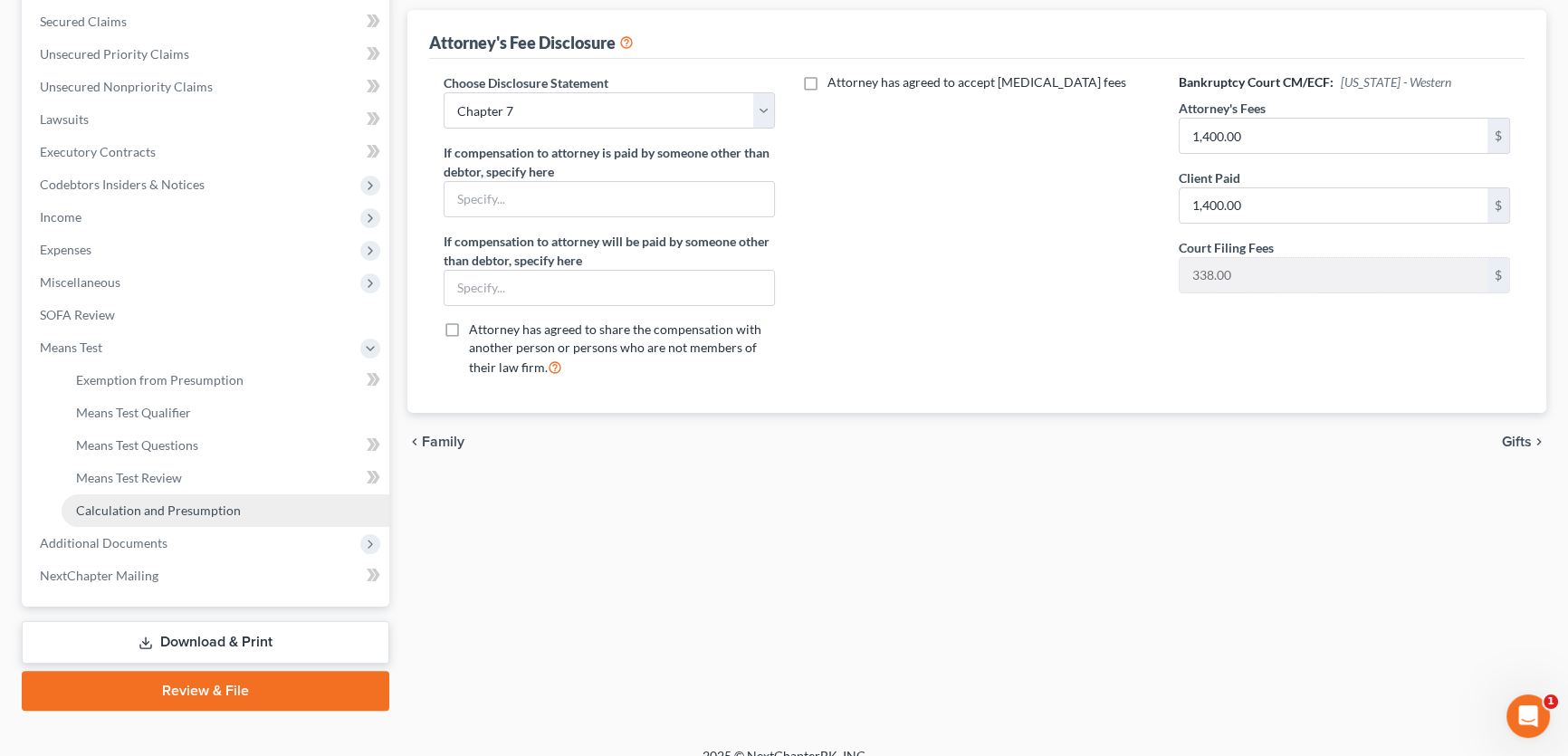
click at [129, 512] on span "Calculation and Presumption" at bounding box center [158, 510] width 164 height 16
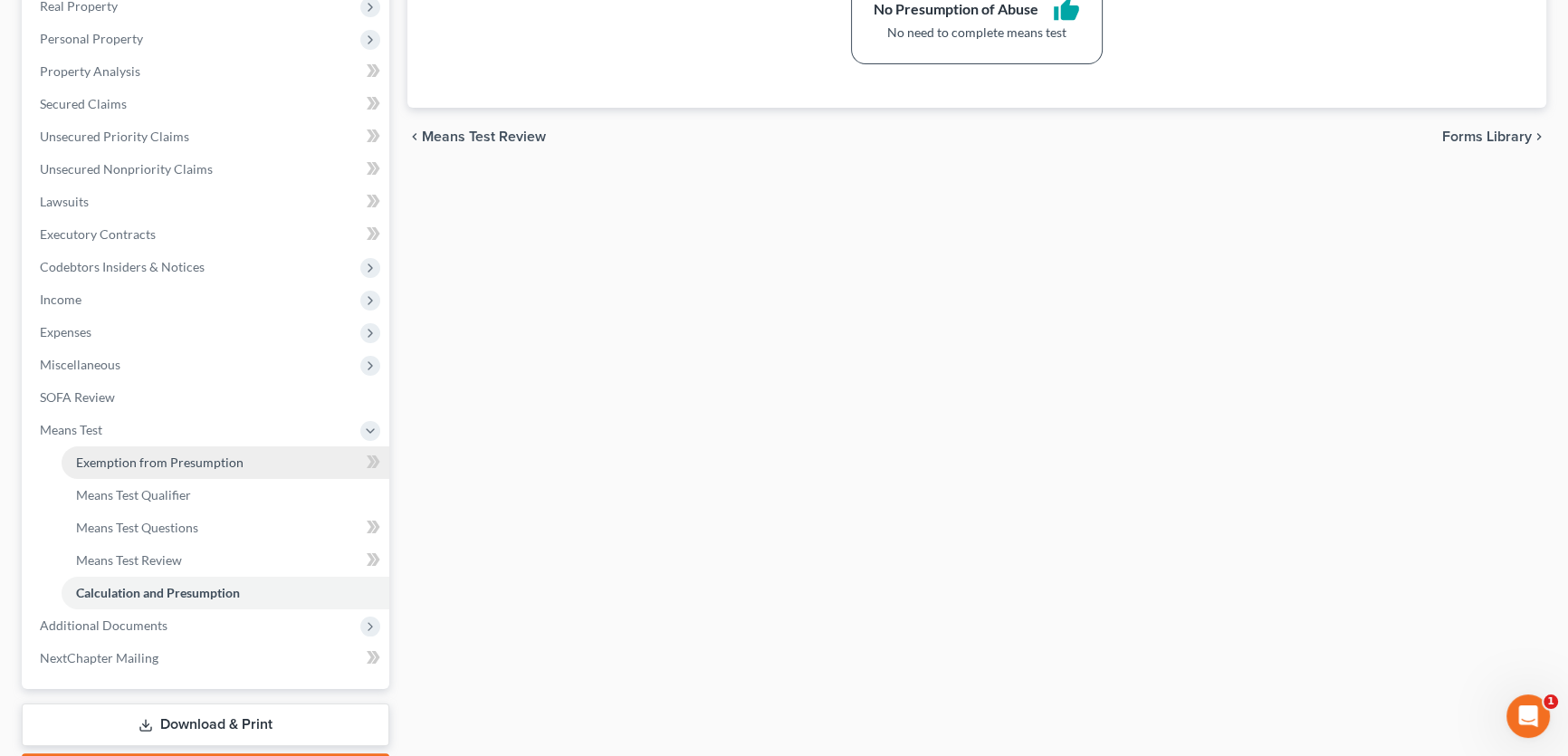
click at [108, 463] on span "Exemption from Presumption" at bounding box center [159, 463] width 167 height 16
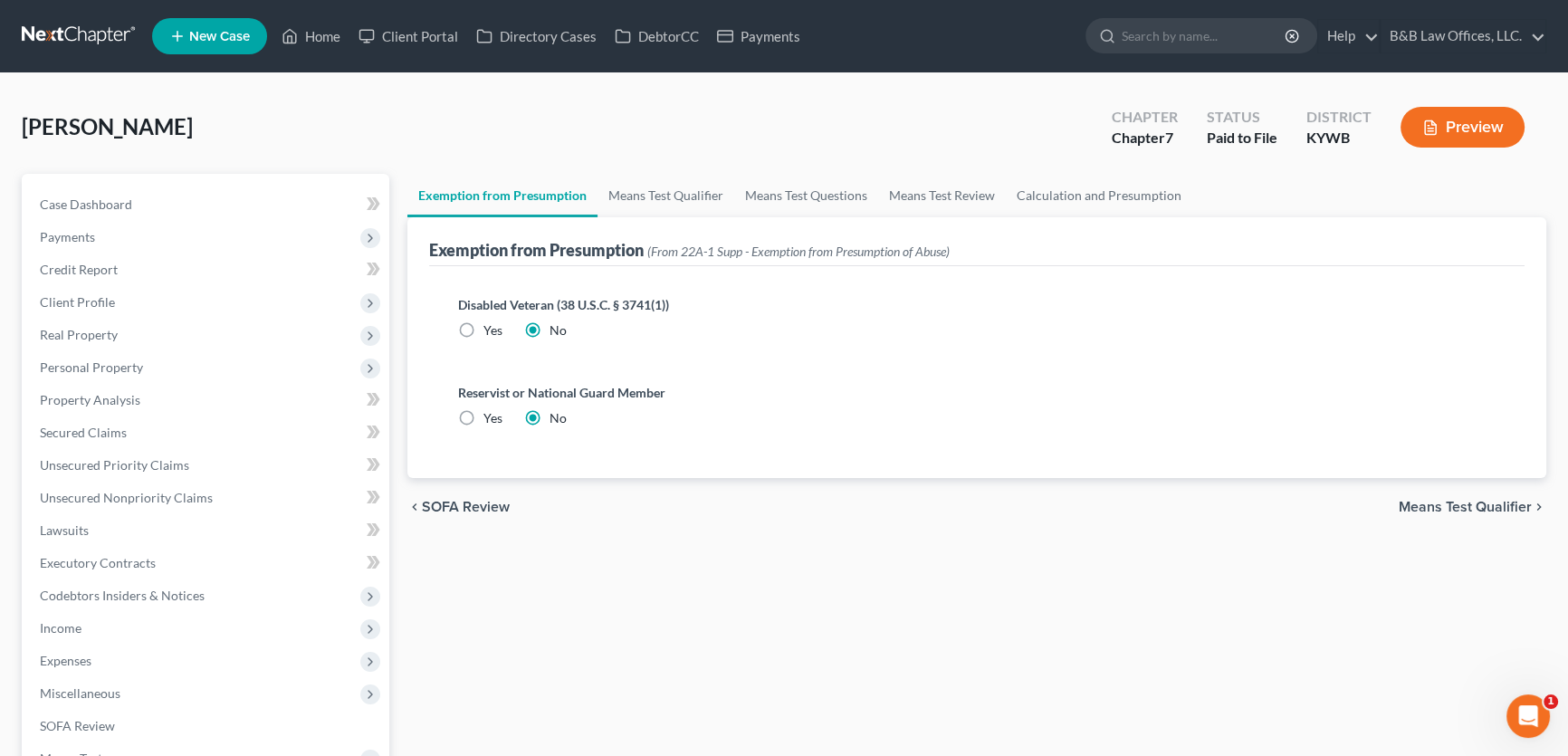
click at [1430, 492] on div "chevron_left SOFA Review Means Test Qualifier chevron_right" at bounding box center [977, 507] width 1139 height 57
click at [1440, 500] on span "Means Test Qualifier" at bounding box center [1465, 507] width 133 height 15
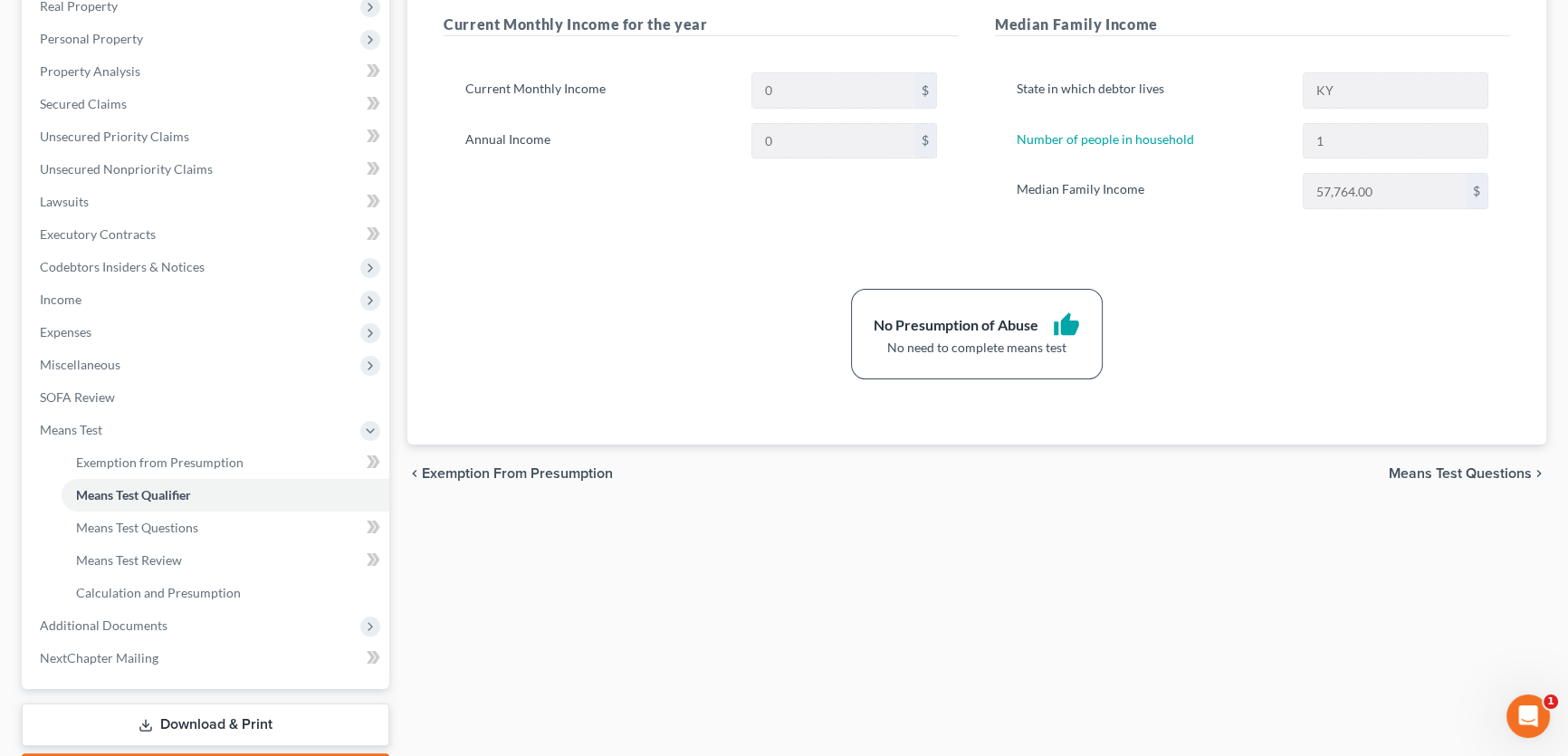
click at [1445, 470] on span "Means Test Questions" at bounding box center [1460, 474] width 143 height 15
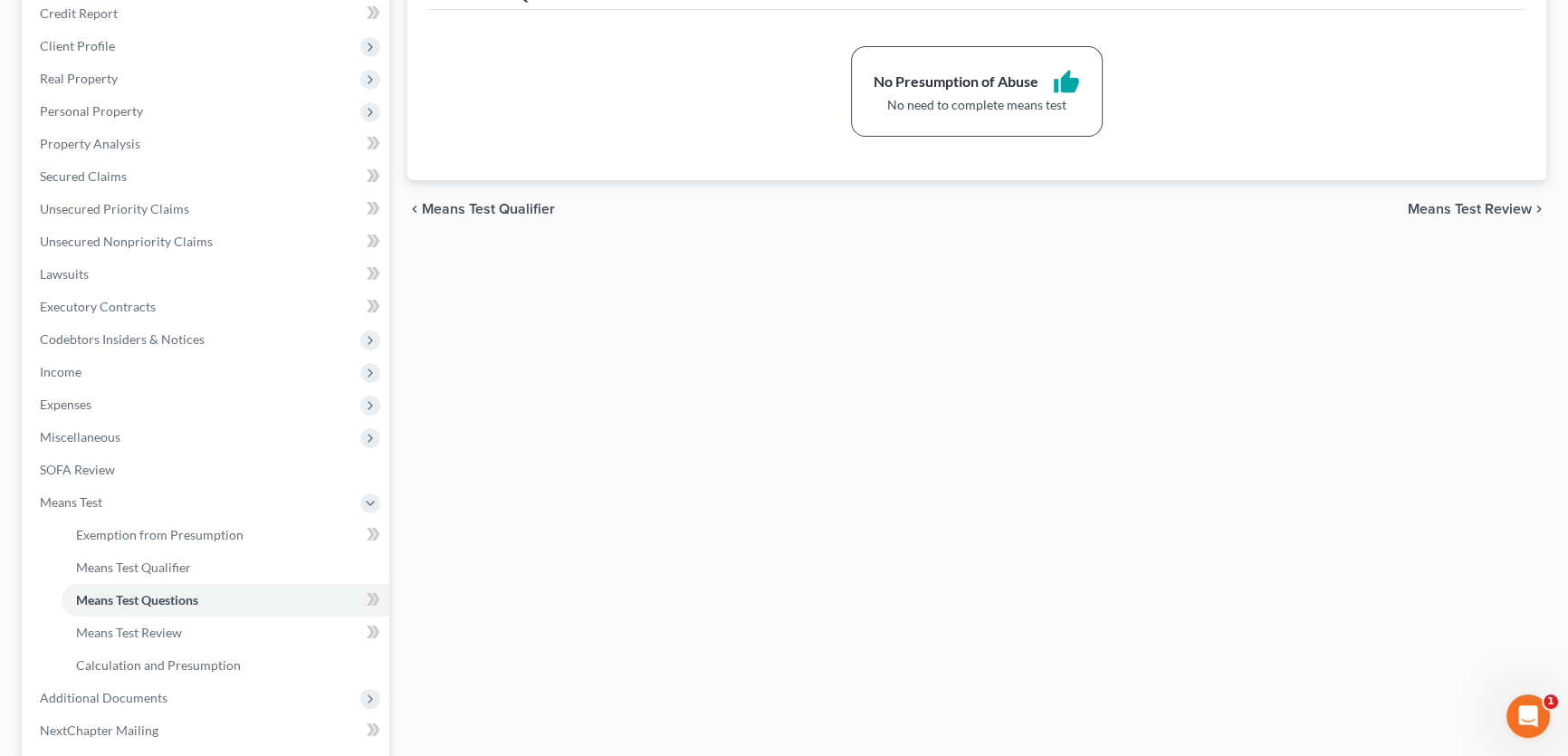
scroll to position [81, 0]
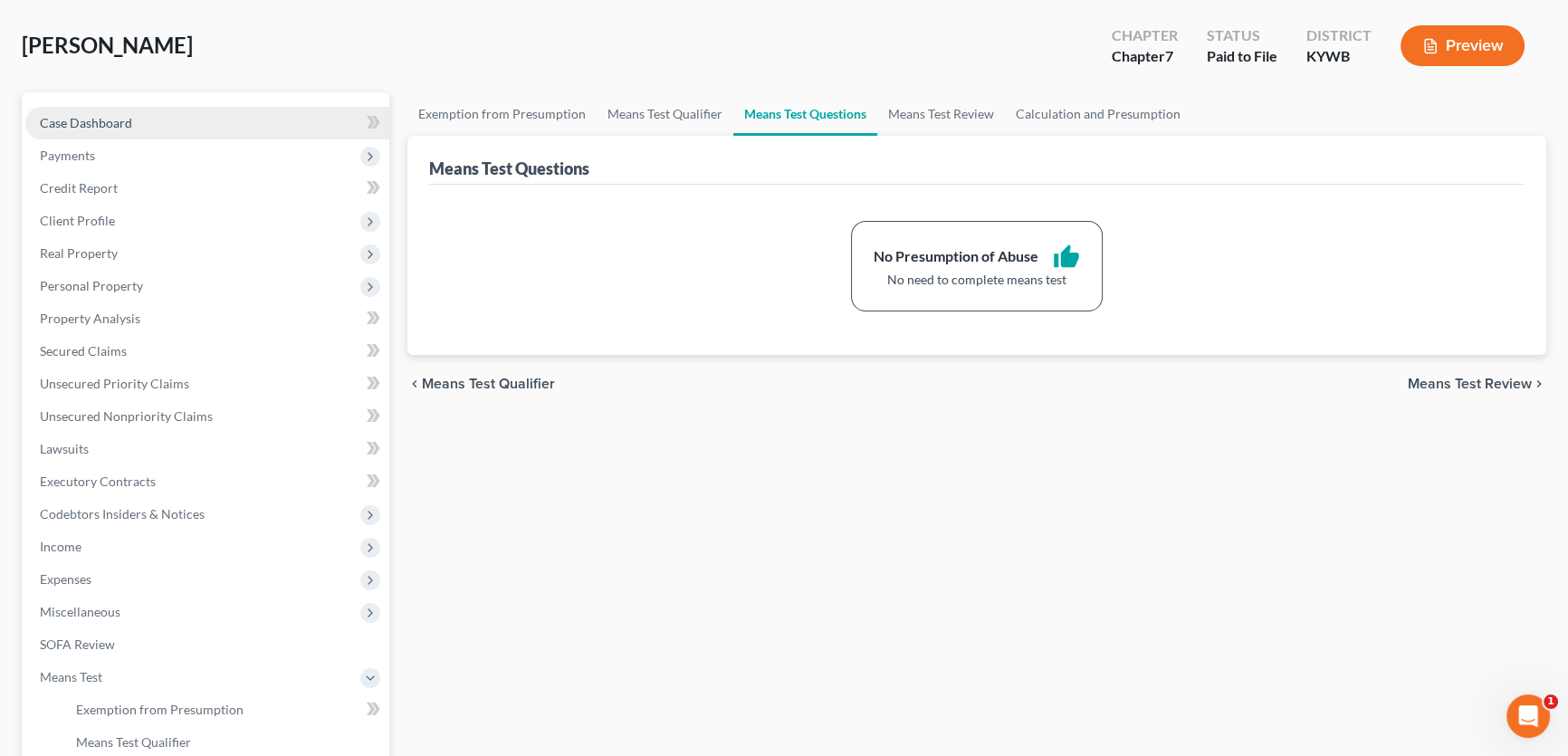
click at [141, 110] on link "Case Dashboard" at bounding box center [207, 123] width 364 height 33
select select "1"
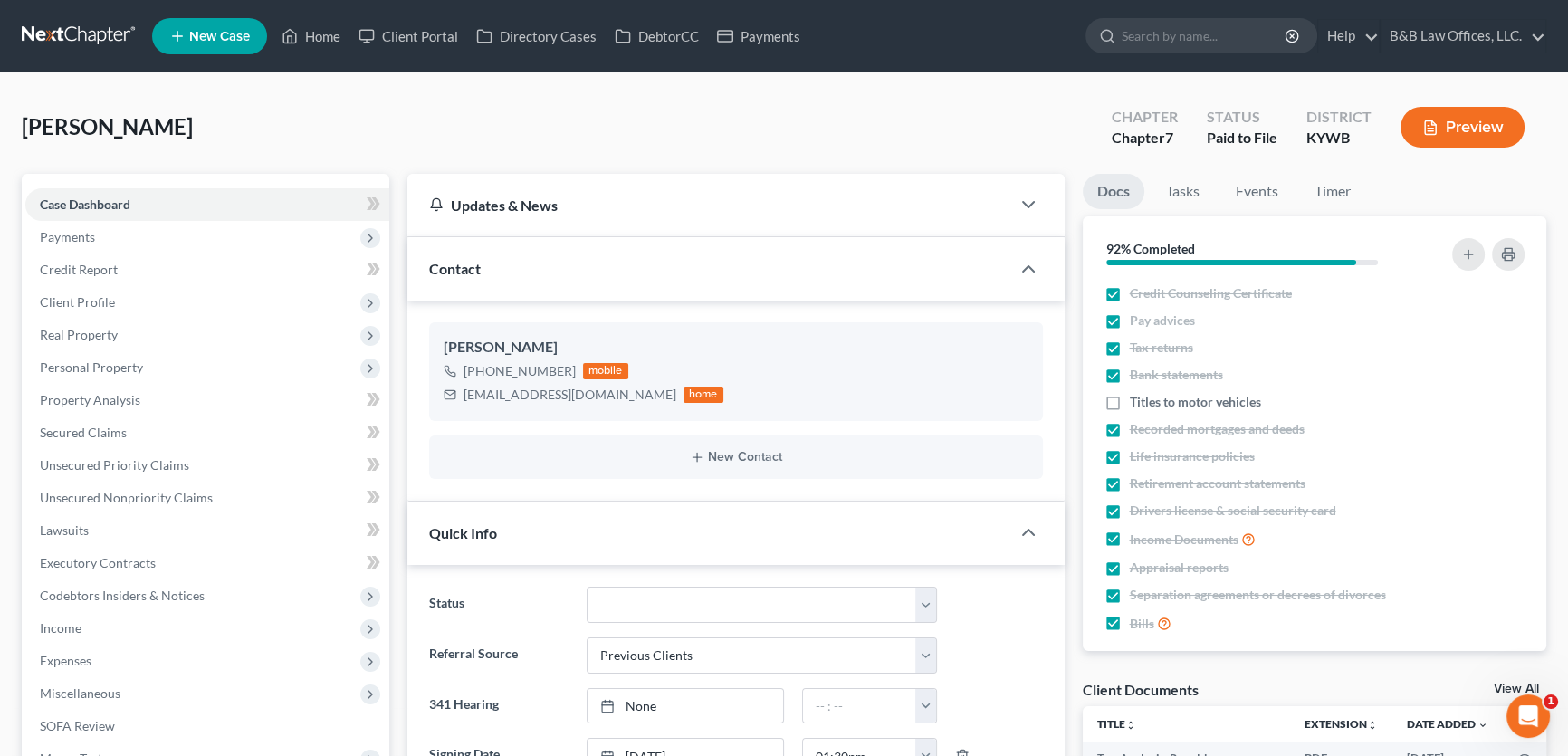
scroll to position [1646, 0]
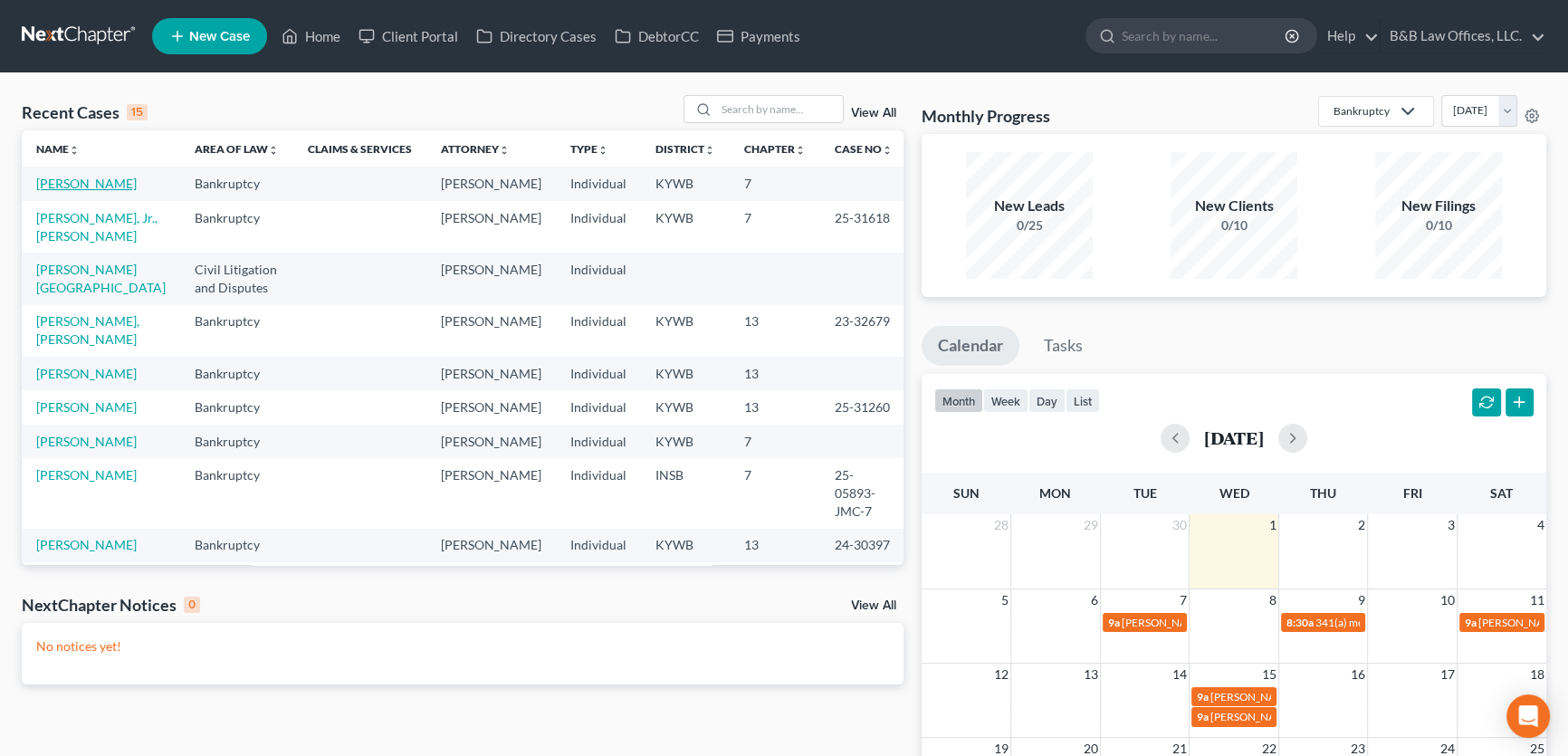
click at [44, 190] on link "[PERSON_NAME]" at bounding box center [86, 183] width 100 height 16
select select "1"
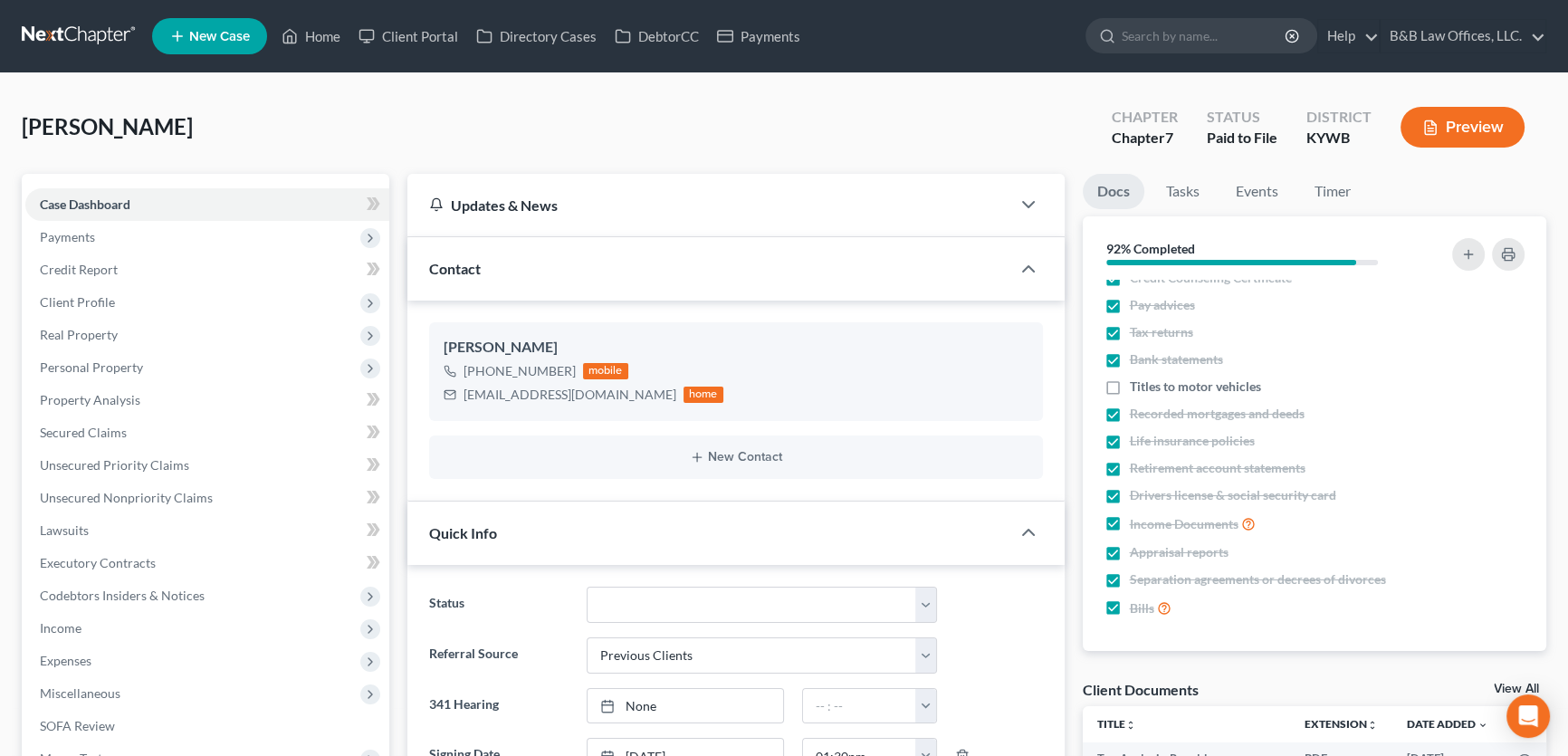
scroll to position [1646, 0]
click at [1503, 687] on link "View All" at bounding box center [1516, 689] width 46 height 13
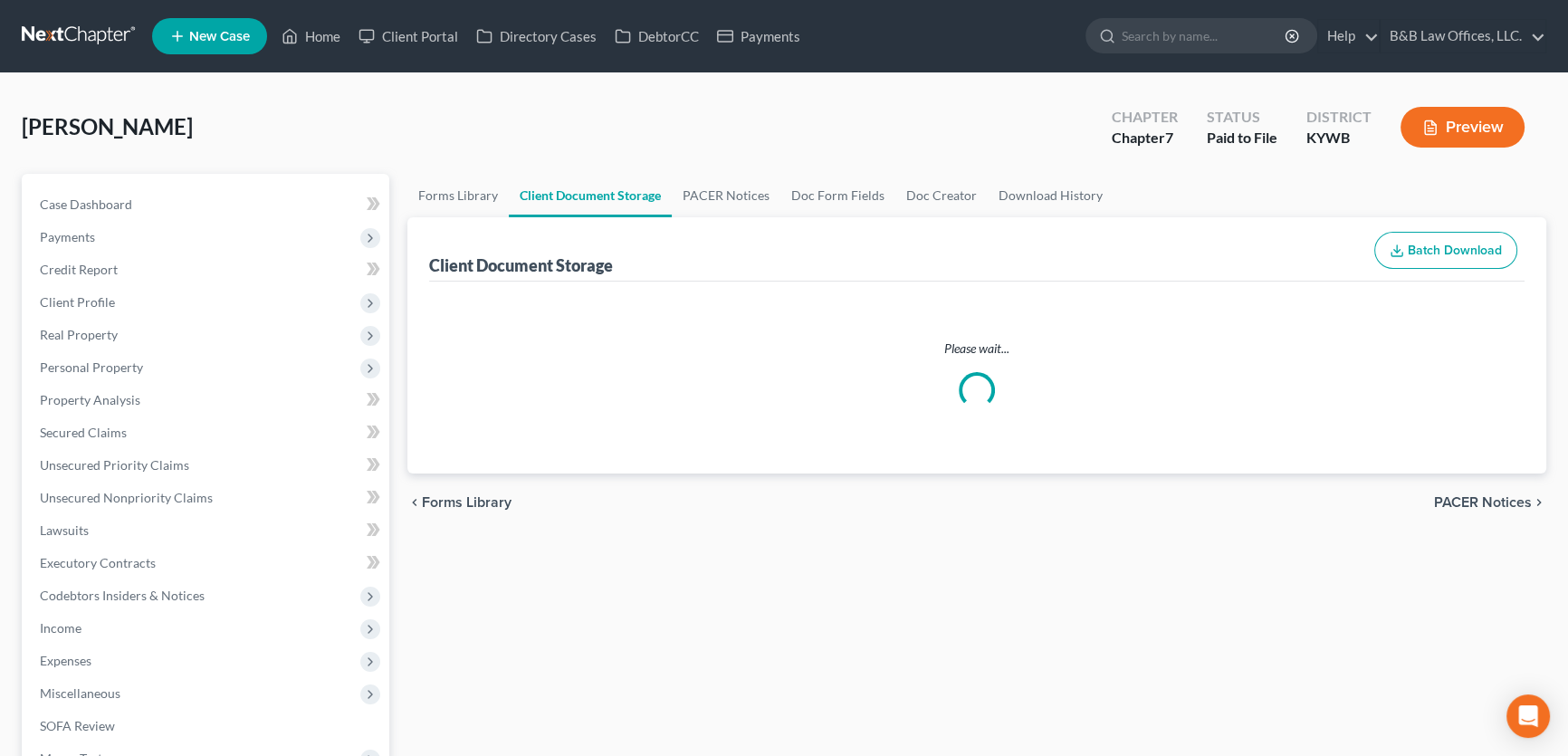
select select "7"
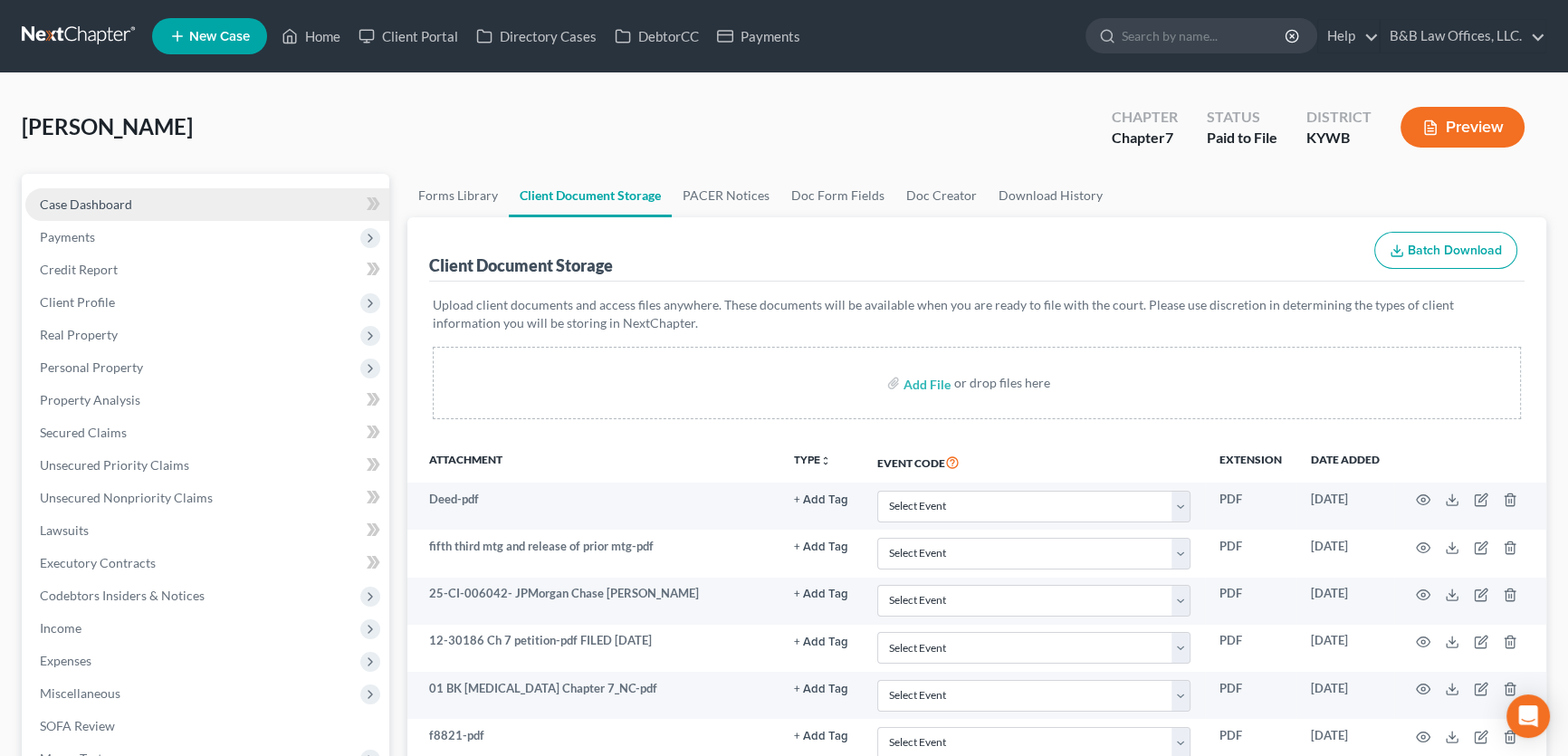
click at [219, 201] on link "Case Dashboard" at bounding box center [207, 204] width 364 height 33
select select "1"
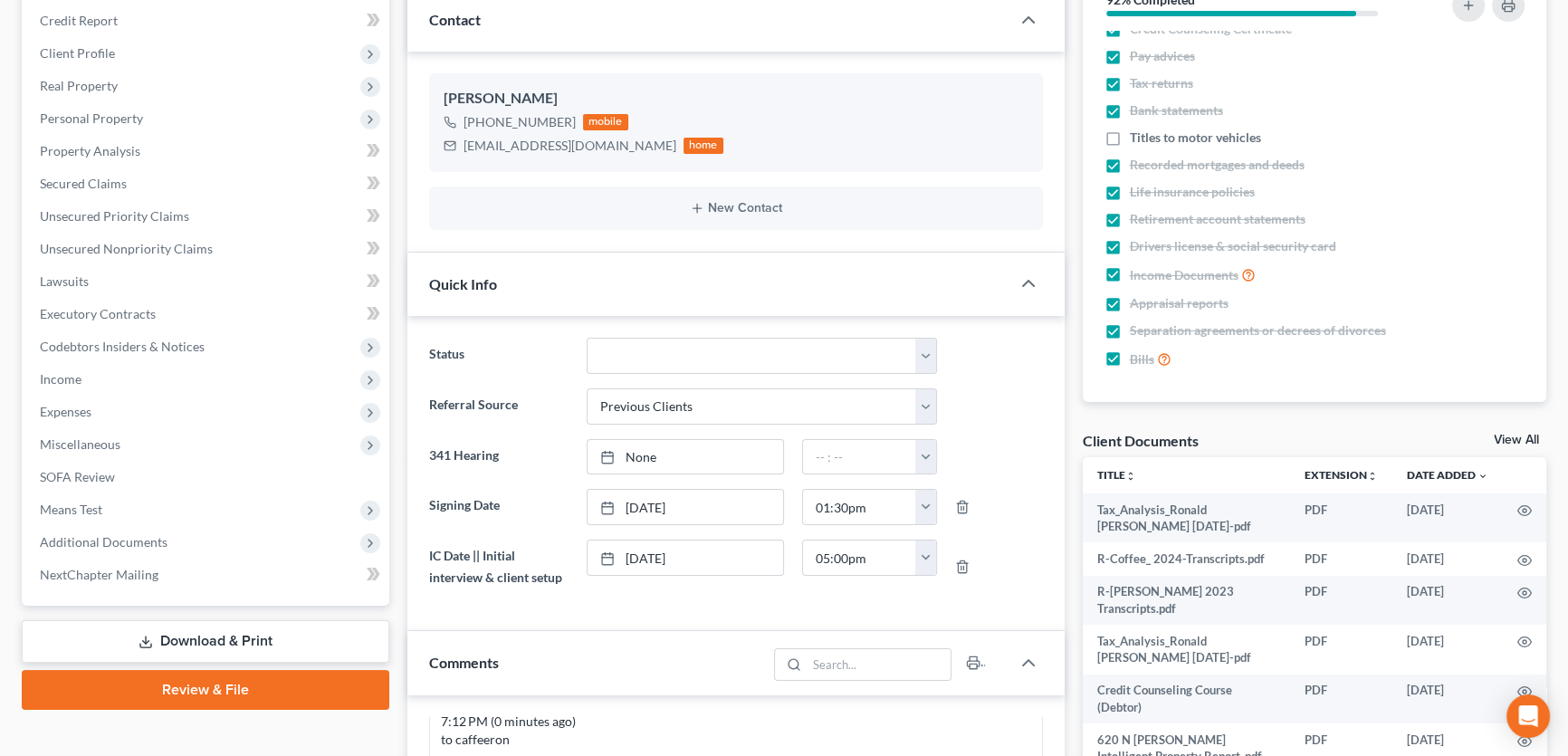
scroll to position [329, 0]
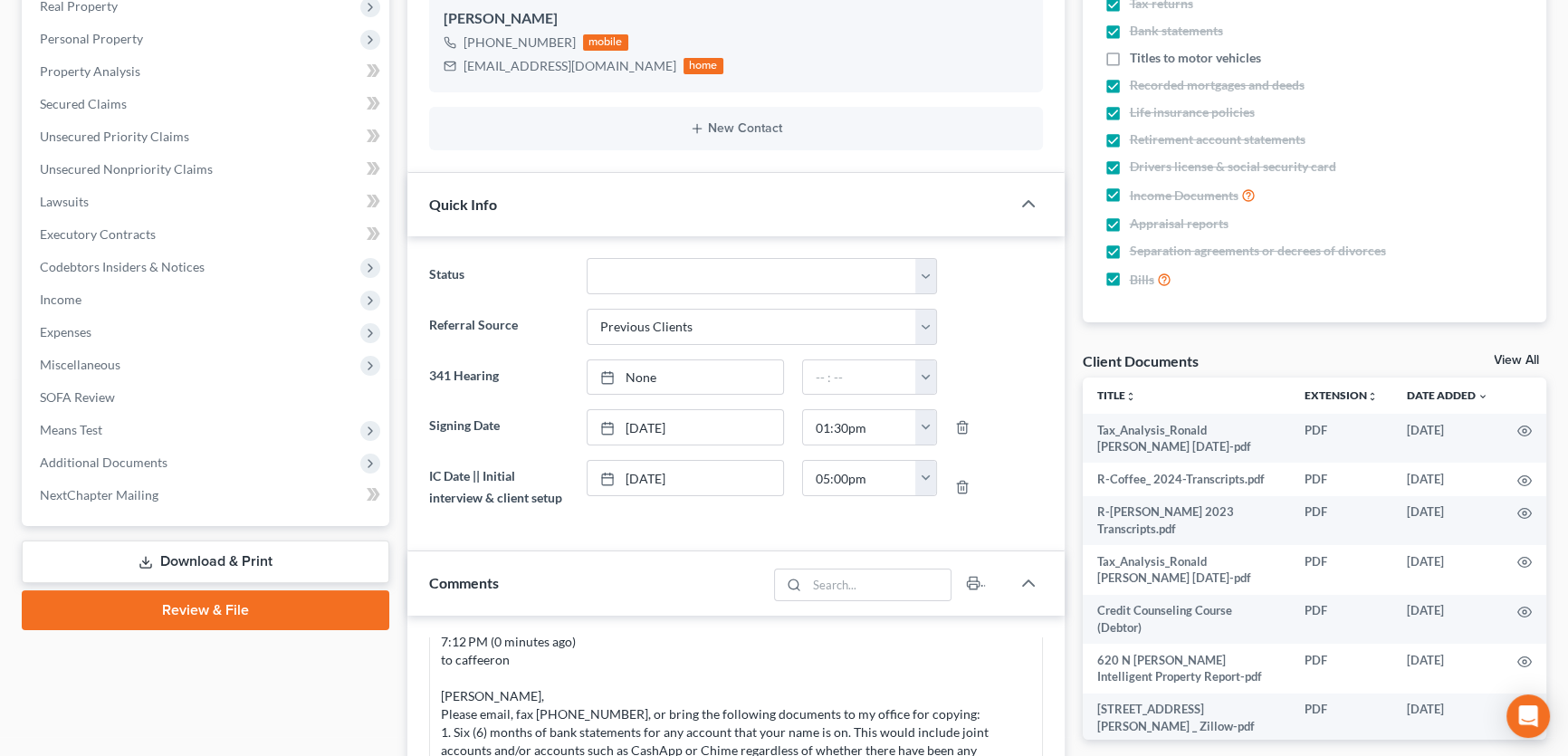
click at [1517, 358] on link "View All" at bounding box center [1516, 360] width 46 height 13
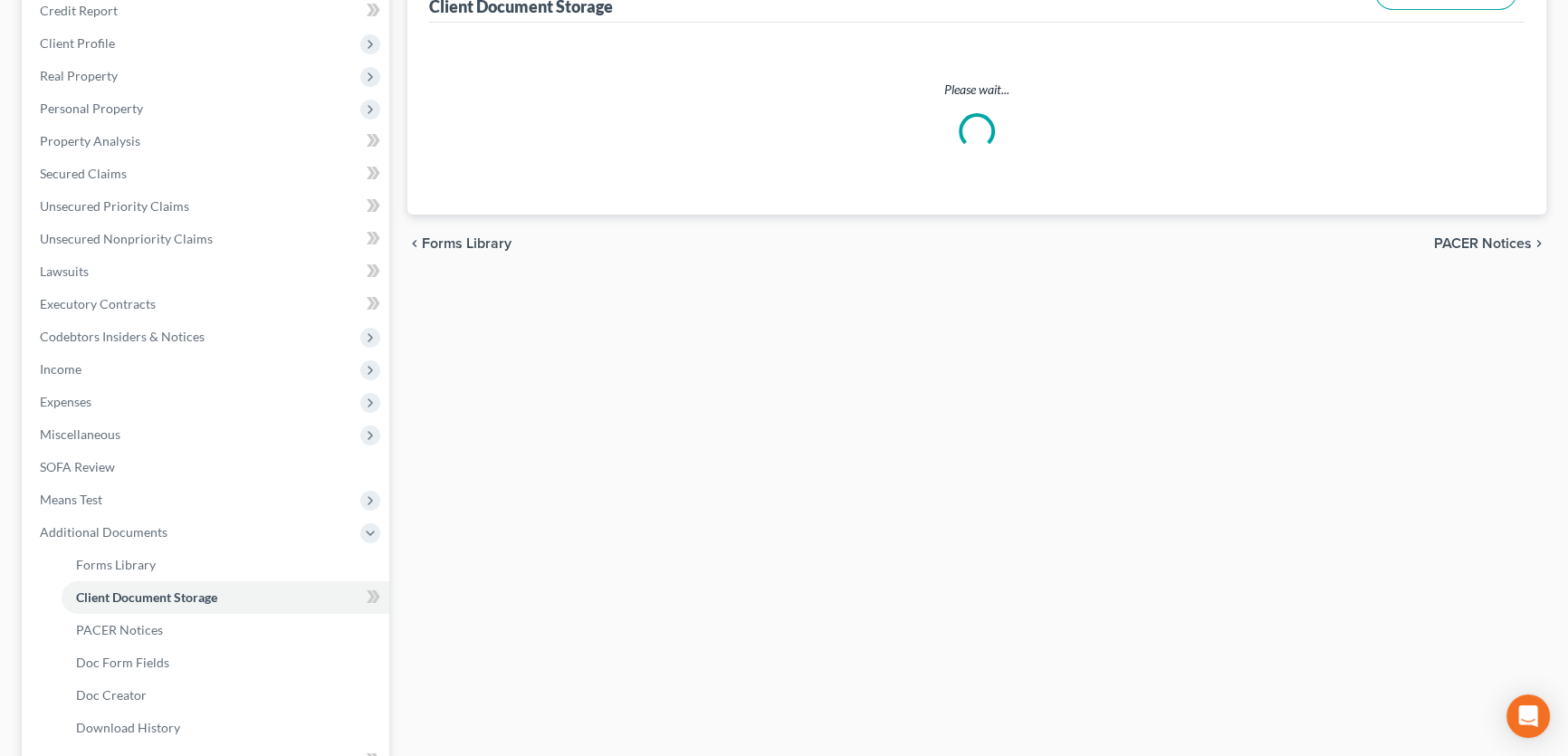
scroll to position [133, 0]
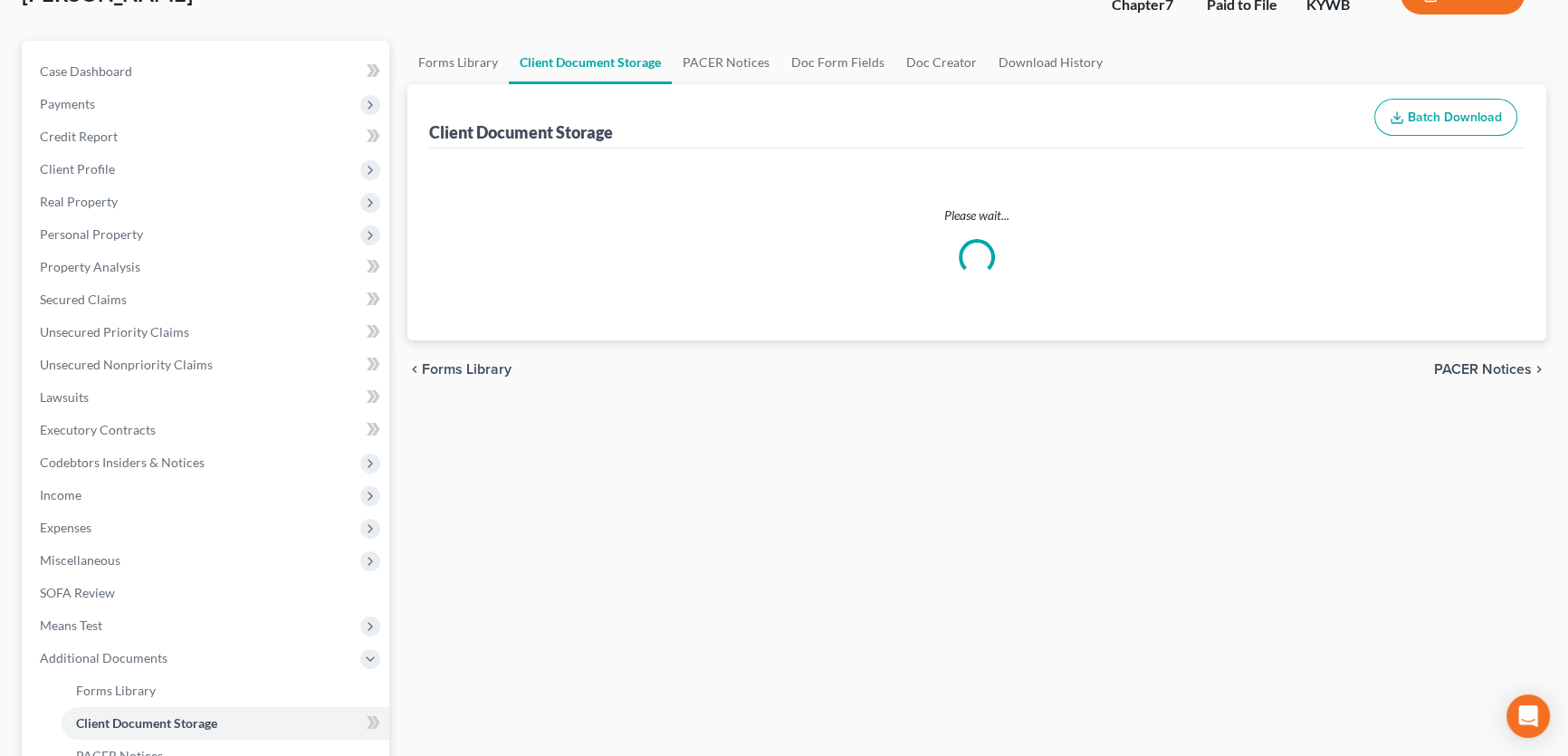
select select "7"
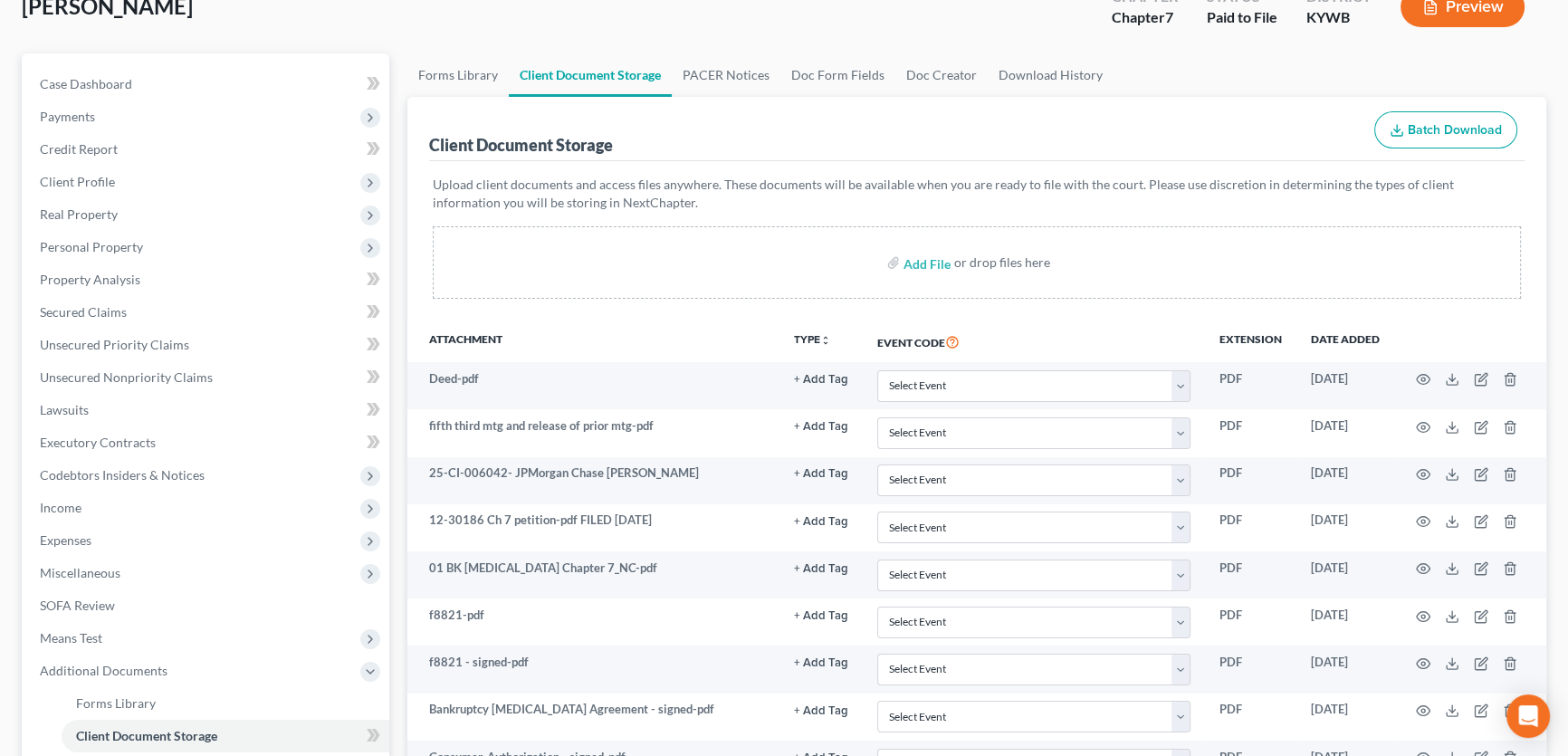
scroll to position [163, 0]
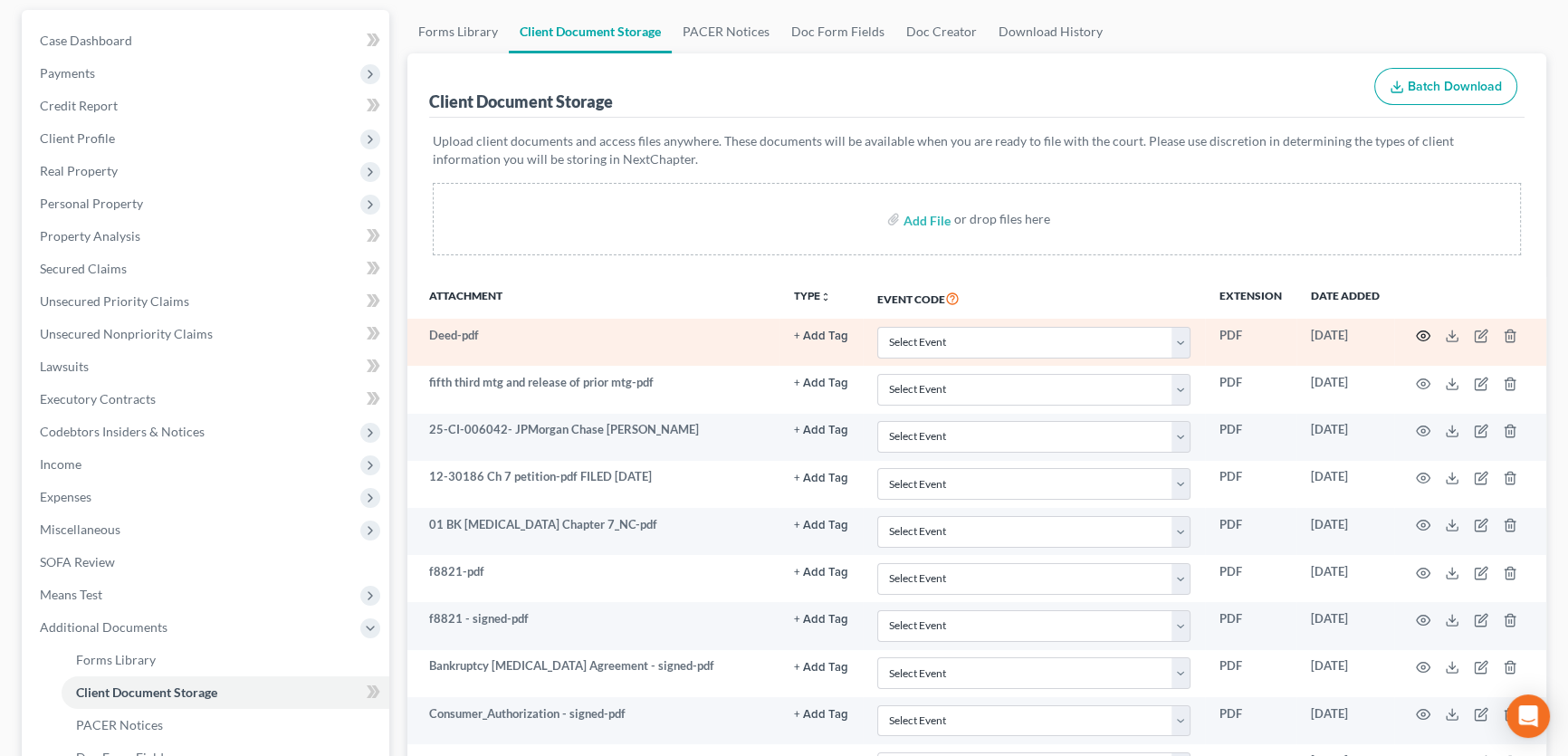
click at [1423, 335] on circle "button" at bounding box center [1423, 336] width 4 height 4
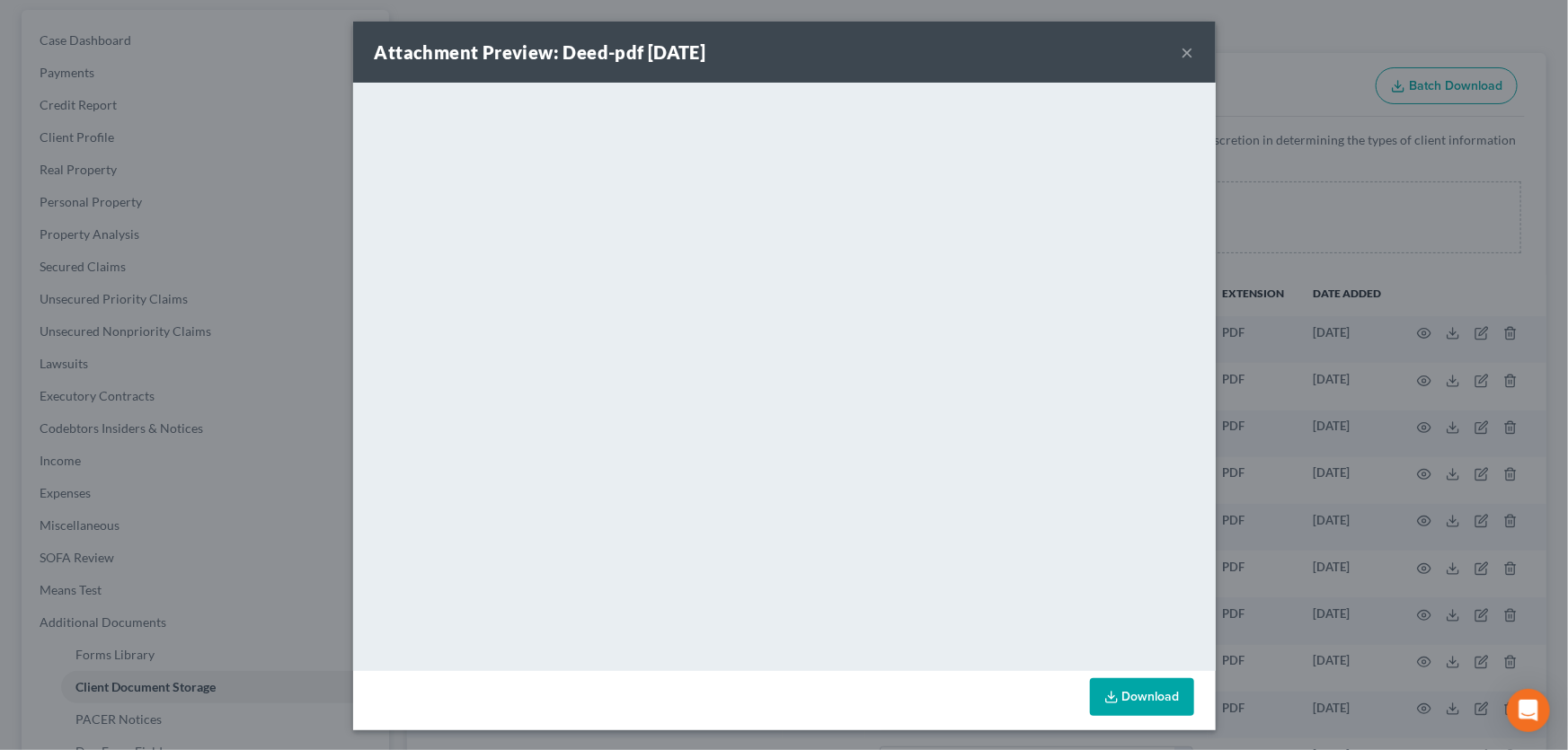
click at [1182, 55] on button "×" at bounding box center [1188, 52] width 13 height 22
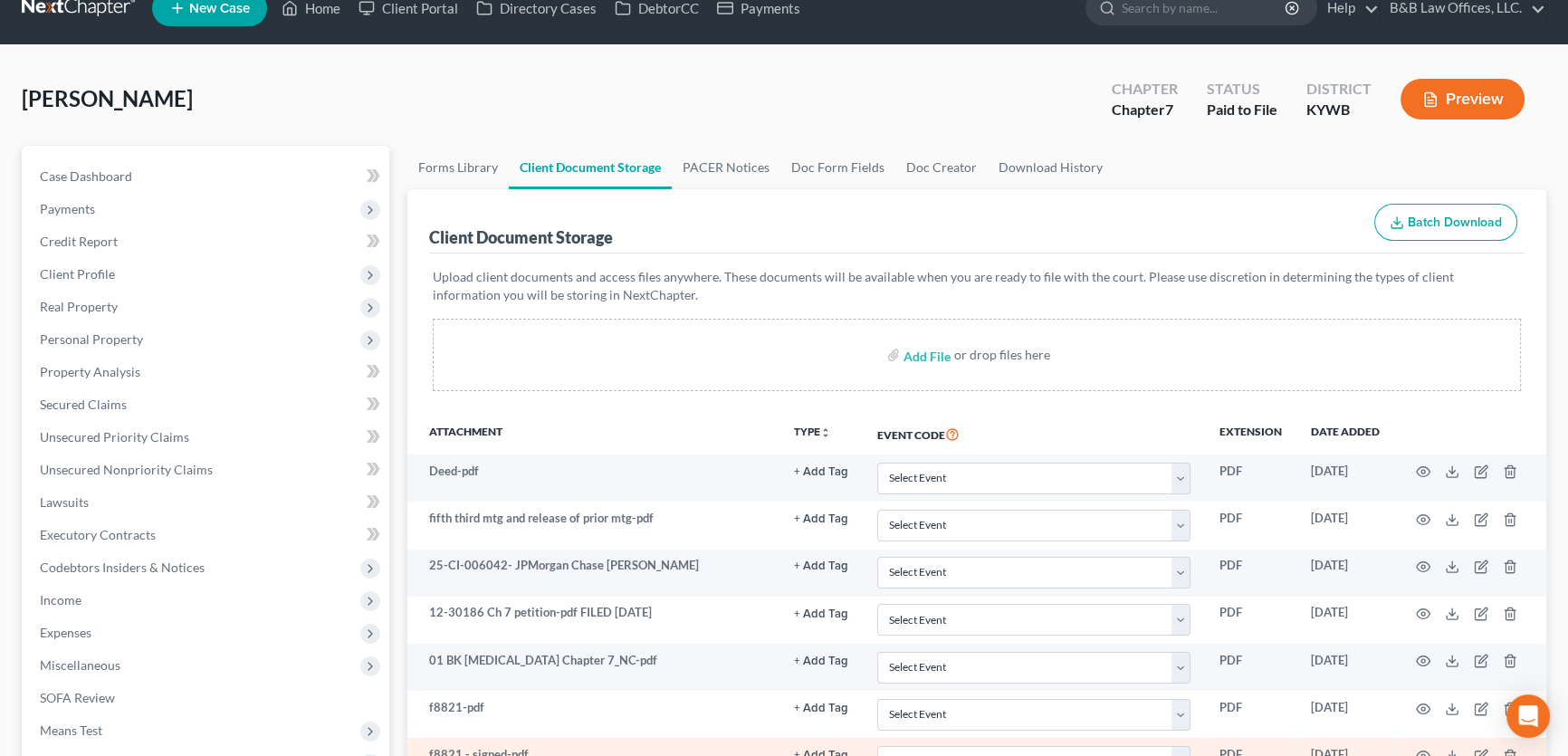
scroll to position [0, 0]
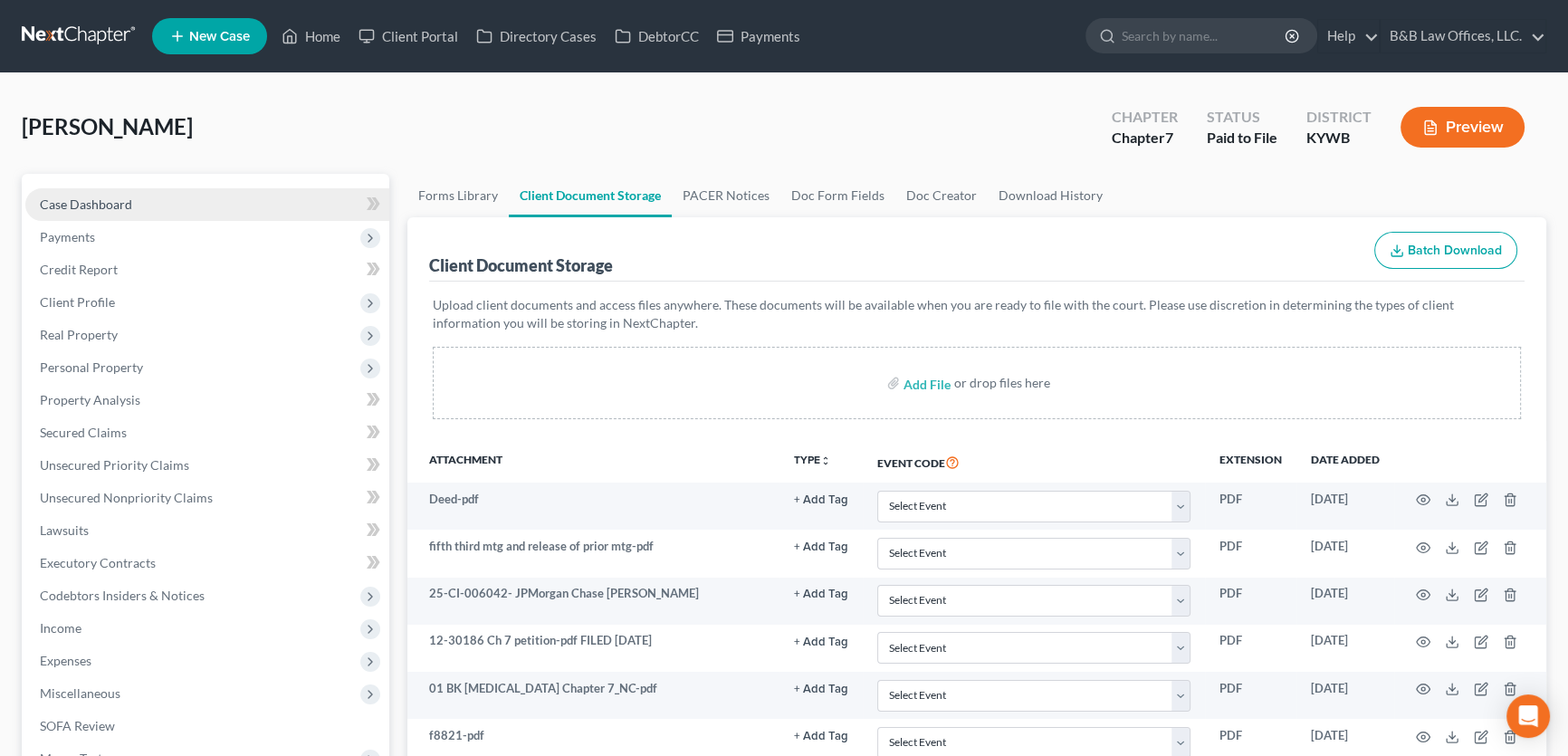
click at [87, 203] on span "Case Dashboard" at bounding box center [85, 204] width 92 height 16
select select "1"
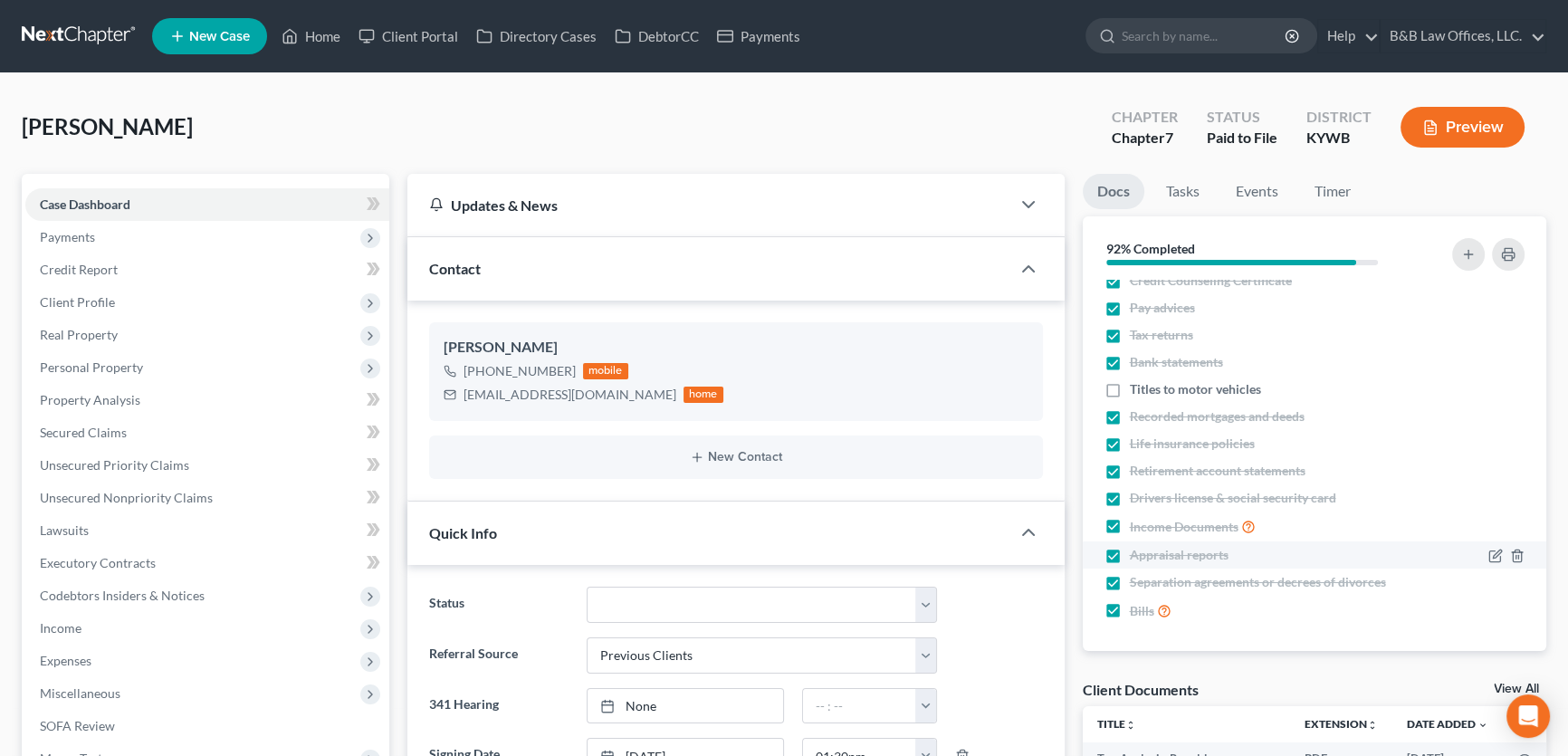
scroll to position [16, 0]
click at [1503, 689] on link "View All" at bounding box center [1516, 689] width 46 height 13
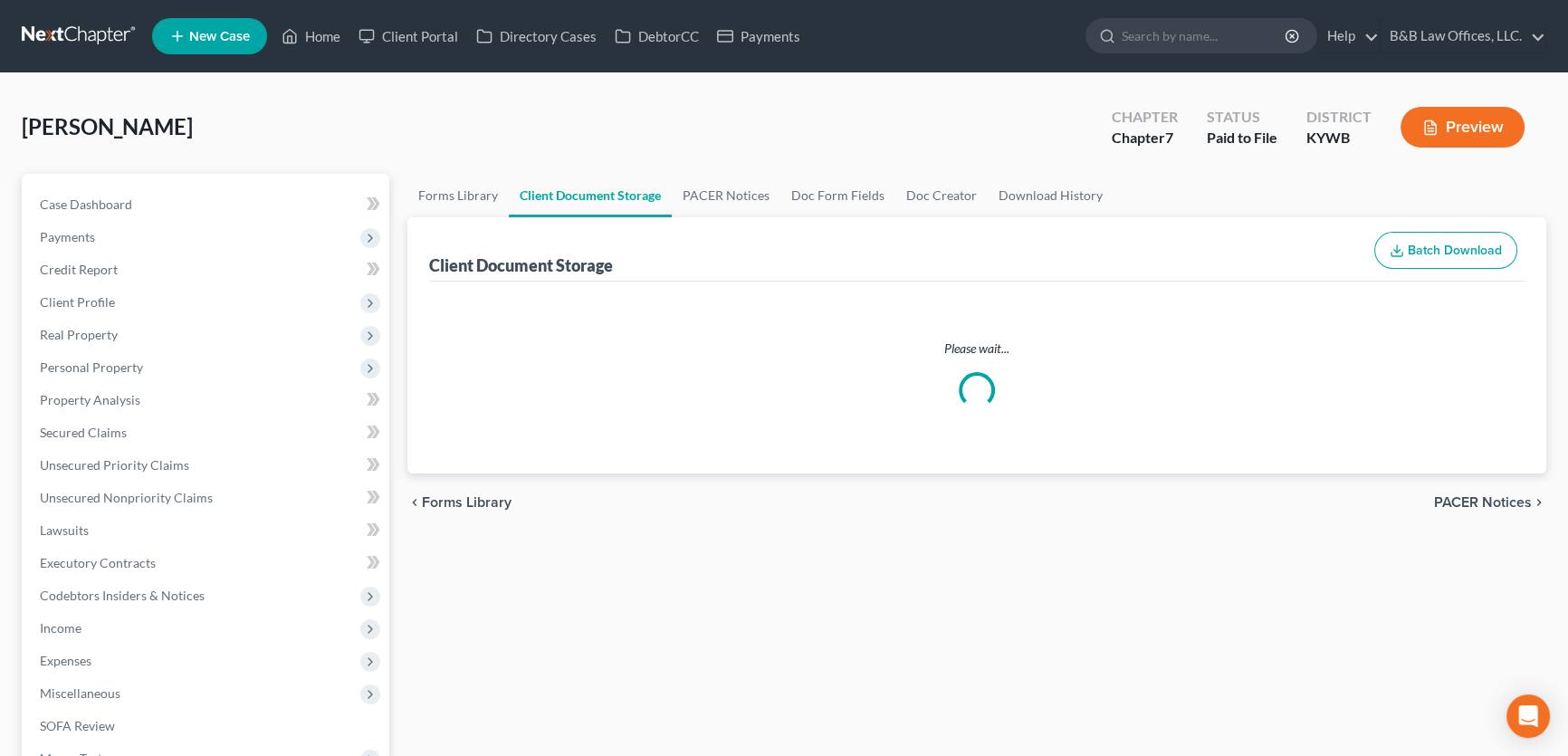
select select "7"
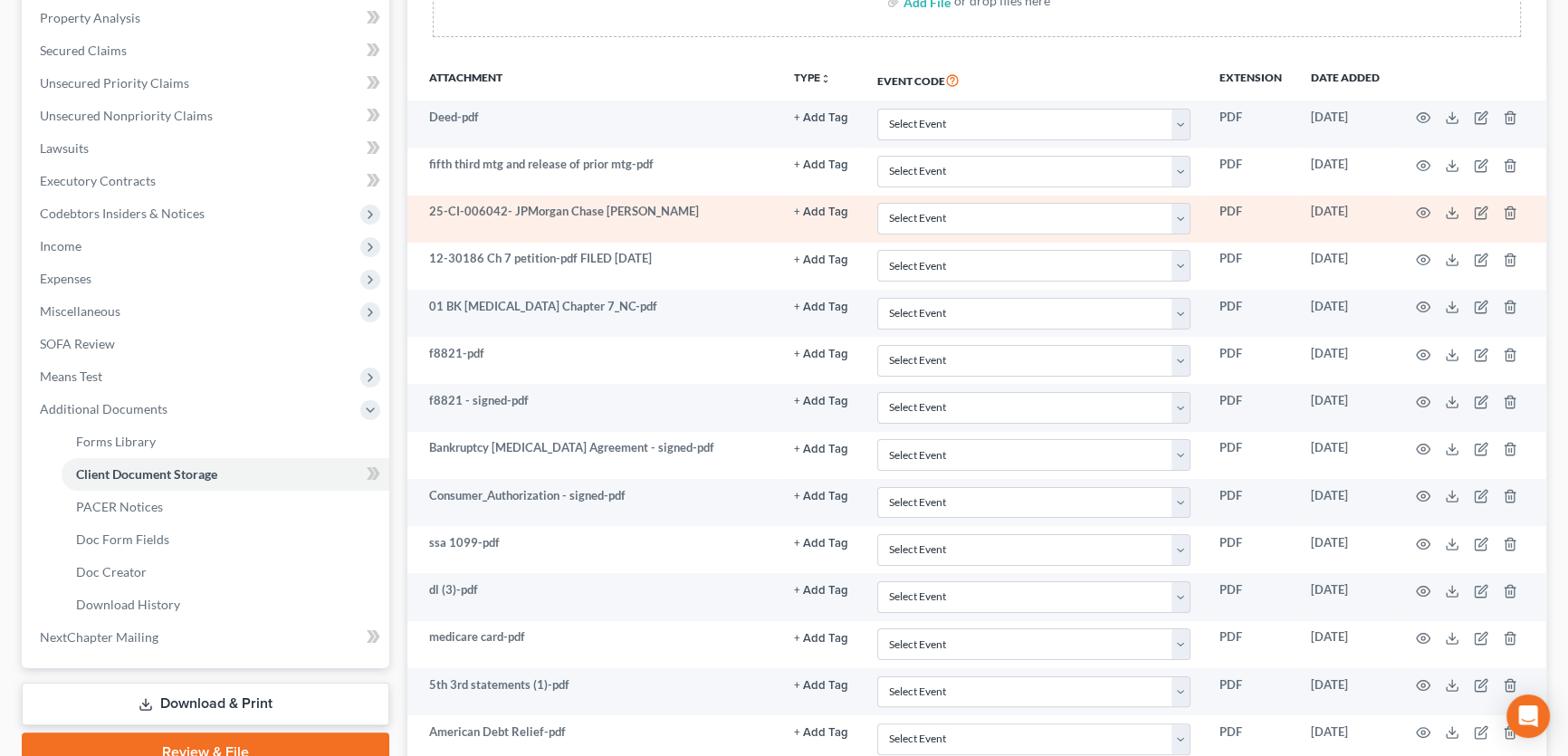
scroll to position [411, 0]
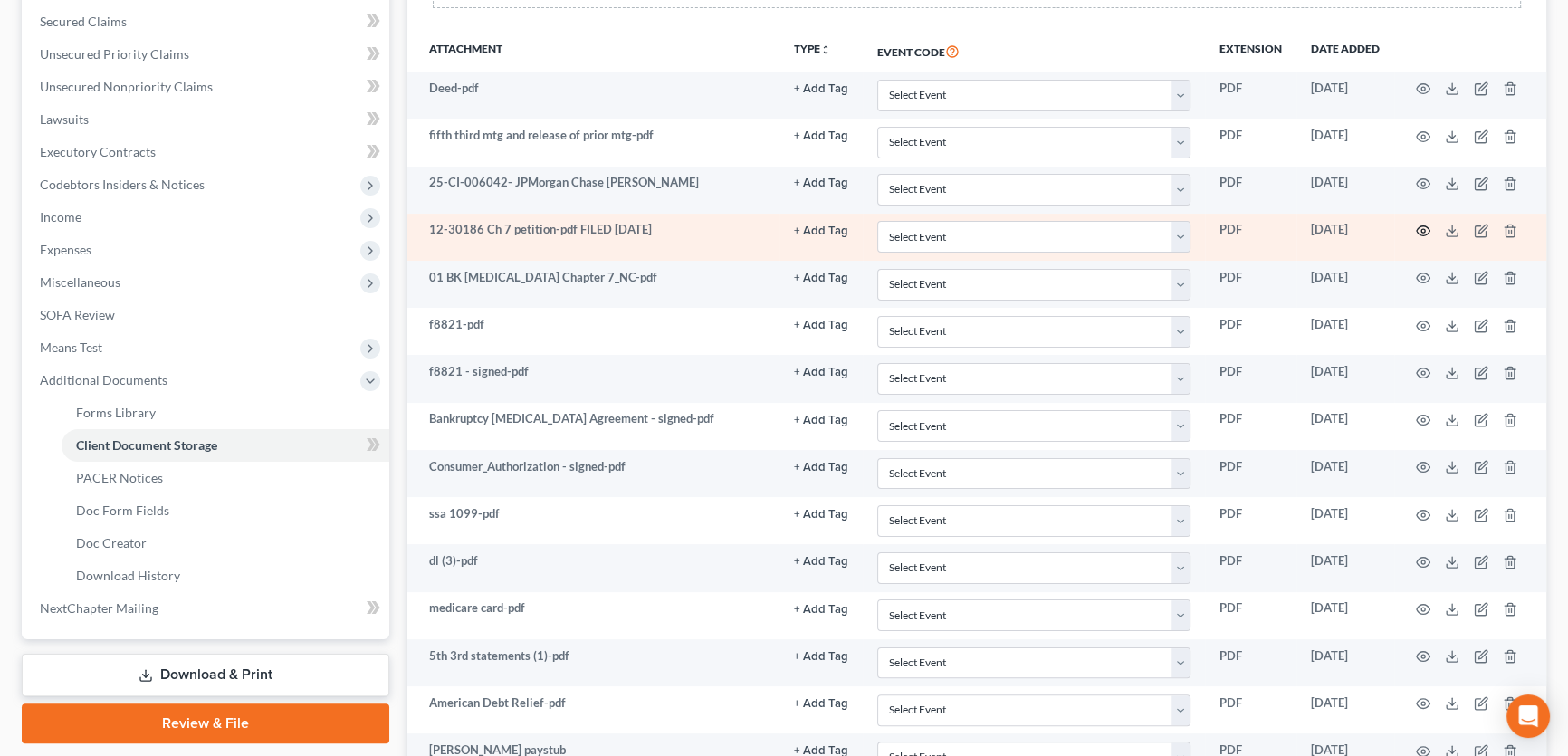
click at [1421, 229] on circle "button" at bounding box center [1423, 231] width 4 height 4
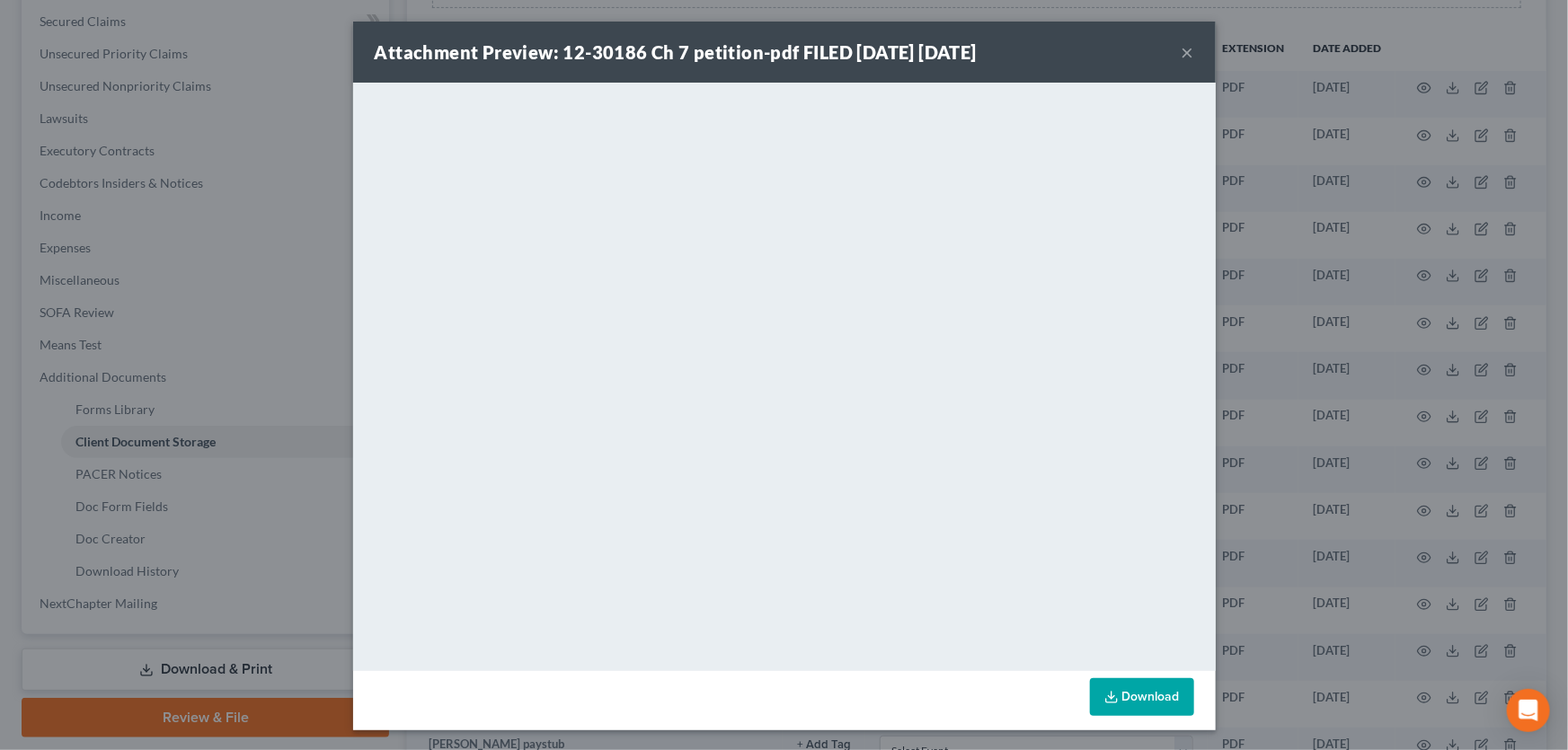
click at [1185, 56] on button "×" at bounding box center [1188, 52] width 13 height 22
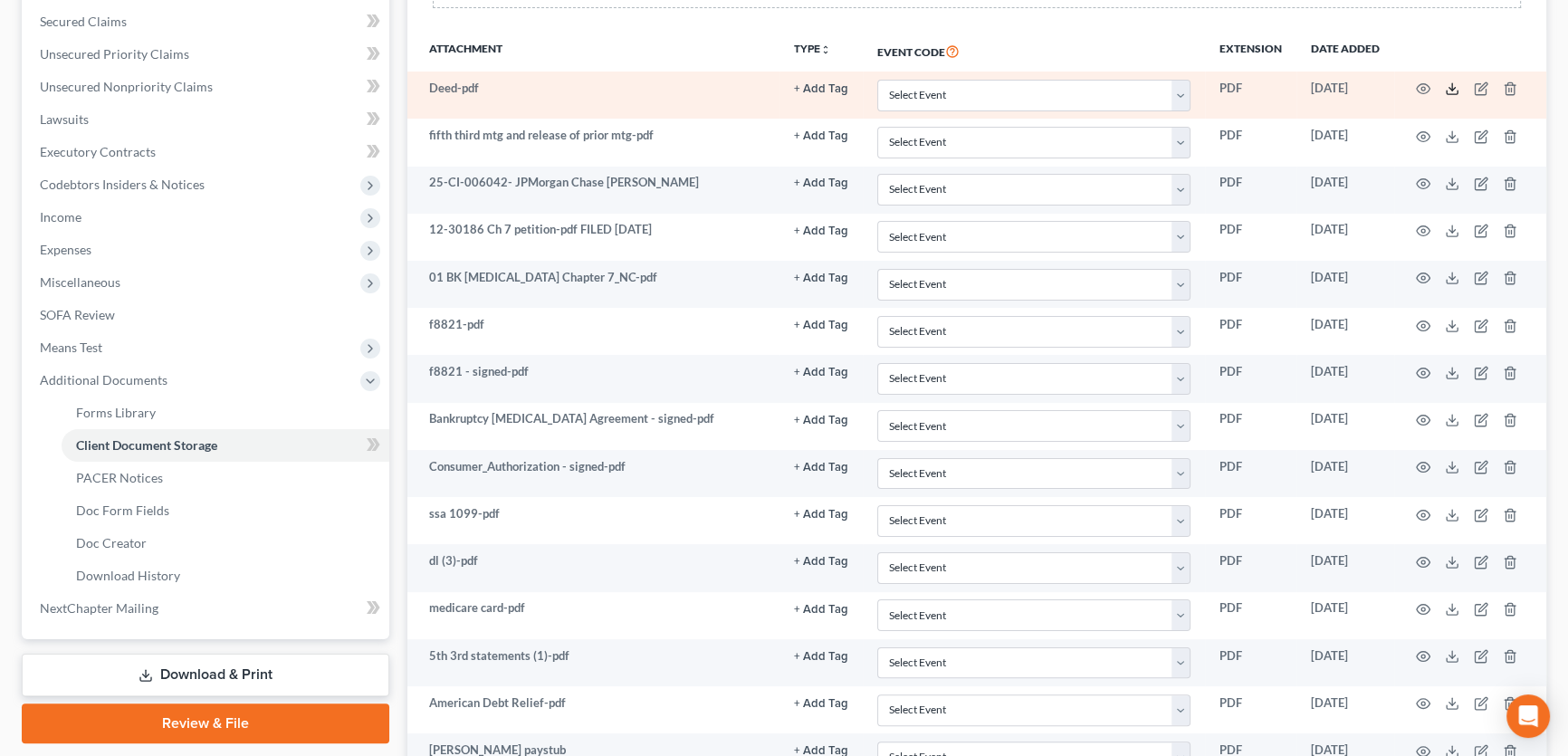
click at [1449, 88] on polyline at bounding box center [1452, 89] width 6 height 3
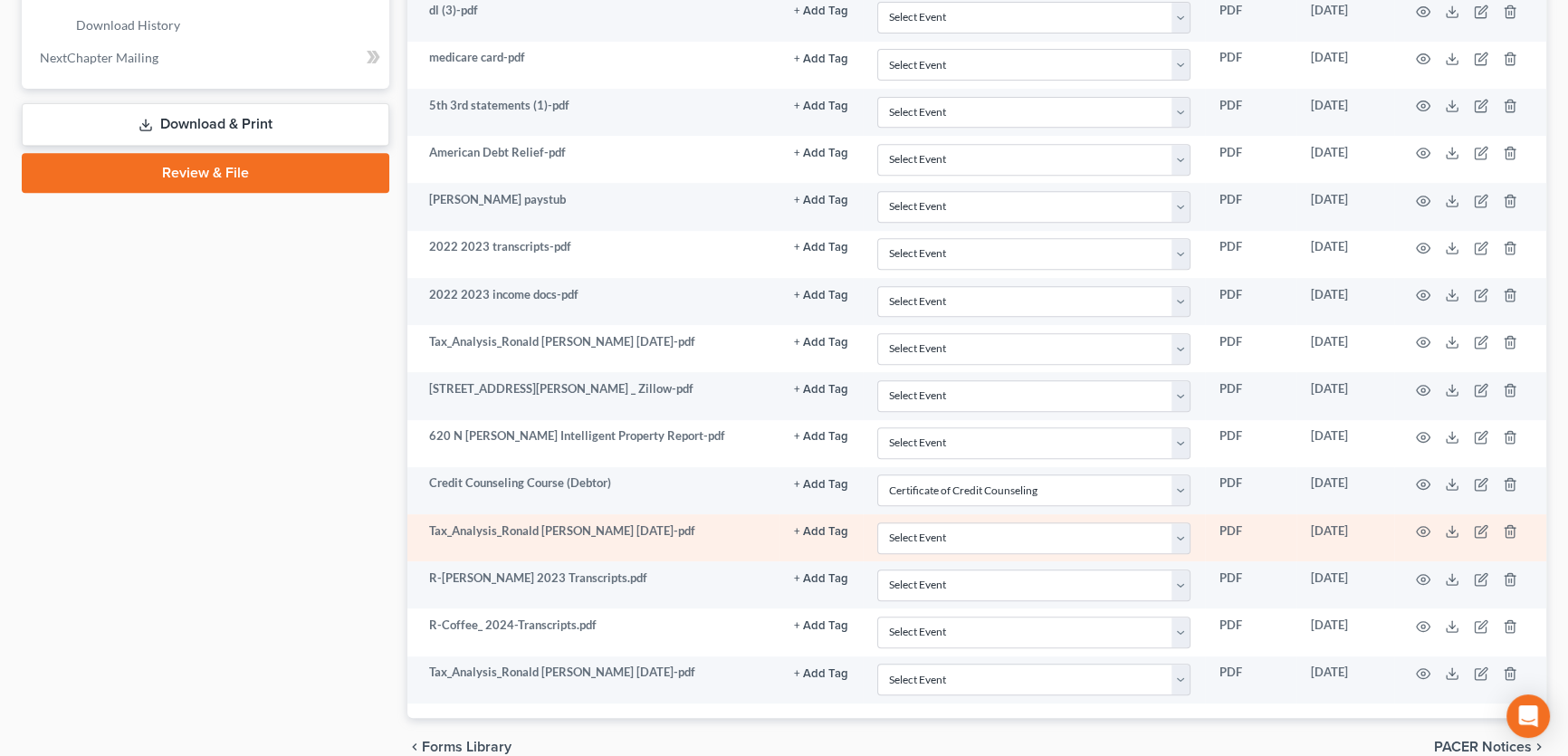
scroll to position [880, 0]
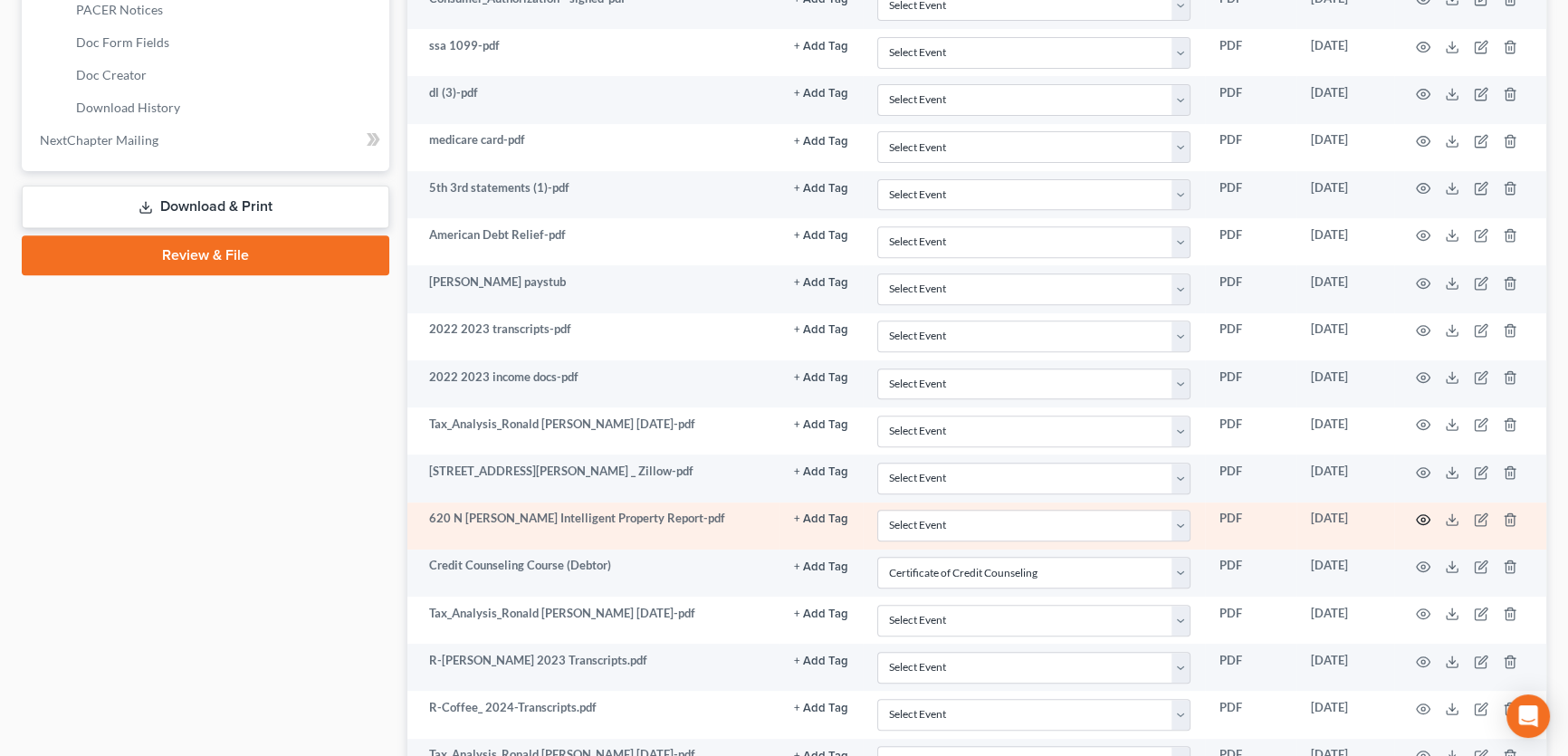
click at [1425, 512] on icon "button" at bounding box center [1423, 519] width 15 height 15
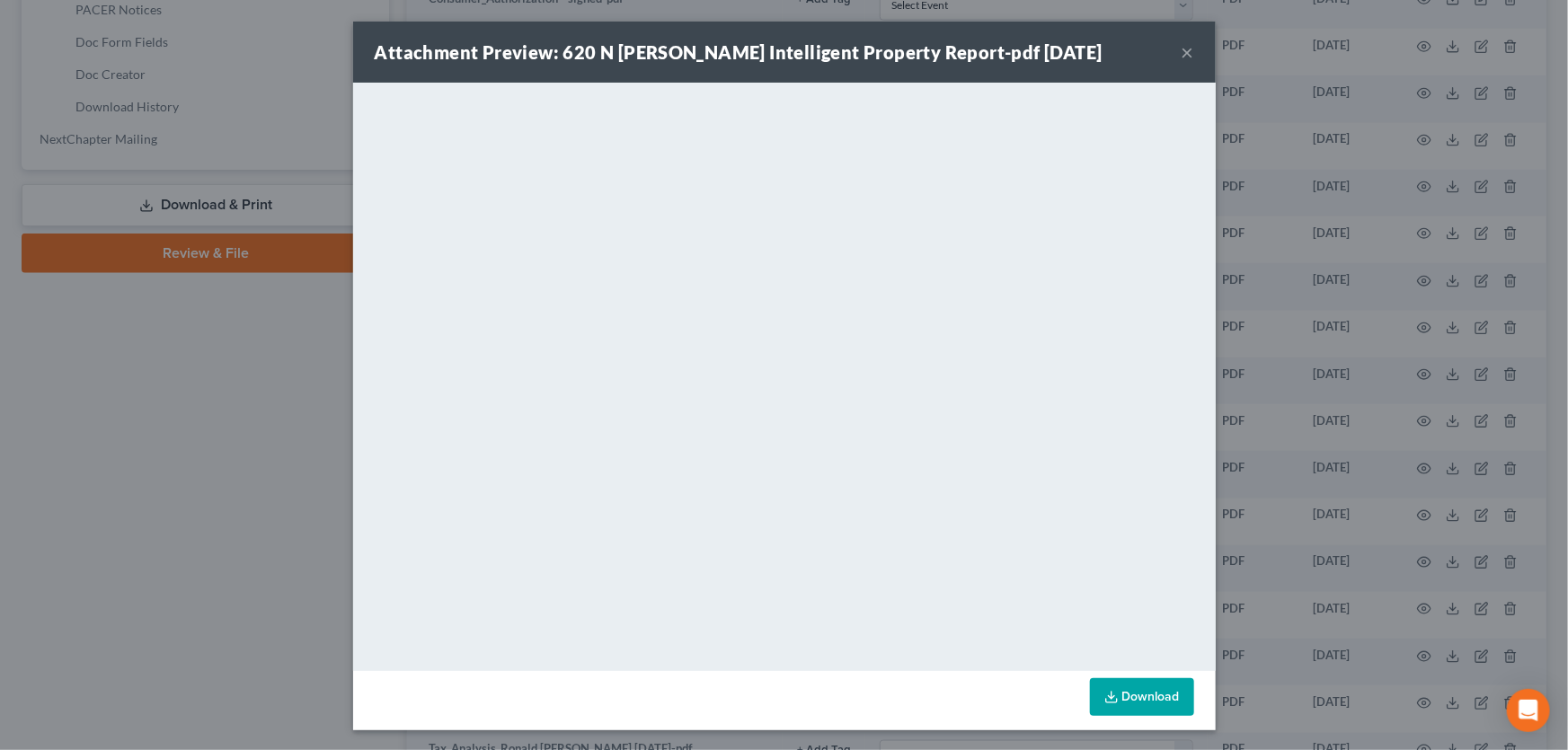
click at [1187, 53] on button "×" at bounding box center [1188, 52] width 13 height 22
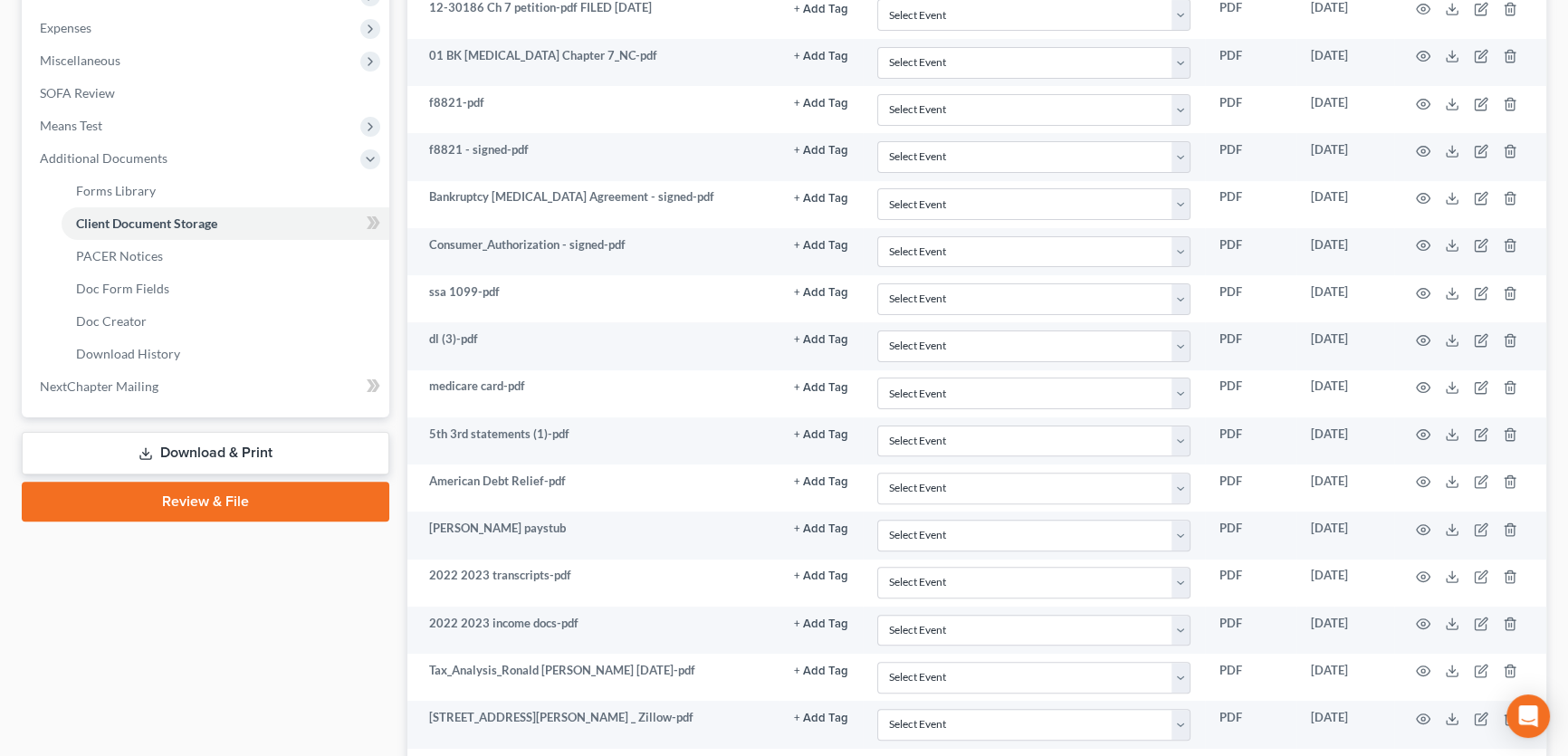
scroll to position [715, 0]
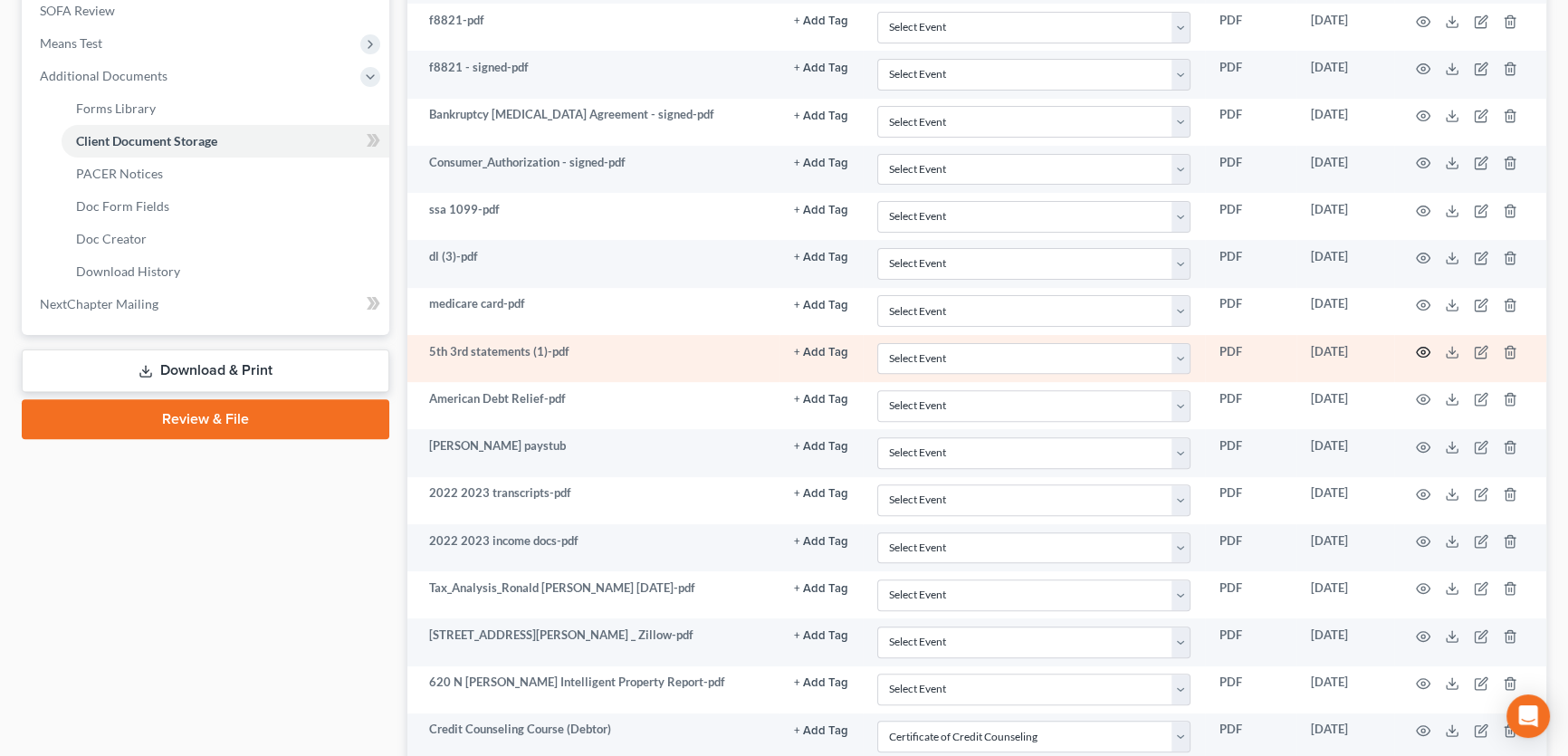
click at [1421, 351] on circle "button" at bounding box center [1423, 353] width 4 height 4
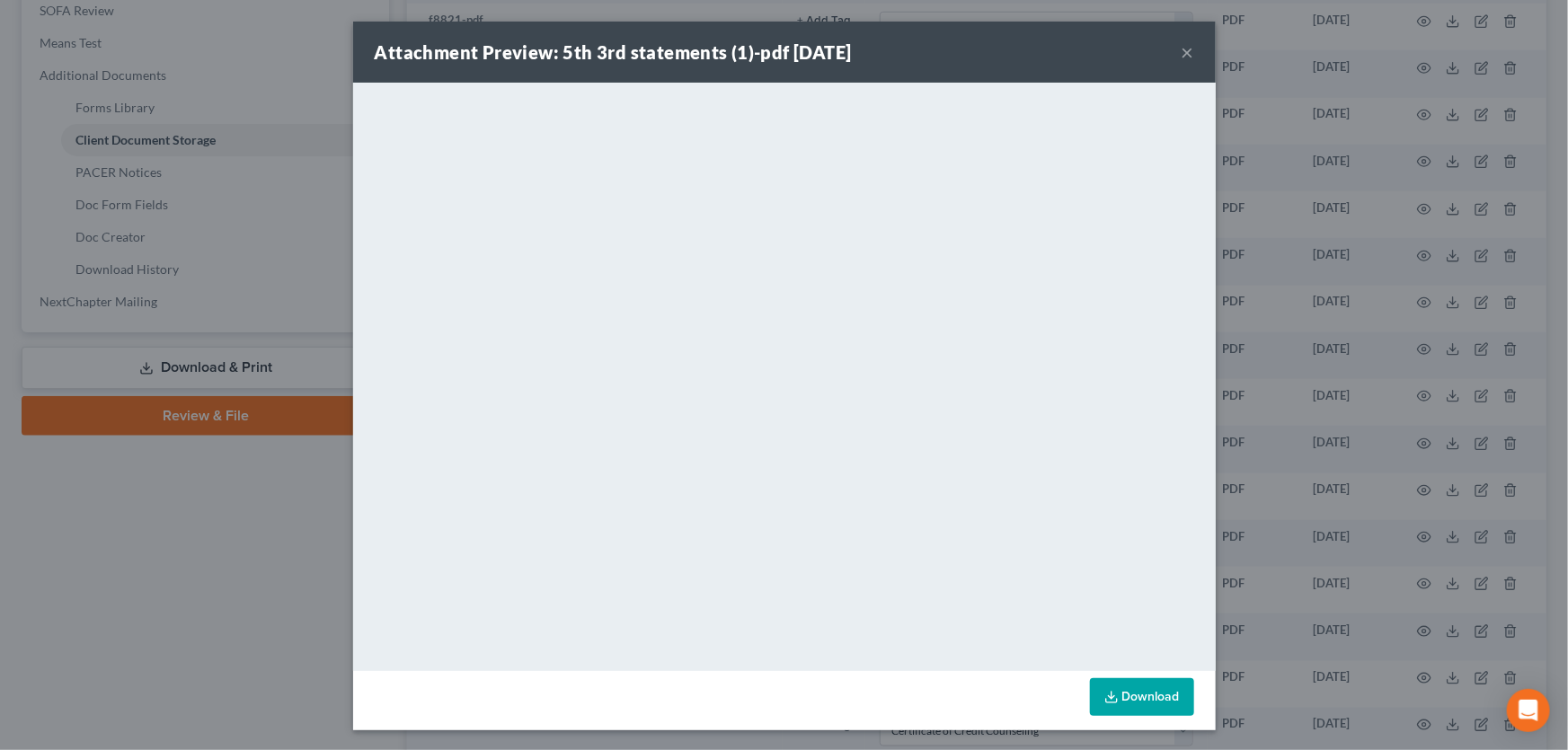
click at [1182, 50] on button "×" at bounding box center [1188, 52] width 13 height 22
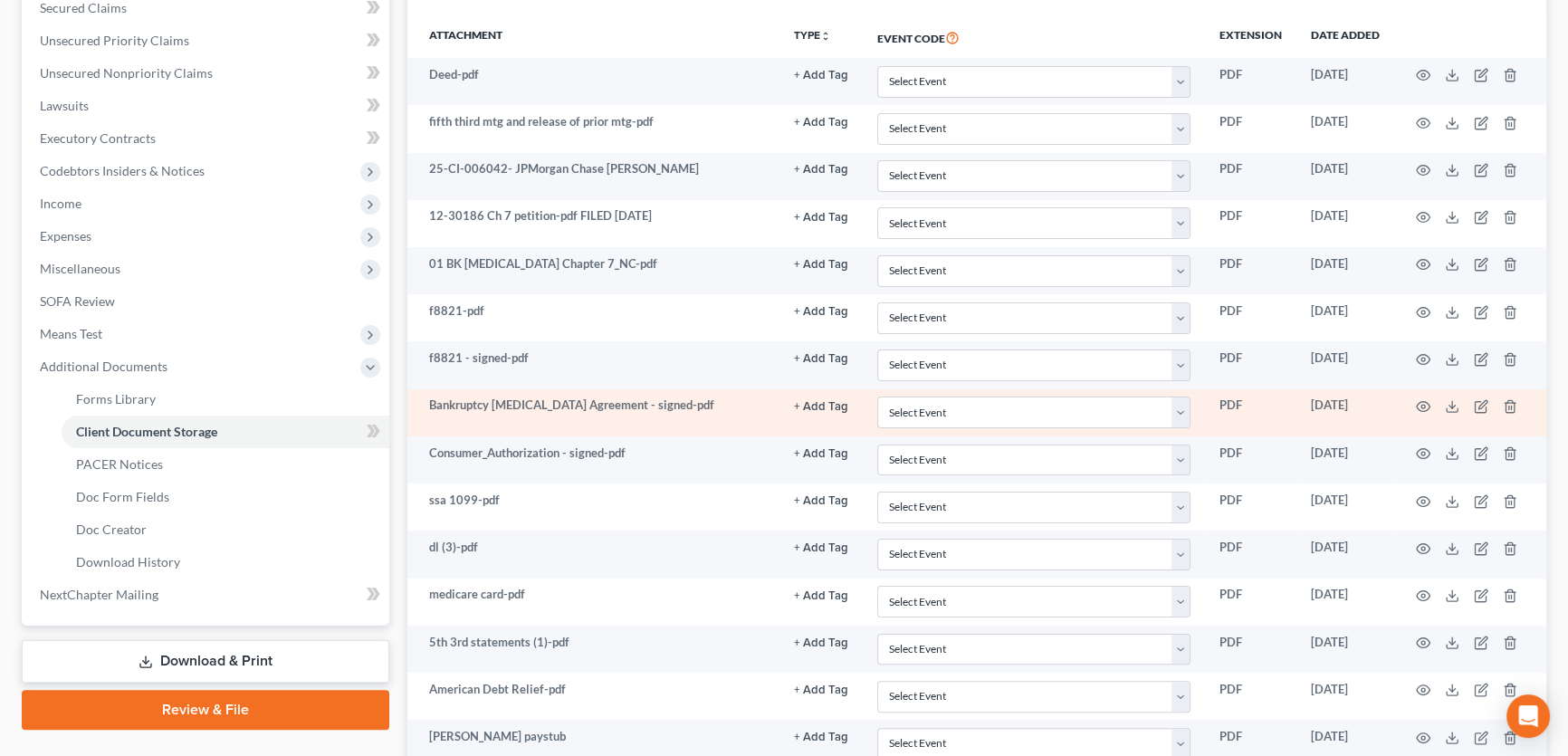
scroll to position [385, 0]
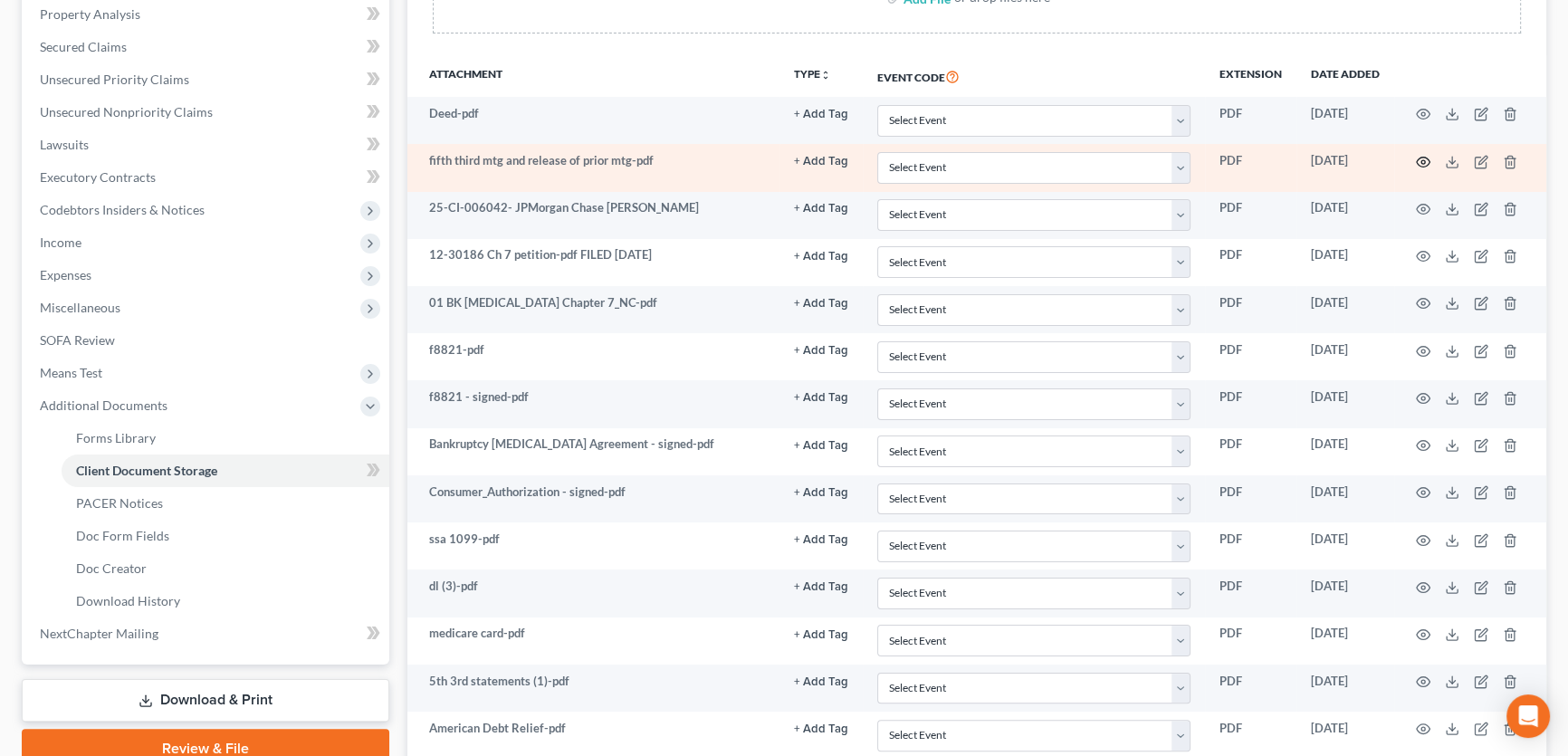
click at [1418, 157] on icon "button" at bounding box center [1423, 162] width 15 height 15
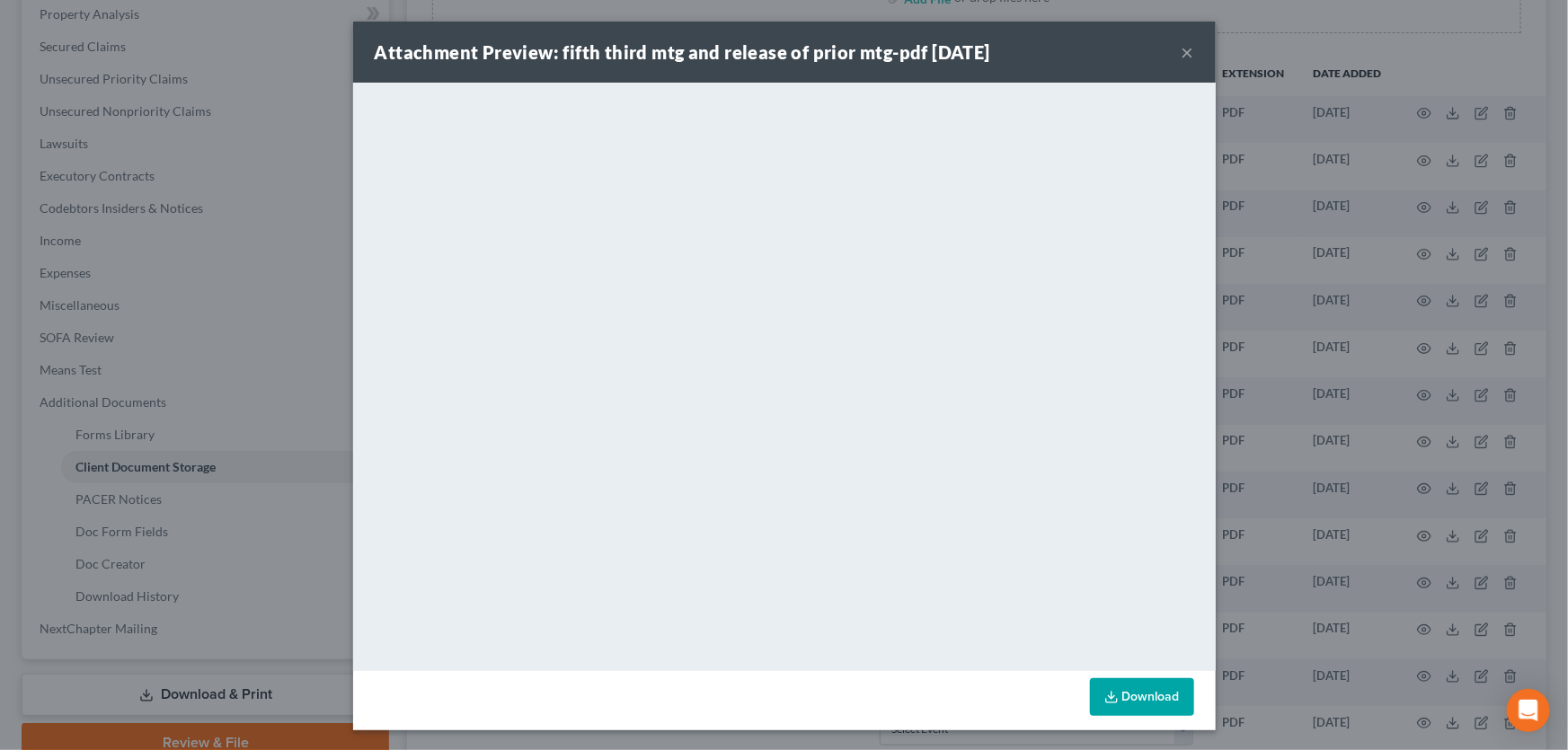
click at [1184, 52] on button "×" at bounding box center [1188, 52] width 13 height 22
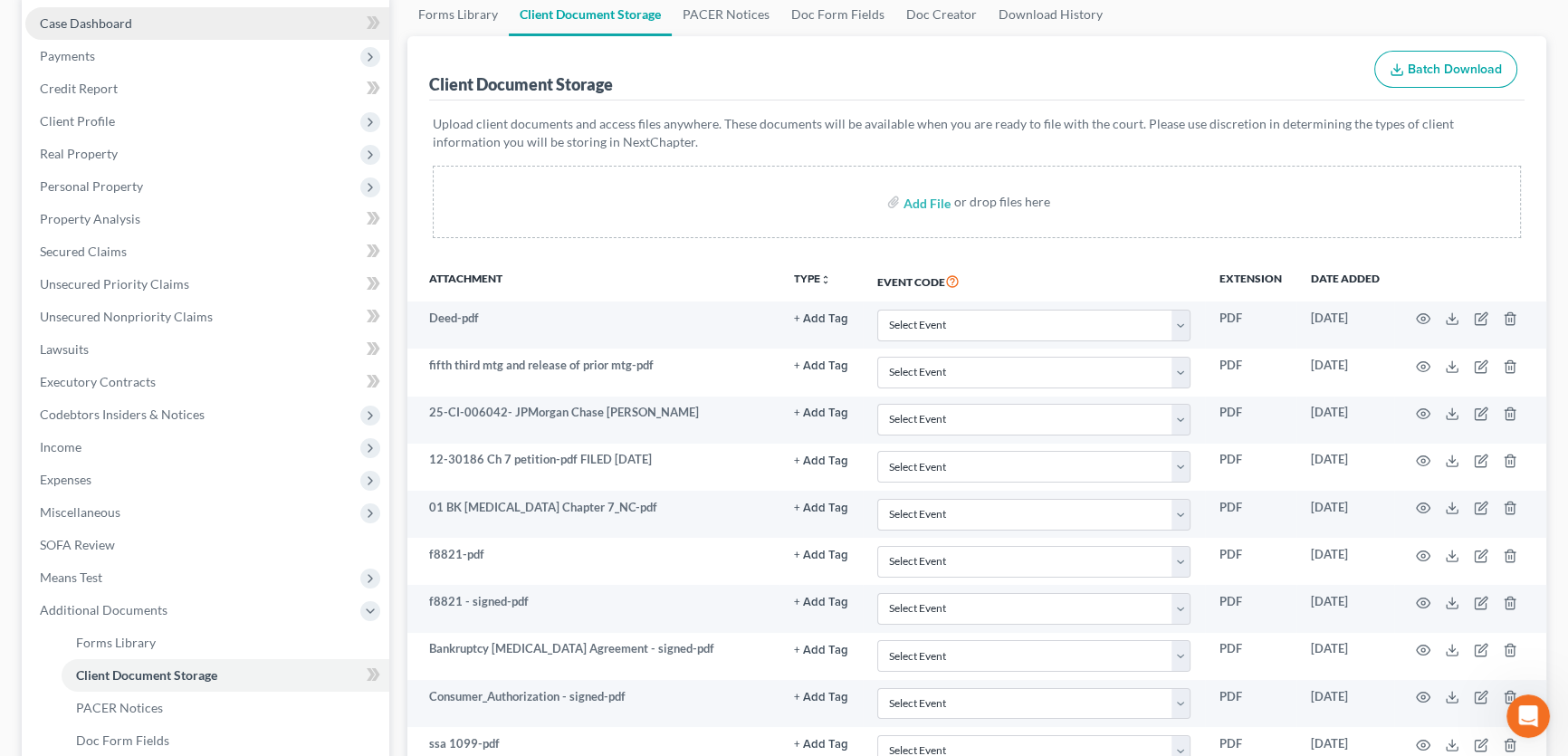
scroll to position [0, 0]
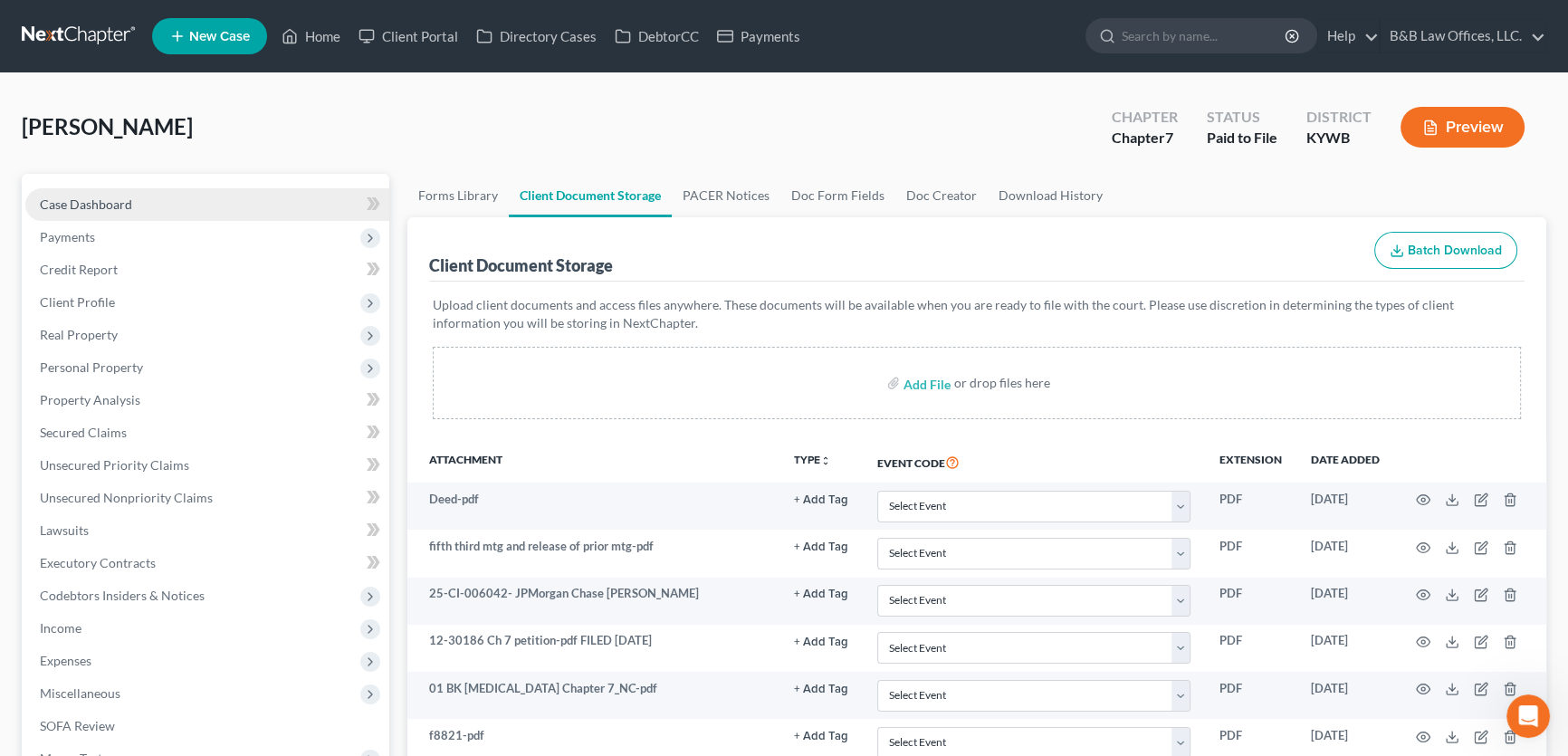
click at [79, 201] on span "Case Dashboard" at bounding box center [85, 204] width 92 height 16
select select "1"
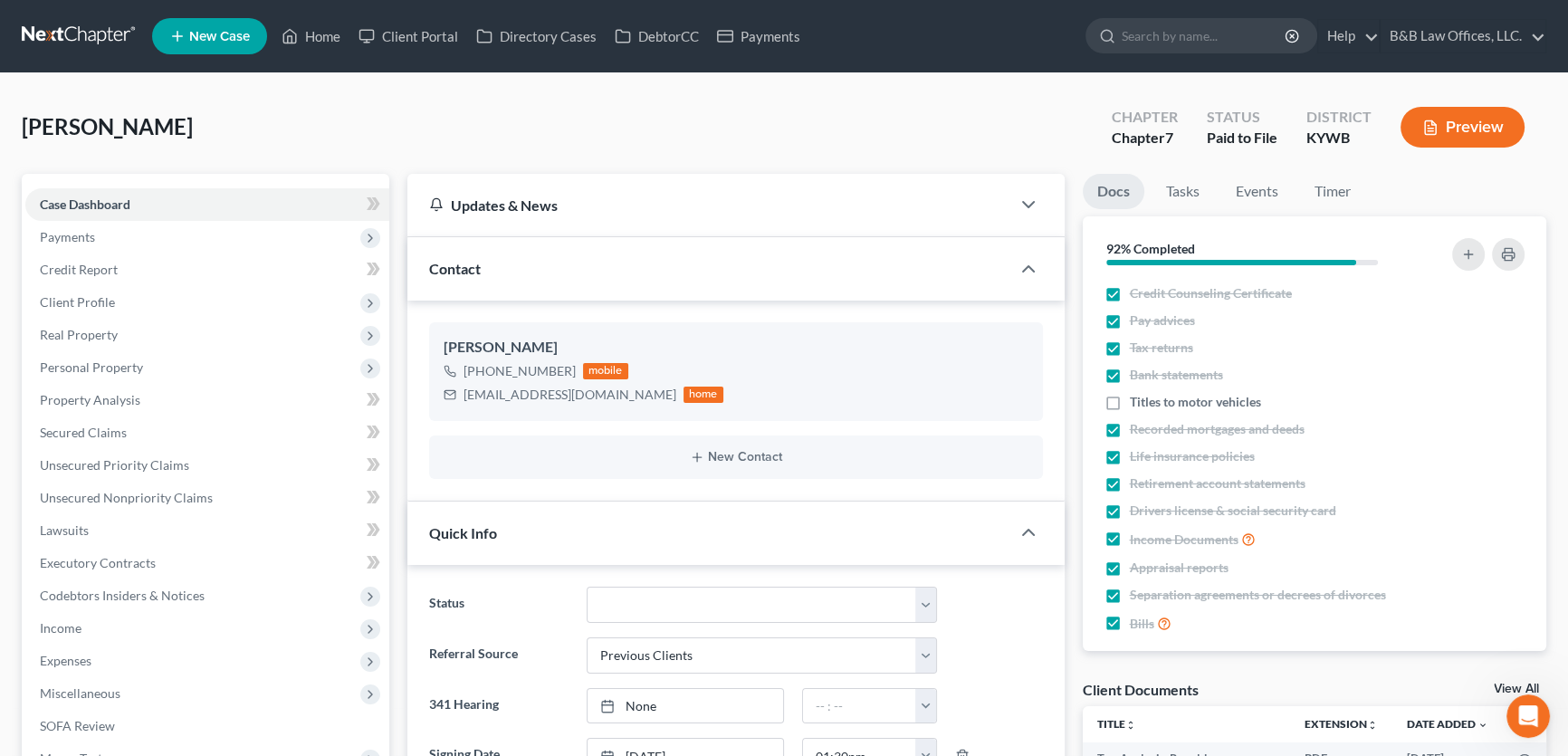
scroll to position [1646, 0]
click at [311, 37] on link "Home" at bounding box center [311, 36] width 77 height 33
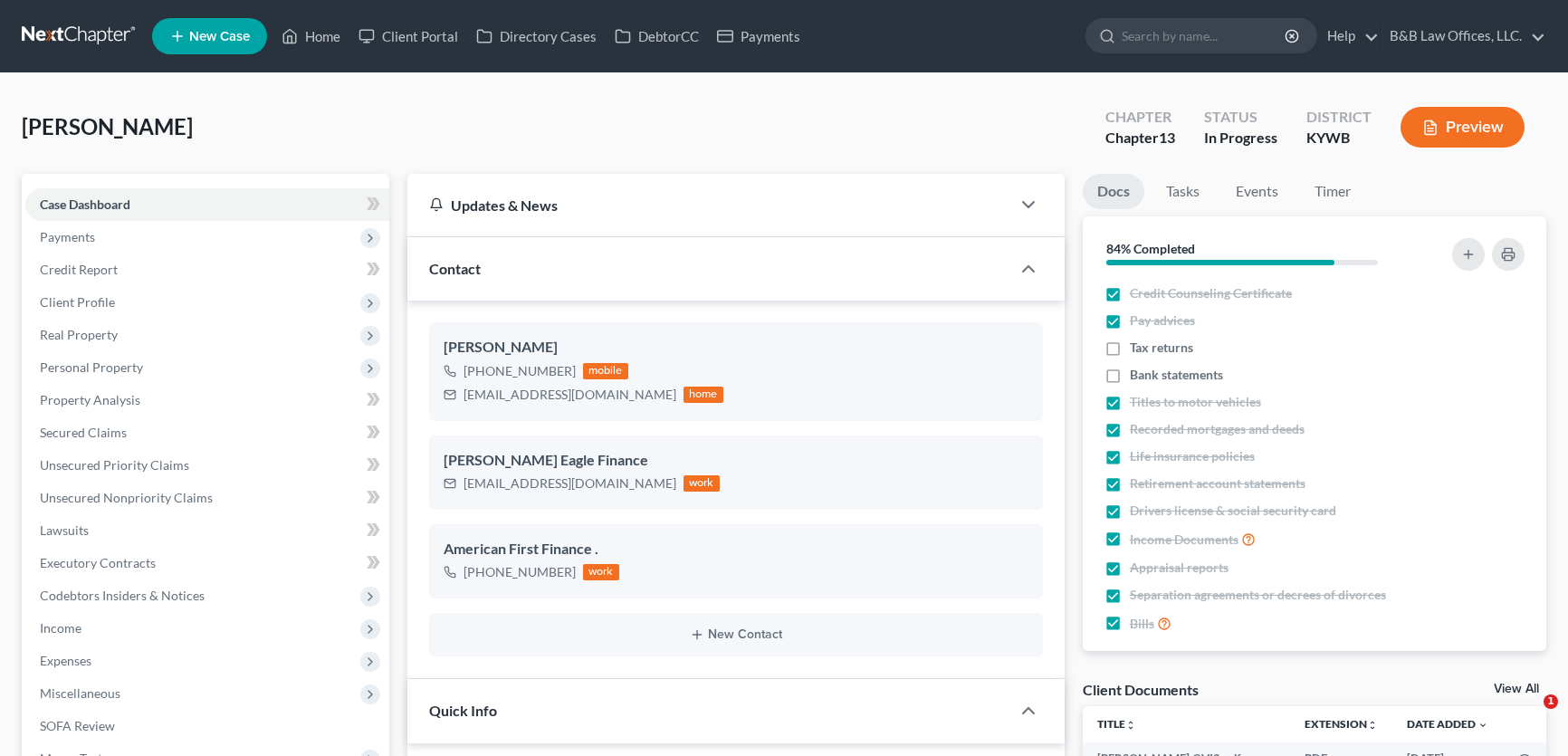
select select "9"
select select "2"
select select "0"
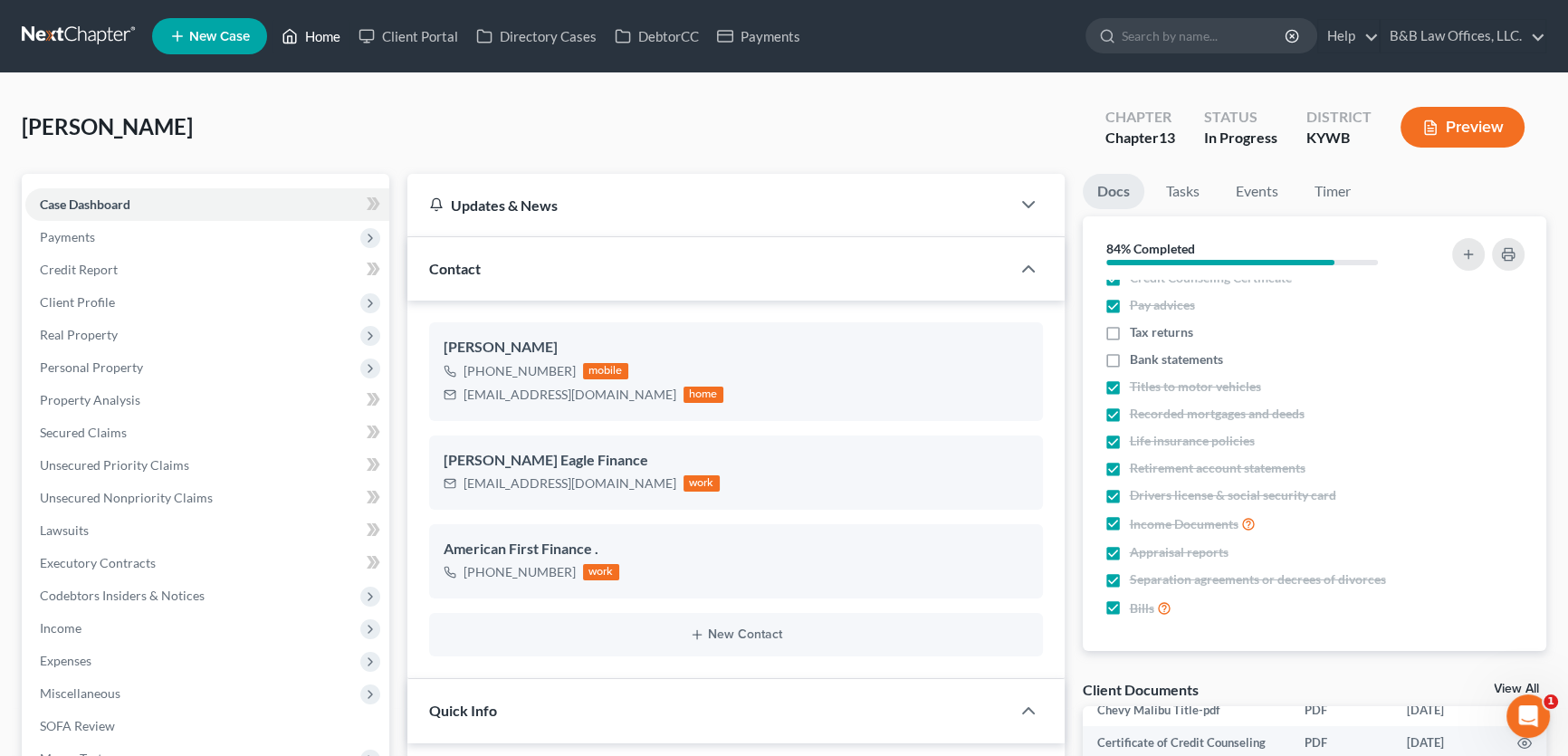
click at [314, 37] on link "Home" at bounding box center [311, 36] width 77 height 33
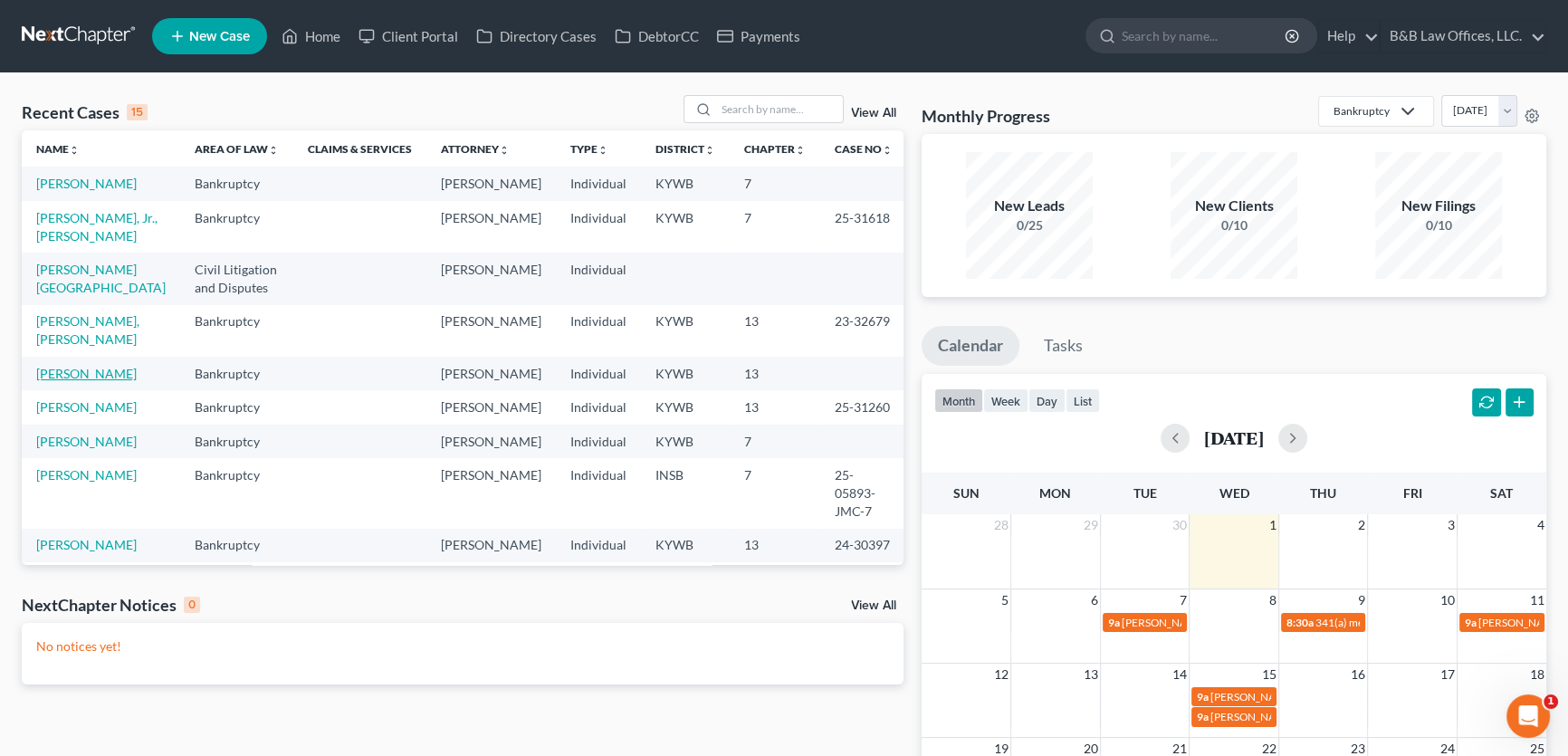
click at [81, 381] on link "[PERSON_NAME]" at bounding box center [86, 374] width 100 height 16
select select "9"
select select "2"
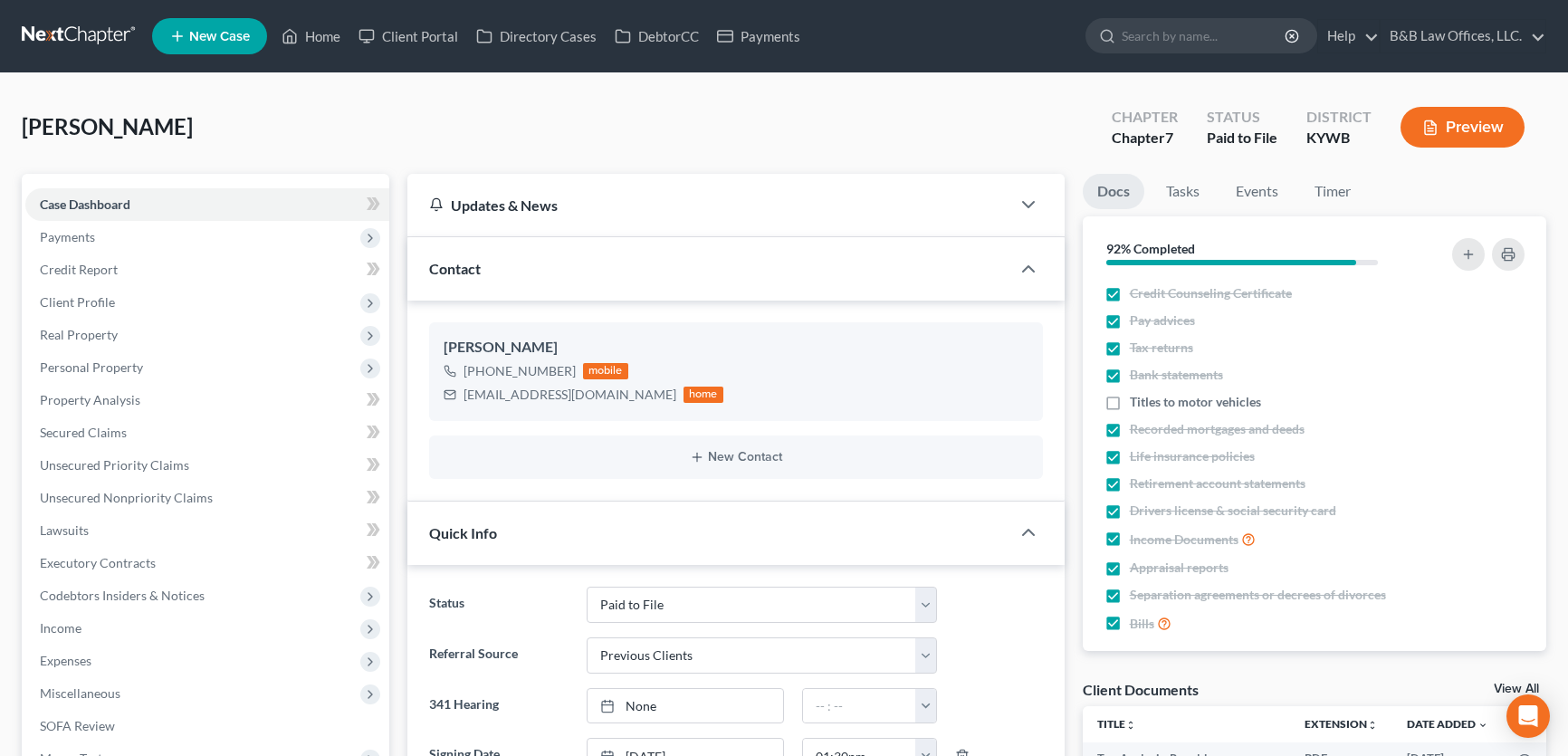
select select "12"
select select "1"
select select "0"
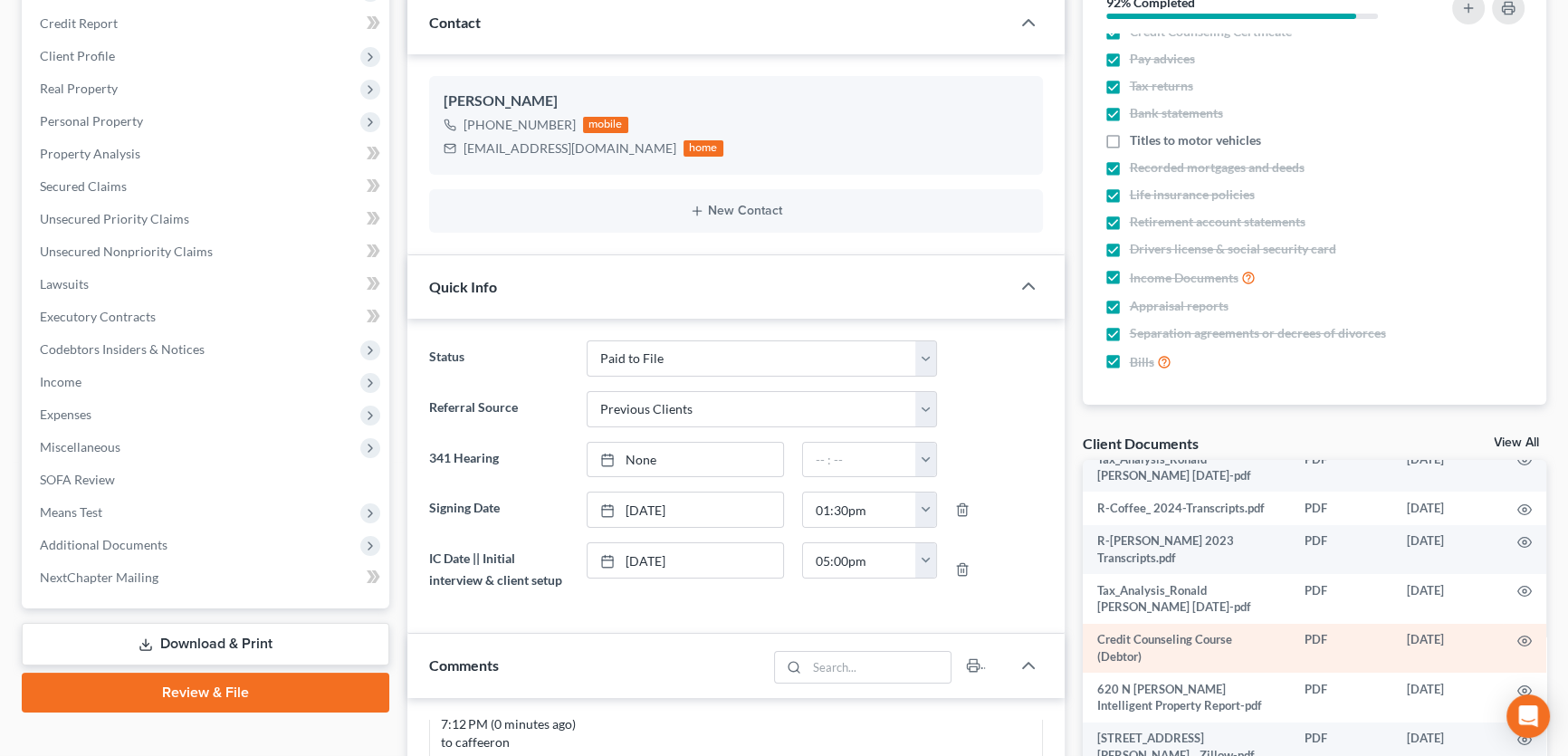
scroll to position [81, 0]
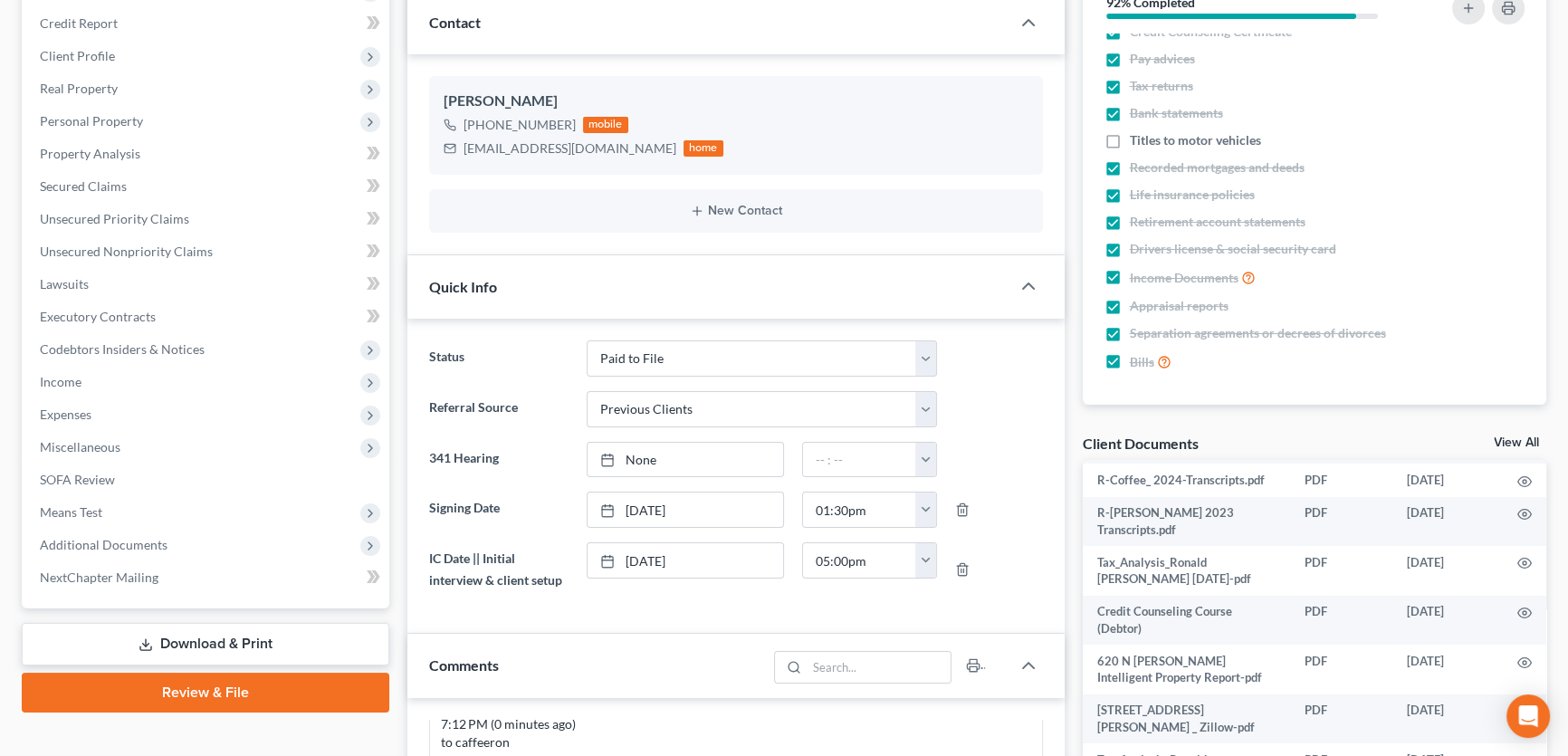
click at [1504, 440] on link "View All" at bounding box center [1516, 443] width 46 height 13
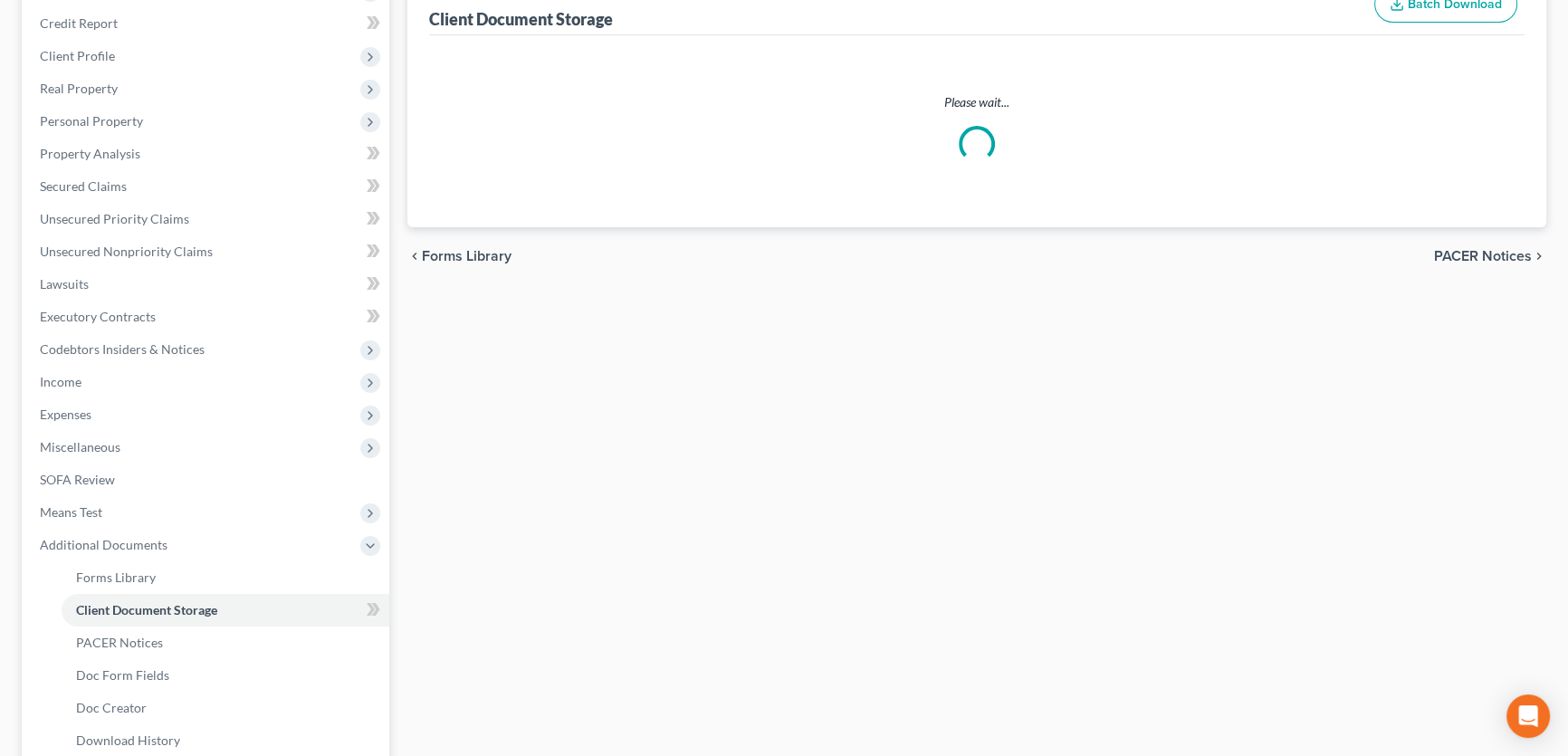
select select "7"
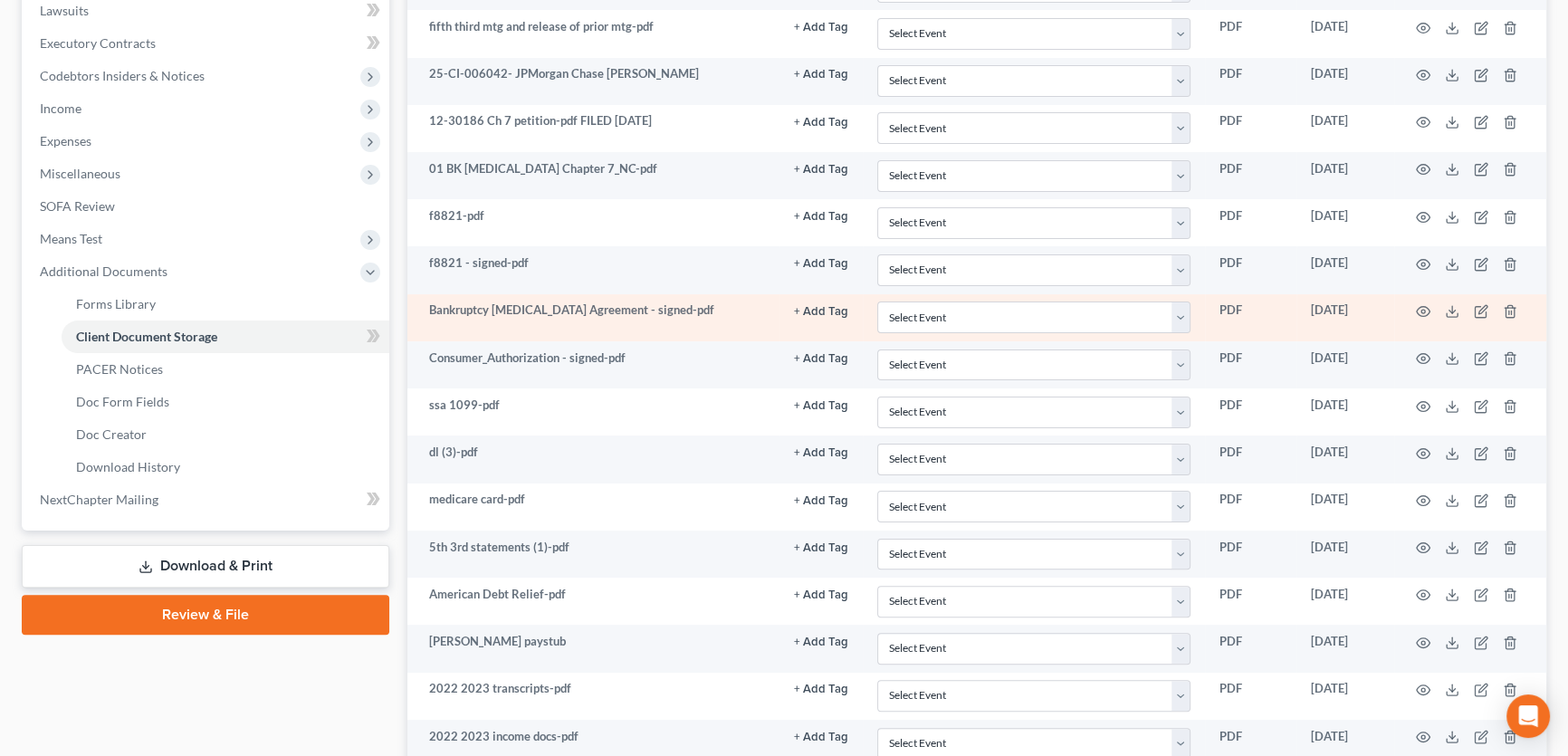
scroll to position [659, 0]
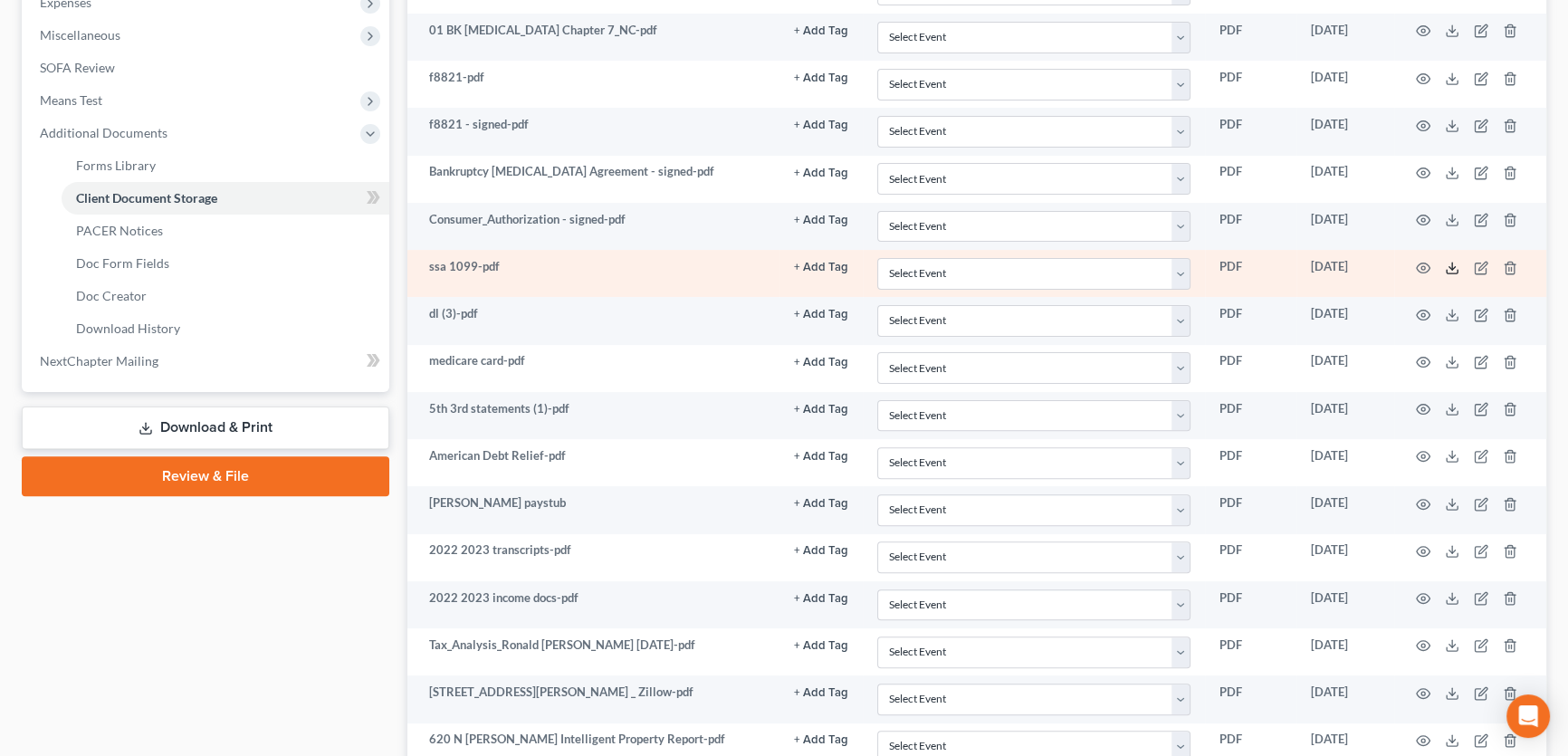
click at [1452, 264] on line at bounding box center [1452, 266] width 0 height 7
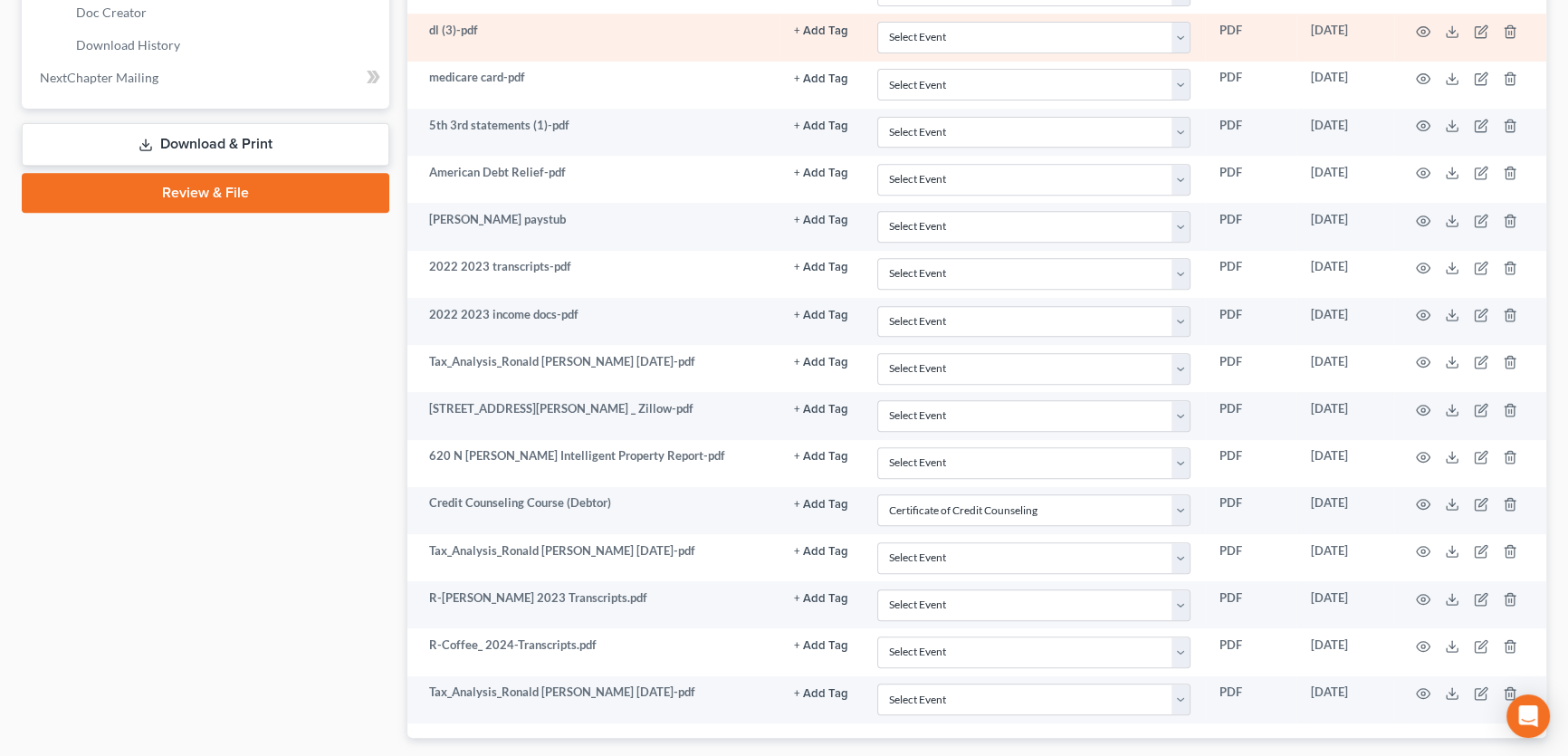
scroll to position [633, 0]
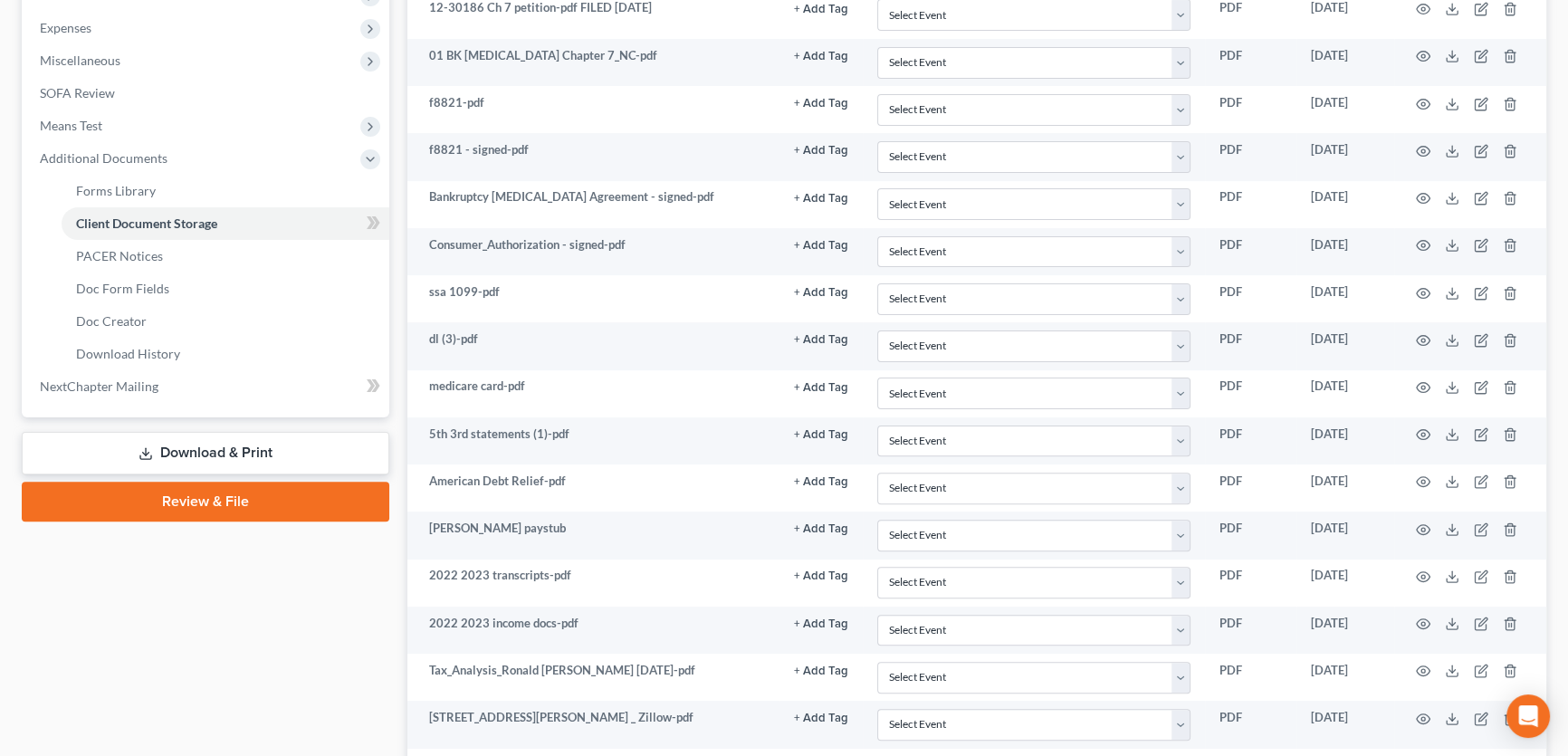
click at [208, 442] on link "Download & Print" at bounding box center [205, 453] width 367 height 43
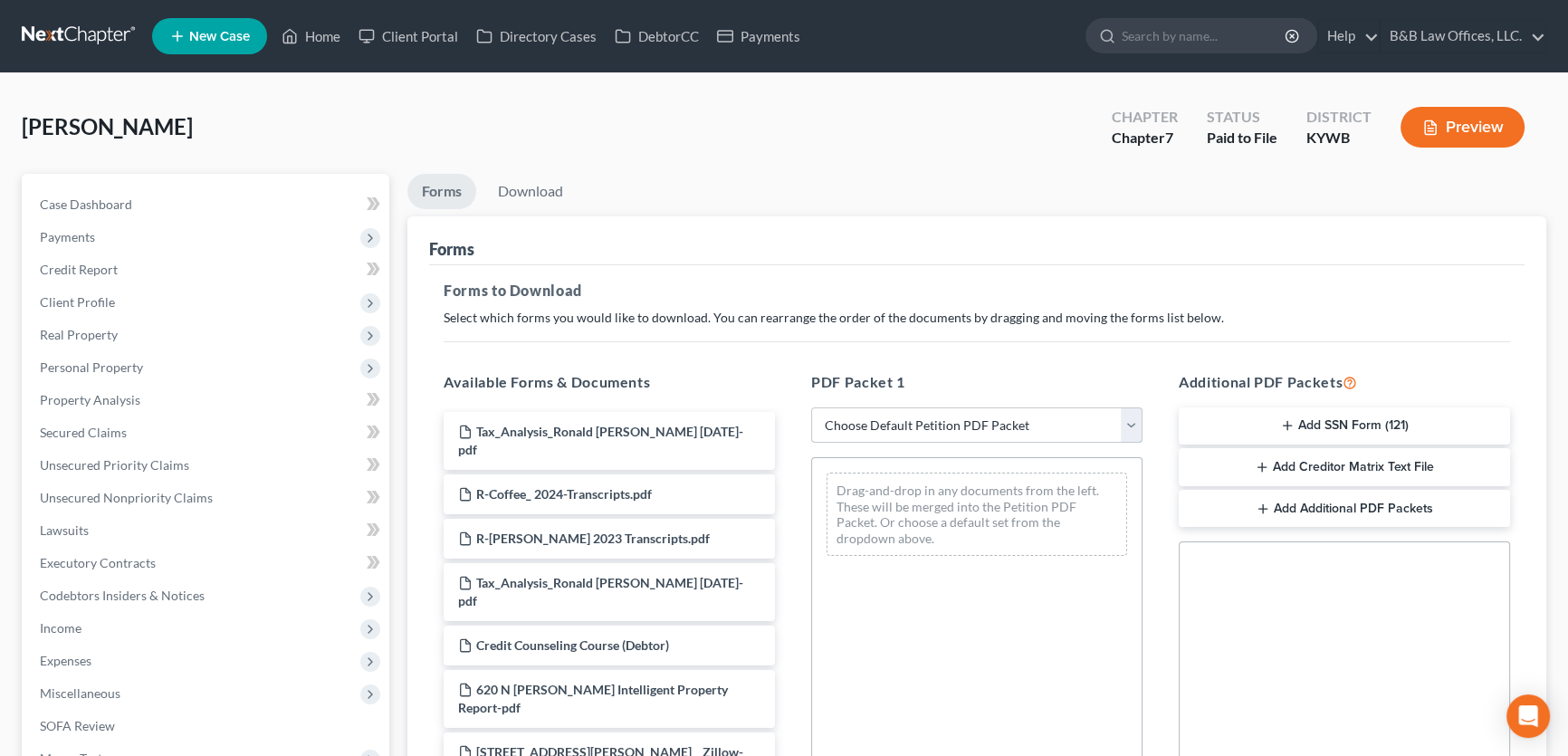
click at [934, 414] on select "Choose Default Petition PDF Packet Complete Bankruptcy Petition (all forms and …" at bounding box center [977, 425] width 332 height 37
select select "0"
click at [811, 407] on select "Choose Default Petition PDF Packet Complete Bankruptcy Petition (all forms and …" at bounding box center [977, 425] width 332 height 37
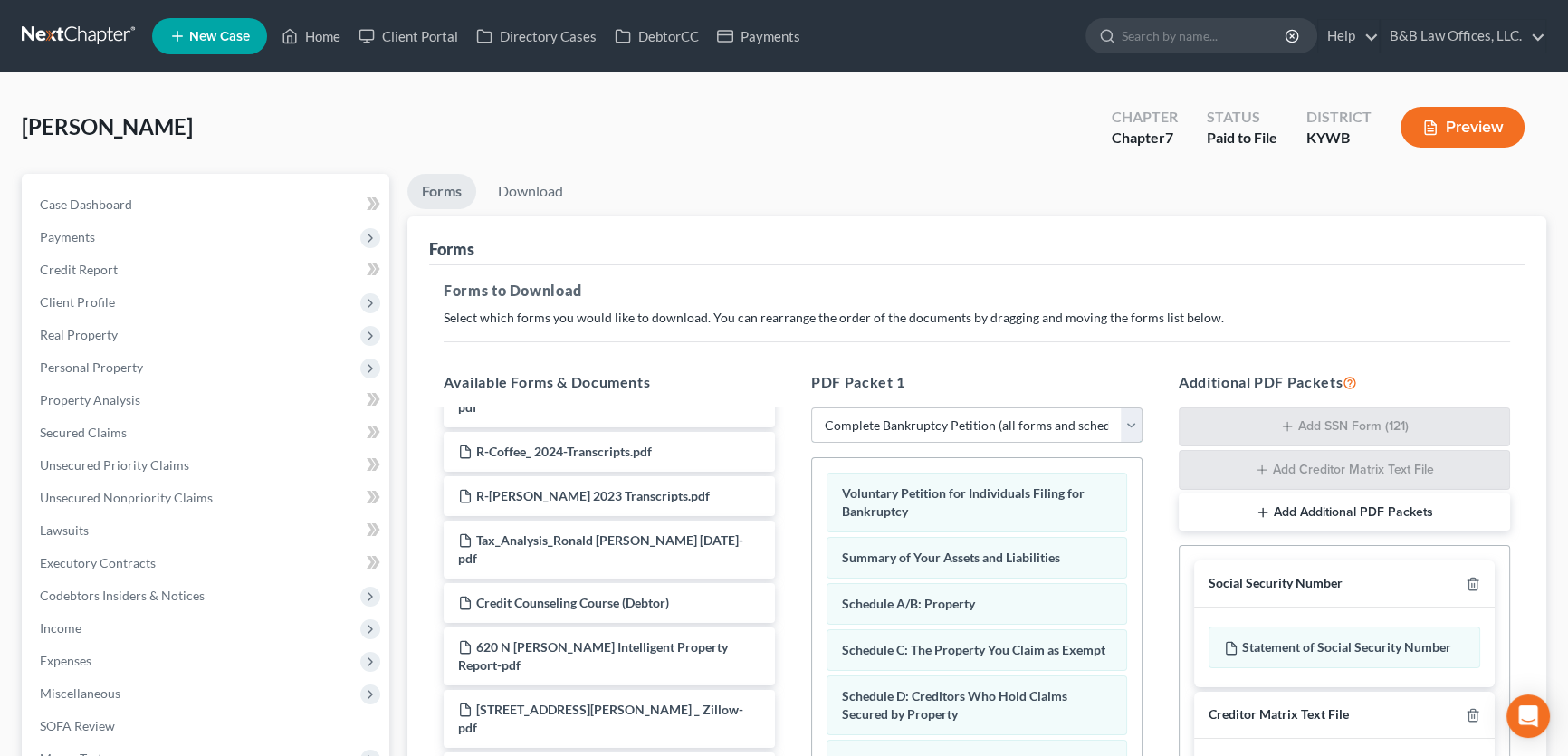
scroll to position [81, 0]
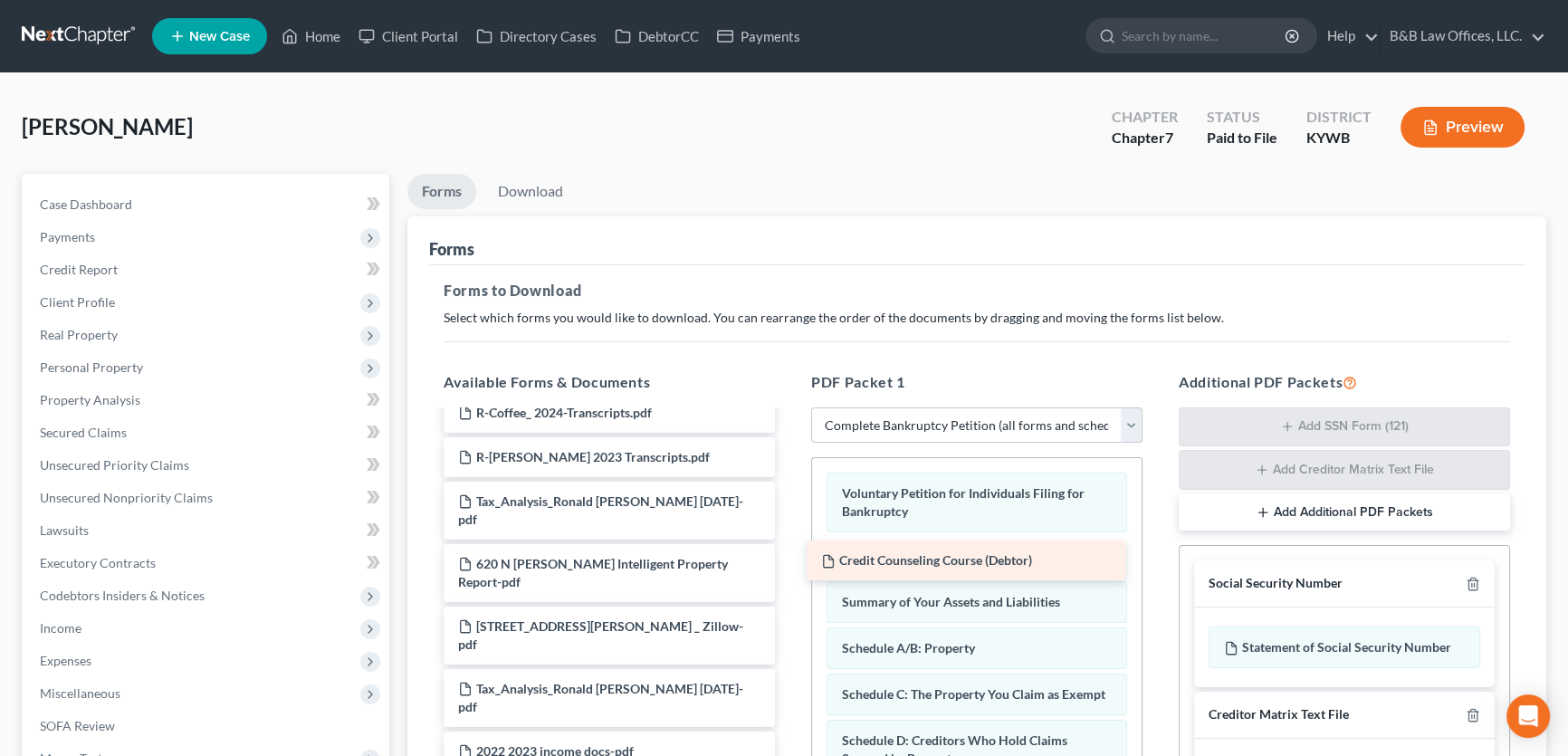
drag, startPoint x: 659, startPoint y: 521, endPoint x: 1022, endPoint y: 557, distance: 364.8
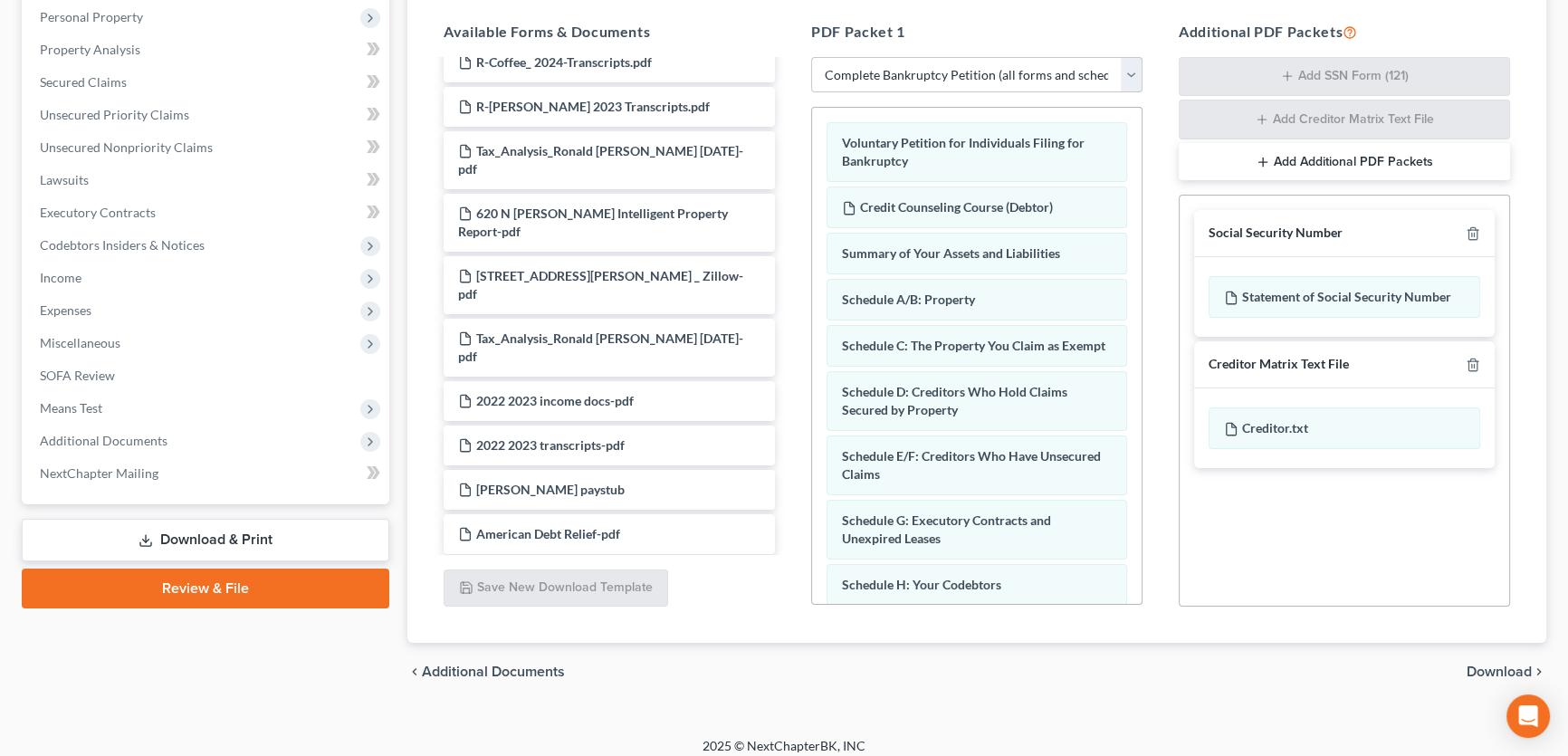
scroll to position [363, 0]
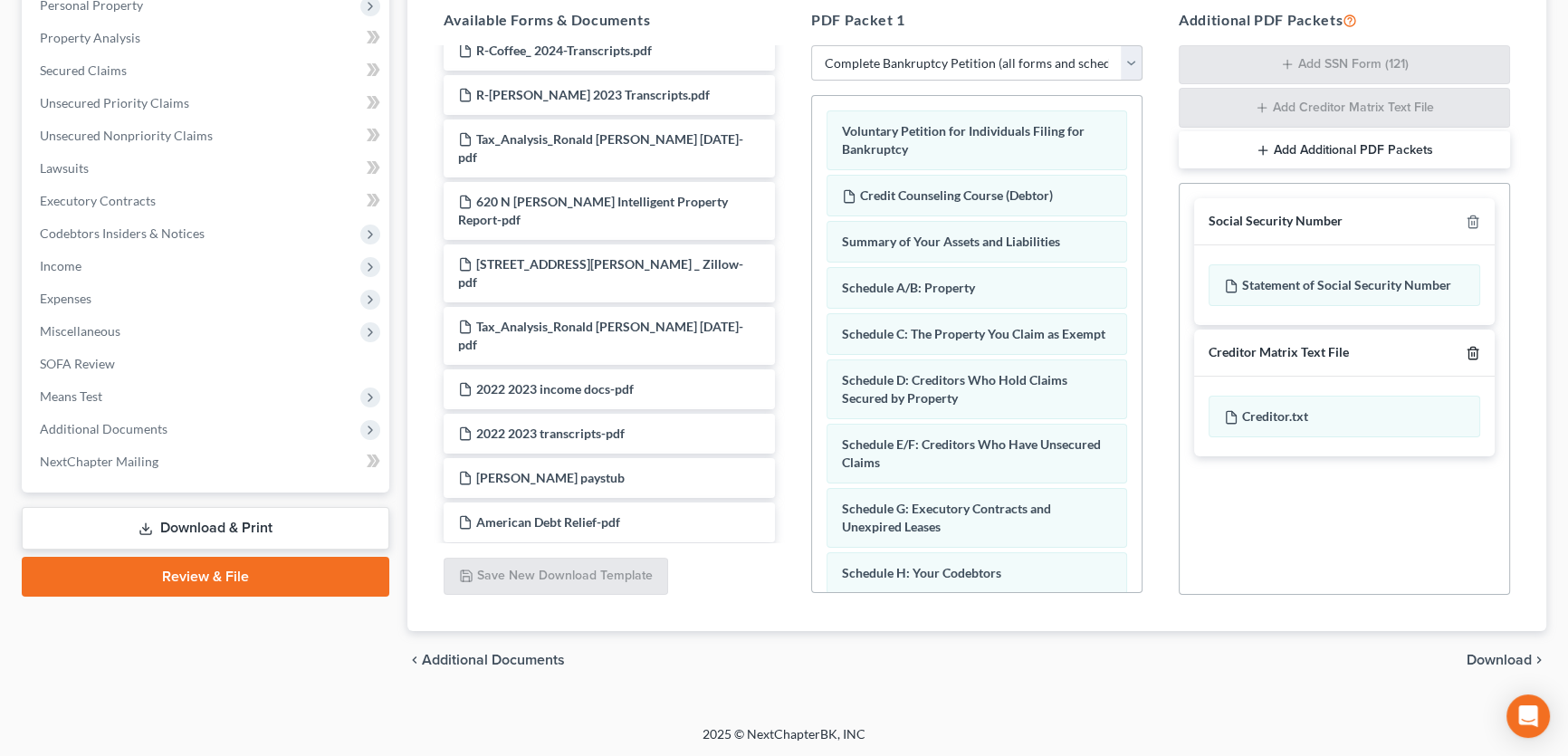
click at [1472, 353] on line "button" at bounding box center [1472, 355] width 0 height 4
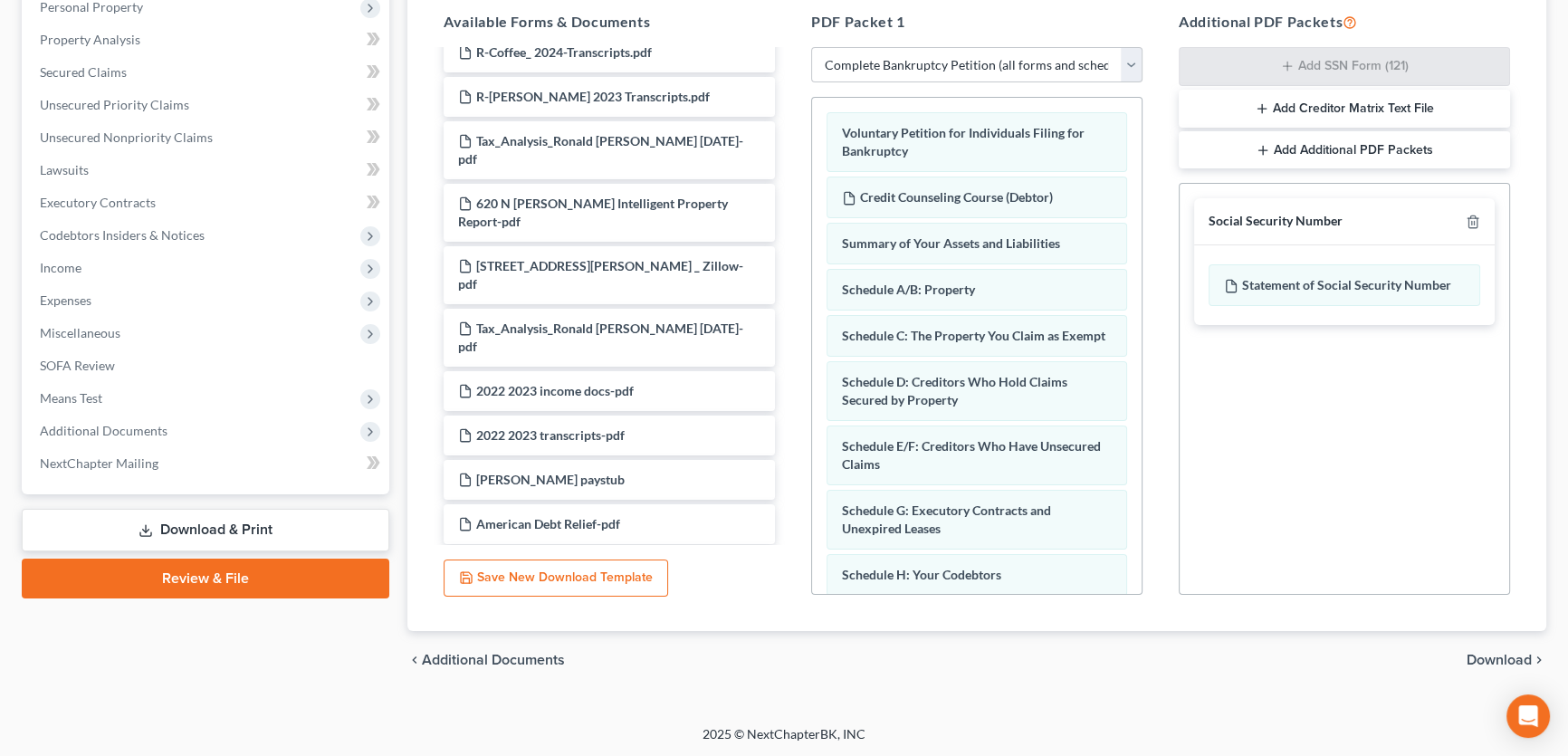
click at [1492, 661] on span "Download" at bounding box center [1500, 660] width 65 height 15
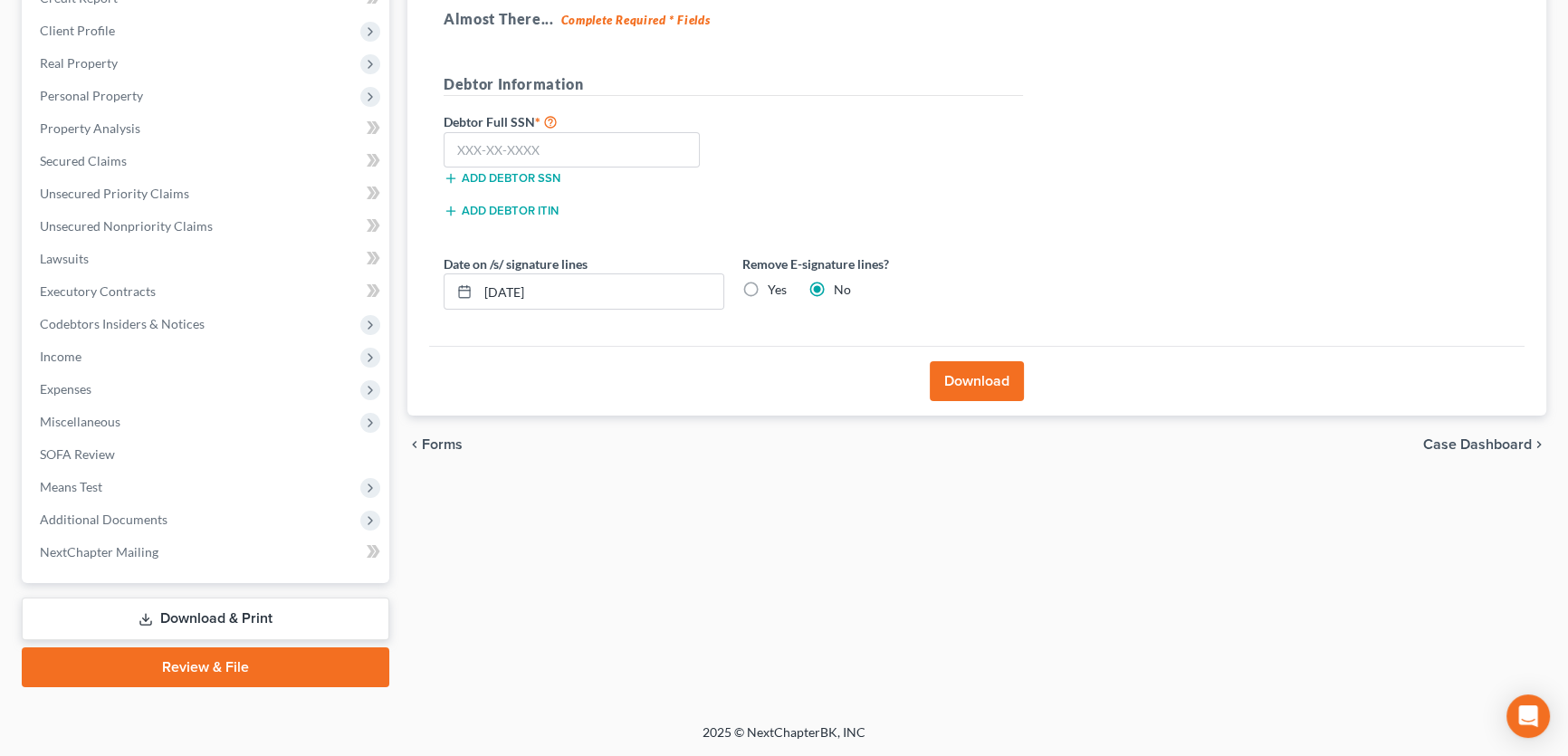
scroll to position [269, 0]
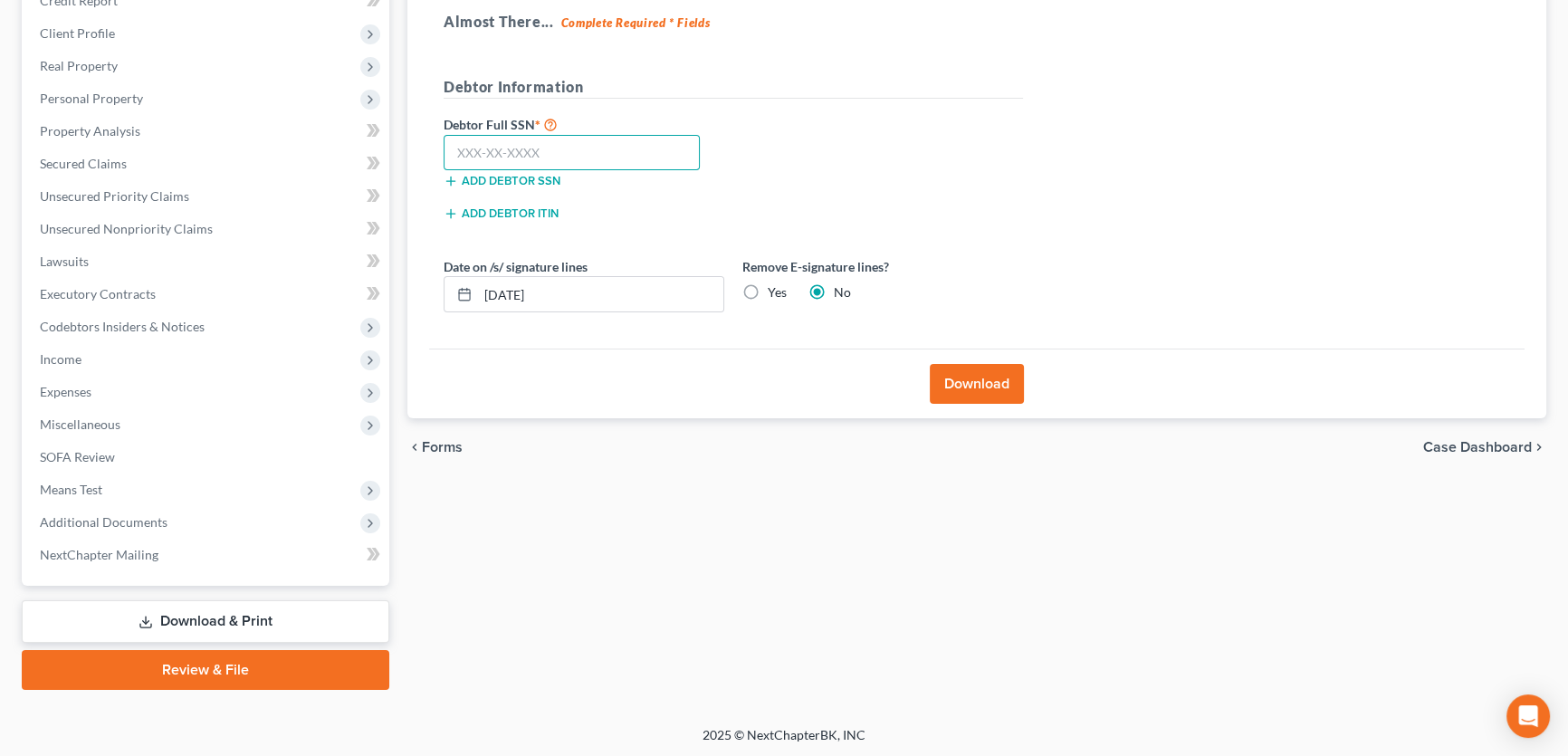
click at [567, 163] on input "text" at bounding box center [572, 153] width 257 height 37
type input "407-86-3828"
click at [768, 291] on label "Yes" at bounding box center [777, 292] width 19 height 18
click at [775, 291] on input "Yes" at bounding box center [781, 289] width 12 height 12
radio input "true"
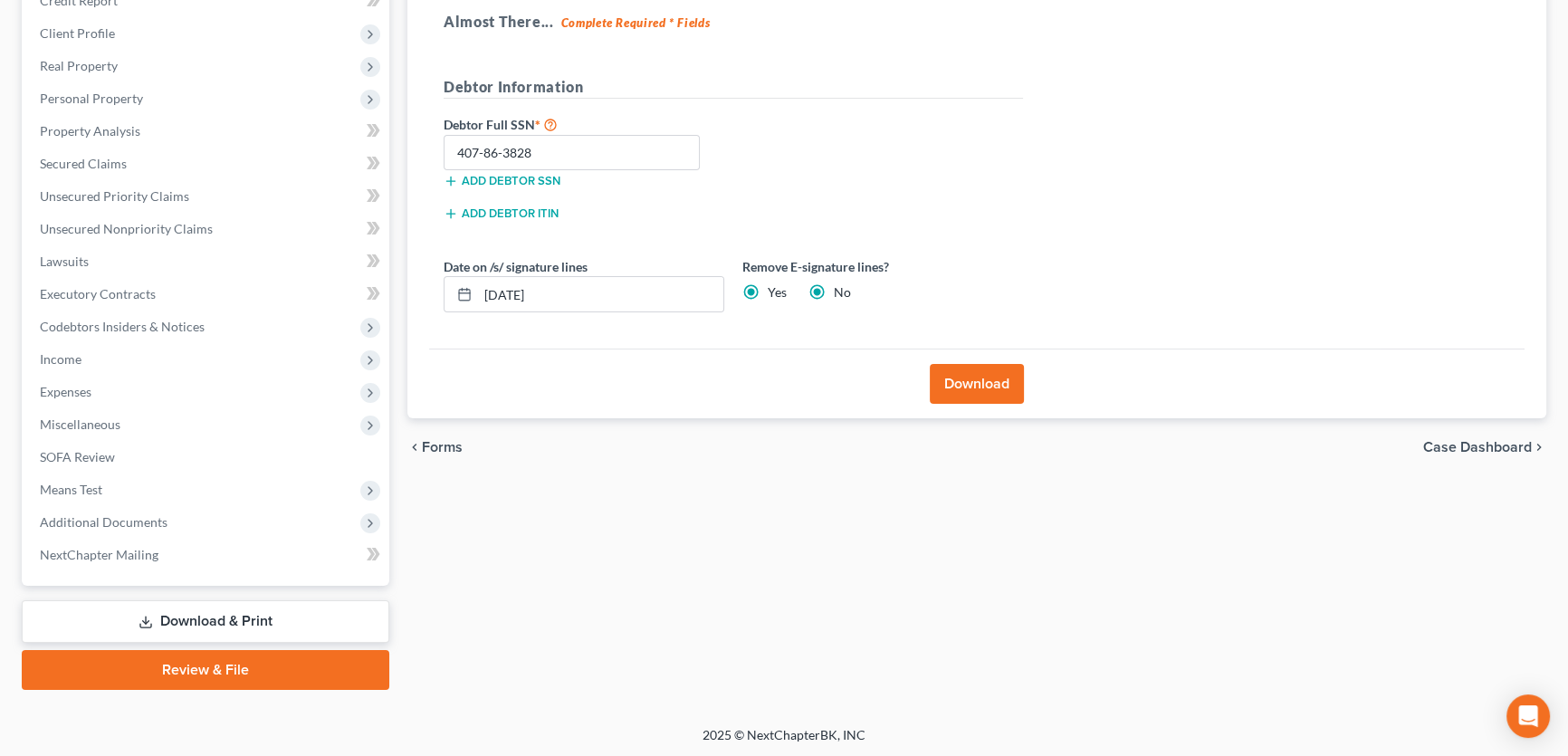
radio input "false"
click at [974, 384] on button "Download" at bounding box center [977, 383] width 94 height 40
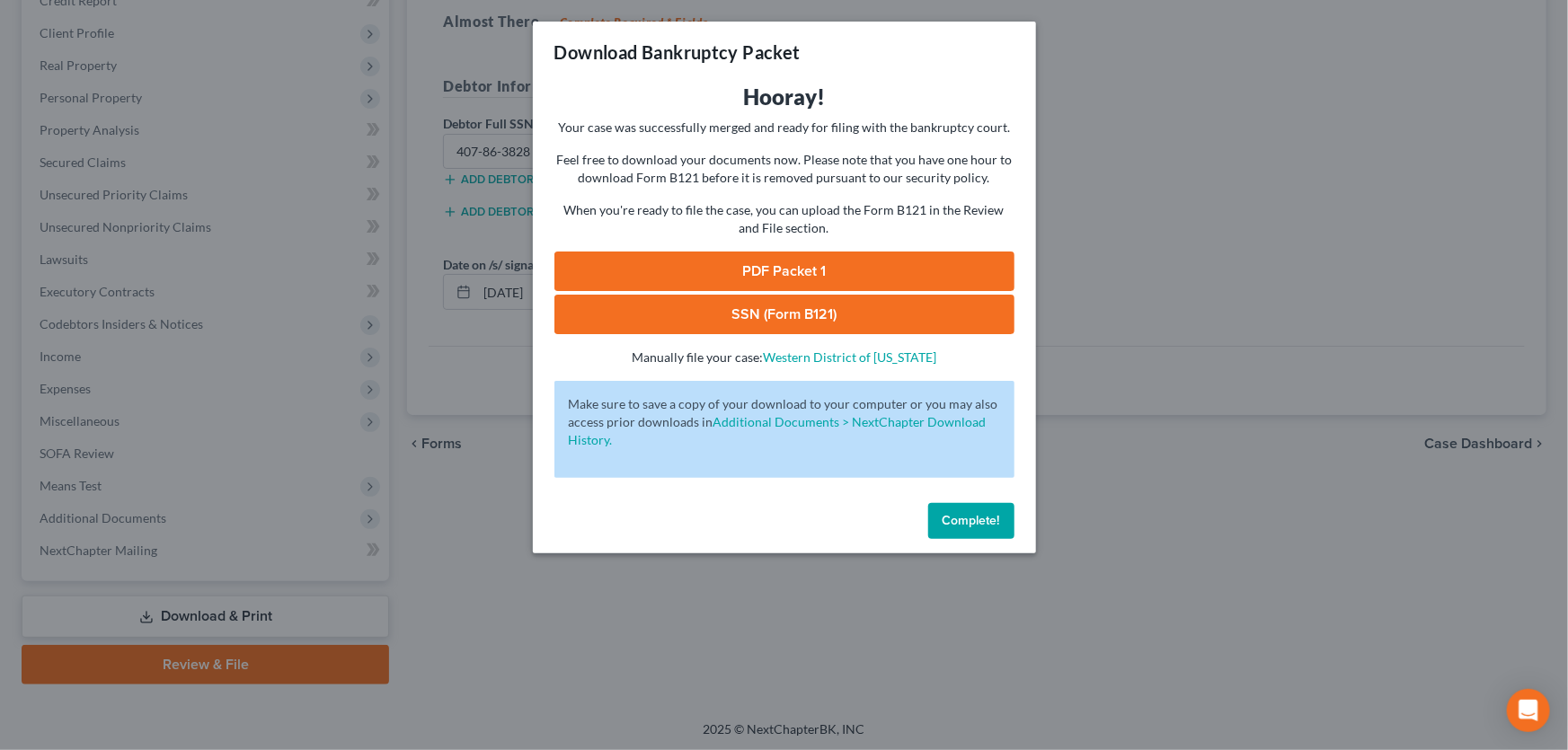
click at [778, 317] on link "SSN (Form B121)" at bounding box center [784, 315] width 460 height 39
click at [786, 271] on link "PDF Packet 1" at bounding box center [784, 271] width 460 height 39
click at [968, 521] on span "Complete!" at bounding box center [971, 521] width 57 height 16
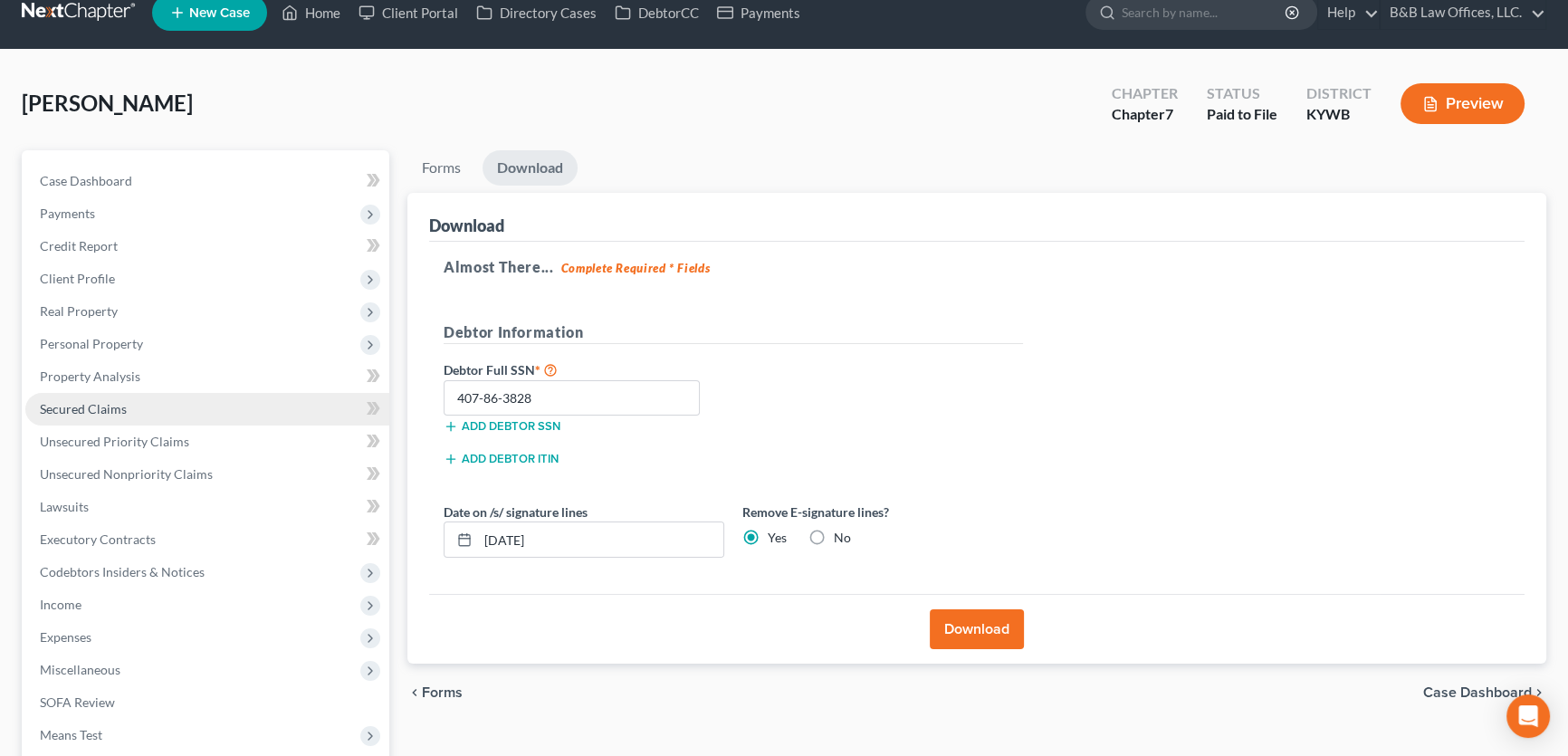
scroll to position [22, 0]
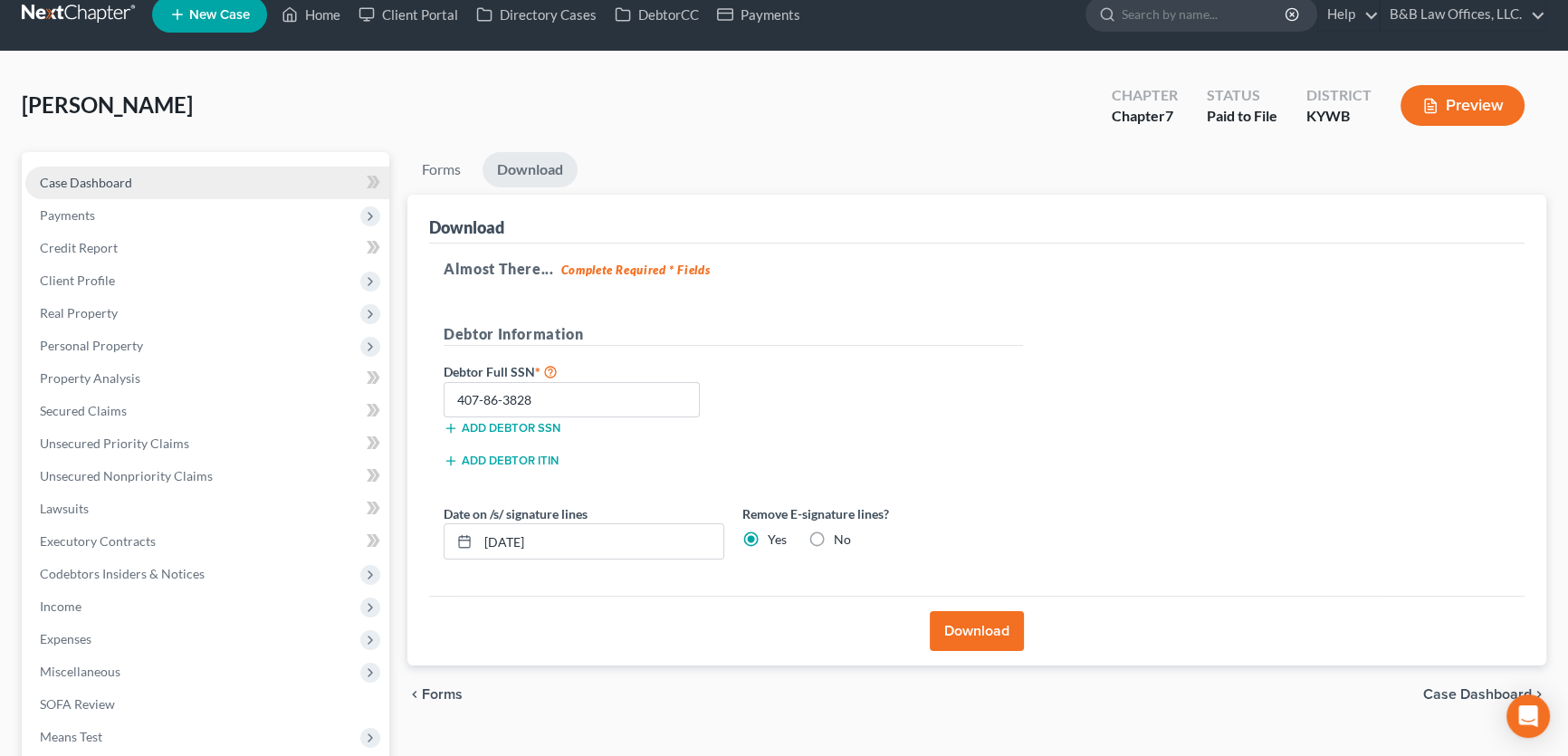
click at [140, 182] on link "Case Dashboard" at bounding box center [207, 182] width 364 height 33
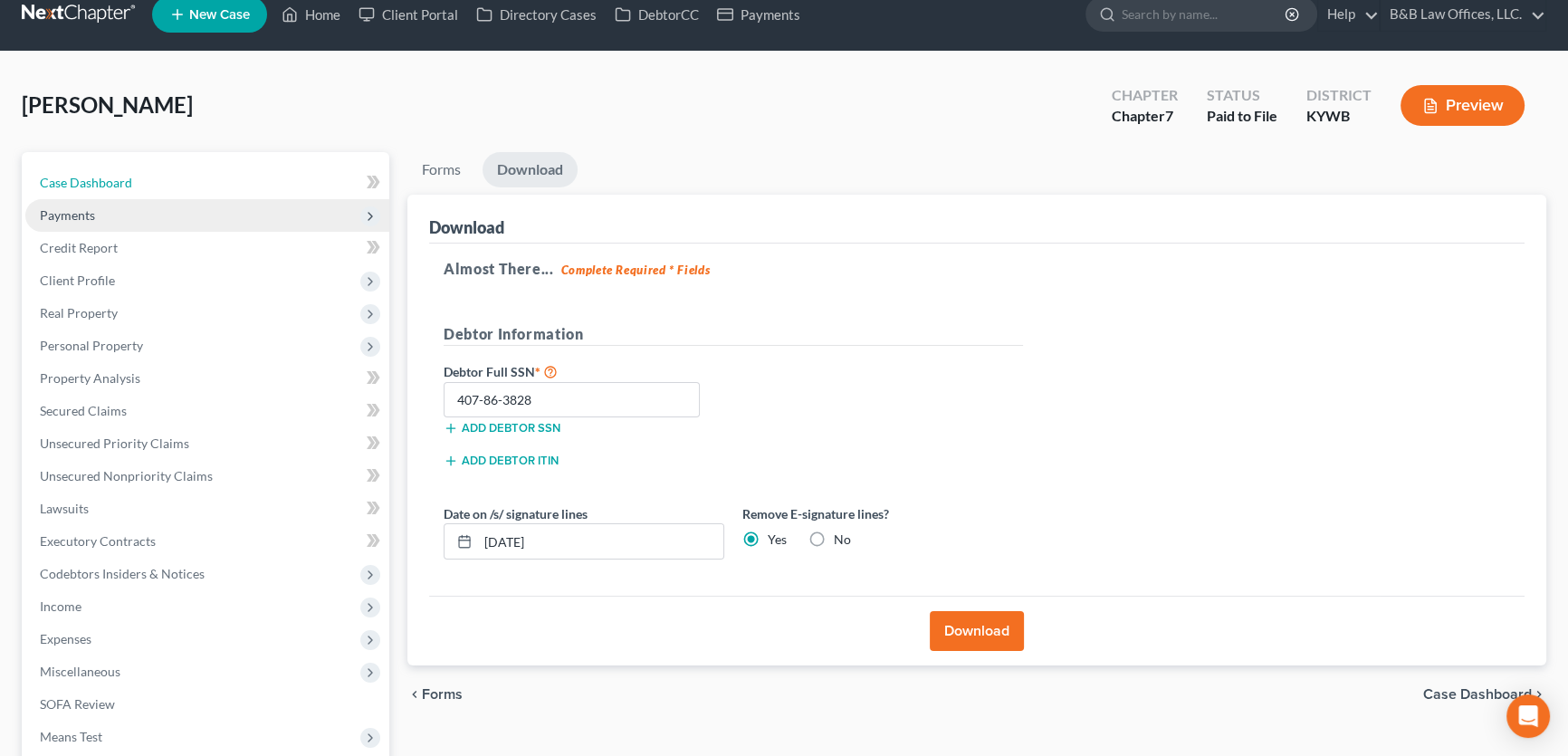
select select "1"
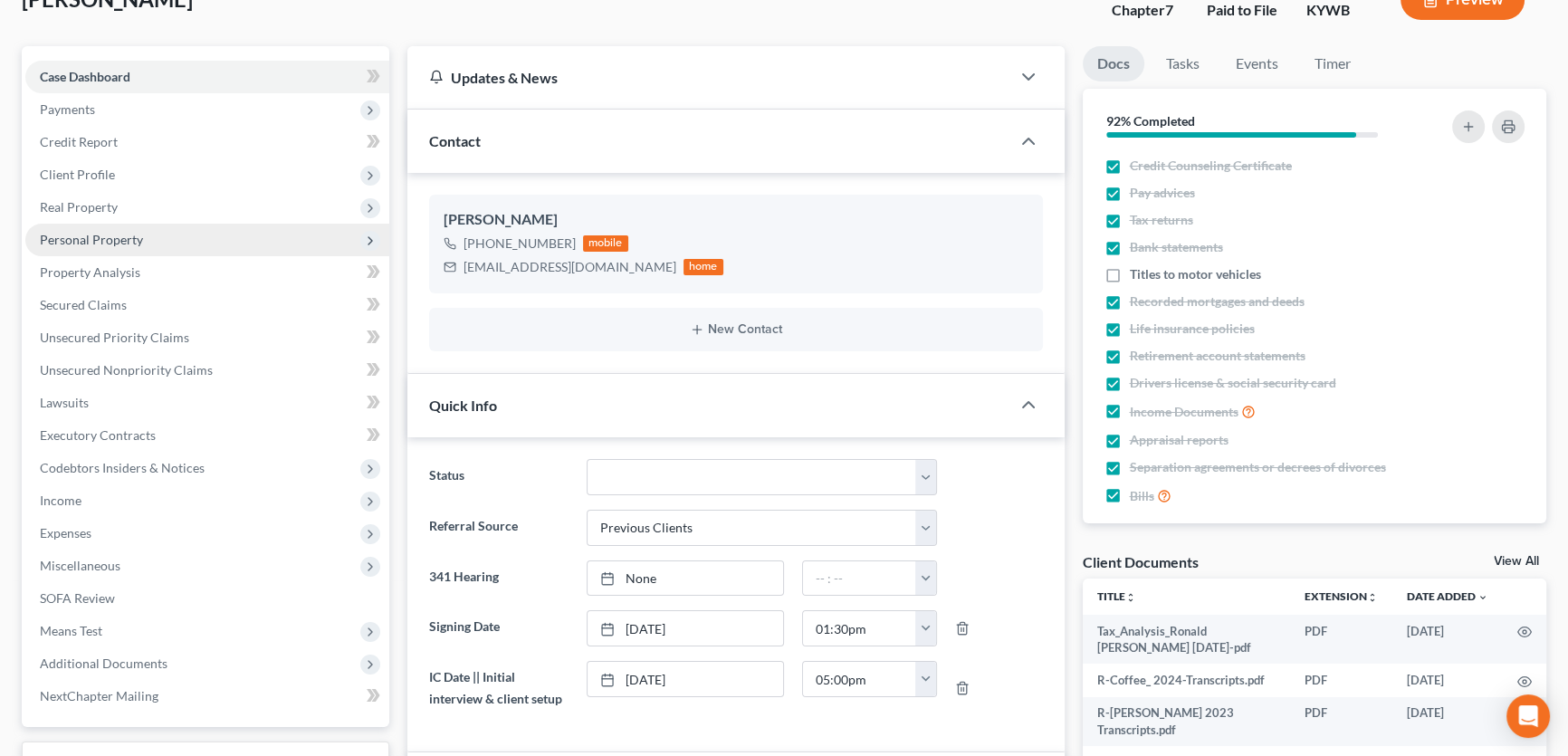
scroll to position [163, 0]
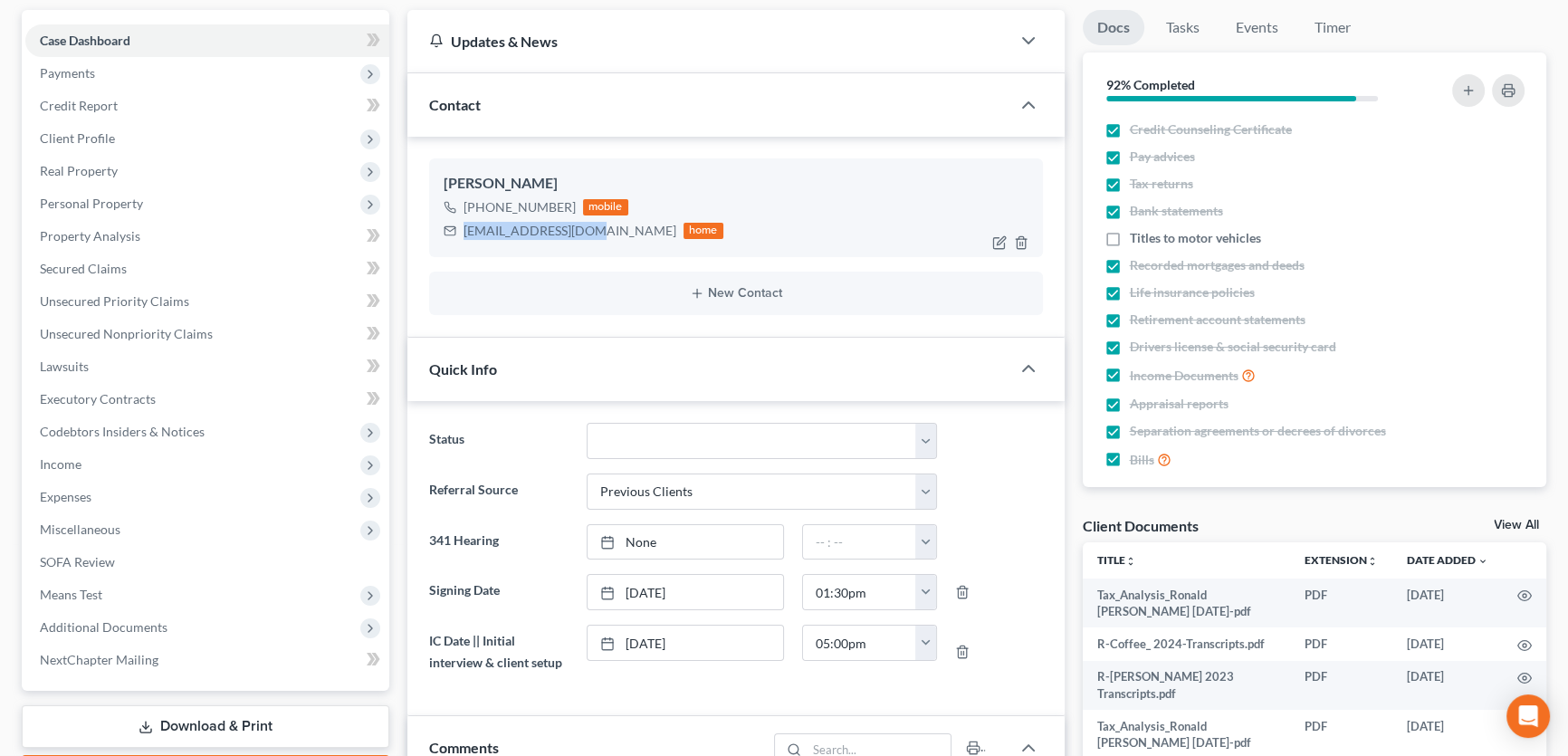
drag, startPoint x: 465, startPoint y: 228, endPoint x: 584, endPoint y: 236, distance: 119.3
click at [584, 236] on div "[EMAIL_ADDRESS][DOMAIN_NAME]" at bounding box center [570, 231] width 213 height 18
copy div "[EMAIL_ADDRESS][DOMAIN_NAME]"
click at [111, 226] on link "Property Analysis" at bounding box center [207, 236] width 364 height 33
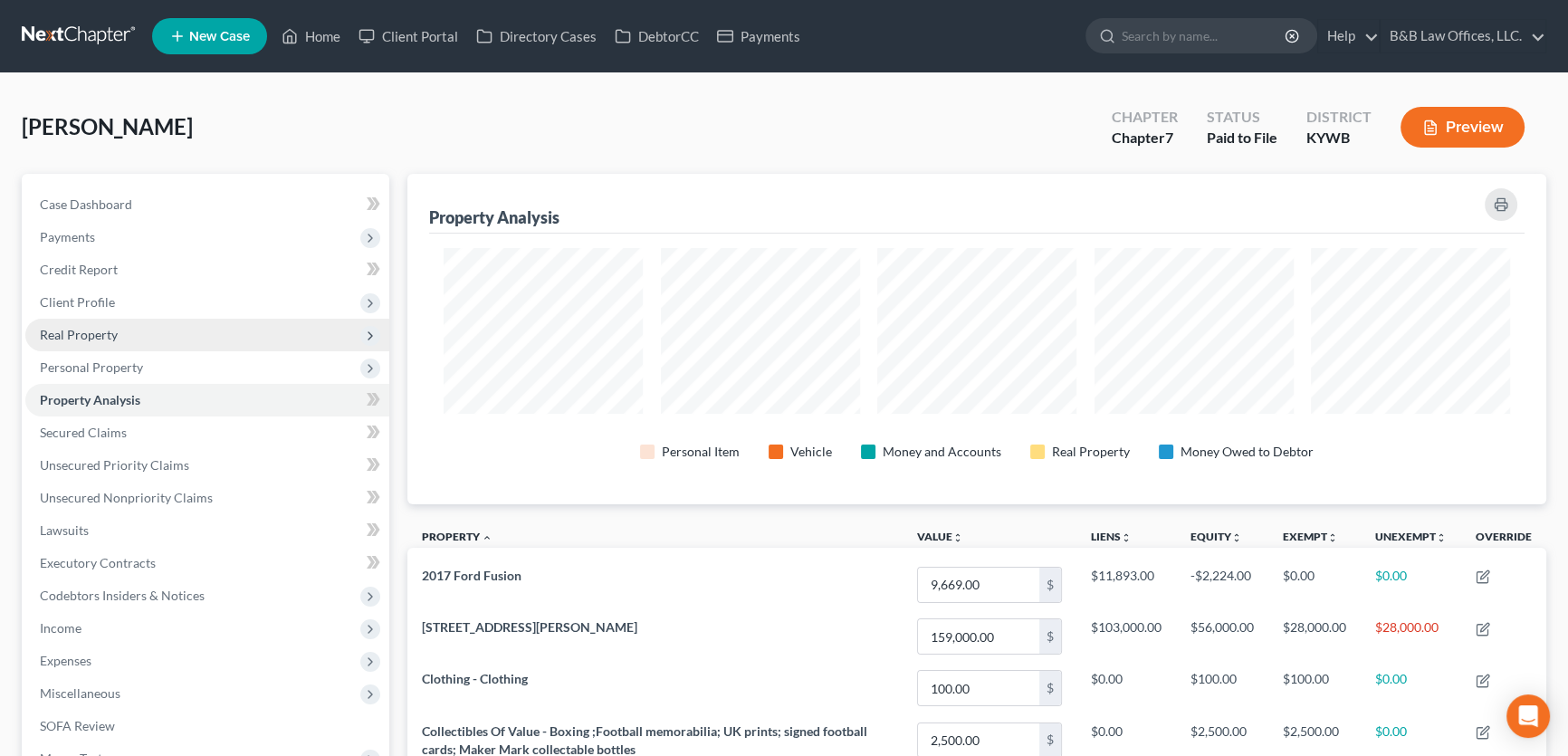
click at [101, 325] on span "Real Property" at bounding box center [207, 335] width 364 height 33
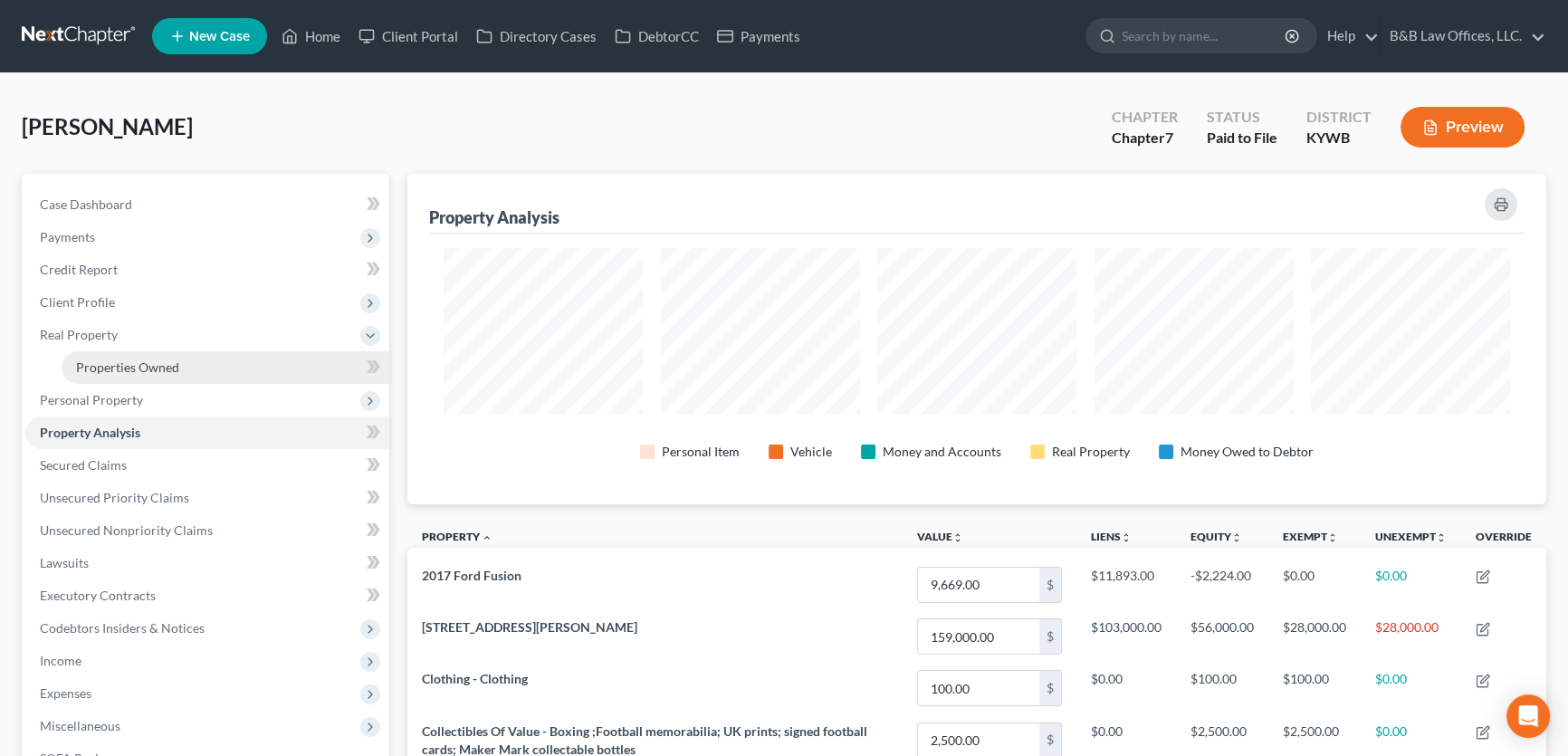
click at [118, 369] on span "Properties Owned" at bounding box center [128, 368] width 103 height 16
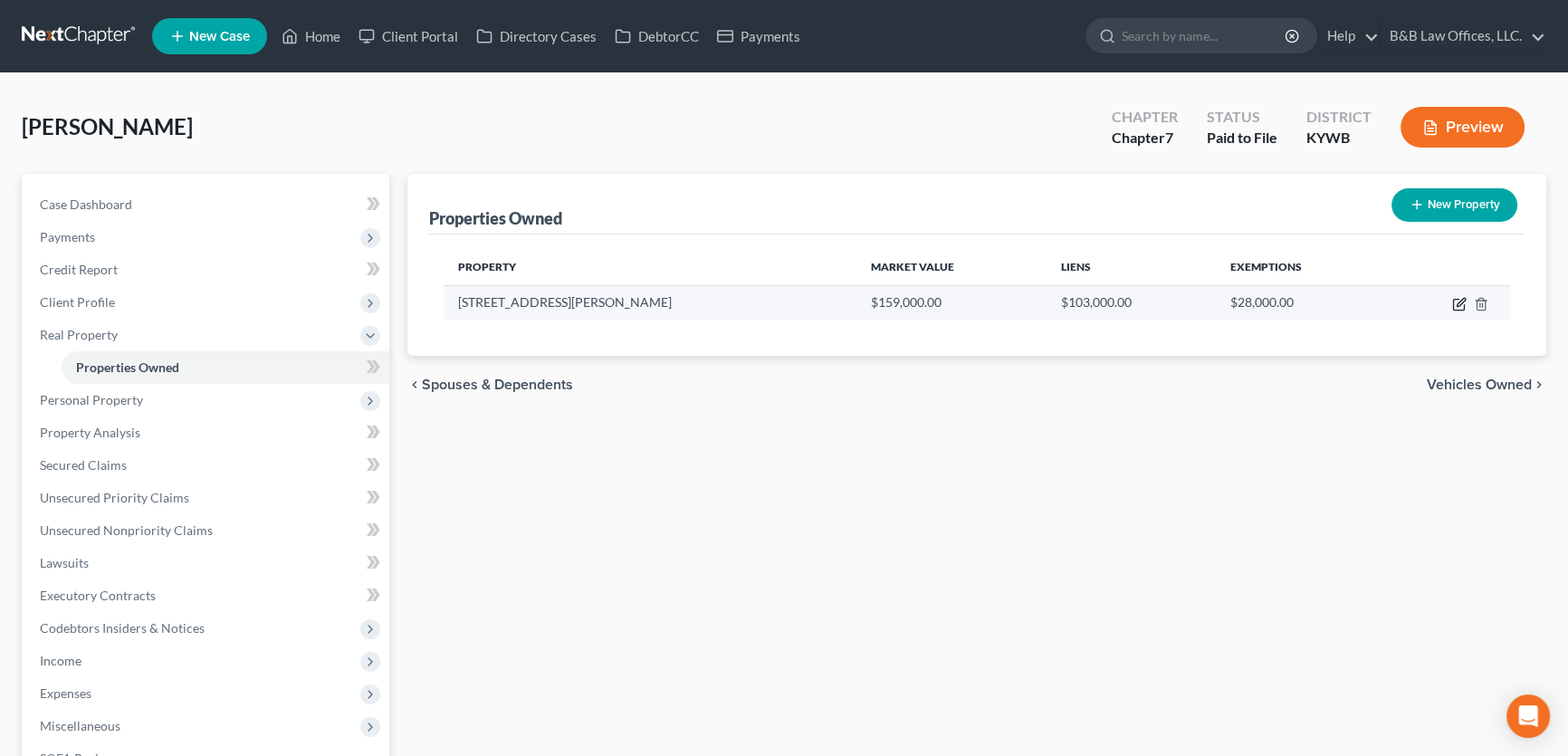
click at [1460, 300] on icon "button" at bounding box center [1461, 302] width 8 height 8
select select "18"
select select "2"
select select "5"
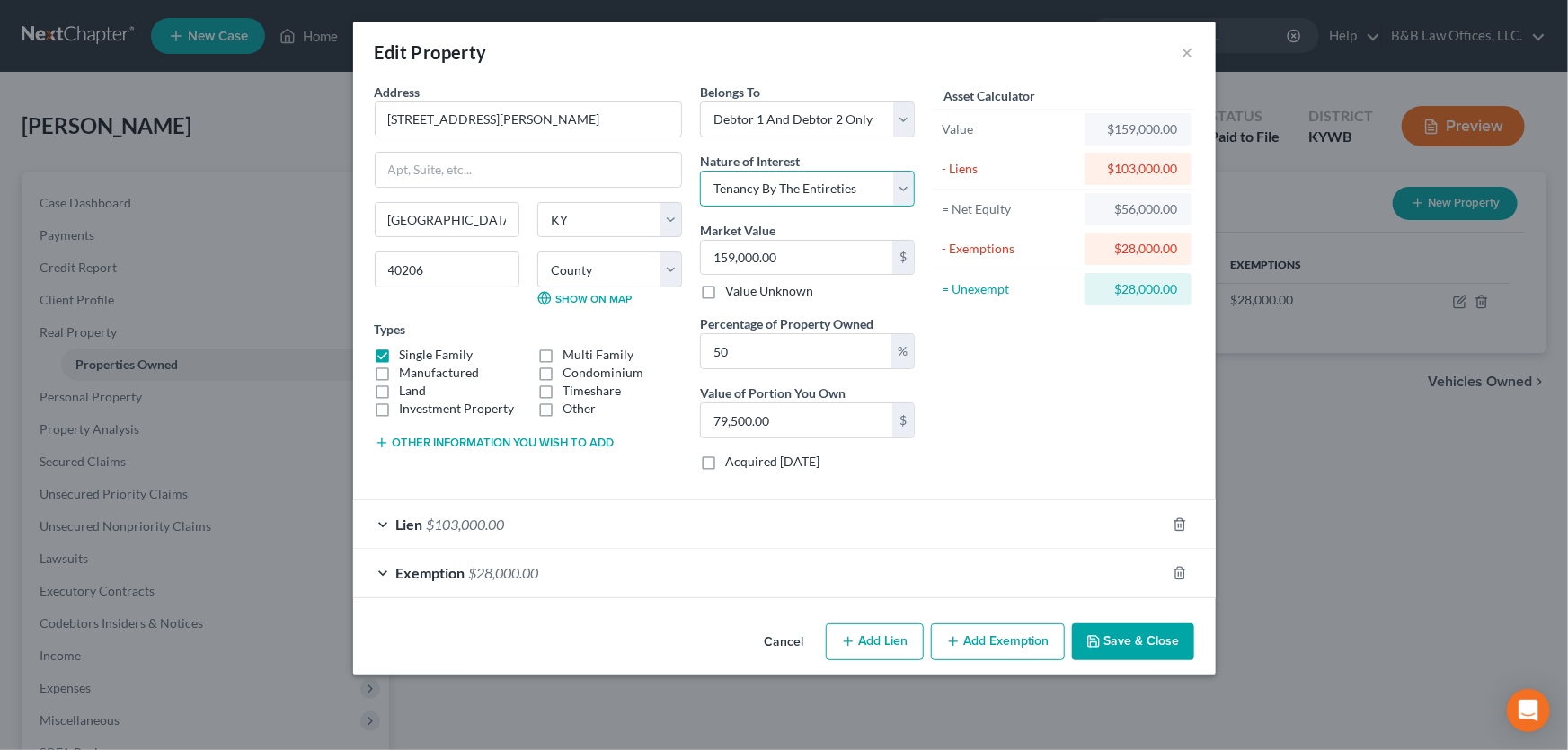
click at [906, 185] on select "Select Fee Simple Joint Tenant Life Estate Equitable Interest Future Interest T…" at bounding box center [807, 189] width 214 height 36
click at [780, 638] on button "Cancel" at bounding box center [784, 643] width 68 height 36
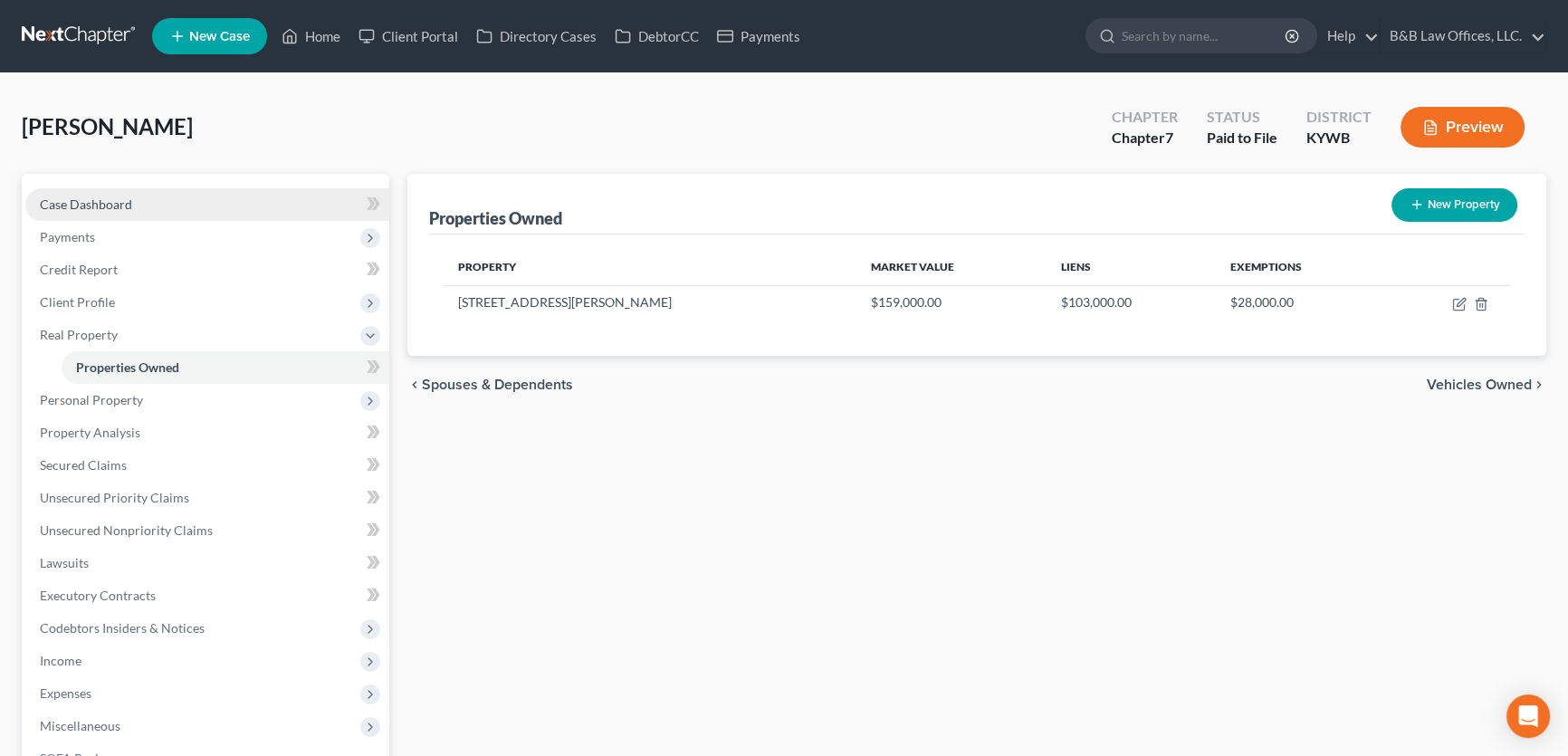
click at [135, 194] on link "Case Dashboard" at bounding box center [207, 204] width 364 height 33
select select "12"
select select "1"
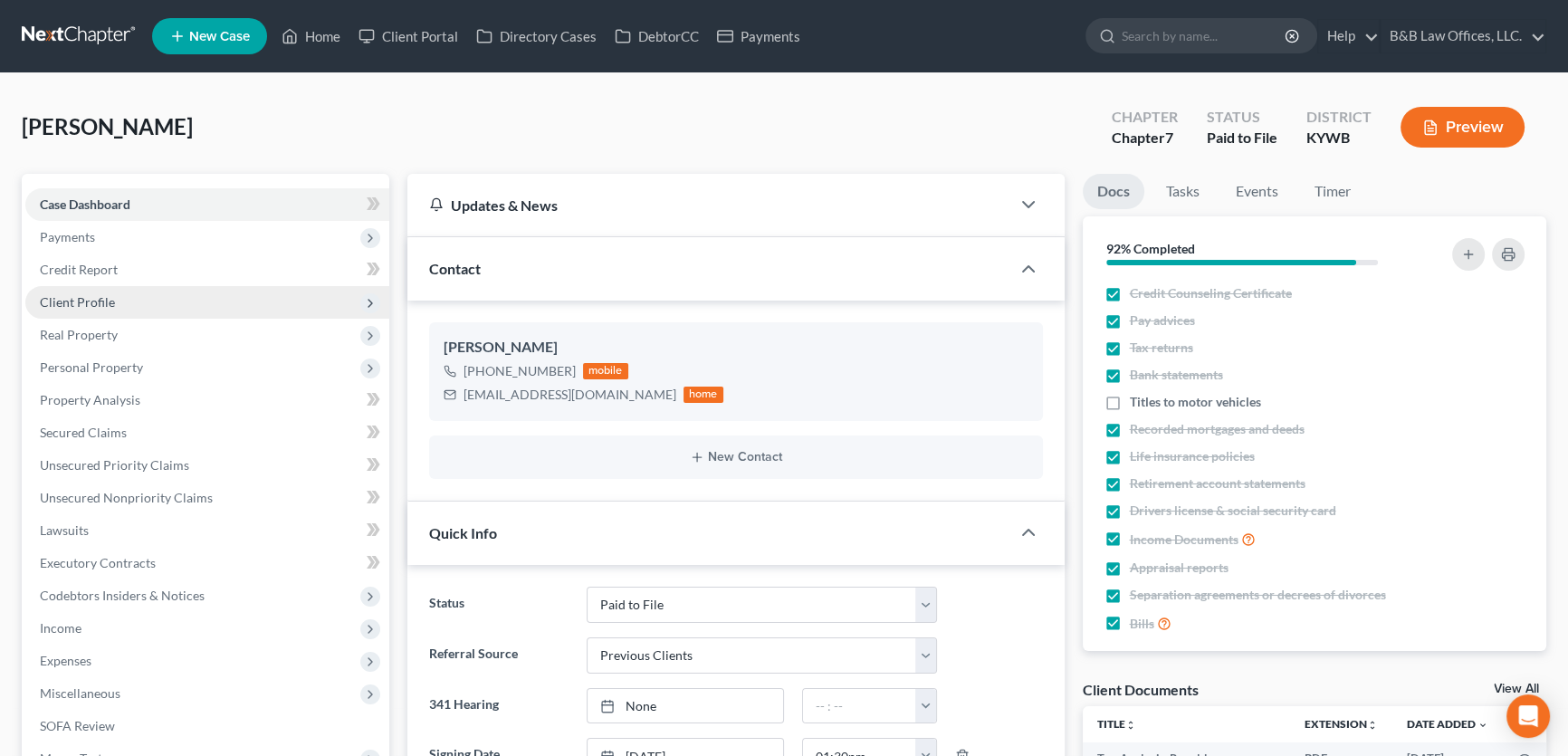
scroll to position [1646, 0]
drag, startPoint x: 463, startPoint y: 392, endPoint x: 584, endPoint y: 398, distance: 121.1
click at [584, 398] on div "[EMAIL_ADDRESS][DOMAIN_NAME]" at bounding box center [570, 394] width 213 height 18
copy div "[EMAIL_ADDRESS][DOMAIN_NAME]"
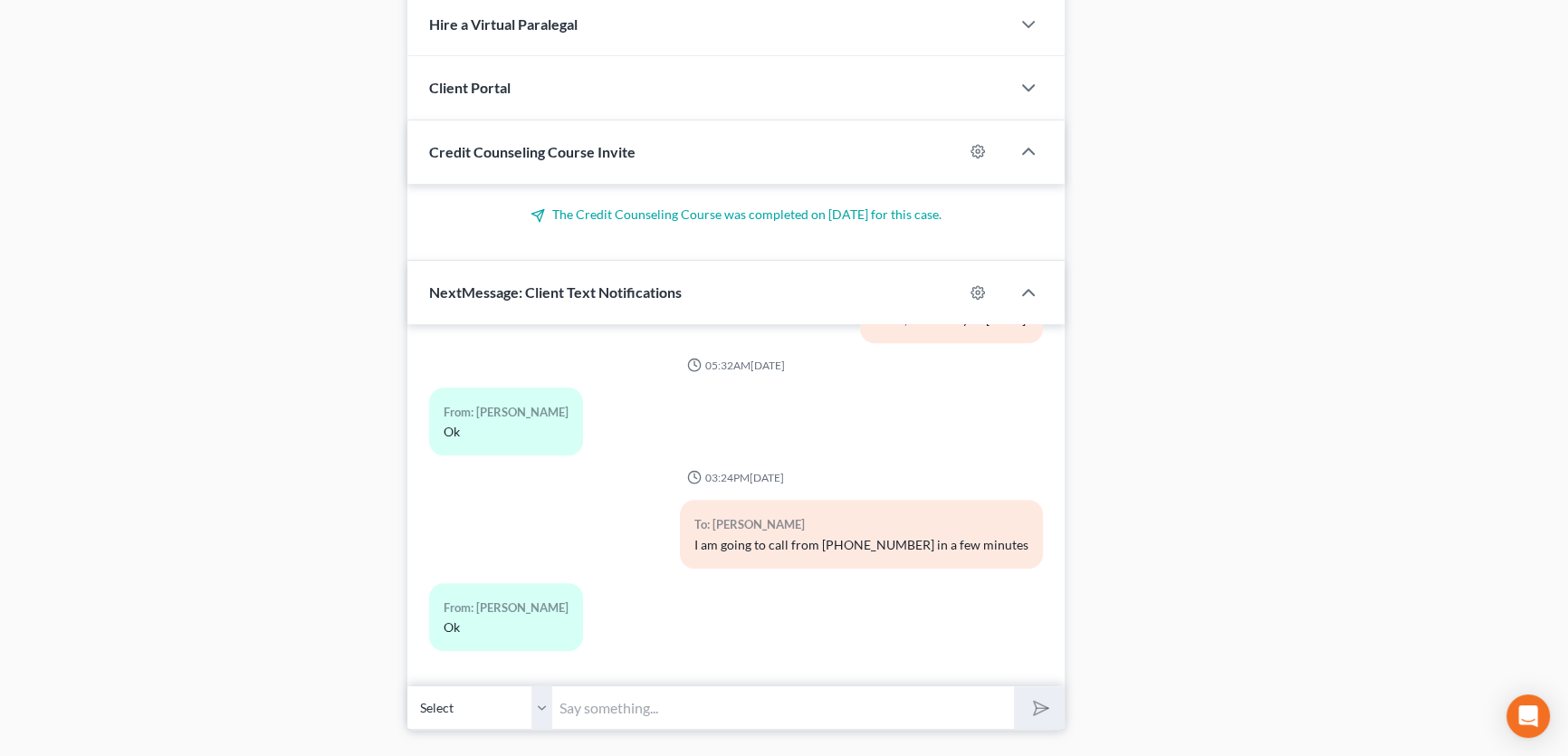
scroll to position [1458, 0]
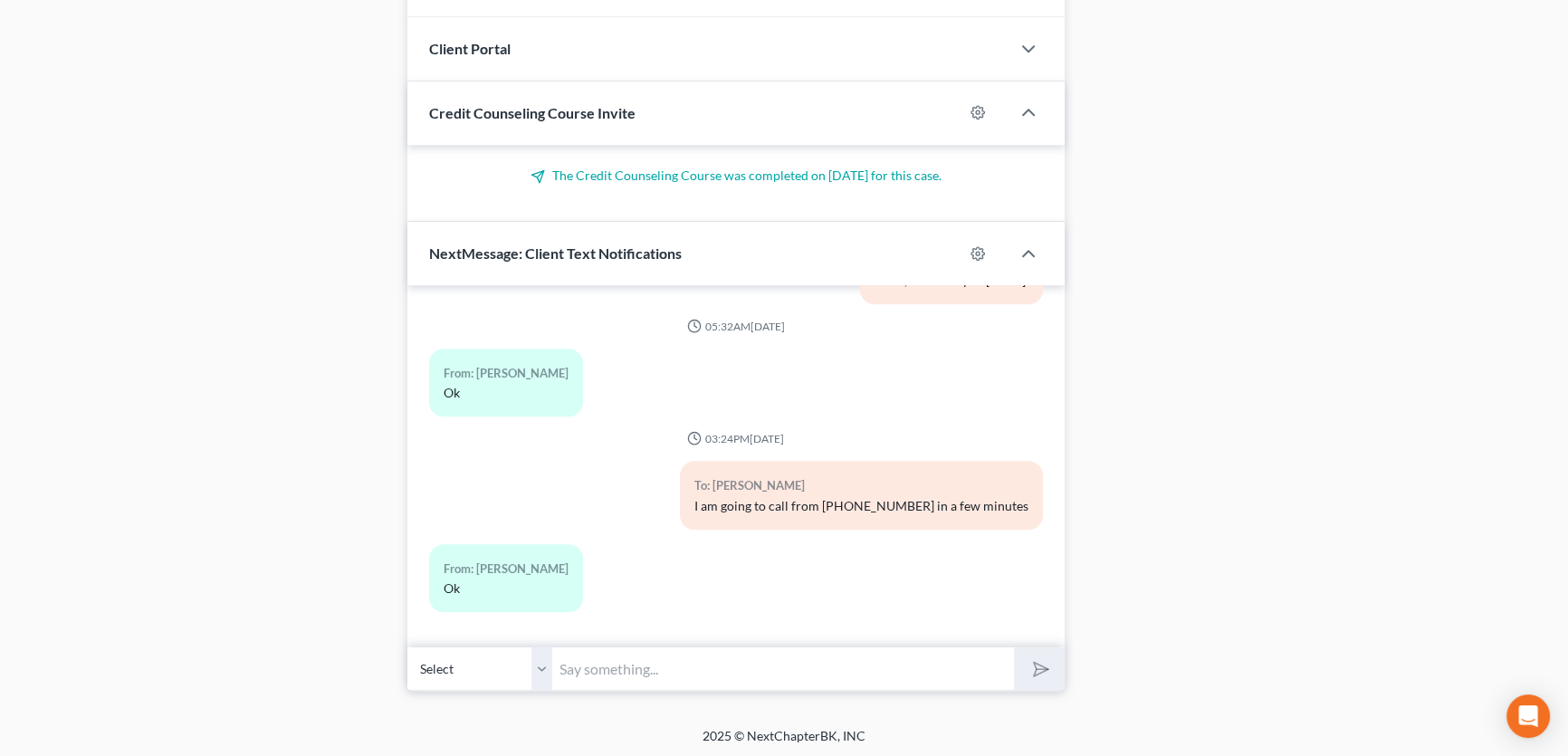
click at [645, 670] on input "text" at bounding box center [784, 669] width 462 height 45
type input "[PERSON_NAME], this is attorney [PERSON_NAME]. I tried calling and received fax…"
click at [1014, 648] on button "submit" at bounding box center [1039, 669] width 50 height 43
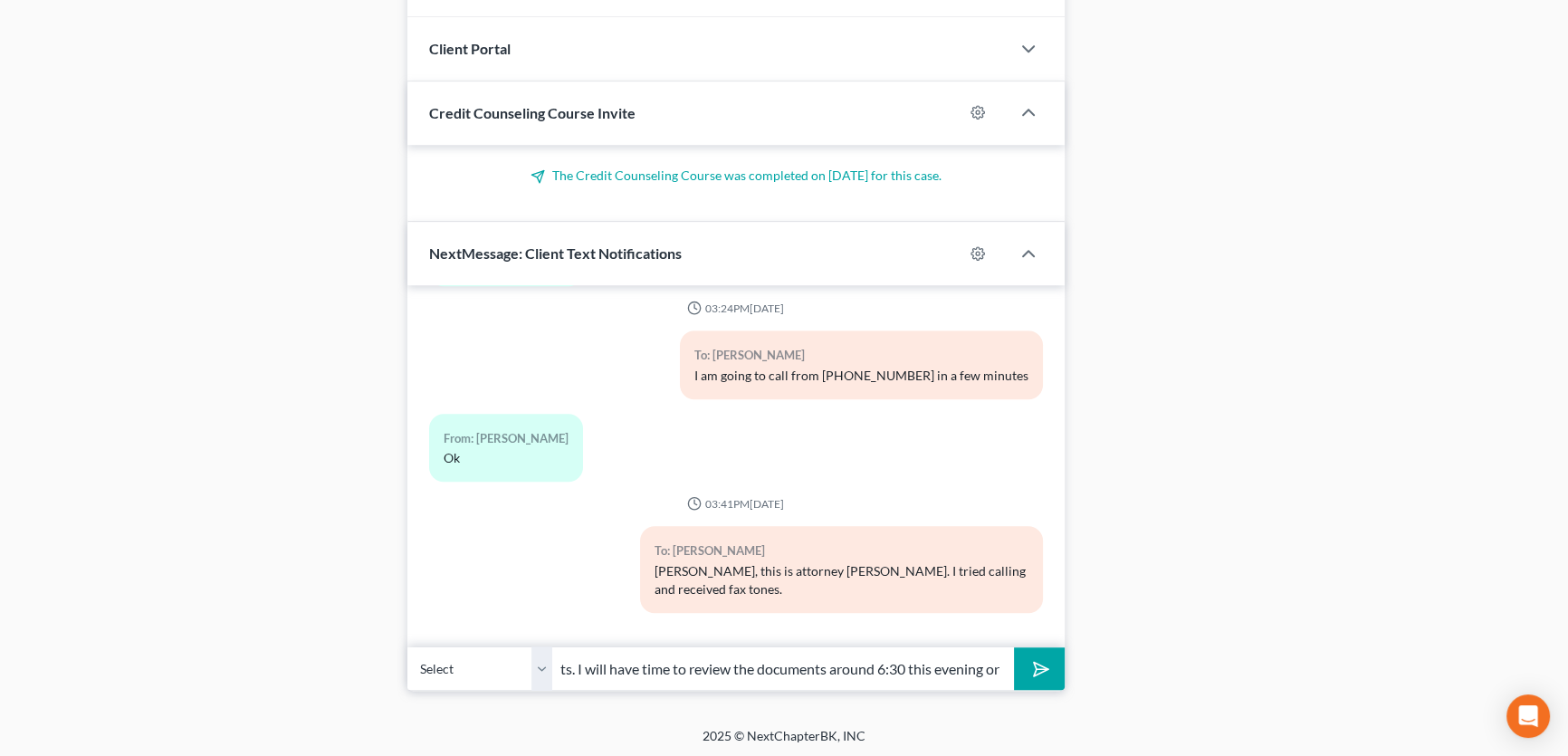
scroll to position [0, 0]
click at [932, 663] on input "I sent another email with draft documents. I will have time to review the docum…" at bounding box center [784, 669] width 462 height 45
type input "I sent another email with draft documents. I will have time to review the docum…"
click at [1014, 648] on button "submit" at bounding box center [1039, 669] width 50 height 43
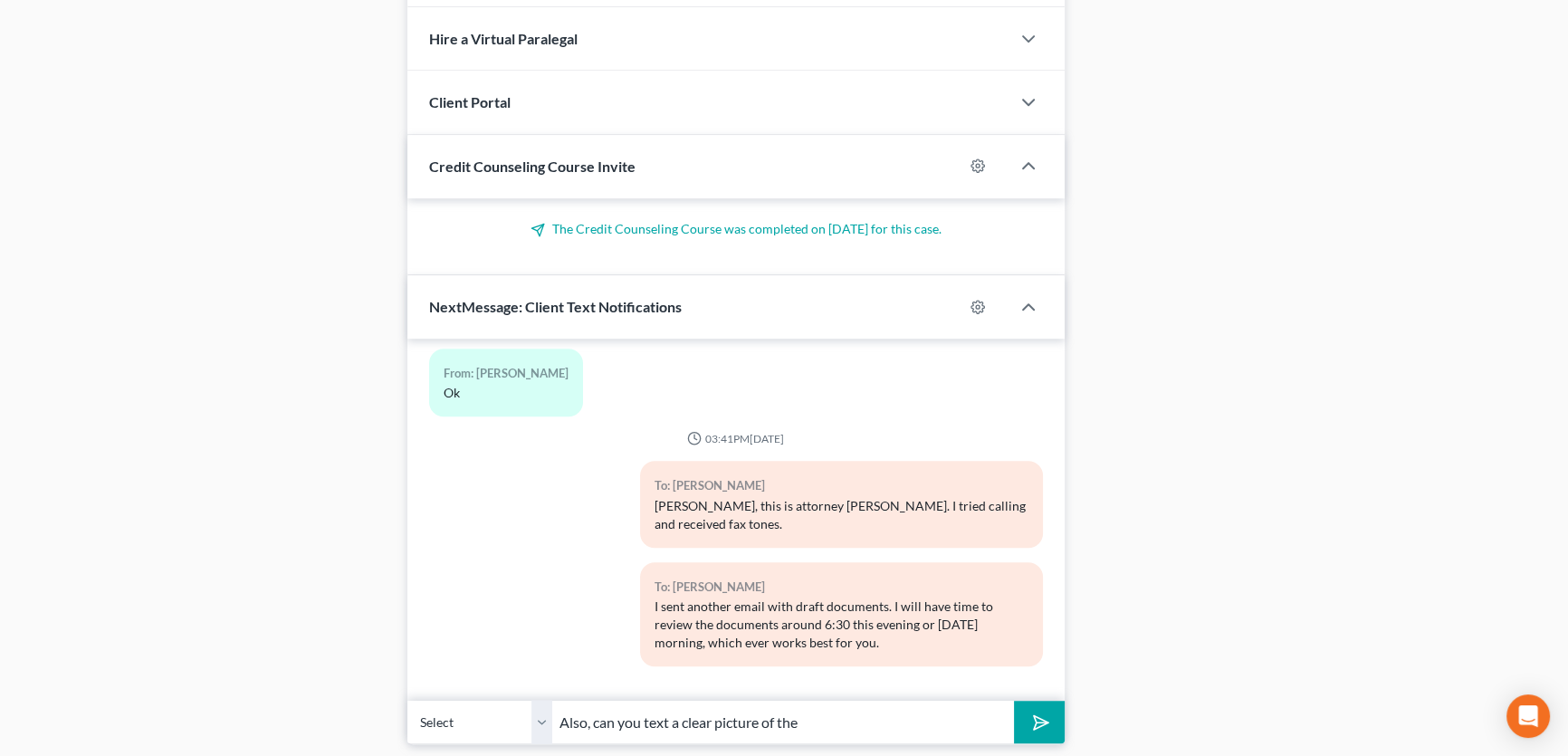
scroll to position [1458, 0]
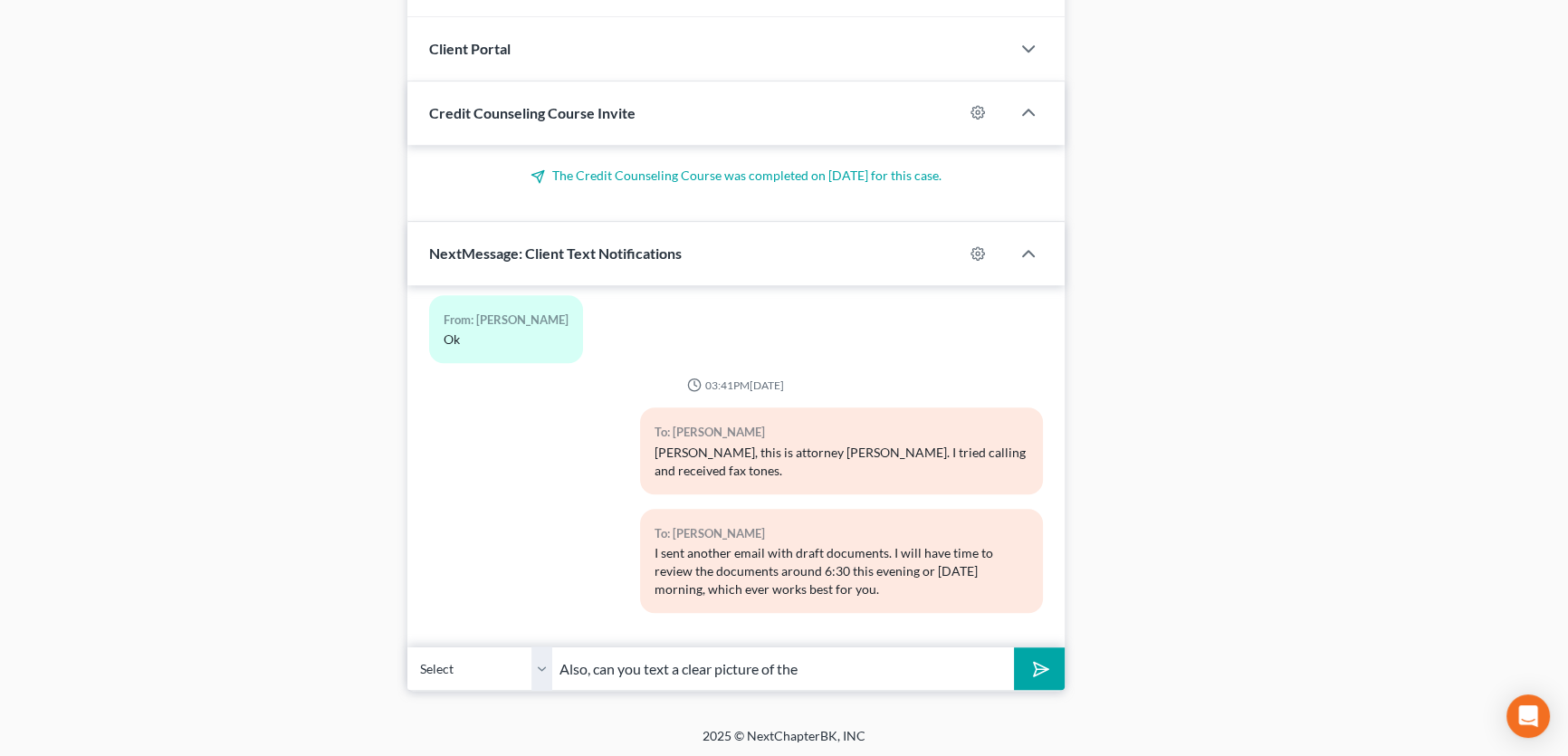
click at [834, 665] on input "Also, can you text a clear picture of the" at bounding box center [784, 669] width 462 height 45
click at [642, 666] on input "Also, can you text a clear picture of the Ford Fusion's VIN." at bounding box center [784, 669] width 462 height 45
type input "Also, please text a clear picture of the Ford Fusion's VIN."
click at [1028, 669] on icon "submit" at bounding box center [1037, 669] width 18 height 18
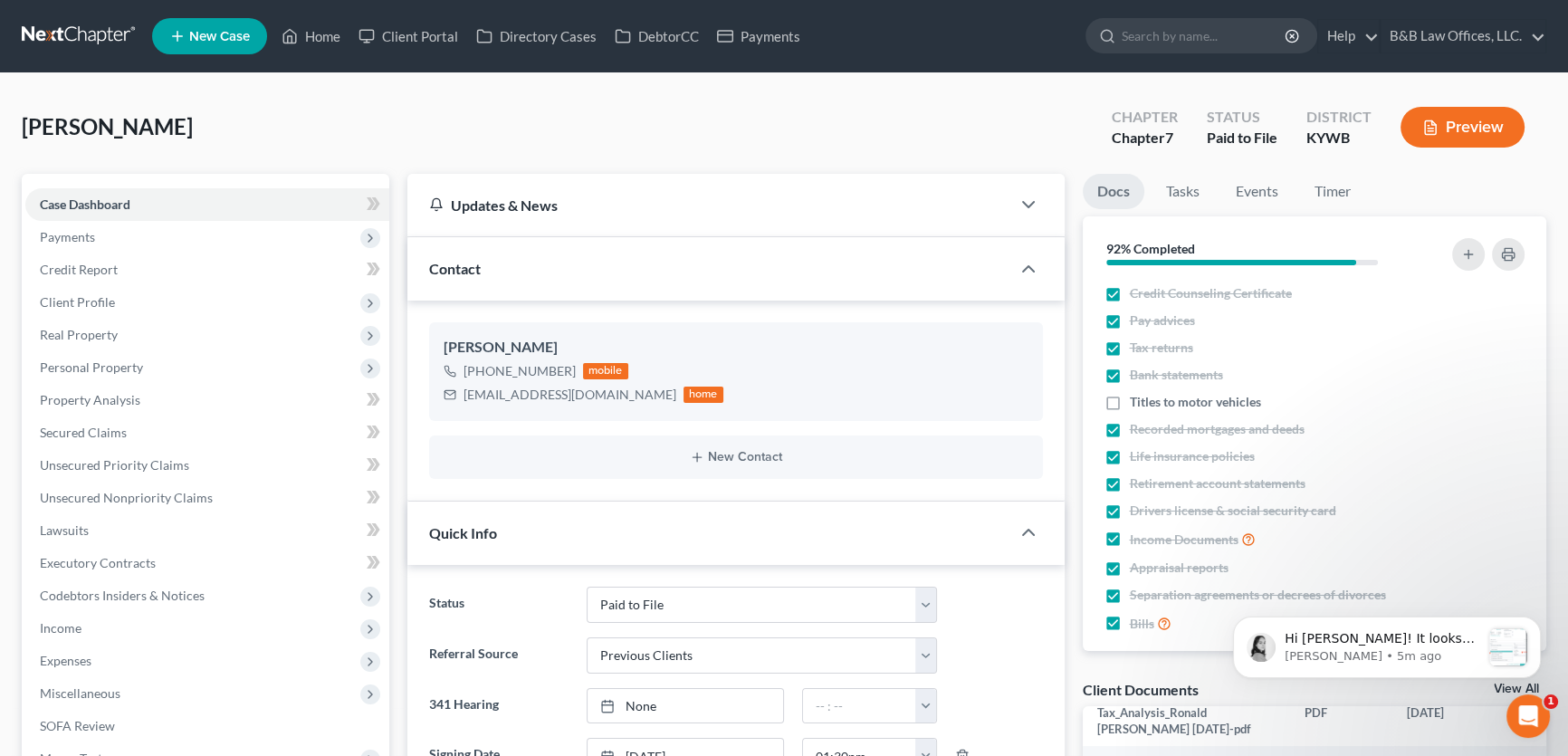
scroll to position [0, 0]
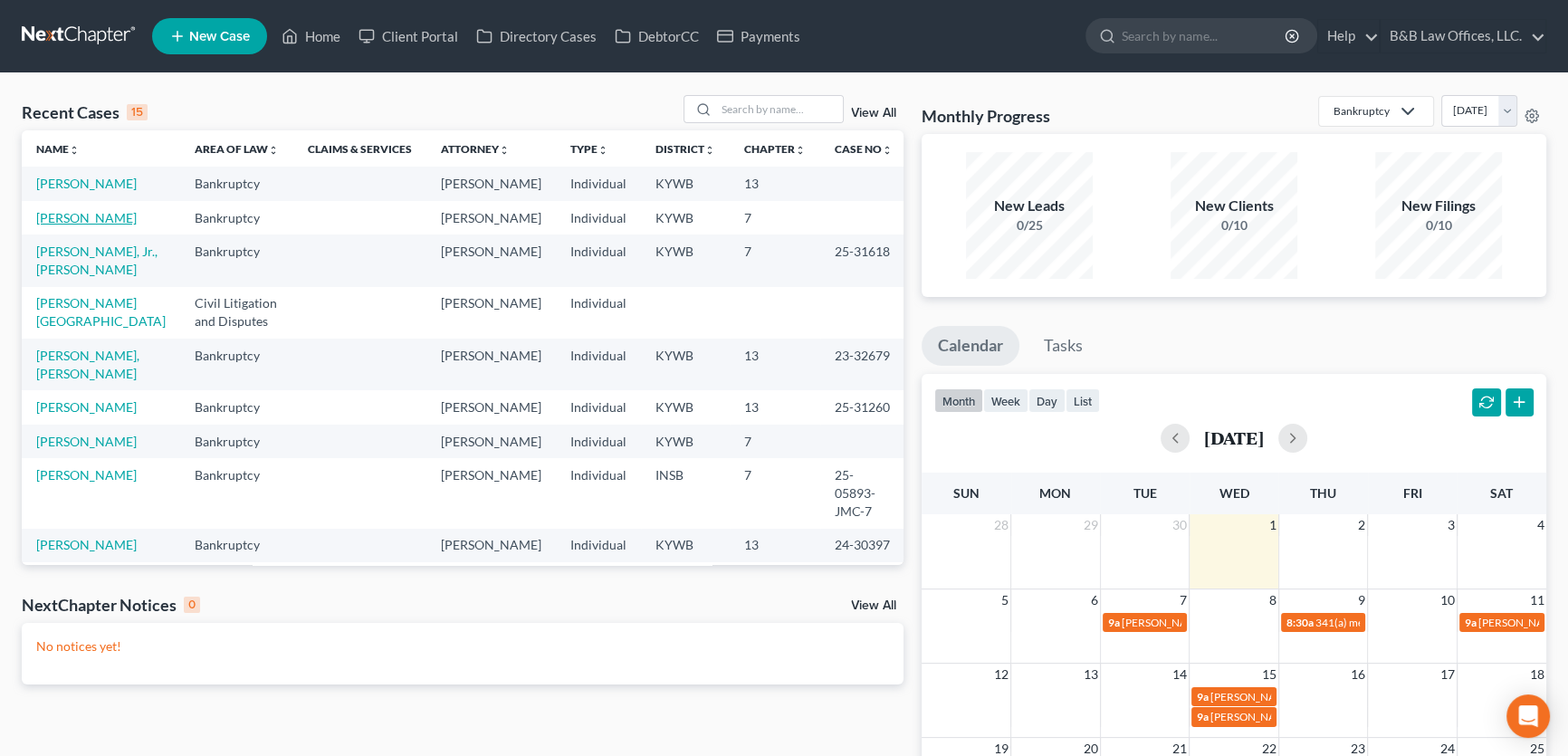
click at [73, 226] on link "[PERSON_NAME]" at bounding box center [86, 218] width 100 height 16
select select "1"
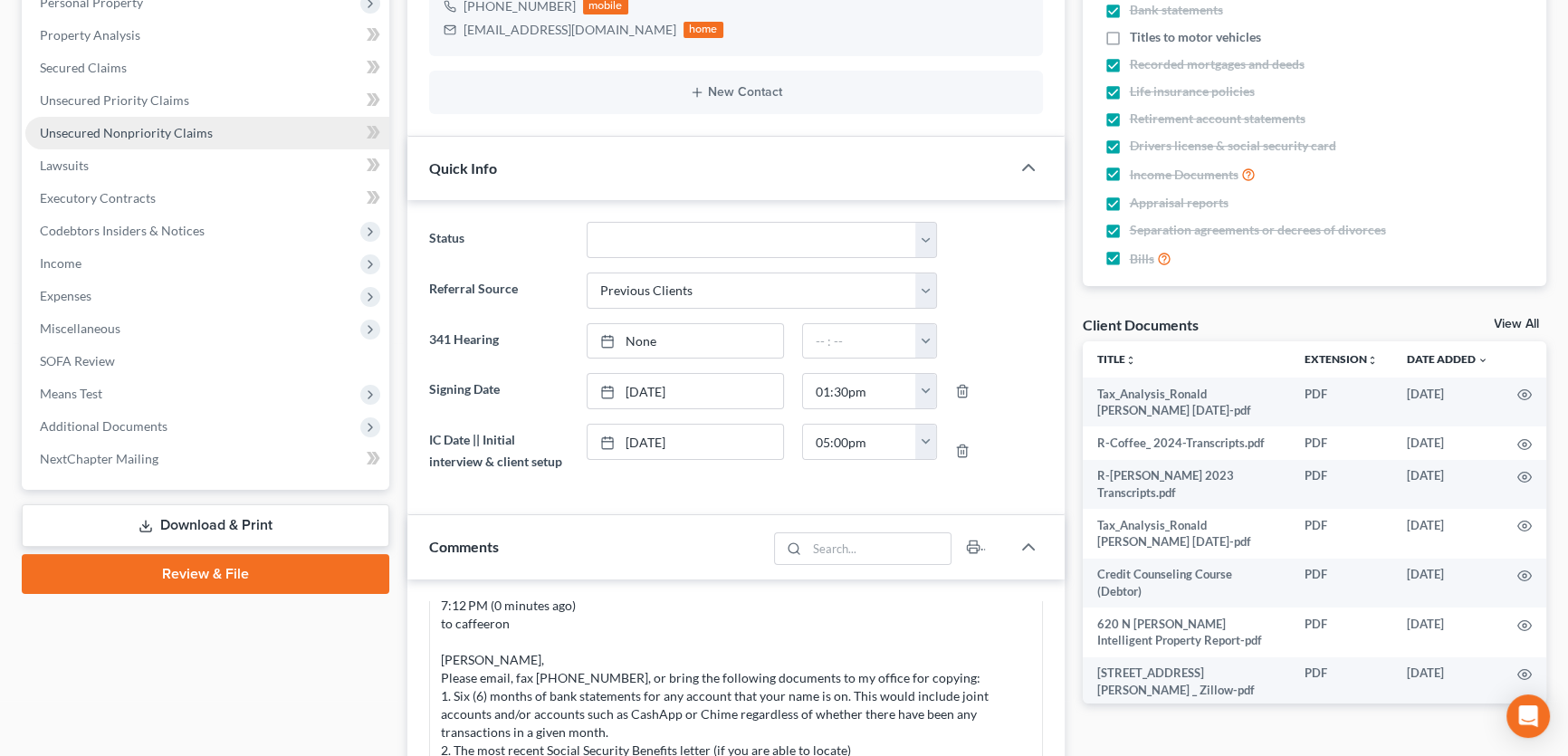
scroll to position [163, 0]
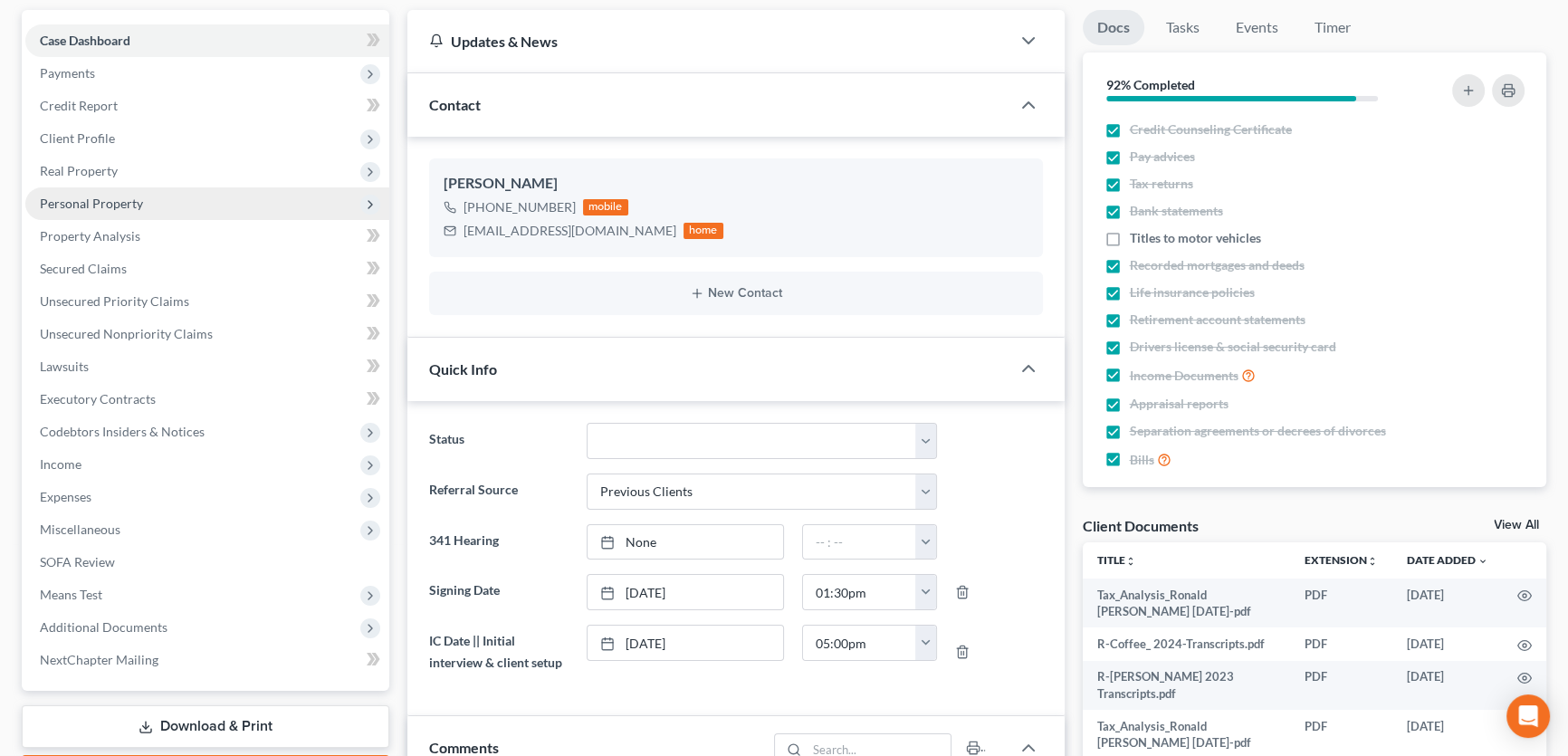
click at [115, 206] on span "Personal Property" at bounding box center [91, 203] width 103 height 16
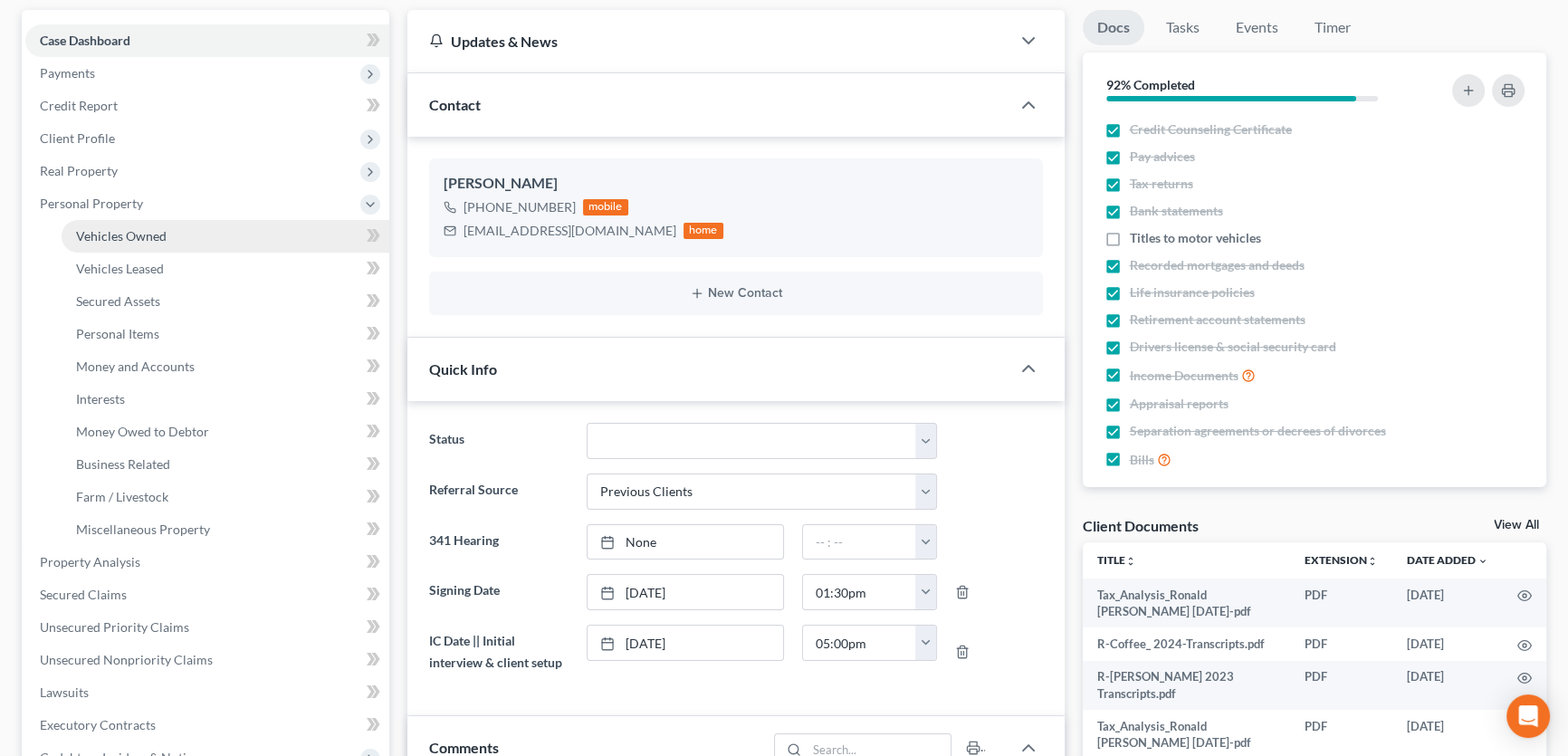
click at [125, 230] on span "Vehicles Owned" at bounding box center [121, 236] width 90 height 16
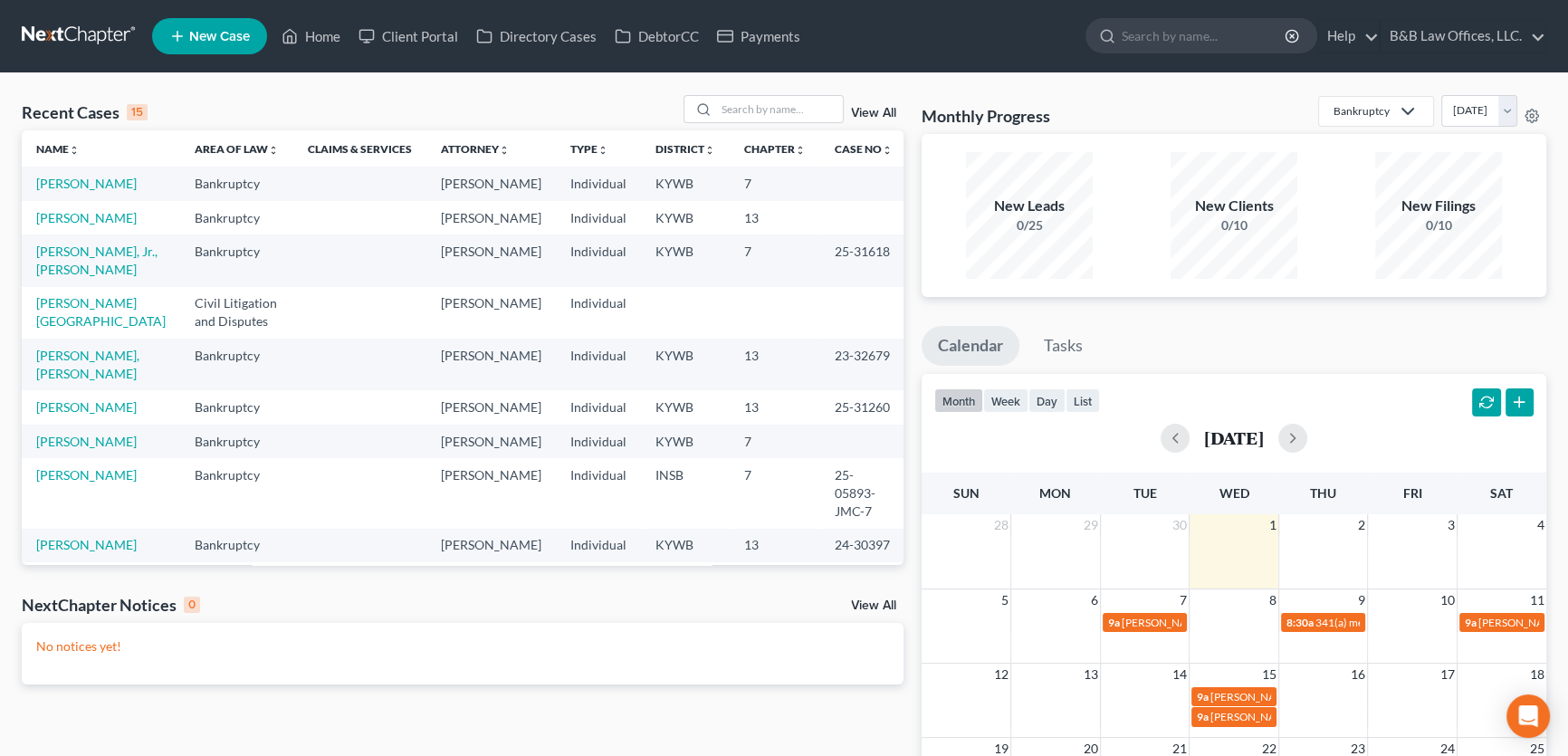
click at [884, 112] on link "View All" at bounding box center [874, 113] width 46 height 13
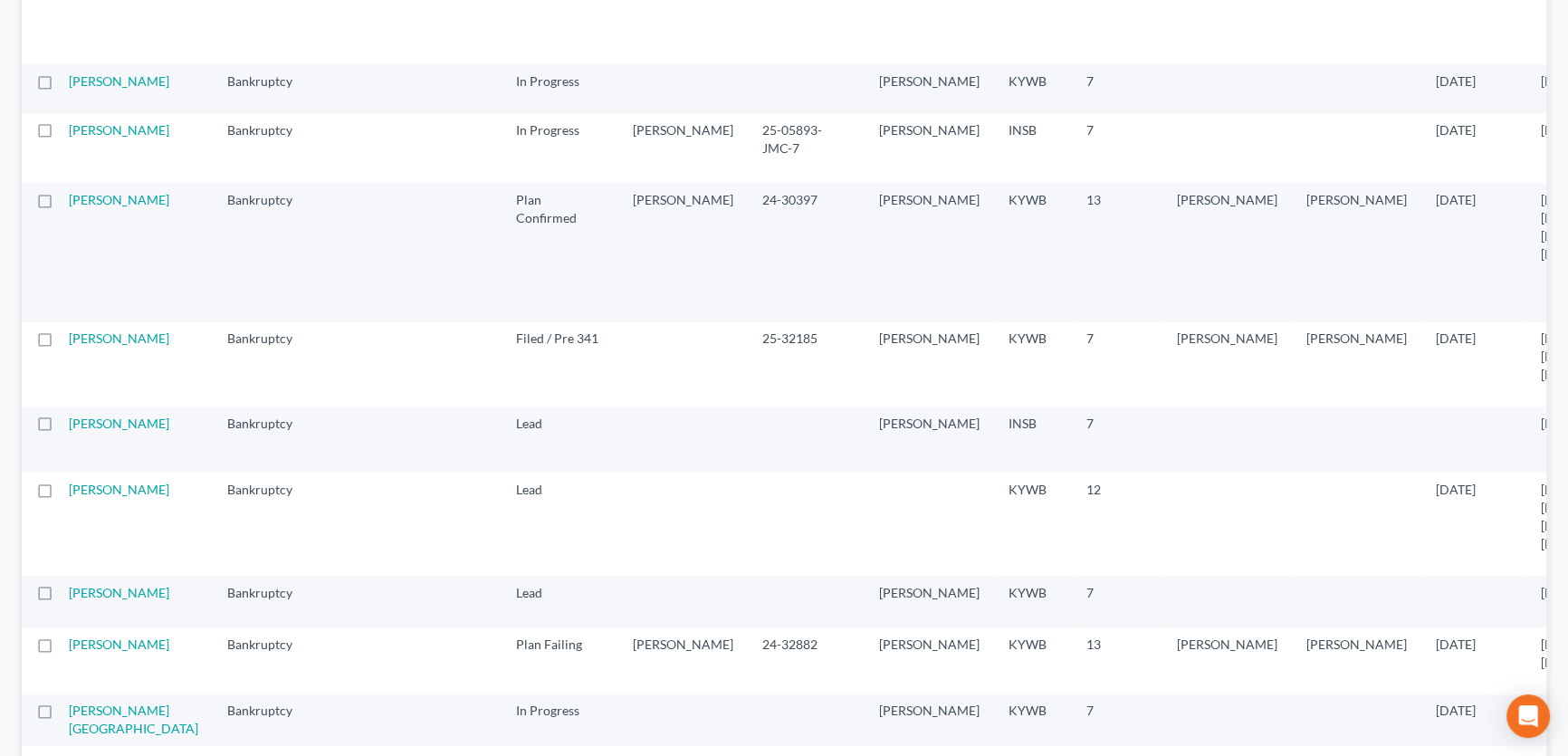
scroll to position [659, 0]
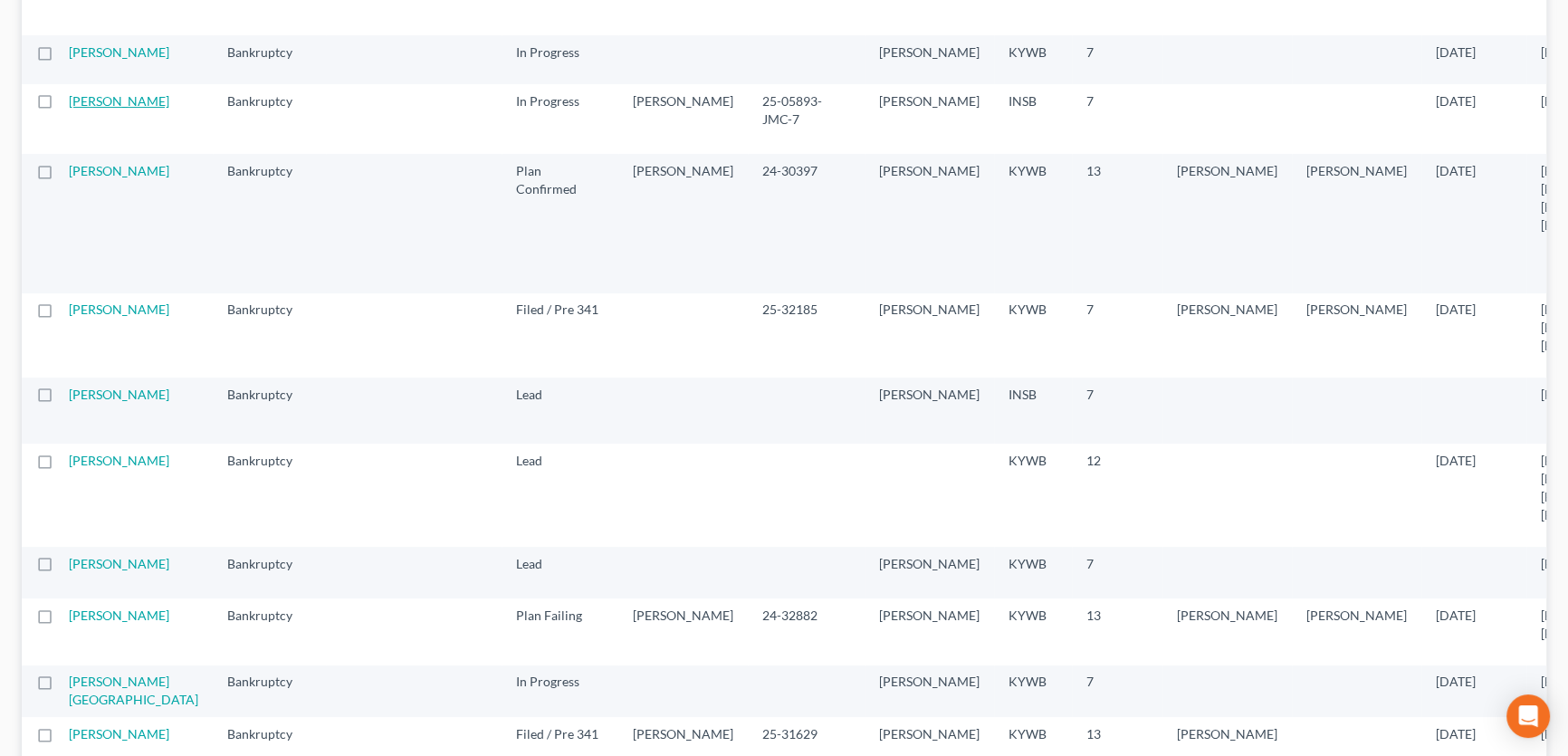
click at [101, 109] on link "[PERSON_NAME]" at bounding box center [118, 101] width 100 height 16
select select "6"
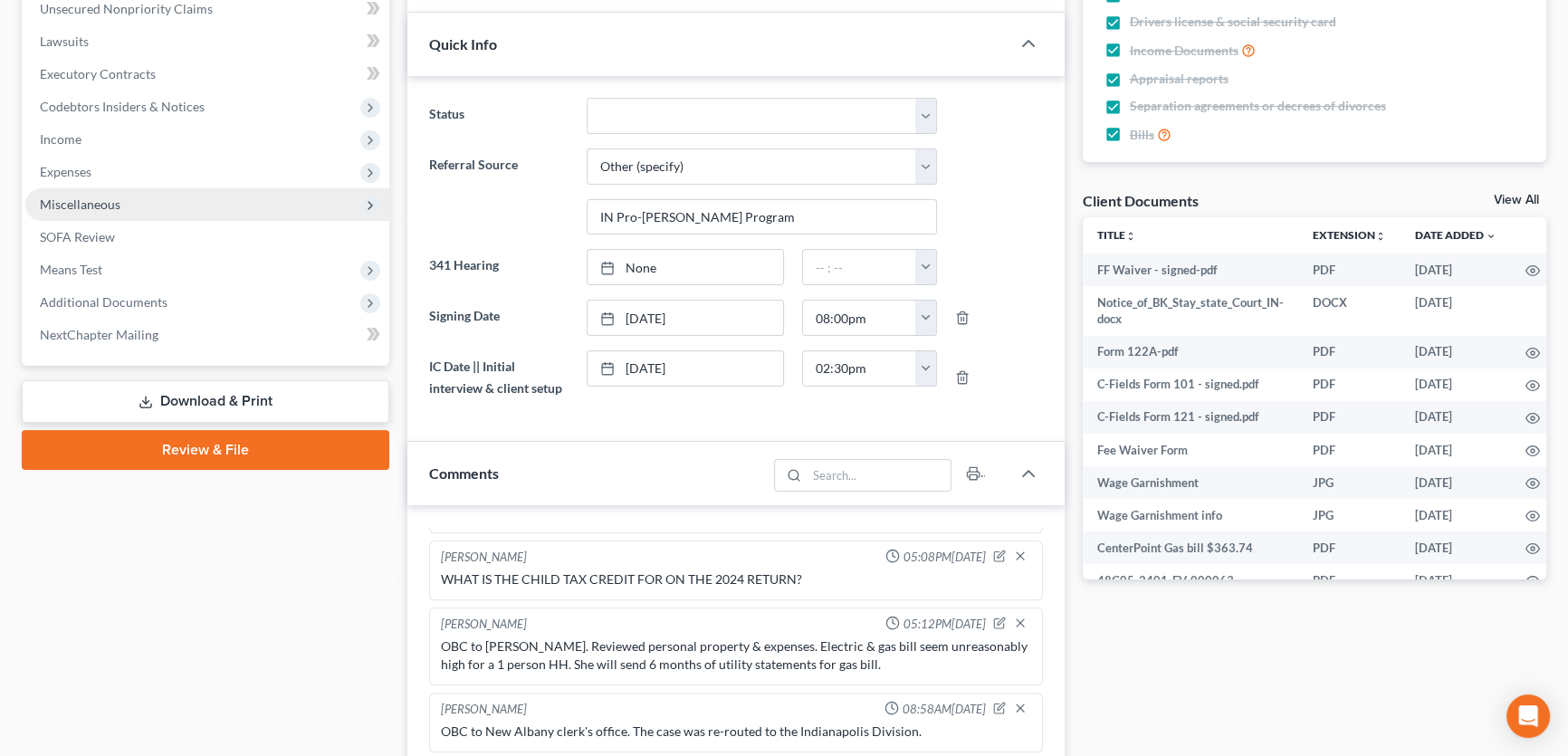
scroll to position [576, 0]
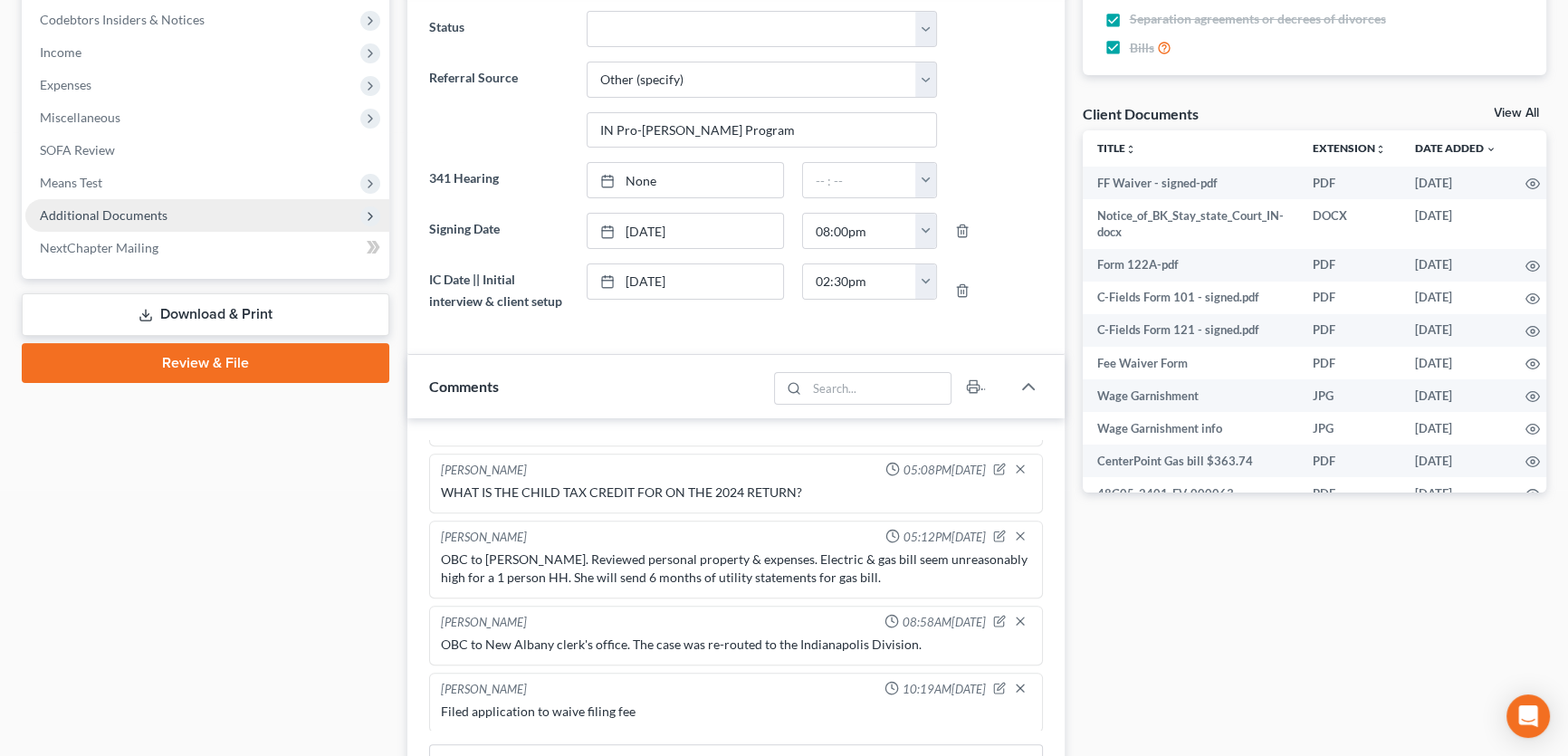
click at [181, 218] on span "Additional Documents" at bounding box center [207, 215] width 364 height 33
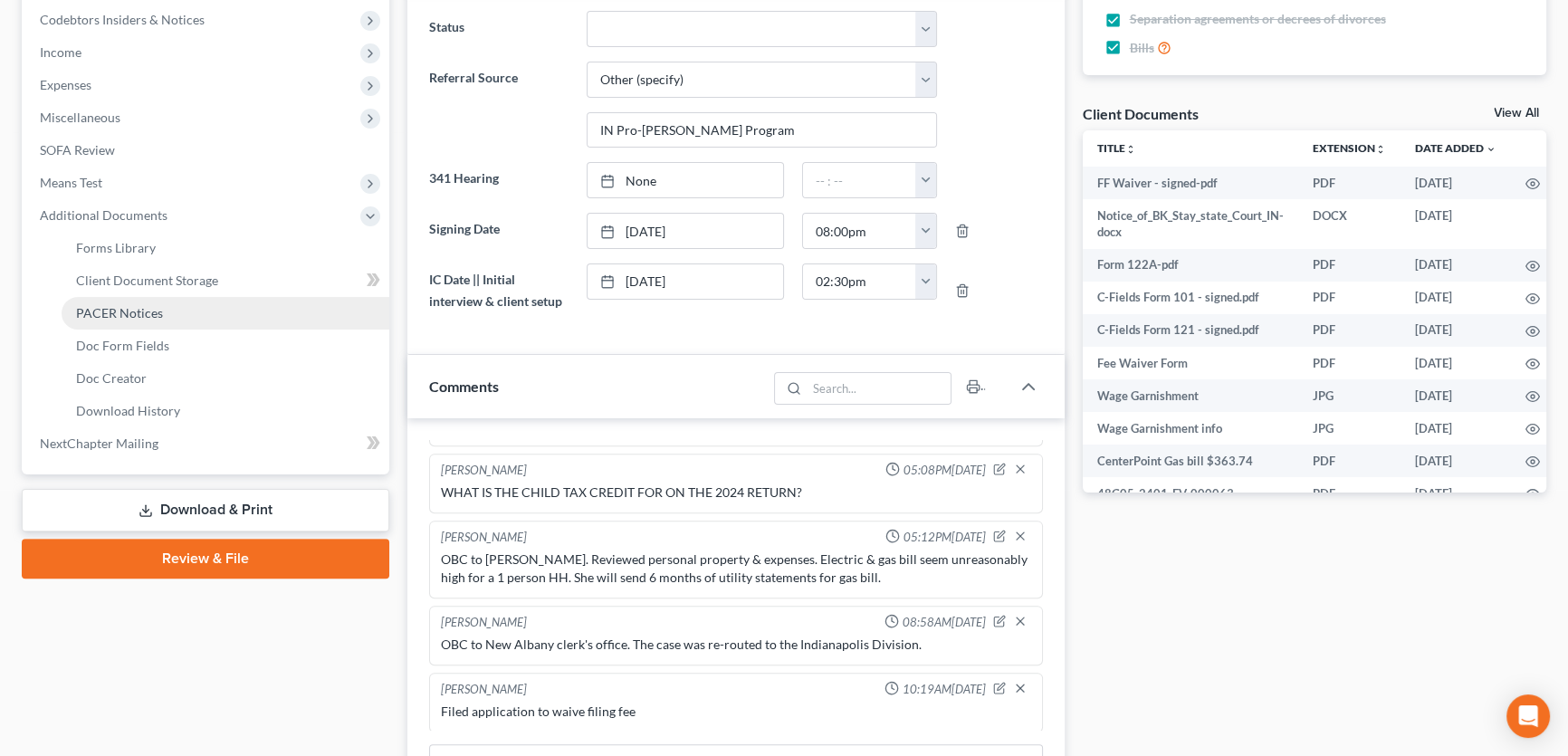
click at [163, 312] on link "PACER Notices" at bounding box center [225, 313] width 328 height 33
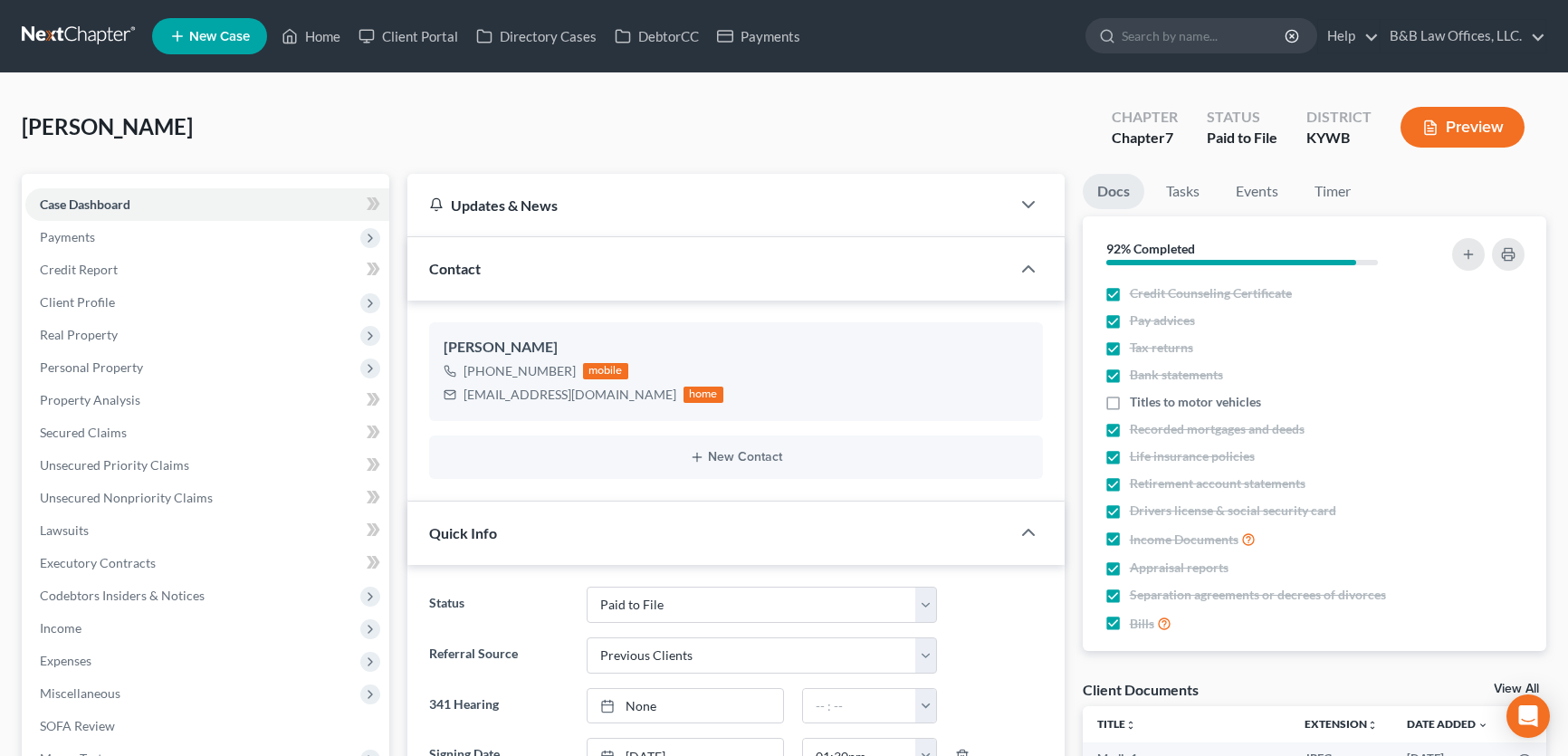
select select "12"
select select "1"
select select "0"
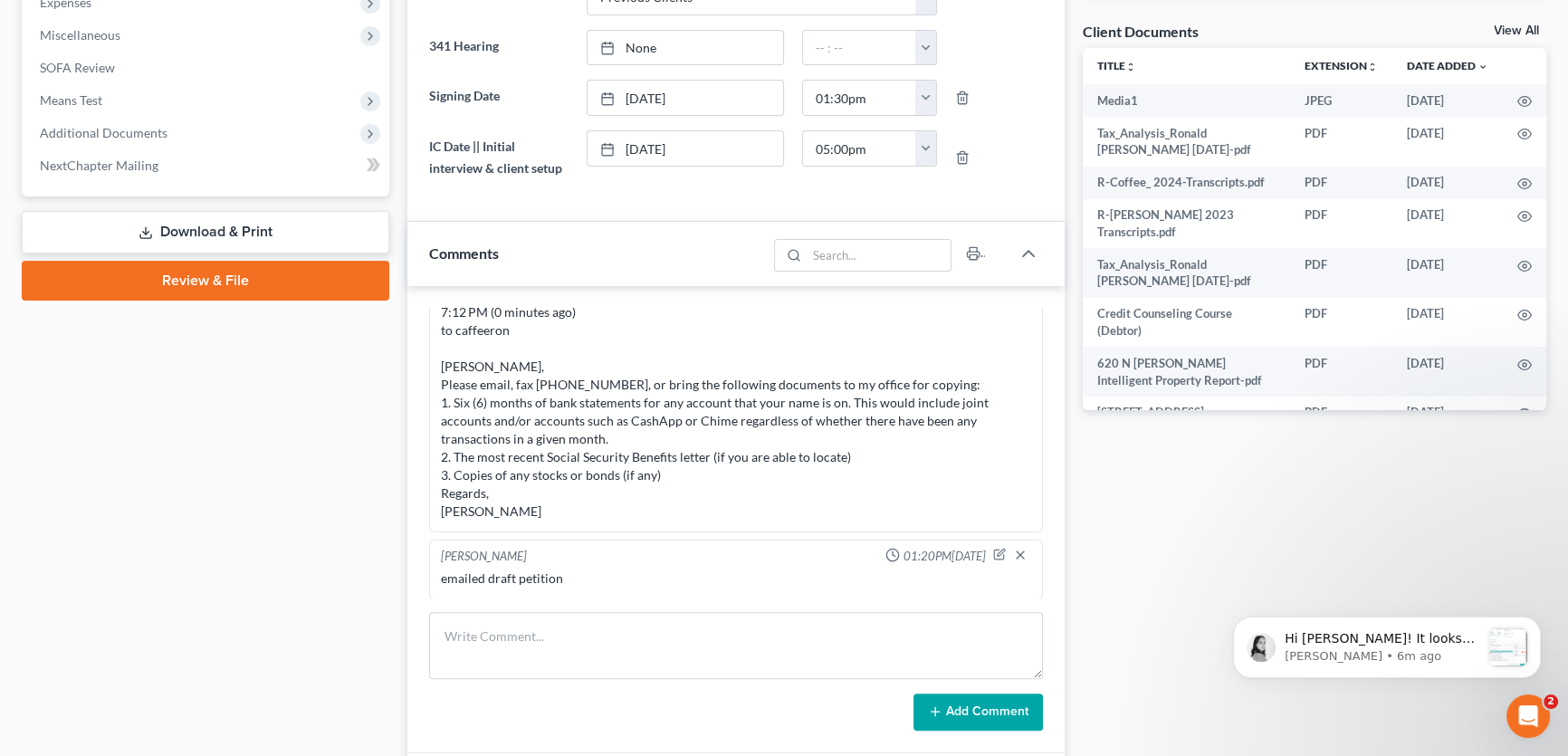
scroll to position [906, 0]
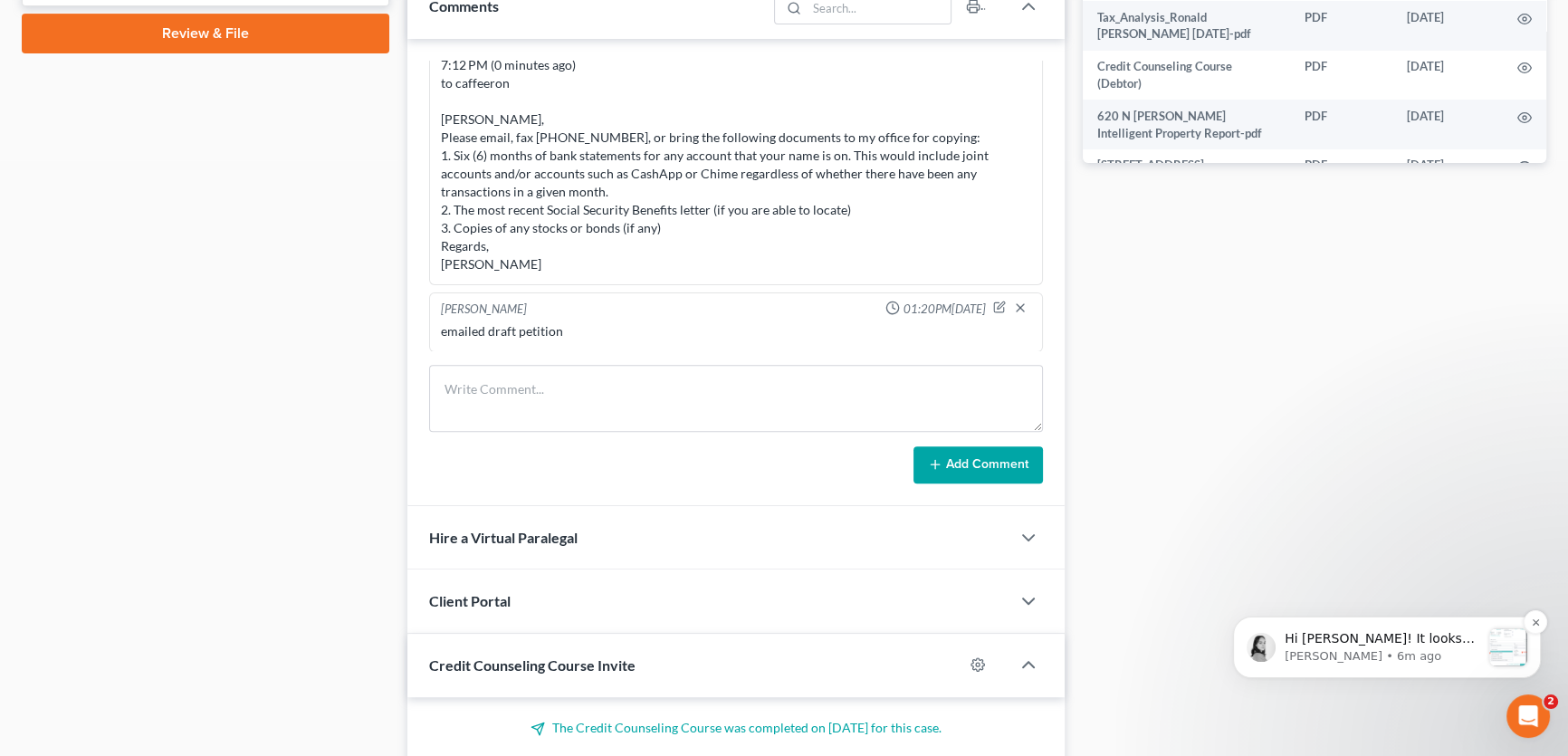
click at [1406, 634] on span "Hi [PERSON_NAME]! It looks like the exempted amount you have entered in the pro…" at bounding box center [1382, 755] width 195 height 248
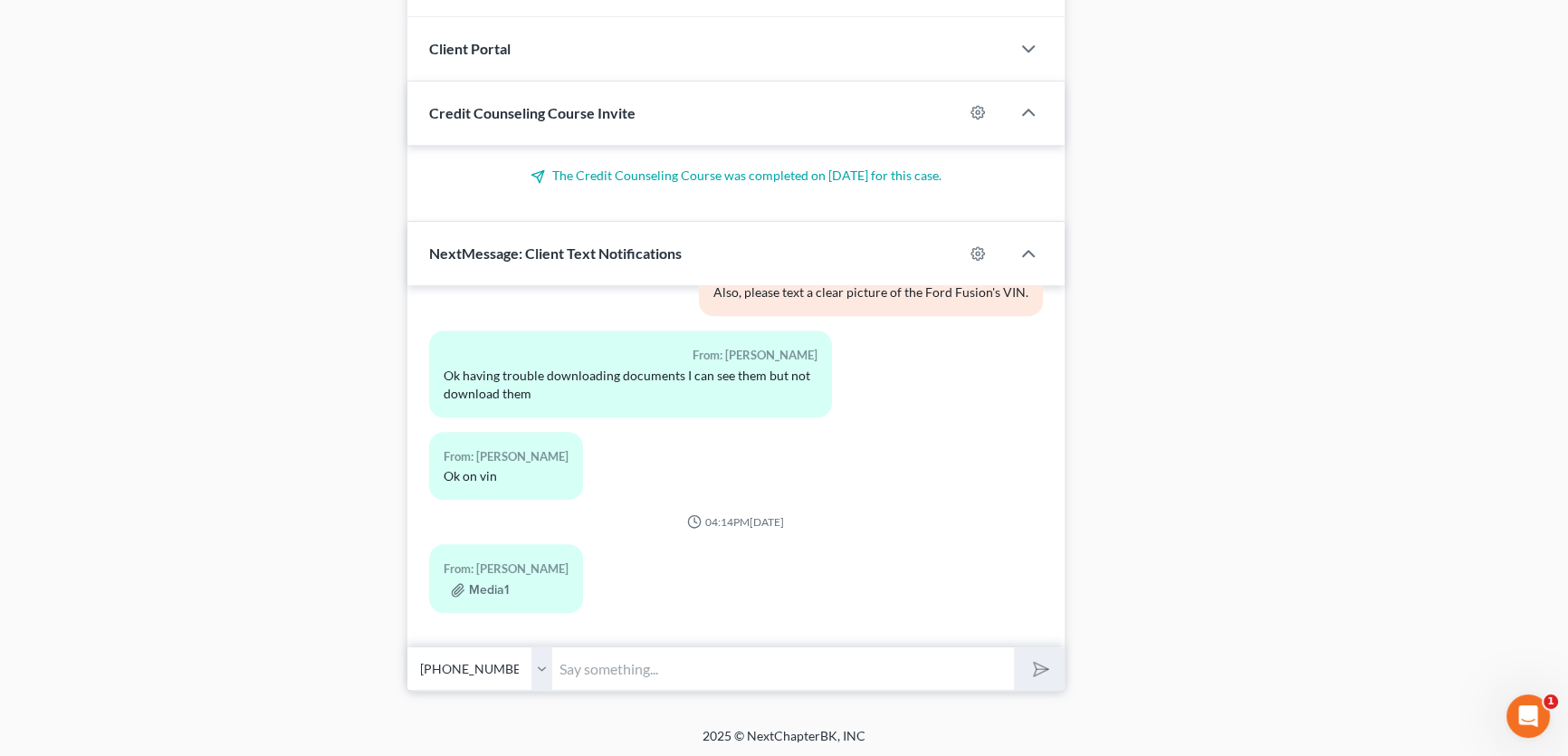
scroll to position [506, 0]
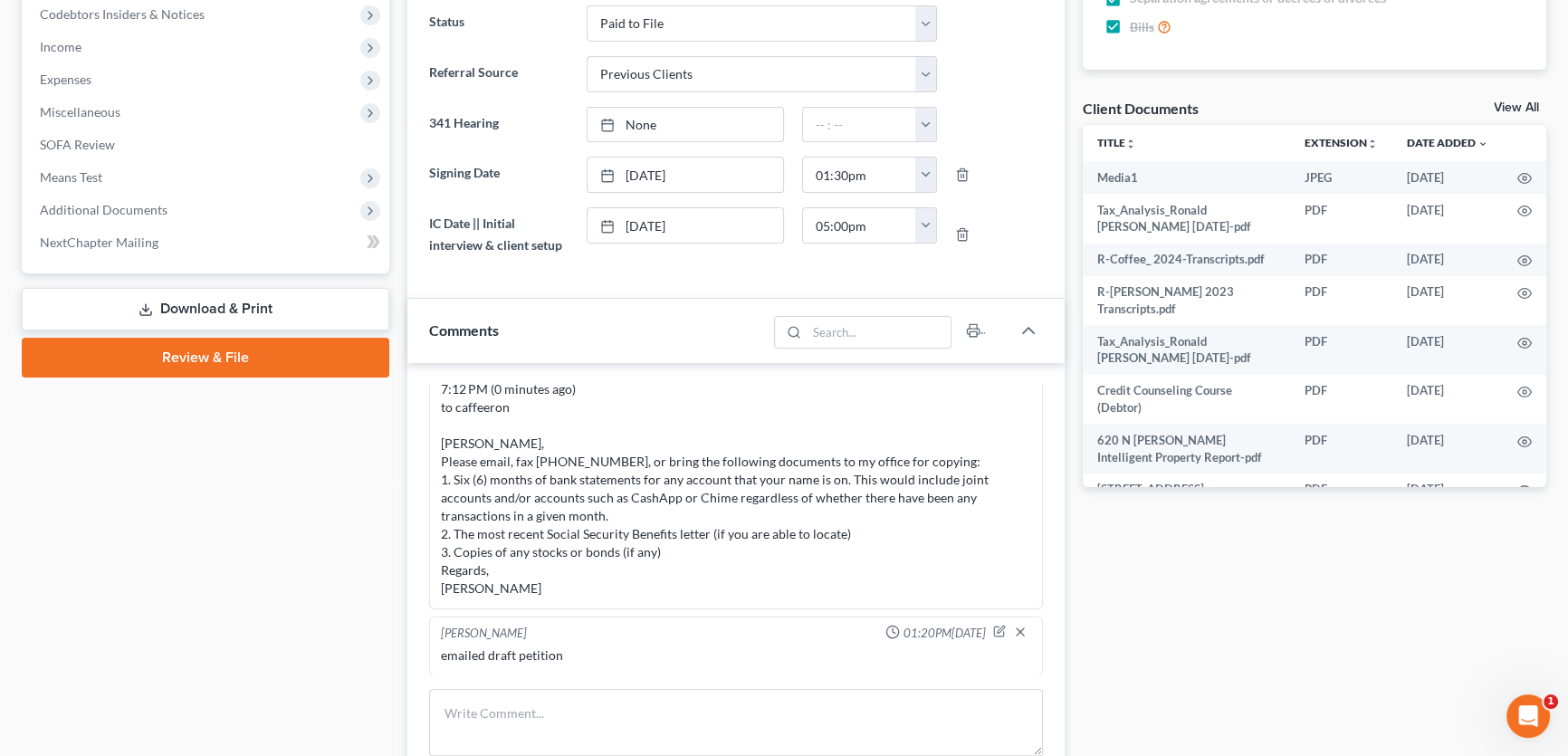
scroll to position [553, 0]
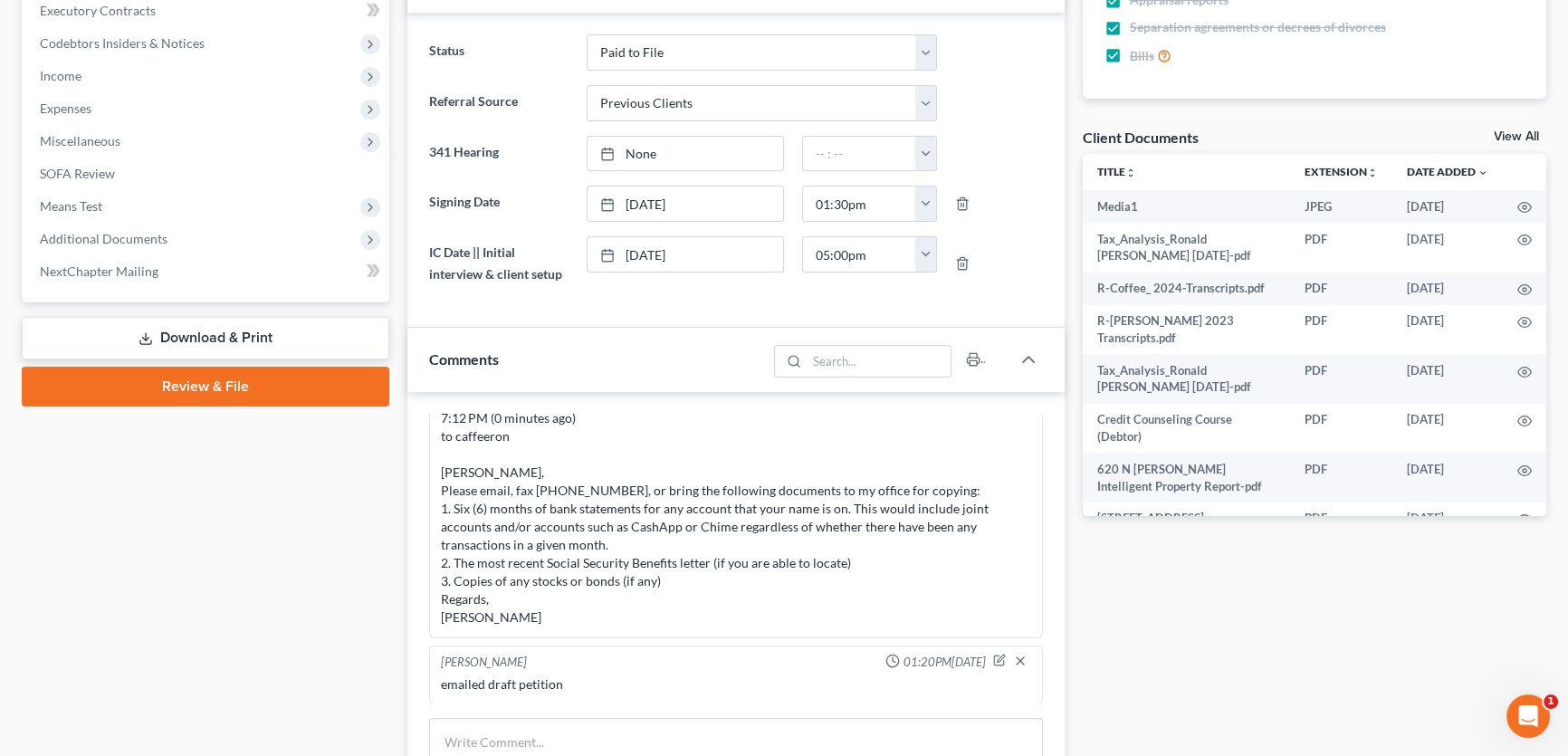
click at [1520, 137] on link "View All" at bounding box center [1516, 137] width 46 height 13
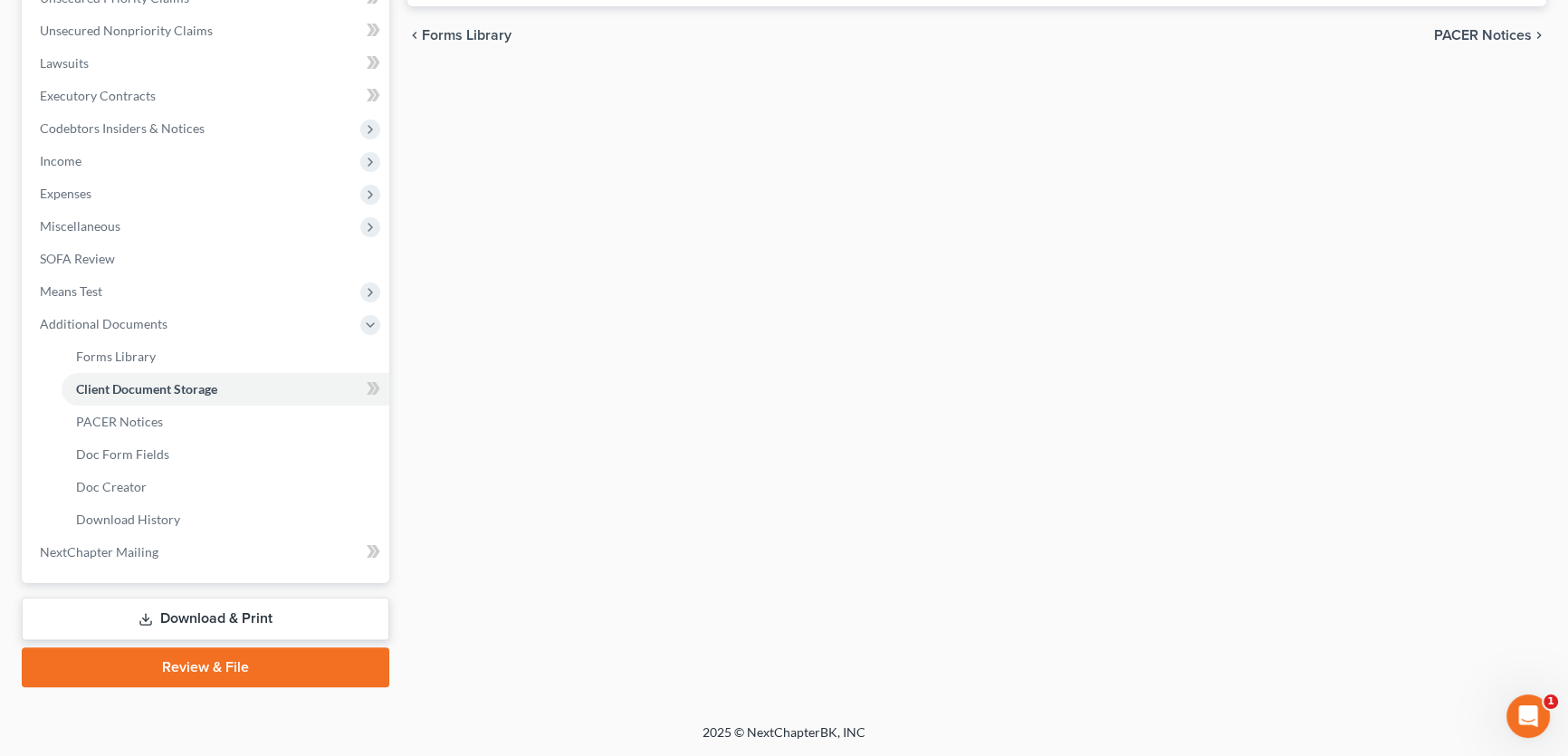
scroll to position [238, 0]
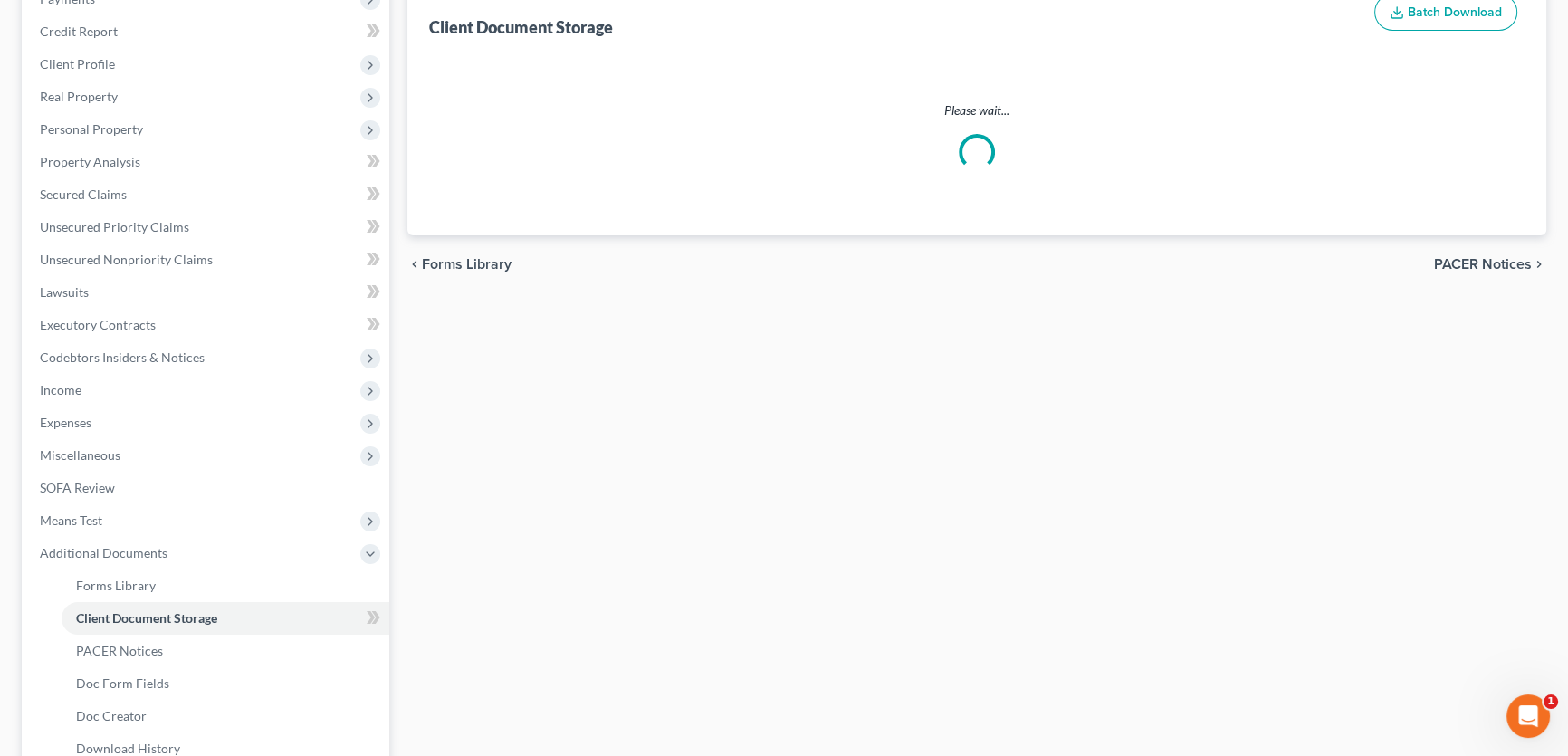
select select "7"
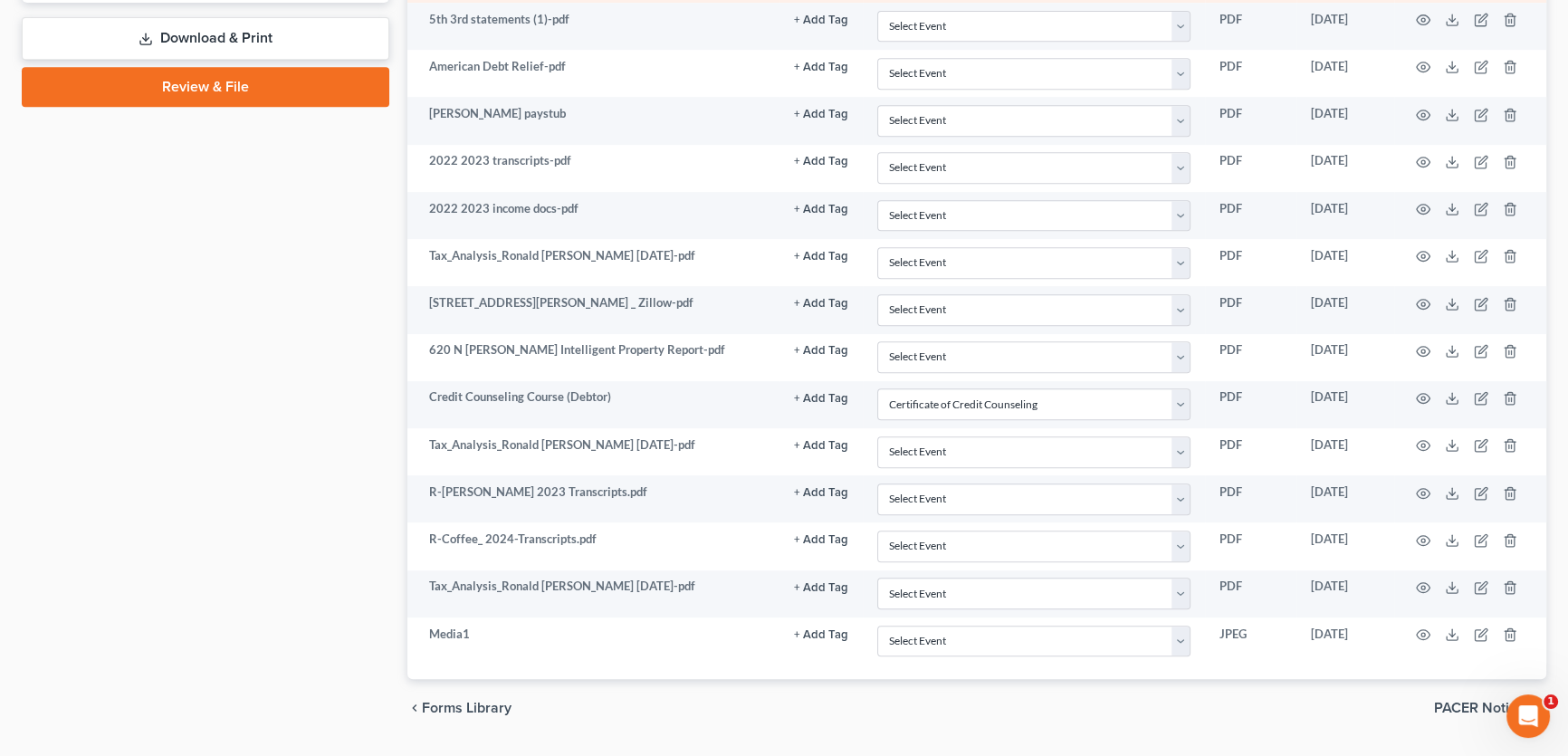
scroll to position [1091, 0]
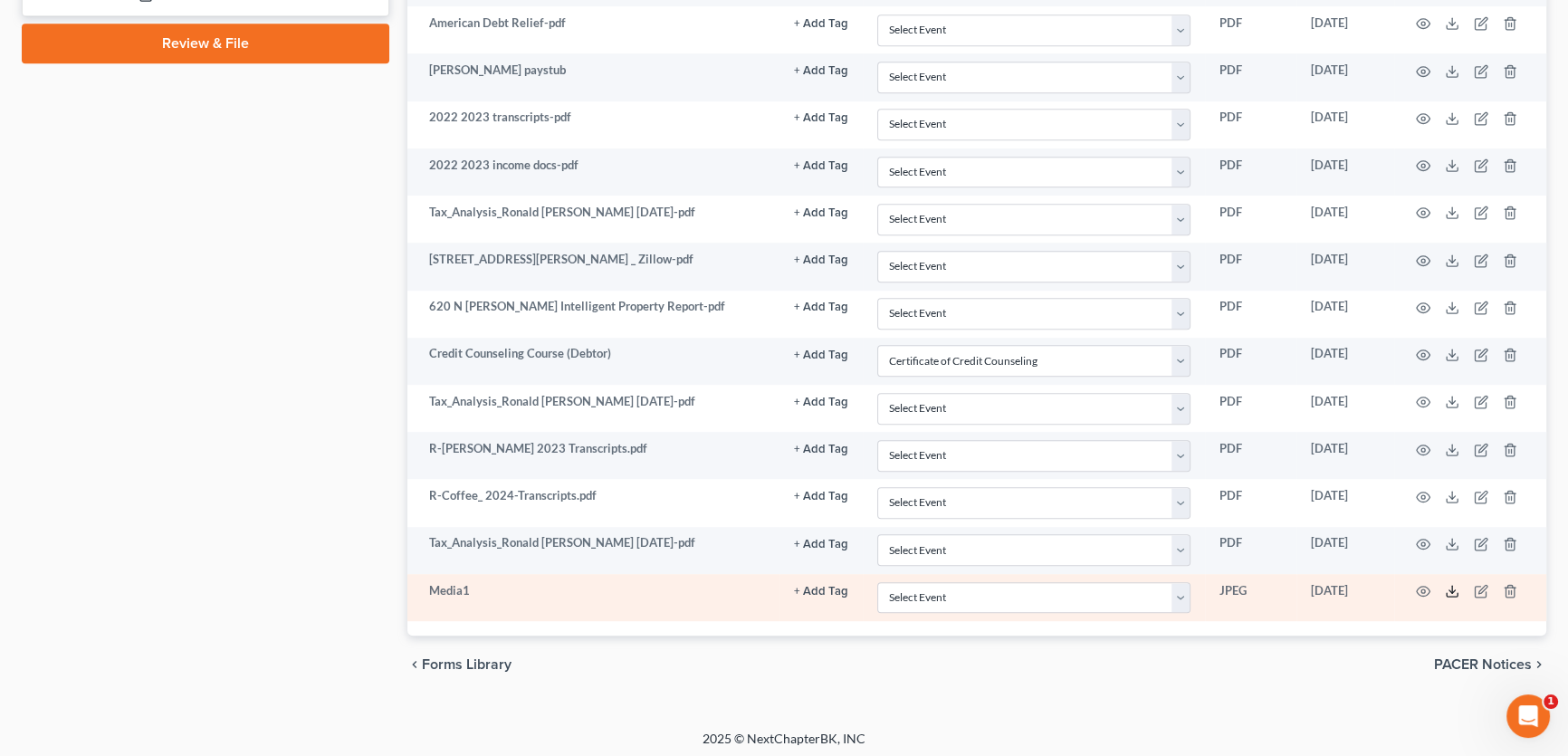
click at [1453, 588] on icon at bounding box center [1452, 592] width 15 height 15
